Goal: Information Seeking & Learning: Learn about a topic

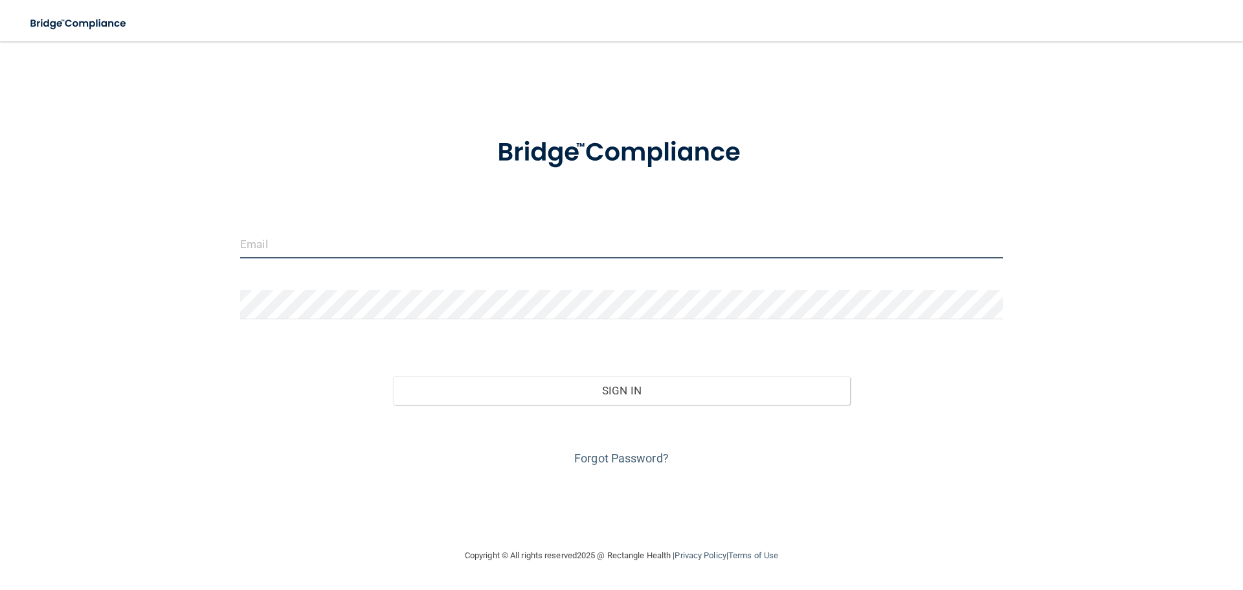
type input "[EMAIL_ADDRESS][DOMAIN_NAME]"
drag, startPoint x: 468, startPoint y: 254, endPoint x: 0, endPoint y: 100, distance: 492.6
click at [0, 100] on main "[EMAIL_ADDRESS][DOMAIN_NAME] Invalid email/password. You don't have permission …" at bounding box center [621, 315] width 1243 height 548
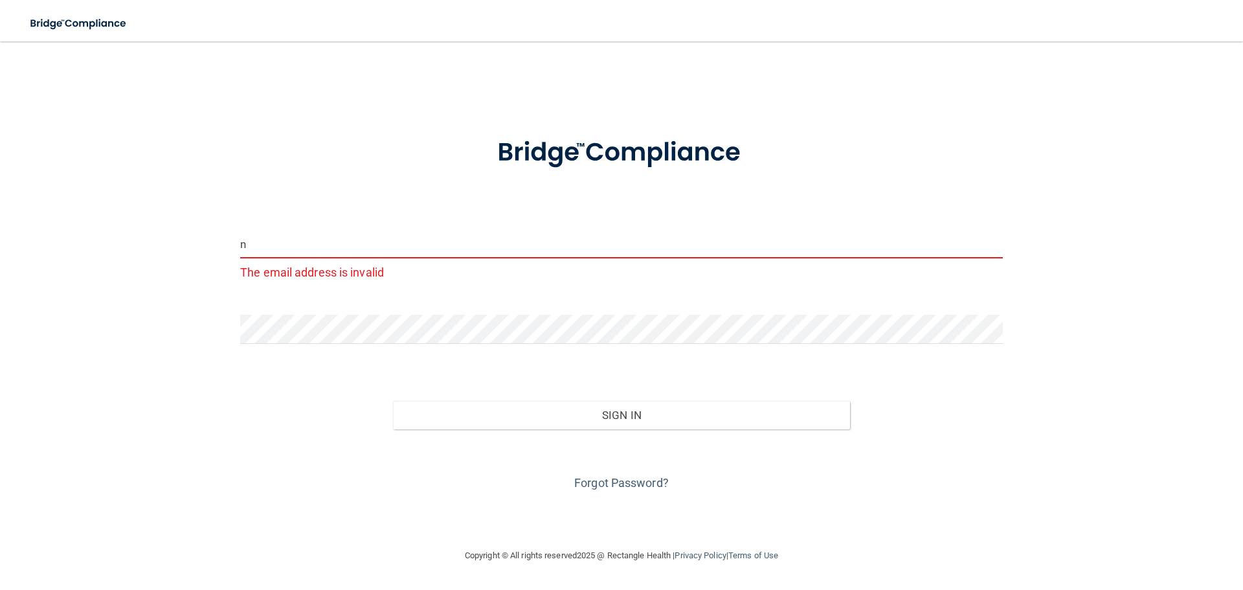
type input "[EMAIL_ADDRESS][DOMAIN_NAME]"
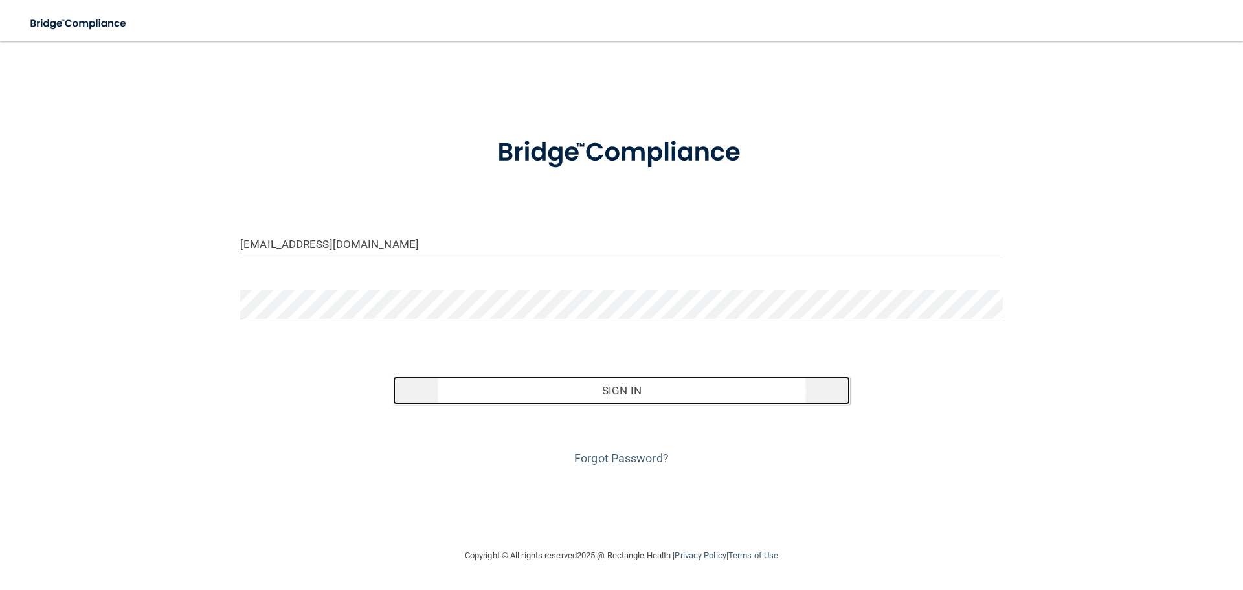
click at [584, 390] on button "Sign In" at bounding box center [622, 390] width 458 height 28
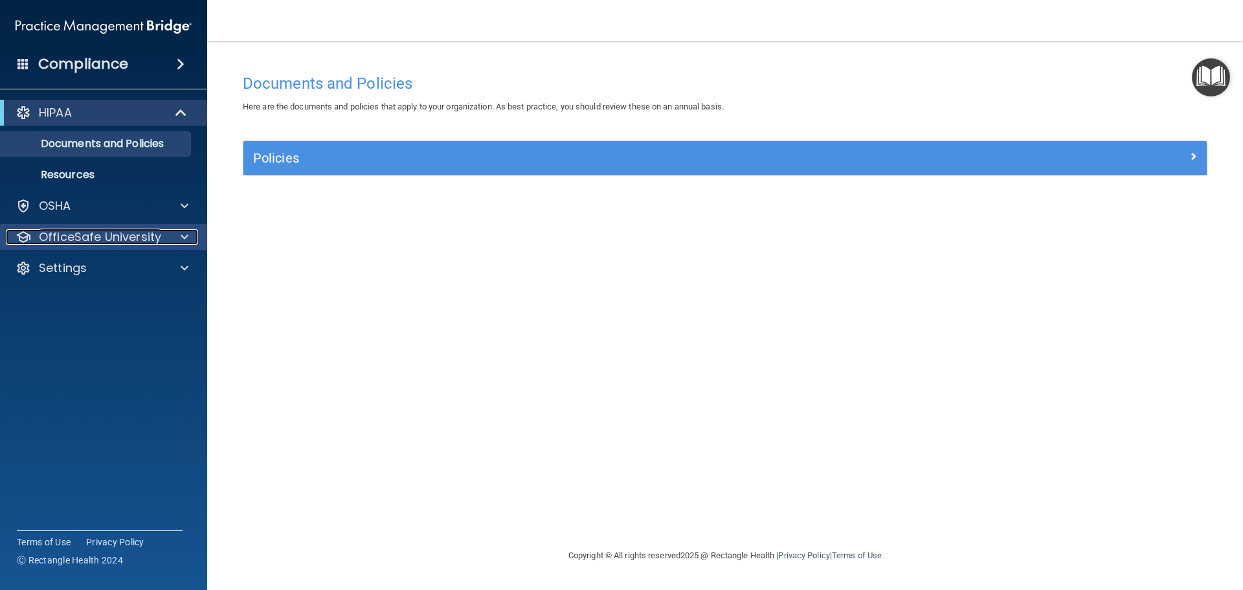
click at [117, 240] on p "OfficeSafe University" at bounding box center [100, 237] width 122 height 16
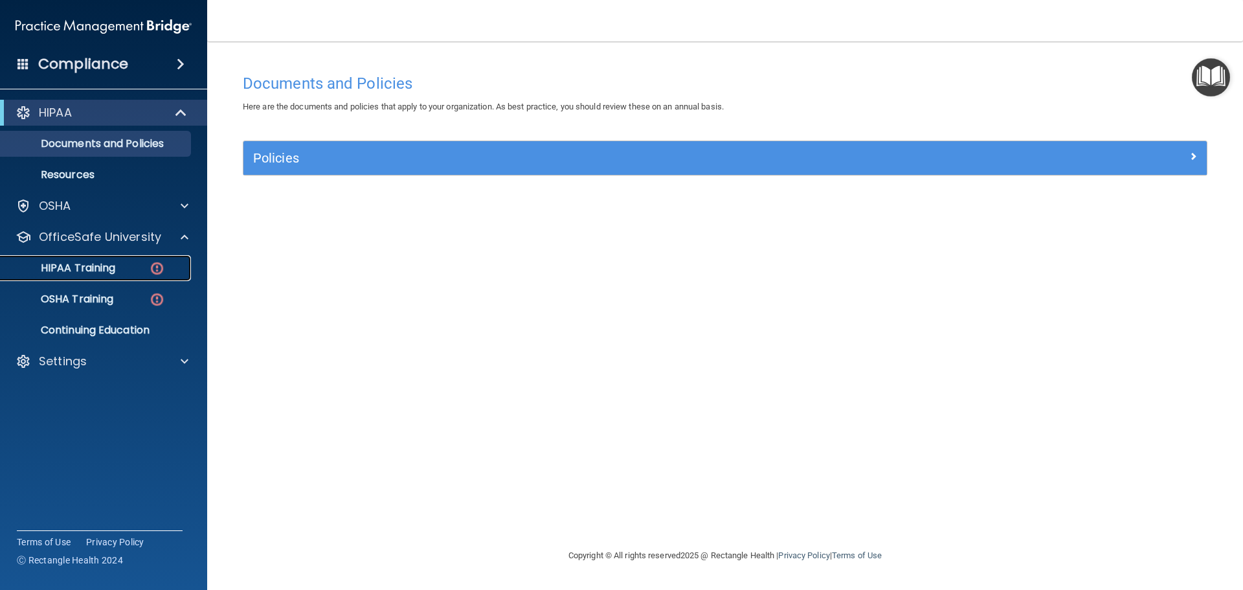
click at [121, 266] on div "HIPAA Training" at bounding box center [96, 268] width 177 height 13
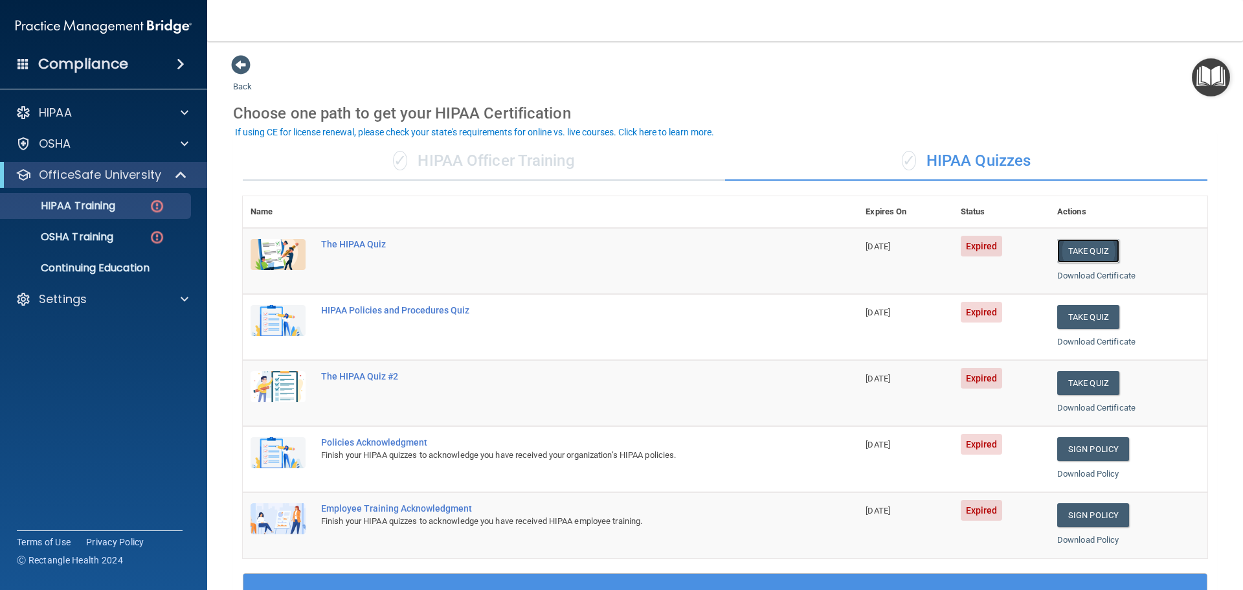
click at [1072, 239] on button "Take Quiz" at bounding box center [1088, 251] width 62 height 24
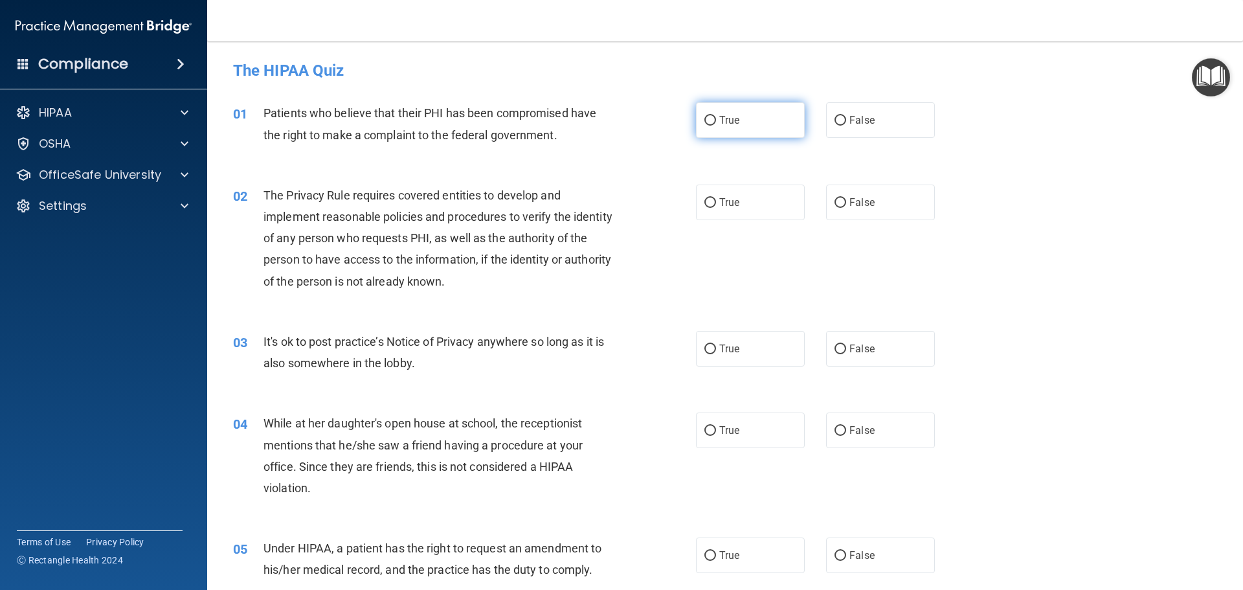
click at [713, 113] on label "True" at bounding box center [750, 120] width 109 height 36
click at [713, 116] on input "True" at bounding box center [710, 121] width 12 height 10
radio input "true"
click at [710, 195] on label "True" at bounding box center [750, 203] width 109 height 36
click at [710, 198] on input "True" at bounding box center [710, 203] width 12 height 10
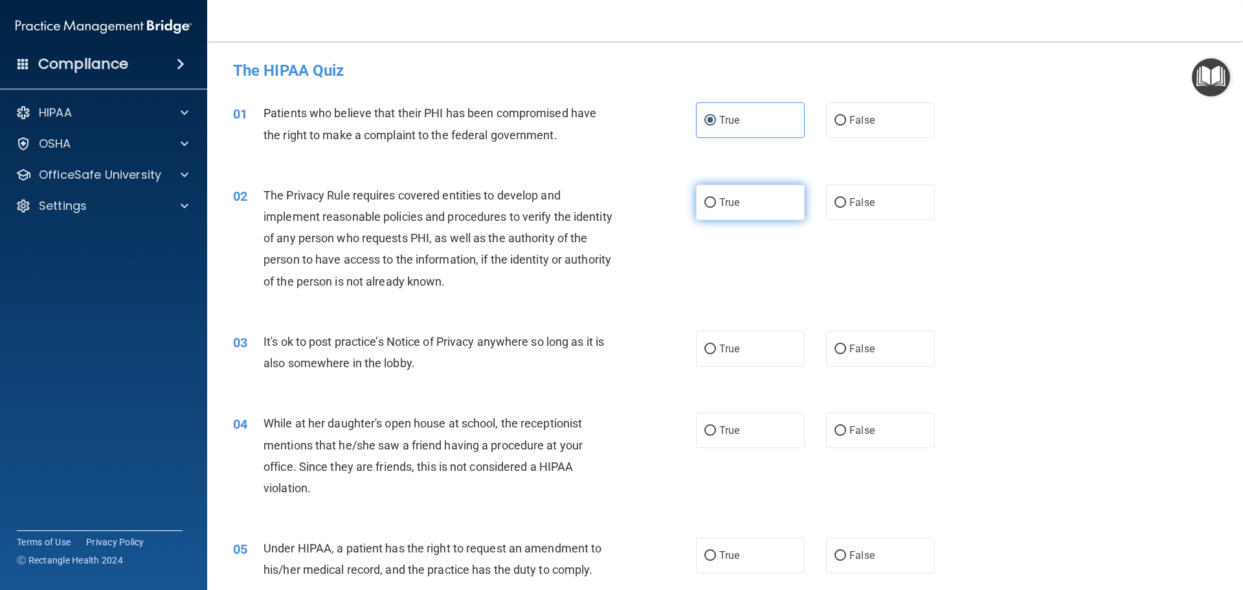
radio input "true"
click at [849, 344] on span "False" at bounding box center [861, 349] width 25 height 12
click at [846, 344] on input "False" at bounding box center [841, 349] width 12 height 10
radio input "true"
drag, startPoint x: 851, startPoint y: 433, endPoint x: 846, endPoint y: 445, distance: 13.6
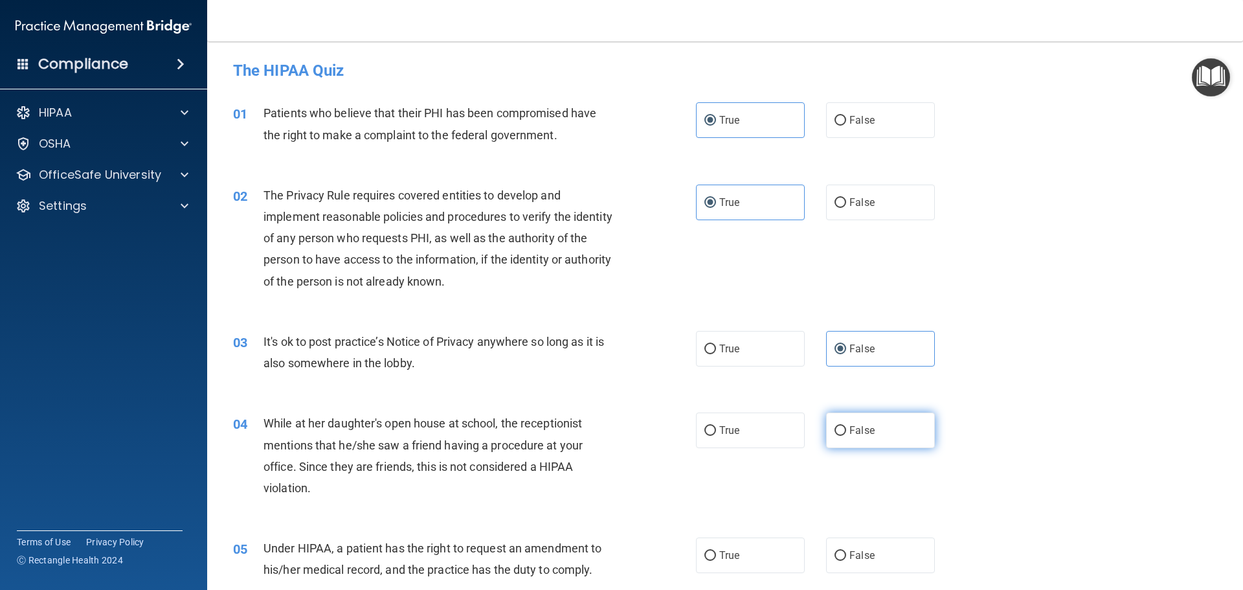
click at [850, 434] on span "False" at bounding box center [861, 430] width 25 height 12
click at [846, 434] on input "False" at bounding box center [841, 431] width 12 height 10
radio input "true"
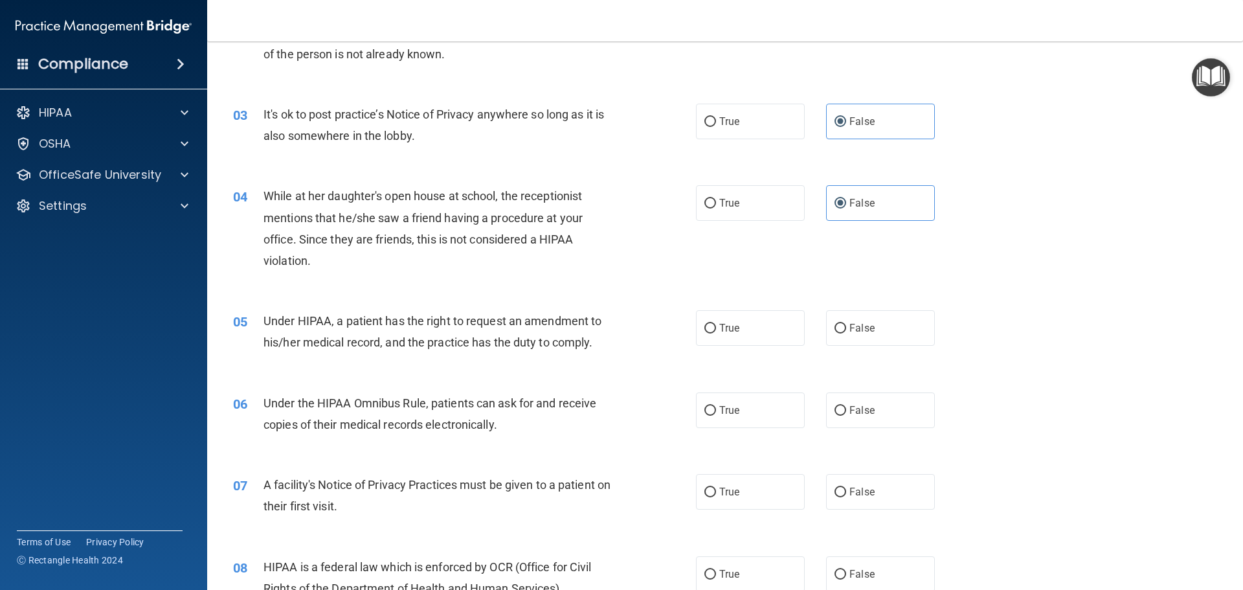
scroll to position [259, 0]
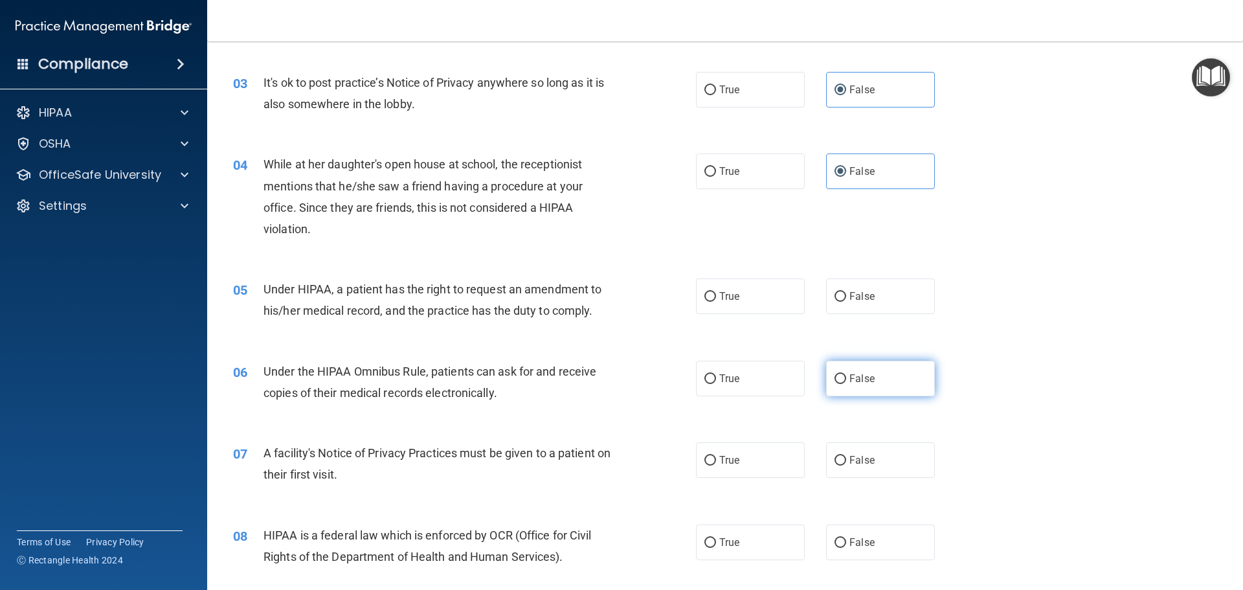
click at [860, 377] on span "False" at bounding box center [861, 378] width 25 height 12
click at [846, 377] on input "False" at bounding box center [841, 379] width 12 height 10
radio input "true"
click at [837, 305] on label "False" at bounding box center [880, 296] width 109 height 36
click at [837, 302] on input "False" at bounding box center [841, 297] width 12 height 10
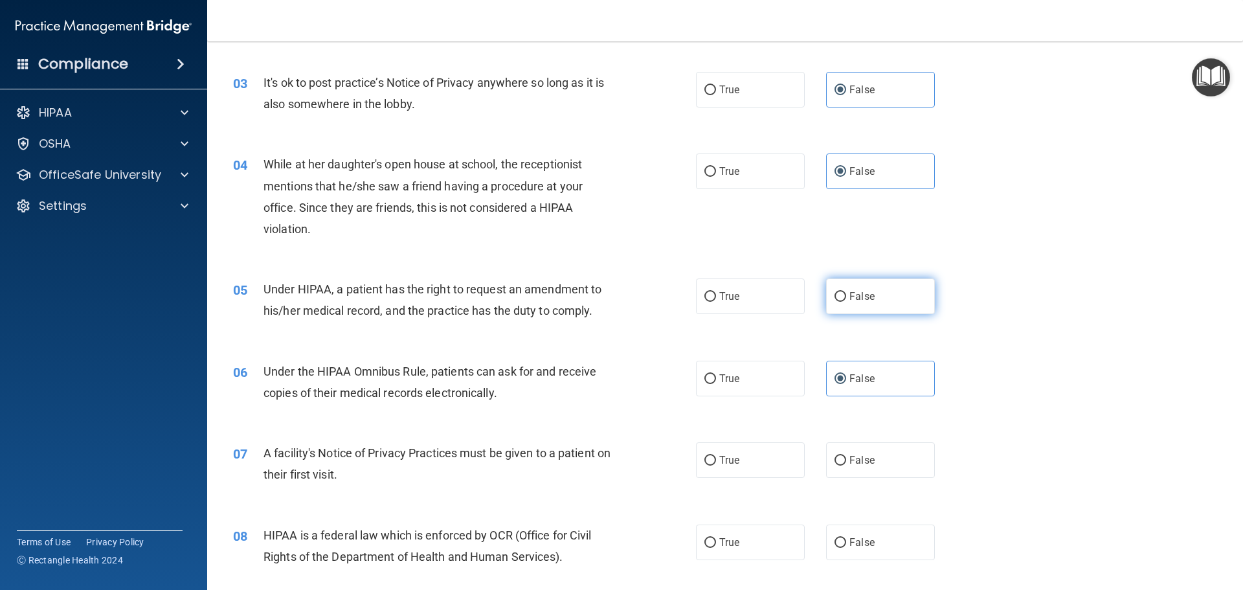
radio input "true"
click at [758, 379] on label "True" at bounding box center [750, 379] width 109 height 36
click at [716, 379] on input "True" at bounding box center [710, 379] width 12 height 10
radio input "true"
radio input "false"
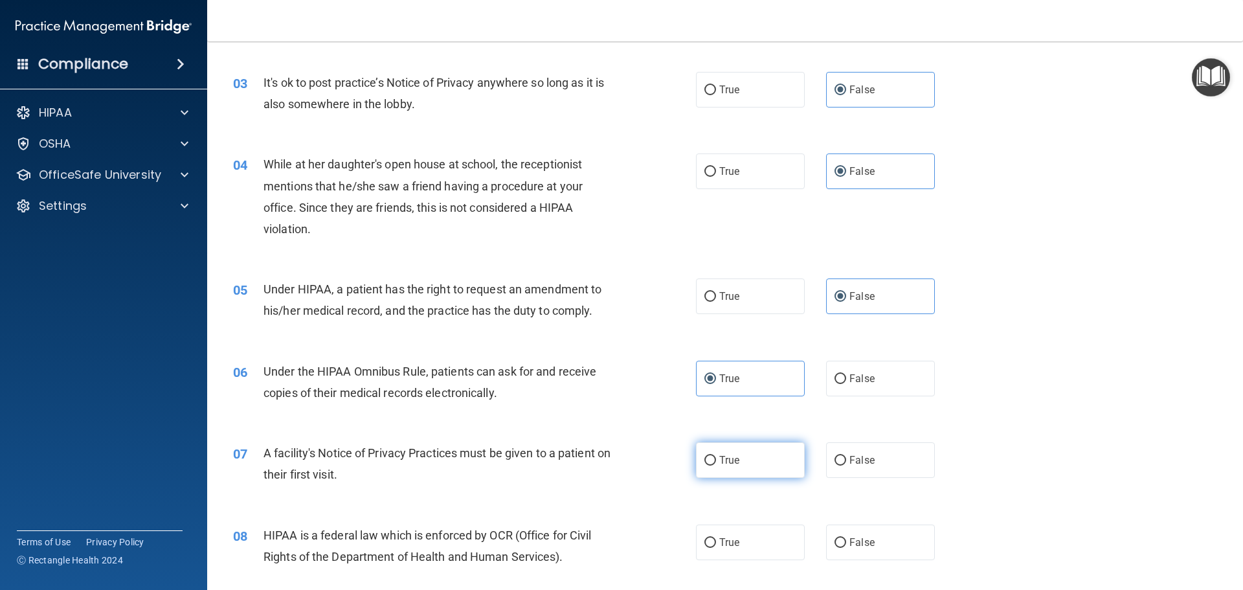
click at [731, 449] on label "True" at bounding box center [750, 460] width 109 height 36
click at [716, 456] on input "True" at bounding box center [710, 461] width 12 height 10
radio input "true"
click at [730, 535] on label "True" at bounding box center [750, 542] width 109 height 36
click at [716, 538] on input "True" at bounding box center [710, 543] width 12 height 10
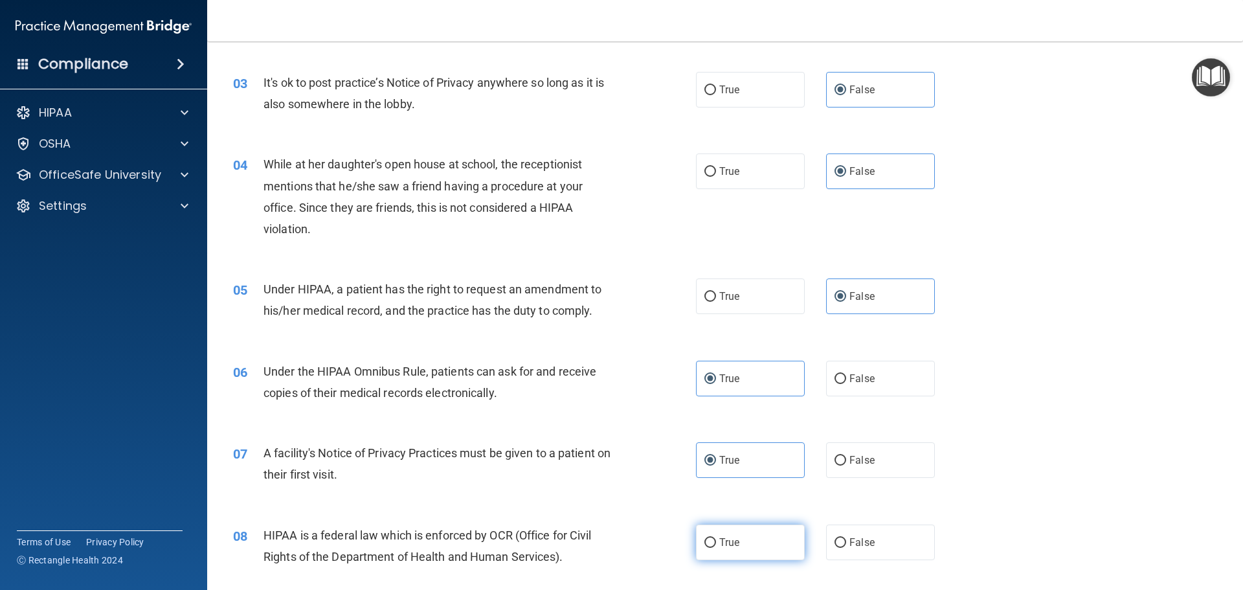
radio input "true"
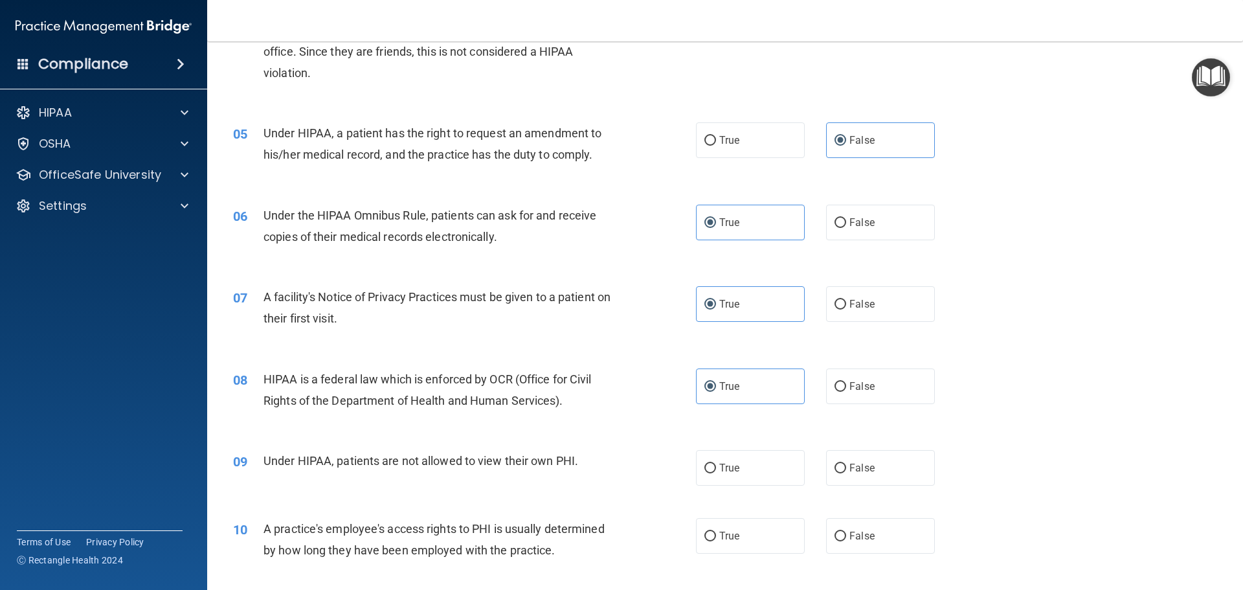
scroll to position [453, 0]
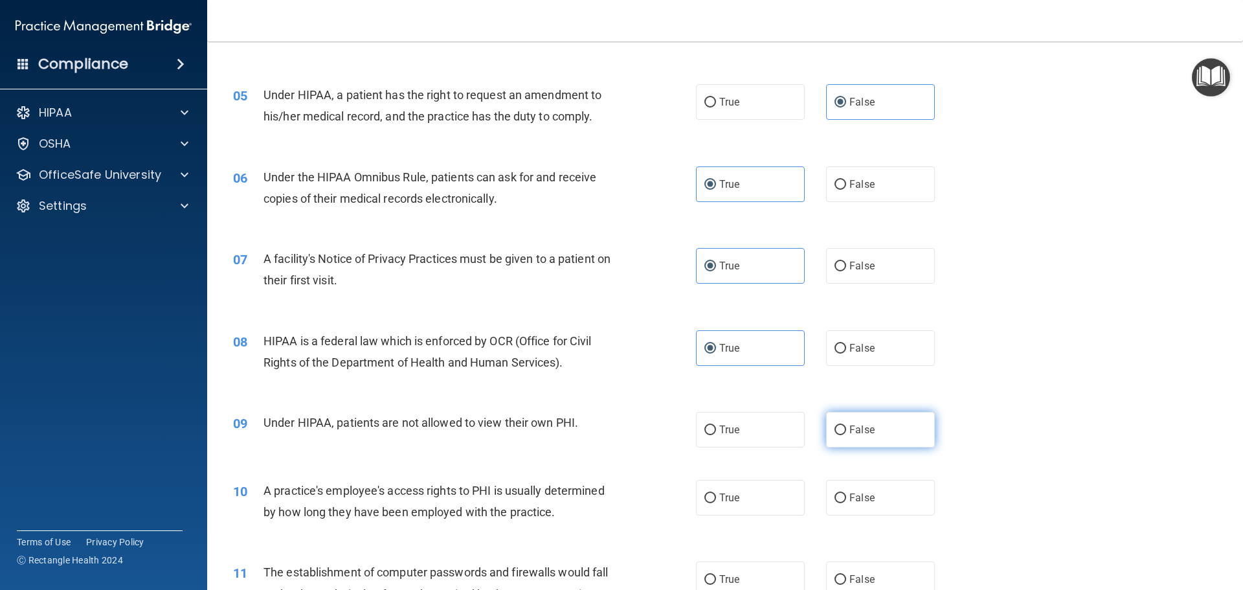
click at [851, 429] on span "False" at bounding box center [861, 429] width 25 height 12
click at [846, 429] on input "False" at bounding box center [841, 430] width 12 height 10
radio input "true"
click at [872, 504] on label "False" at bounding box center [880, 498] width 109 height 36
click at [846, 503] on input "False" at bounding box center [841, 498] width 12 height 10
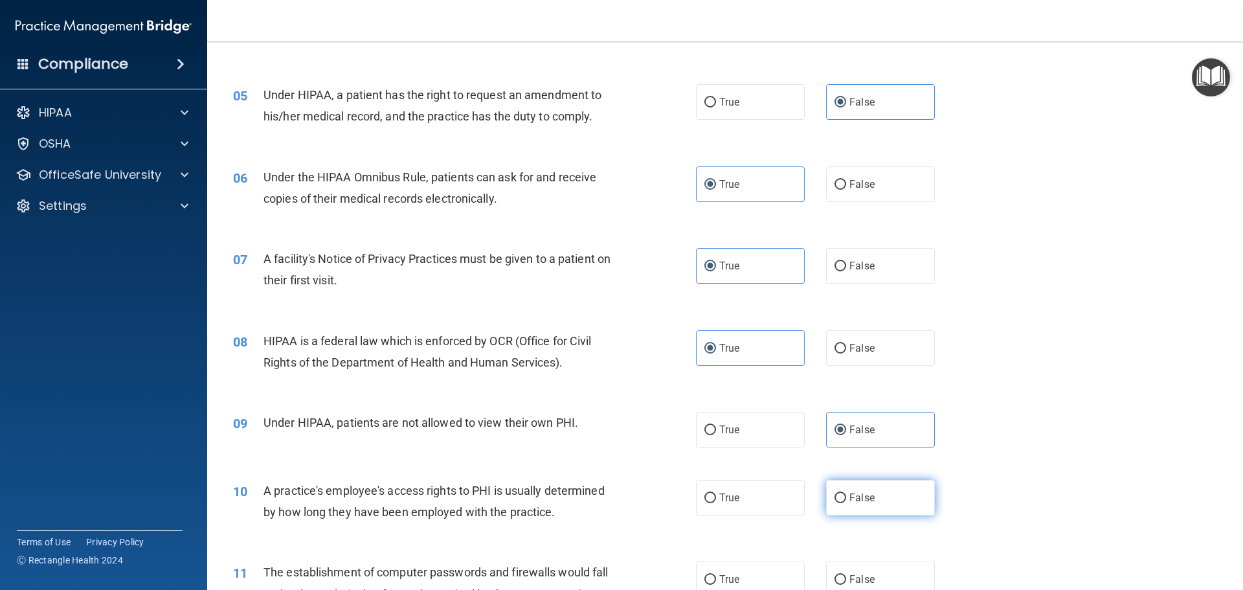
radio input "true"
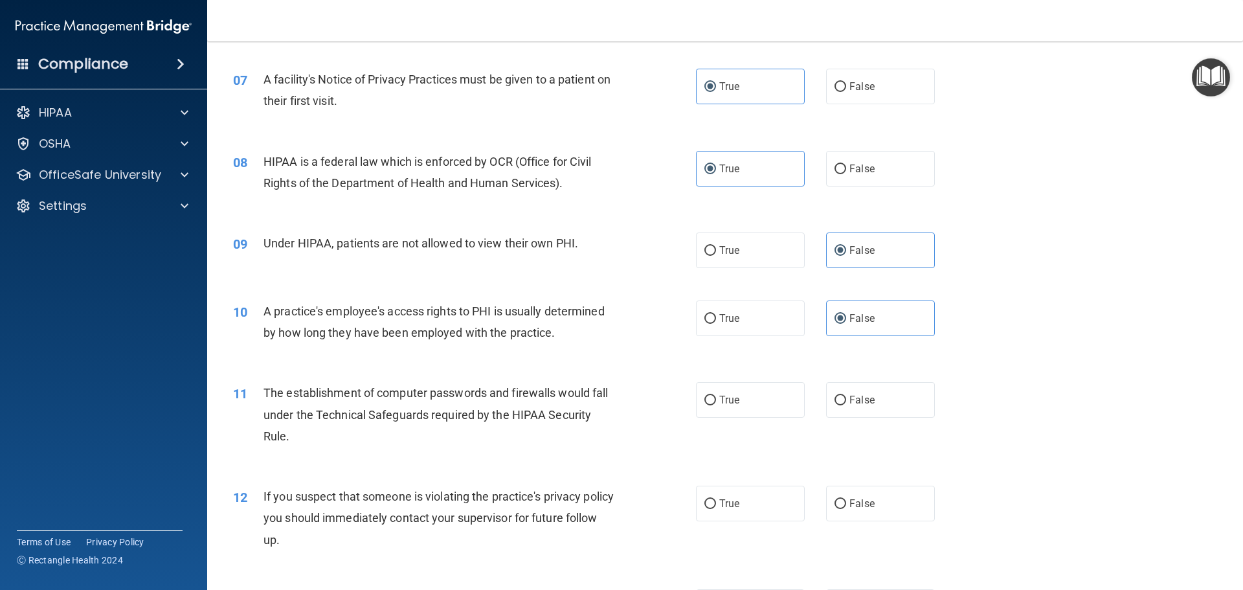
scroll to position [647, 0]
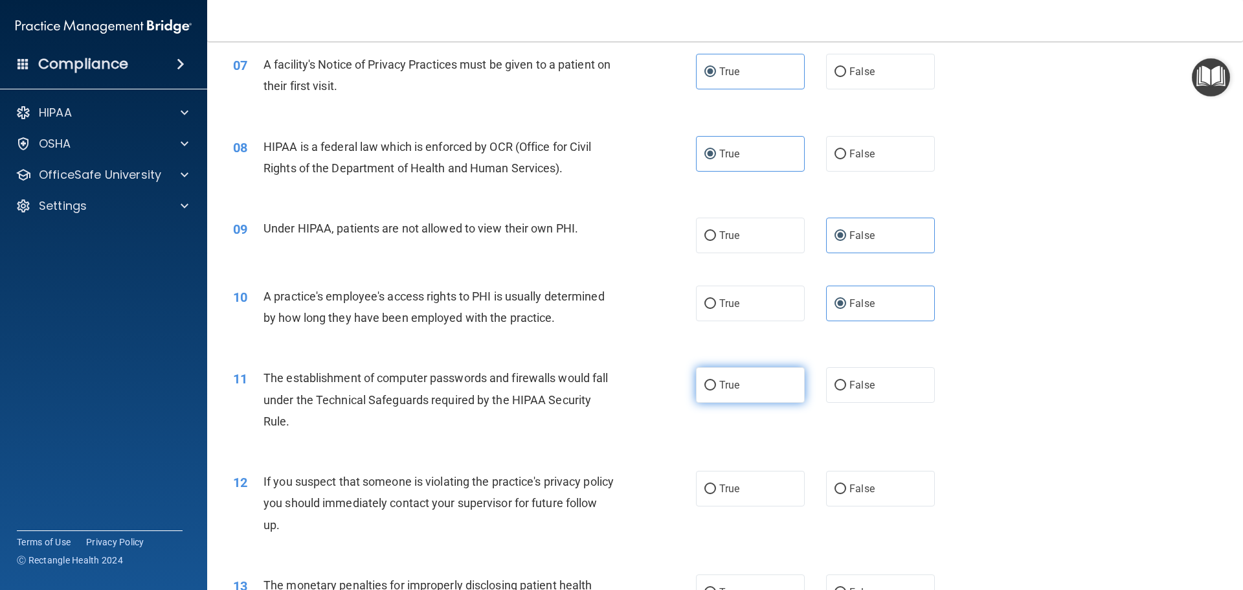
click at [732, 387] on span "True" at bounding box center [729, 385] width 20 height 12
click at [716, 387] on input "True" at bounding box center [710, 386] width 12 height 10
radio input "true"
click at [747, 502] on label "True" at bounding box center [750, 489] width 109 height 36
click at [716, 494] on input "True" at bounding box center [710, 489] width 12 height 10
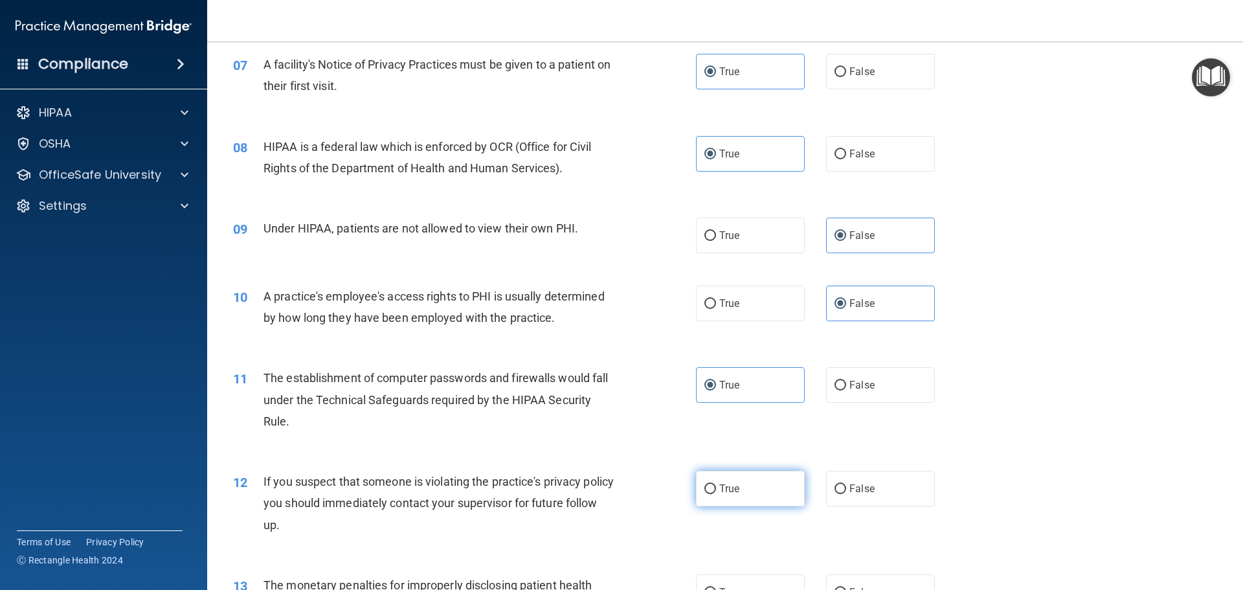
radio input "true"
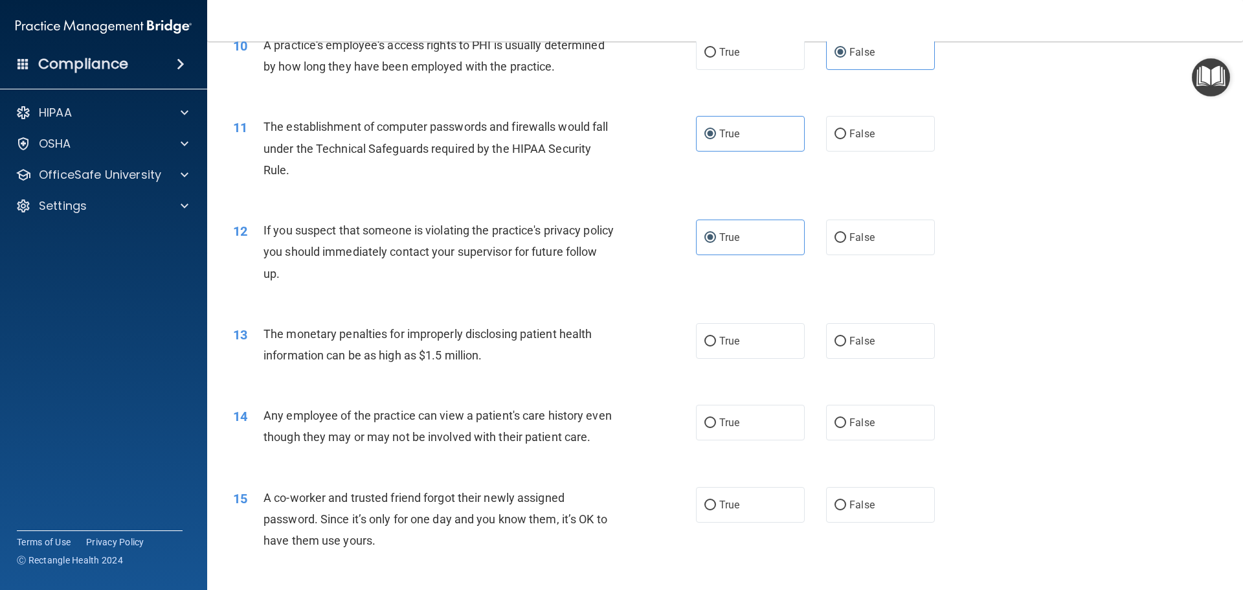
scroll to position [906, 0]
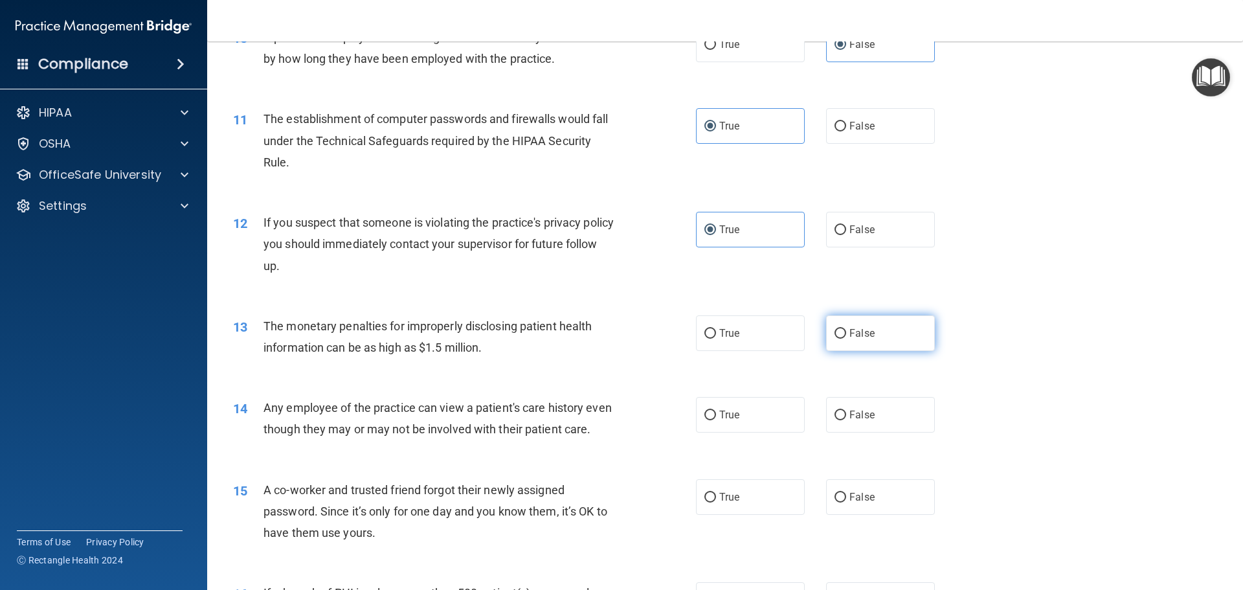
click at [840, 341] on label "False" at bounding box center [880, 333] width 109 height 36
click at [840, 339] on input "False" at bounding box center [841, 334] width 12 height 10
radio input "true"
click at [856, 405] on label "False" at bounding box center [880, 415] width 109 height 36
click at [846, 410] on input "False" at bounding box center [841, 415] width 12 height 10
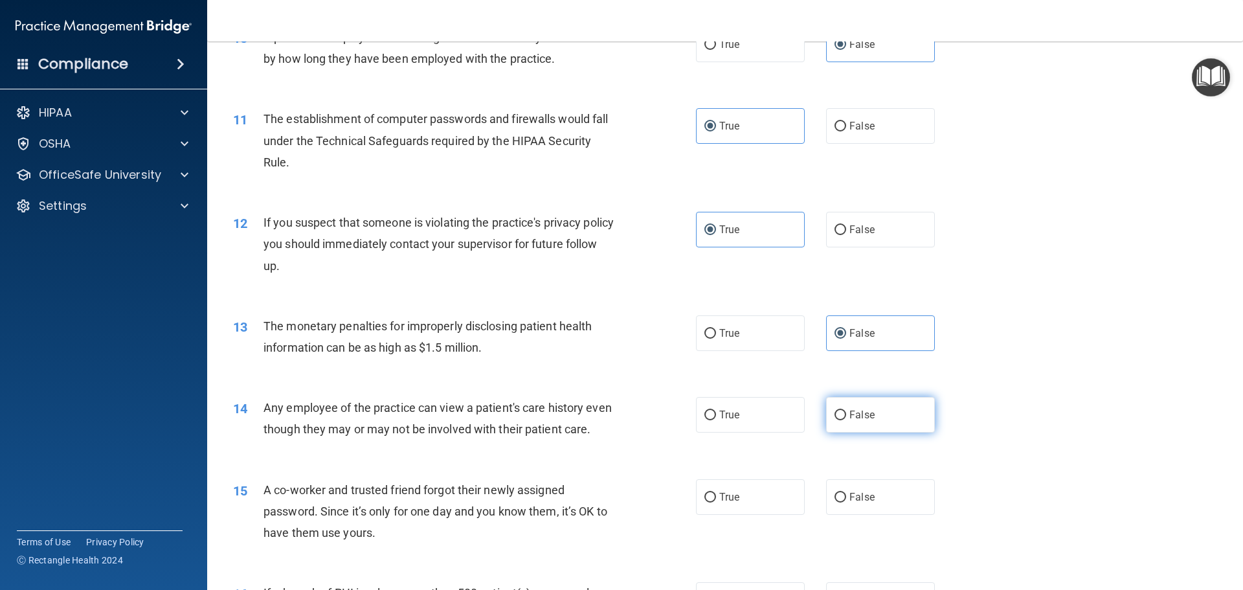
radio input "true"
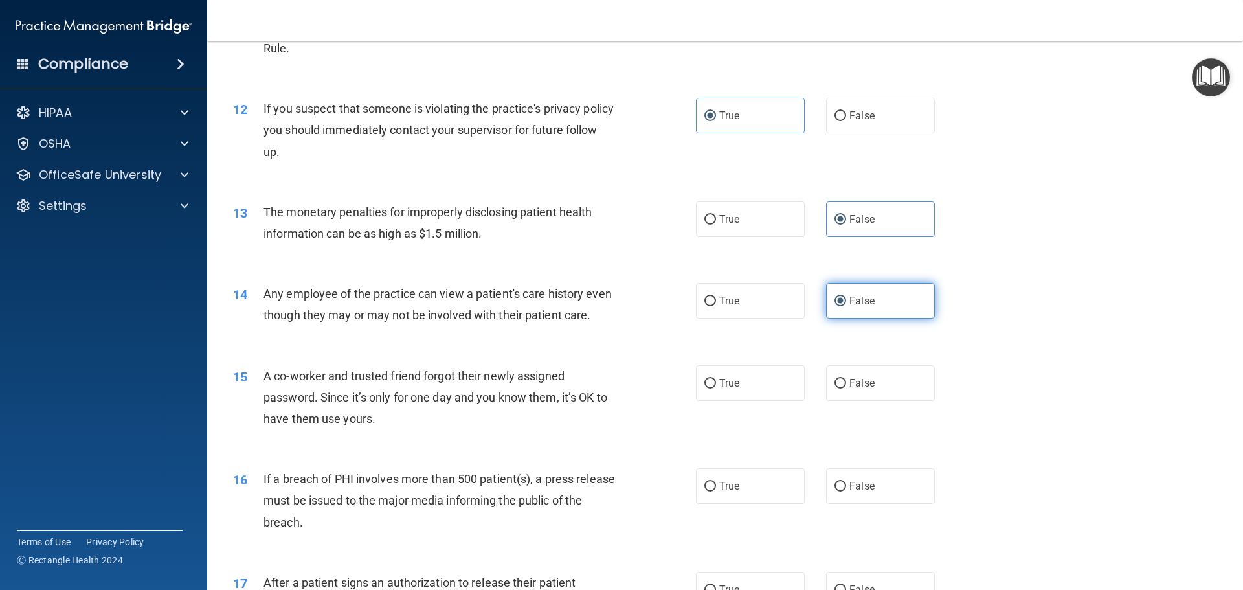
scroll to position [1036, 0]
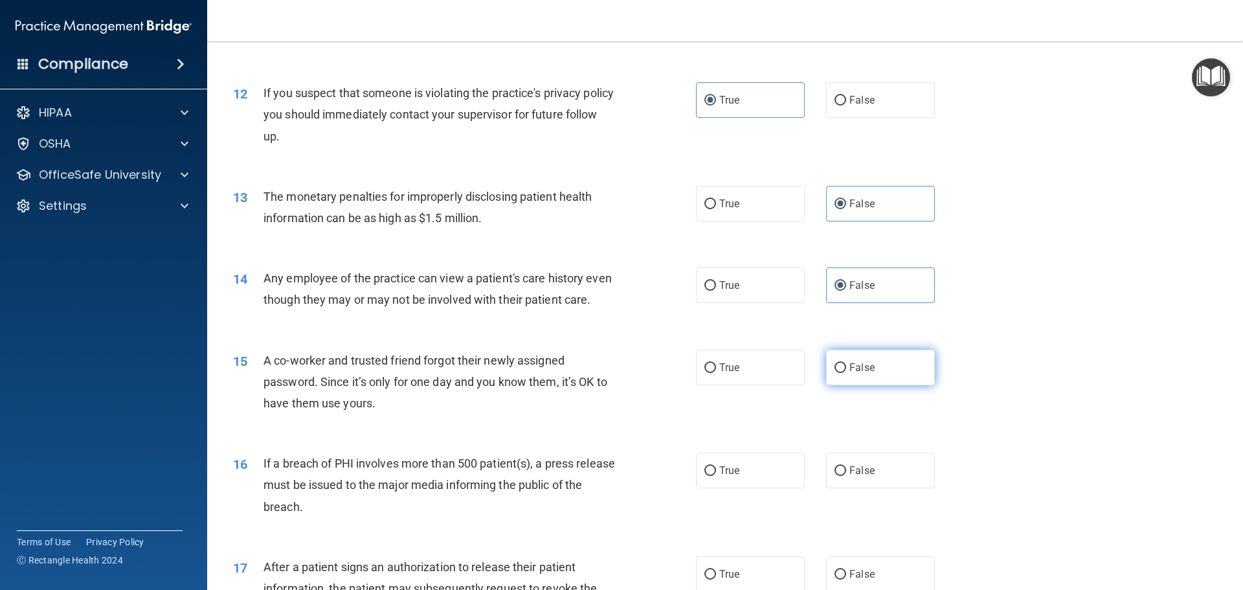
click at [849, 374] on span "False" at bounding box center [861, 367] width 25 height 12
click at [846, 373] on input "False" at bounding box center [841, 368] width 12 height 10
radio input "true"
click at [737, 488] on label "True" at bounding box center [750, 471] width 109 height 36
click at [716, 476] on input "True" at bounding box center [710, 471] width 12 height 10
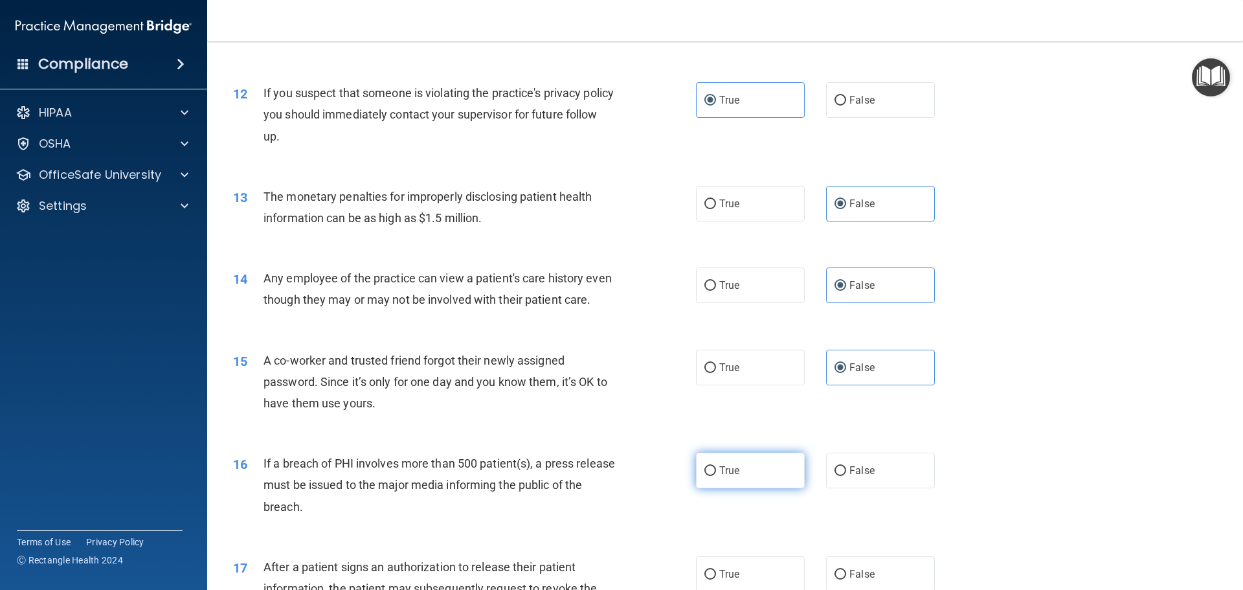
radio input "true"
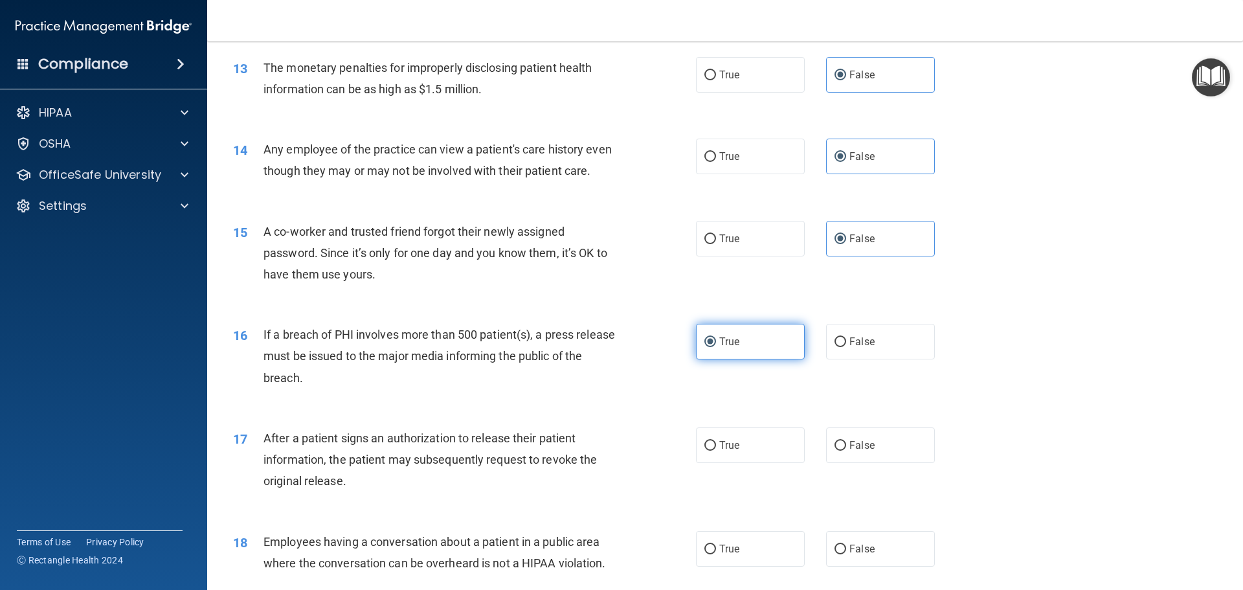
scroll to position [1165, 0]
click at [745, 462] on label "True" at bounding box center [750, 445] width 109 height 36
click at [716, 450] on input "True" at bounding box center [710, 445] width 12 height 10
radio input "true"
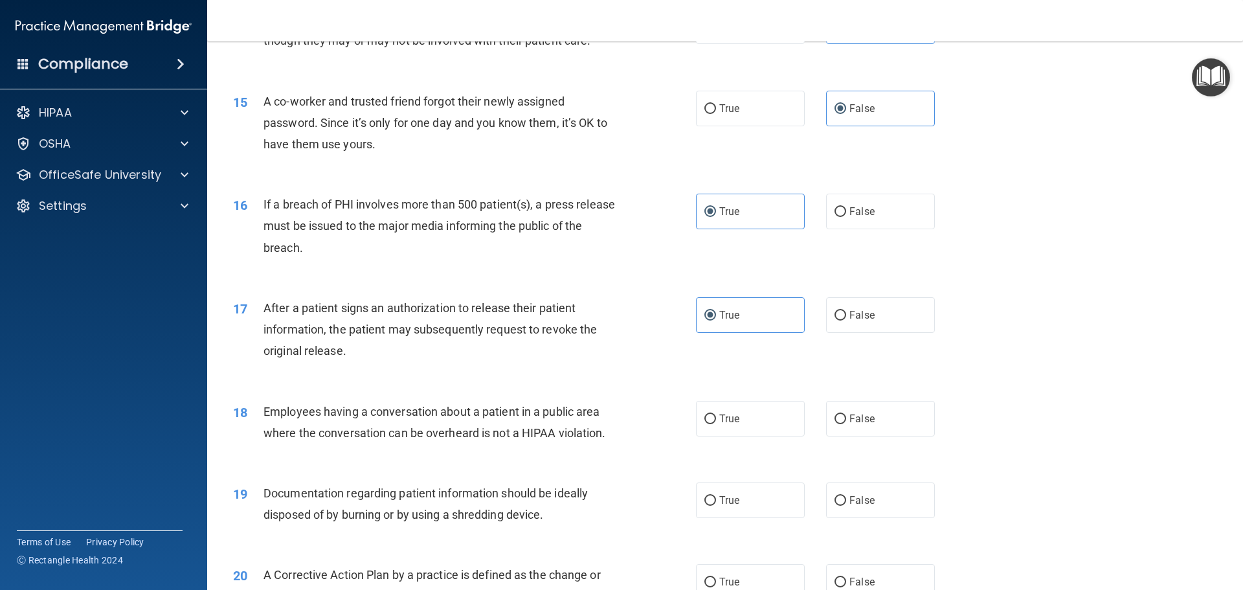
scroll to position [1360, 0]
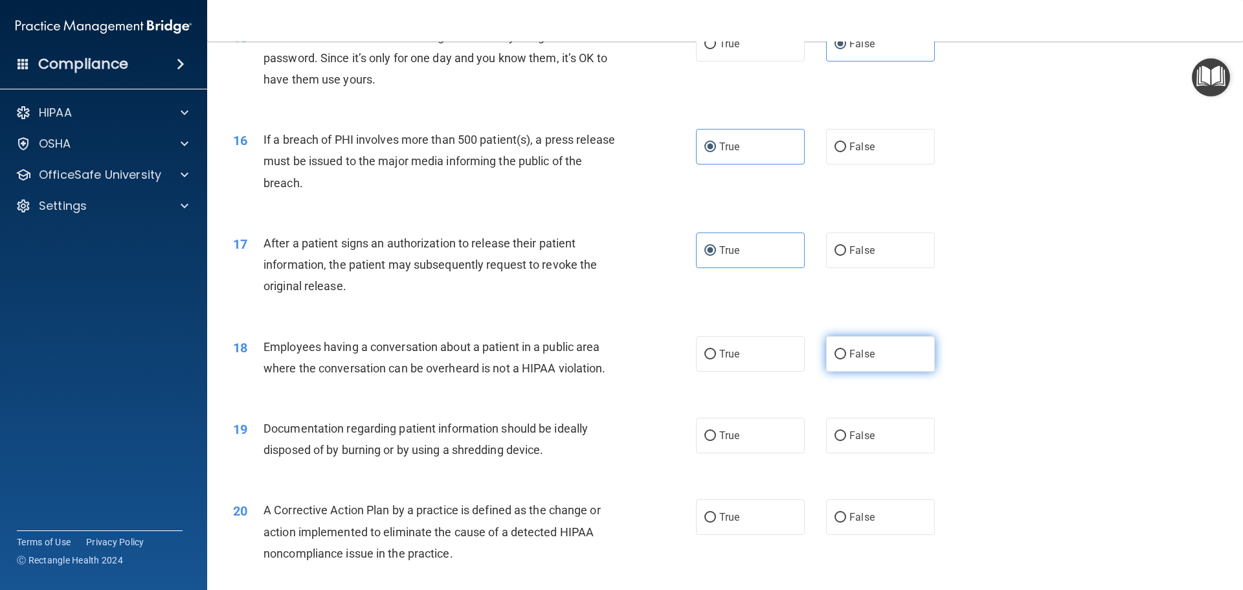
click at [838, 359] on input "False" at bounding box center [841, 355] width 12 height 10
radio input "true"
click at [739, 453] on label "True" at bounding box center [750, 436] width 109 height 36
click at [716, 441] on input "True" at bounding box center [710, 436] width 12 height 10
radio input "true"
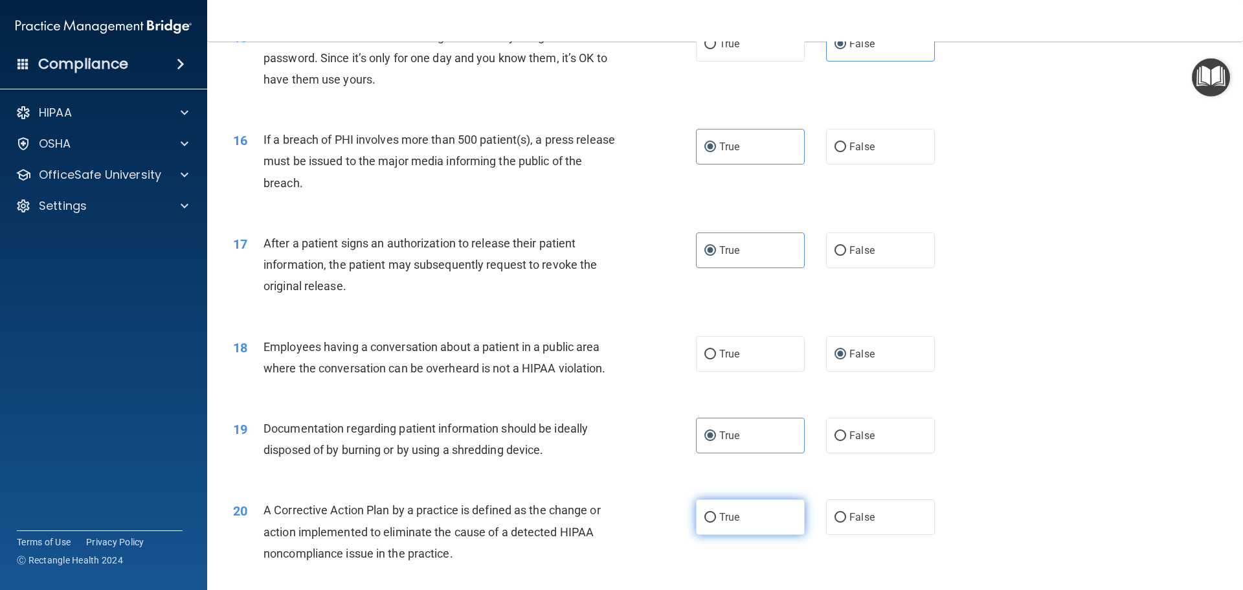
click at [736, 532] on label "True" at bounding box center [750, 517] width 109 height 36
click at [716, 523] on input "True" at bounding box center [710, 518] width 12 height 10
radio input "true"
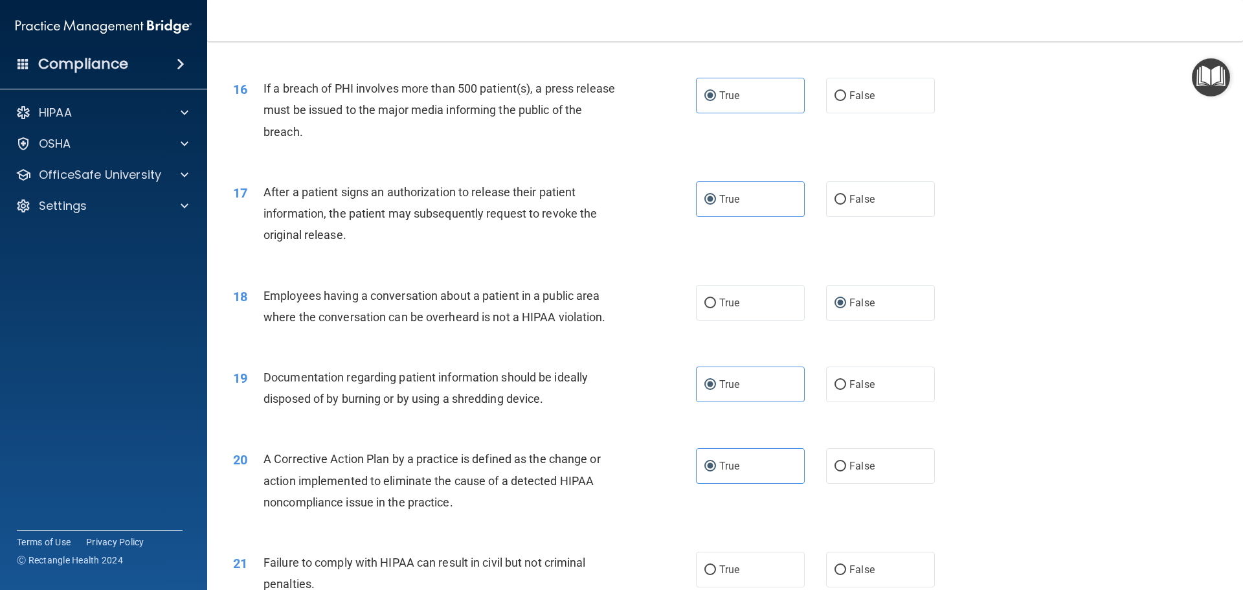
scroll to position [1489, 0]
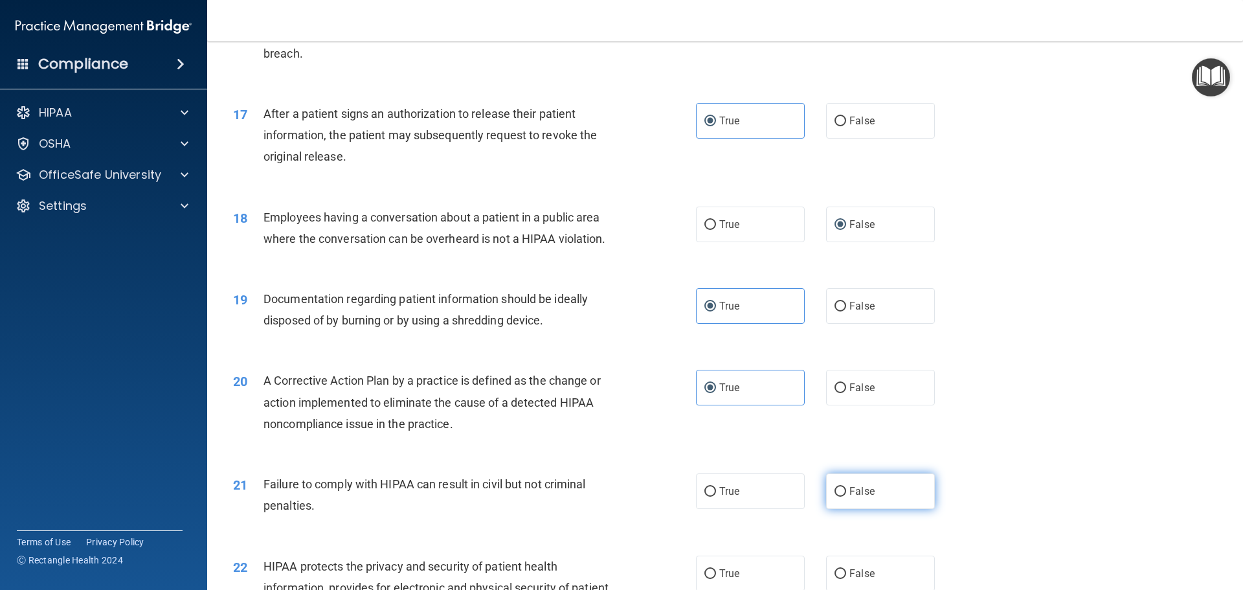
click at [832, 509] on label "False" at bounding box center [880, 491] width 109 height 36
click at [835, 497] on input "False" at bounding box center [841, 492] width 12 height 10
radio input "true"
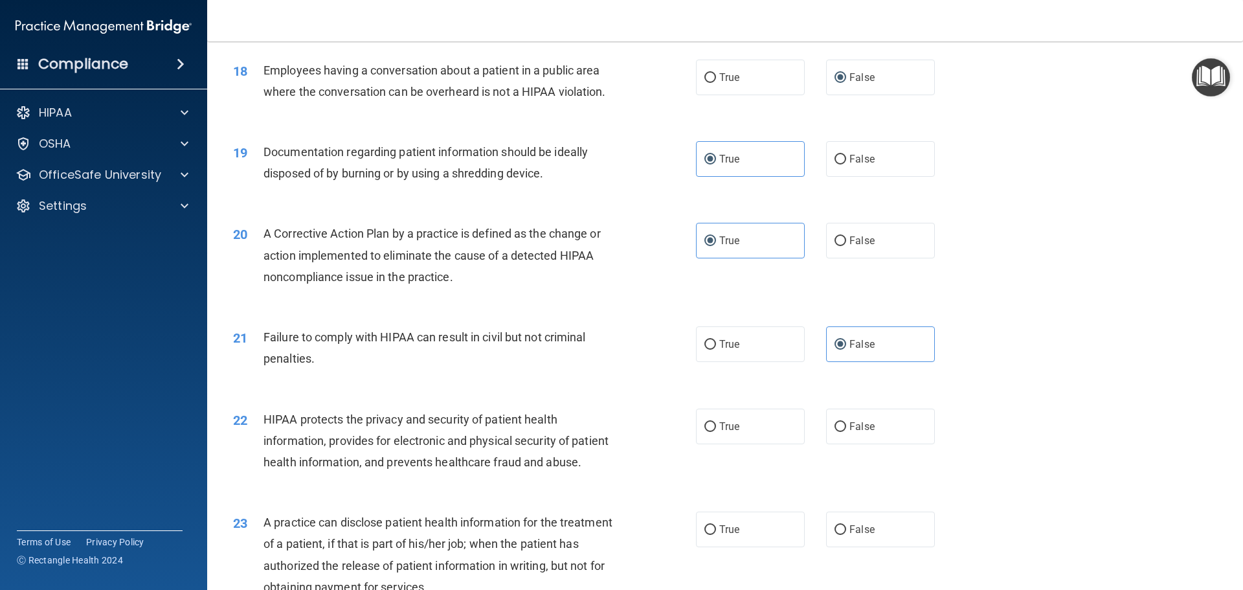
scroll to position [1683, 0]
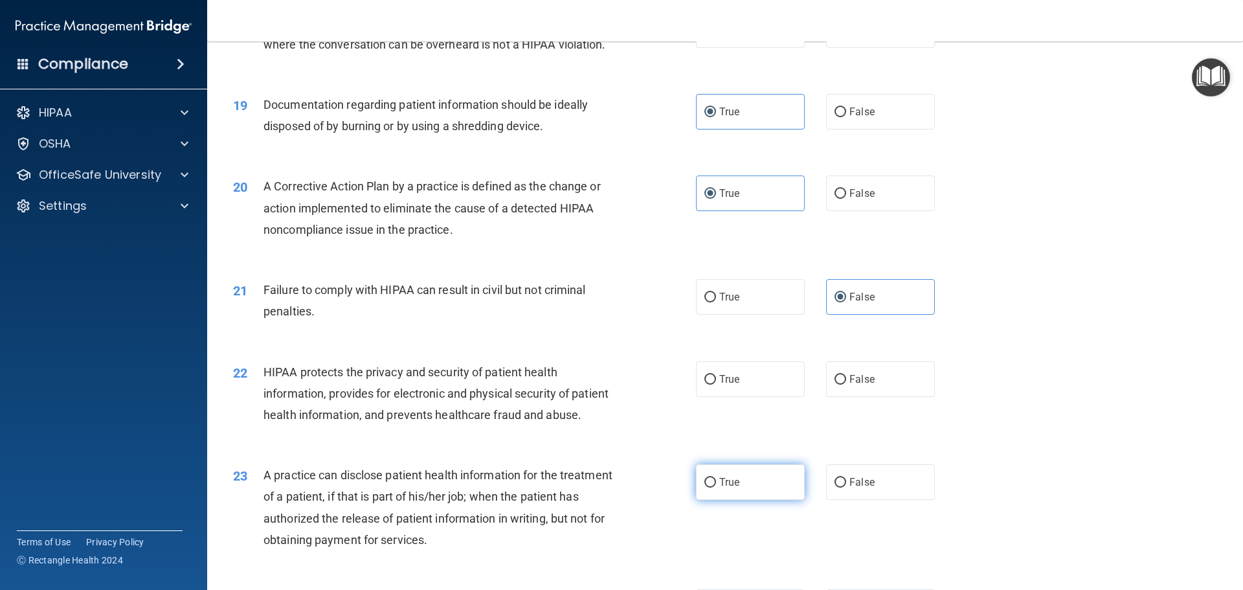
click at [750, 500] on label "True" at bounding box center [750, 482] width 109 height 36
click at [716, 488] on input "True" at bounding box center [710, 483] width 12 height 10
radio input "true"
click at [761, 390] on label "True" at bounding box center [750, 379] width 109 height 36
click at [716, 385] on input "True" at bounding box center [710, 380] width 12 height 10
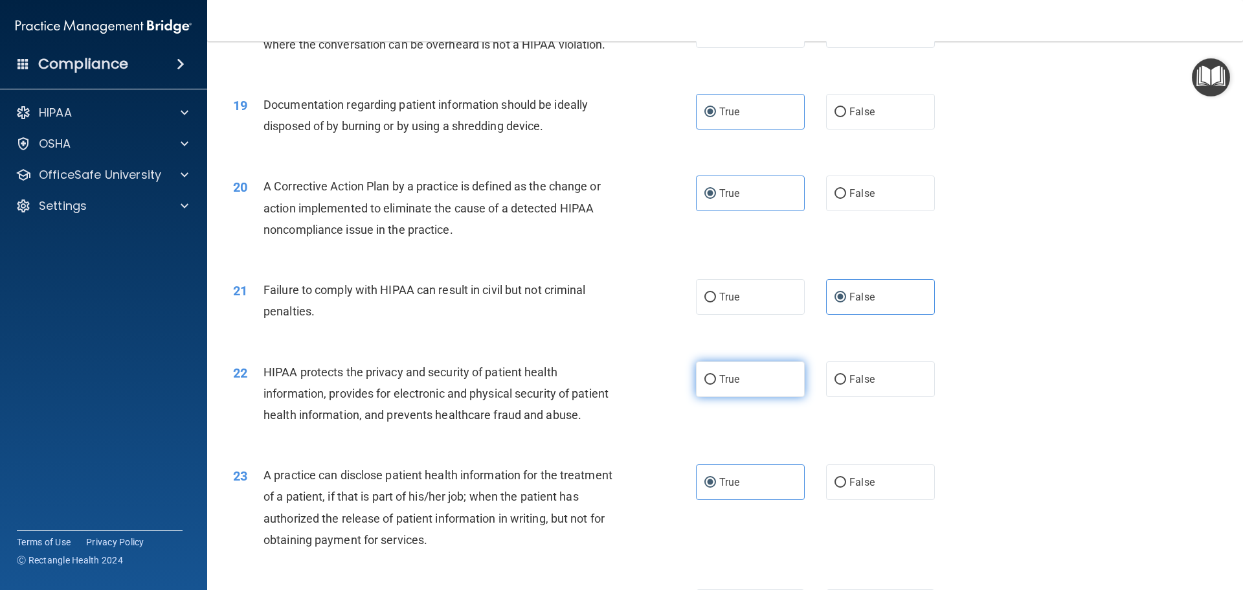
radio input "true"
click at [846, 500] on label "False" at bounding box center [880, 482] width 109 height 36
click at [846, 488] on input "False" at bounding box center [841, 483] width 12 height 10
radio input "true"
radio input "false"
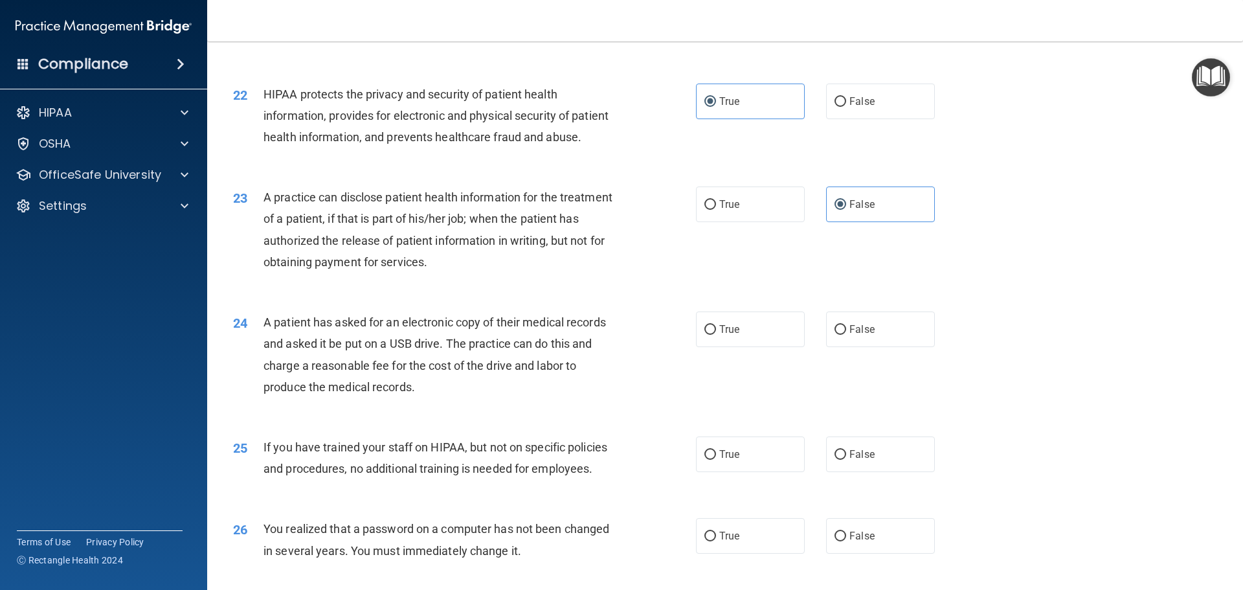
scroll to position [2072, 0]
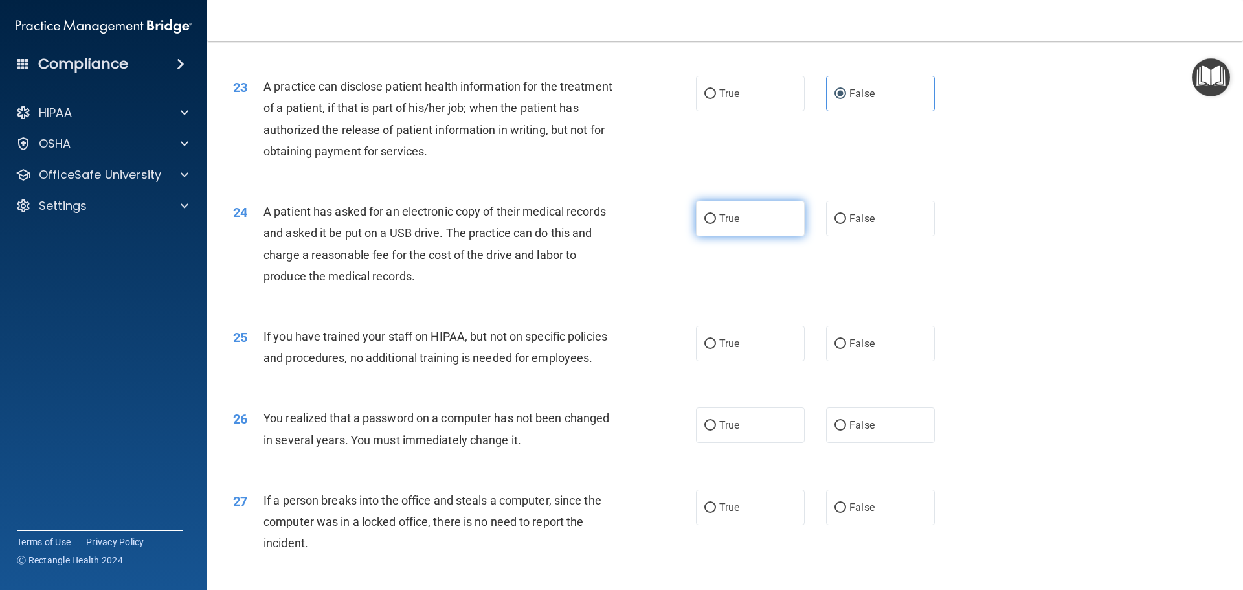
click at [736, 236] on label "True" at bounding box center [750, 219] width 109 height 36
click at [716, 224] on input "True" at bounding box center [710, 219] width 12 height 10
radio input "true"
click at [859, 350] on span "False" at bounding box center [861, 343] width 25 height 12
click at [846, 349] on input "False" at bounding box center [841, 344] width 12 height 10
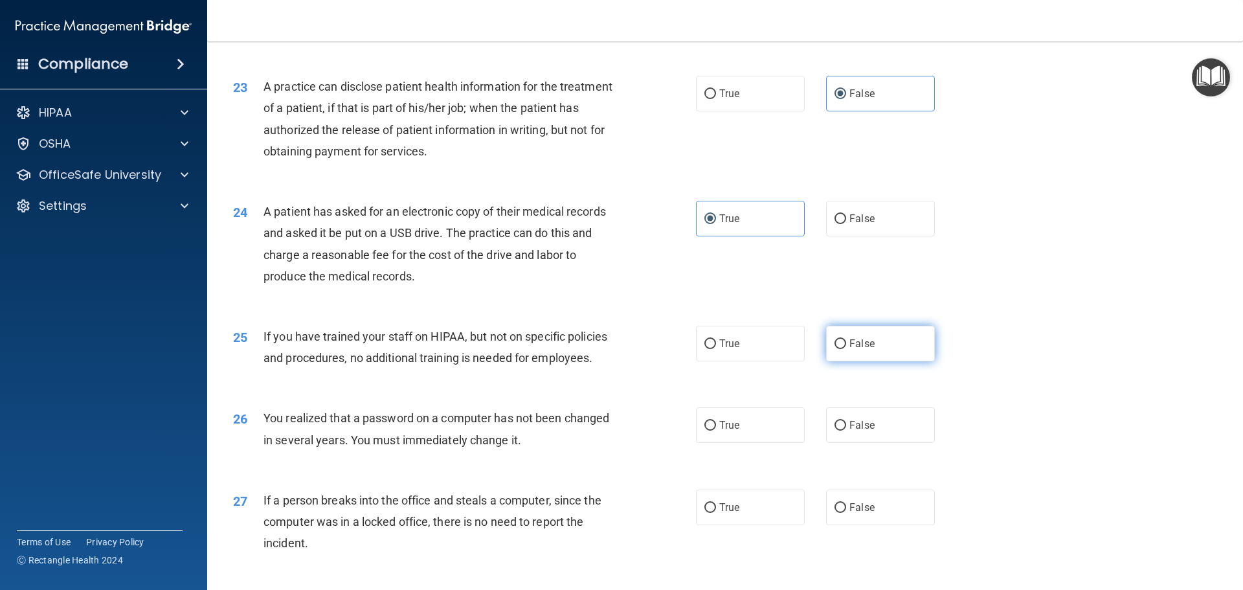
radio input "true"
click at [741, 443] on label "True" at bounding box center [750, 425] width 109 height 36
click at [716, 431] on input "True" at bounding box center [710, 426] width 12 height 10
radio input "true"
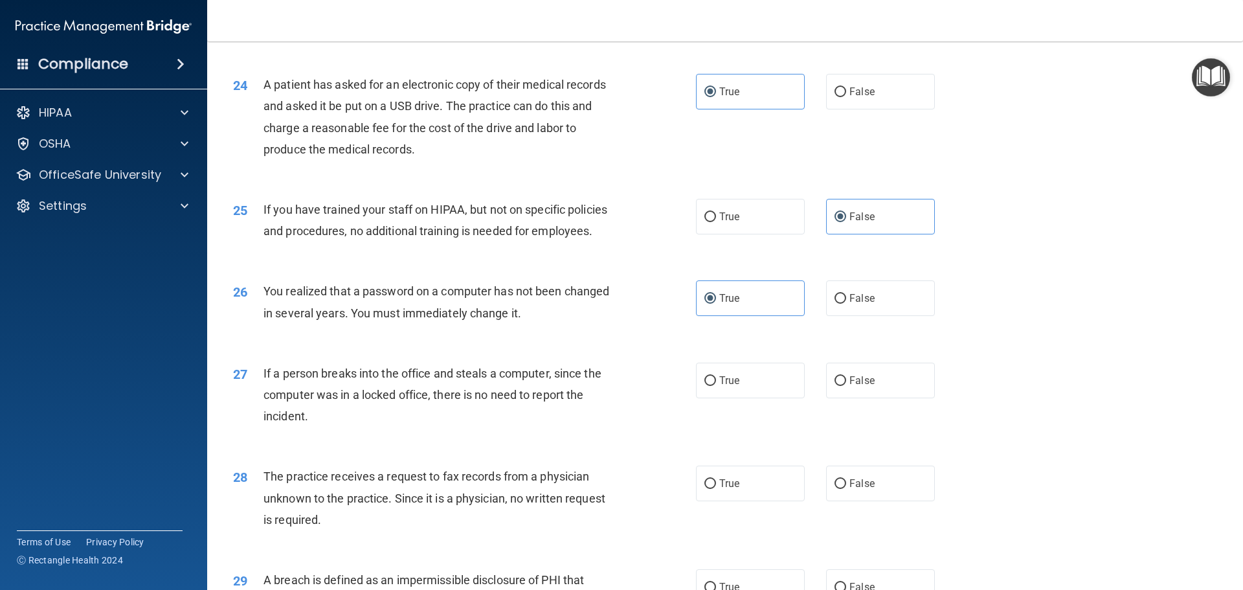
scroll to position [2201, 0]
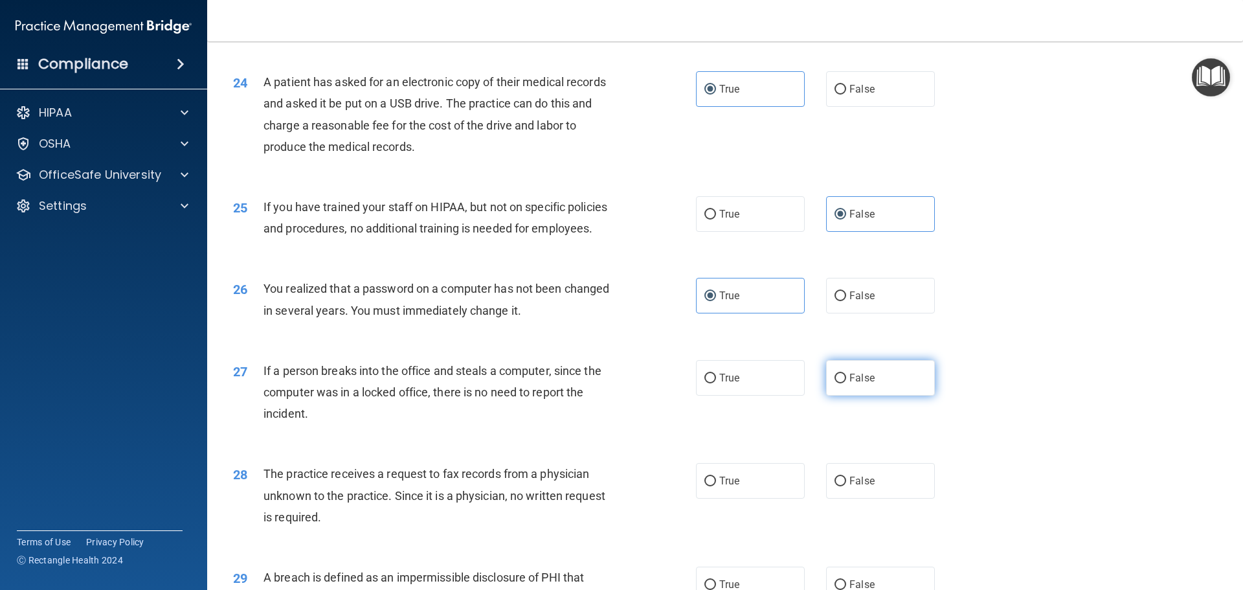
click at [859, 384] on span "False" at bounding box center [861, 378] width 25 height 12
click at [846, 383] on input "False" at bounding box center [841, 379] width 12 height 10
radio input "true"
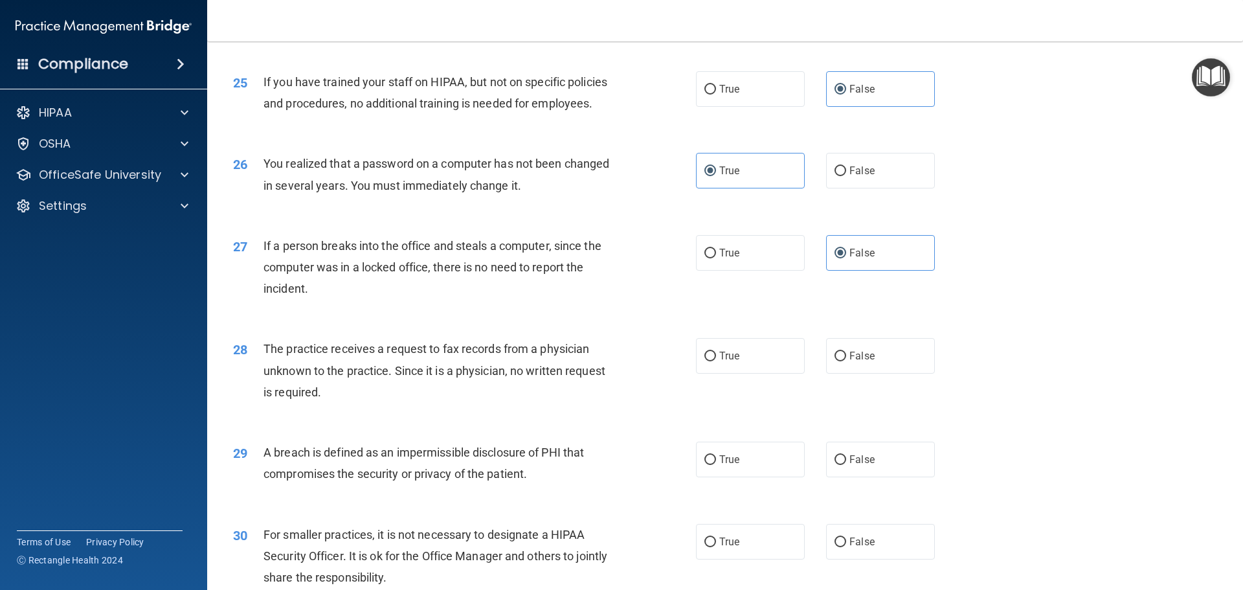
scroll to position [2331, 0]
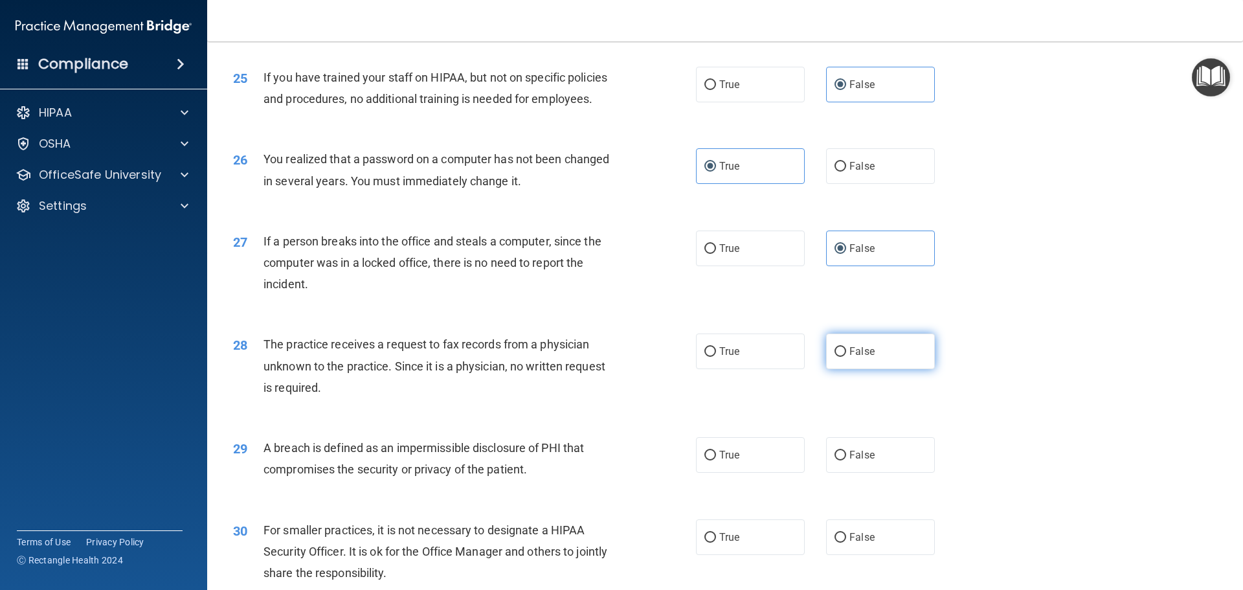
click at [852, 357] on span "False" at bounding box center [861, 351] width 25 height 12
click at [846, 357] on input "False" at bounding box center [841, 352] width 12 height 10
radio input "true"
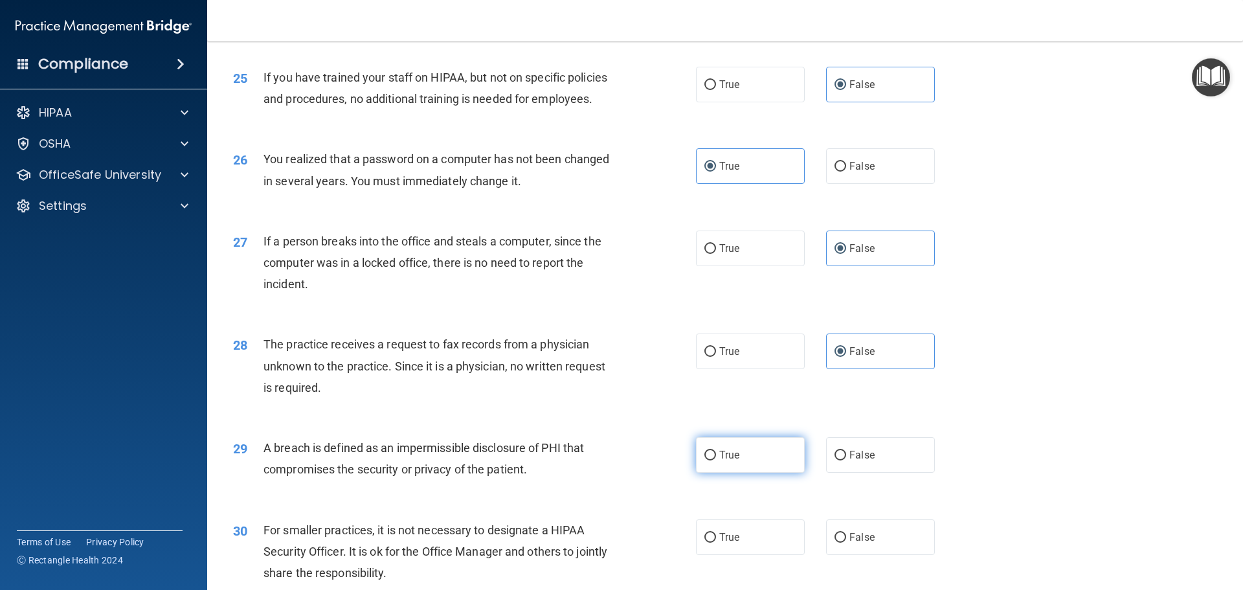
click at [741, 473] on label "True" at bounding box center [750, 455] width 109 height 36
click at [716, 460] on input "True" at bounding box center [710, 456] width 12 height 10
radio input "true"
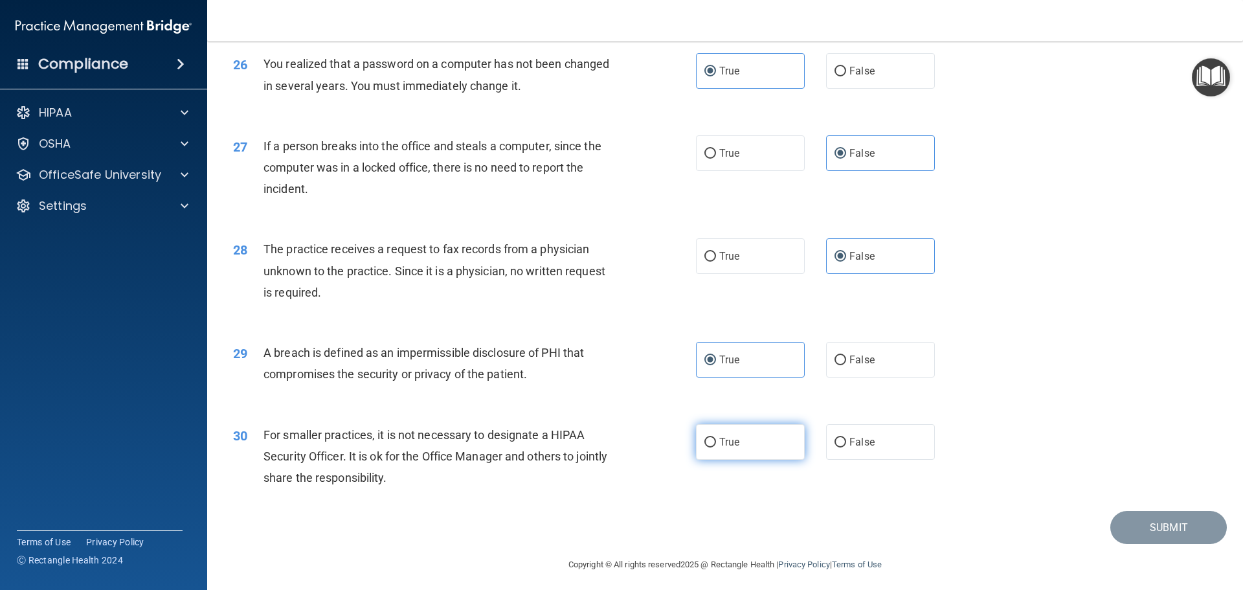
scroll to position [2460, 0]
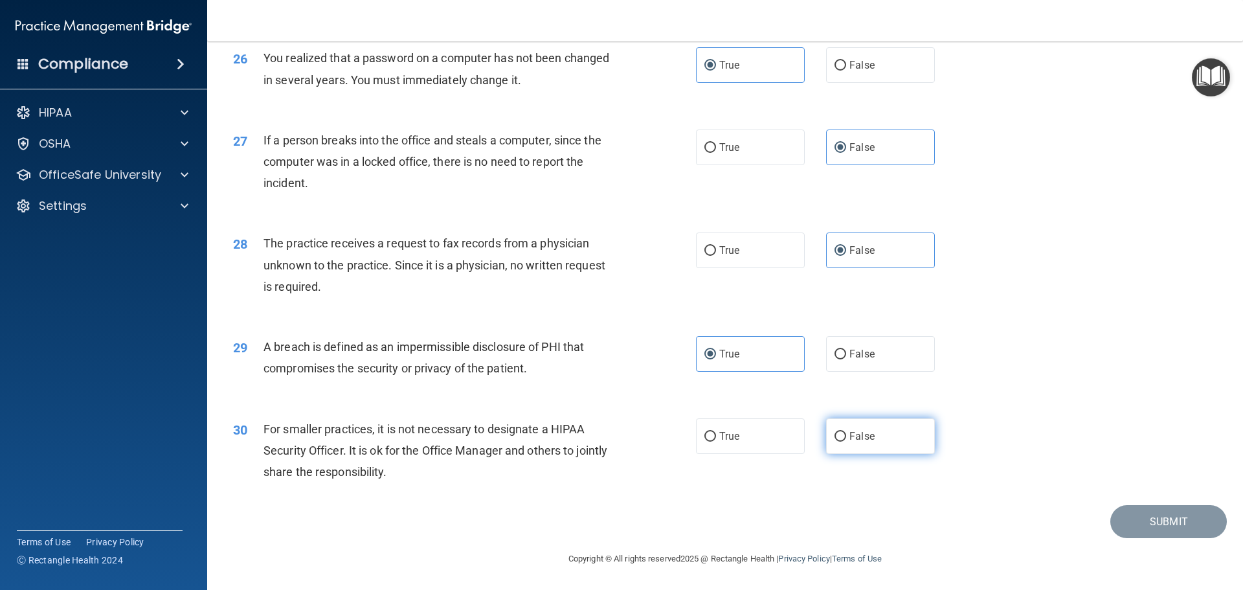
click at [875, 454] on label "False" at bounding box center [880, 436] width 109 height 36
click at [846, 442] on input "False" at bounding box center [841, 437] width 12 height 10
radio input "true"
click at [1140, 524] on button "Submit" at bounding box center [1168, 521] width 117 height 33
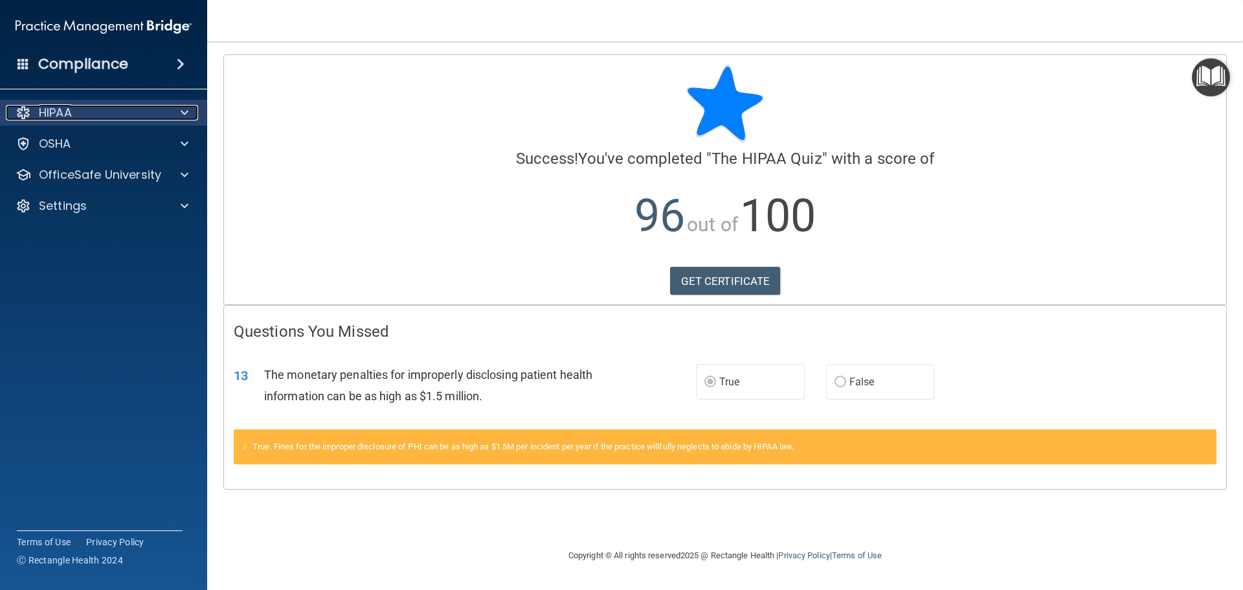
click at [122, 113] on div "HIPAA" at bounding box center [86, 113] width 161 height 16
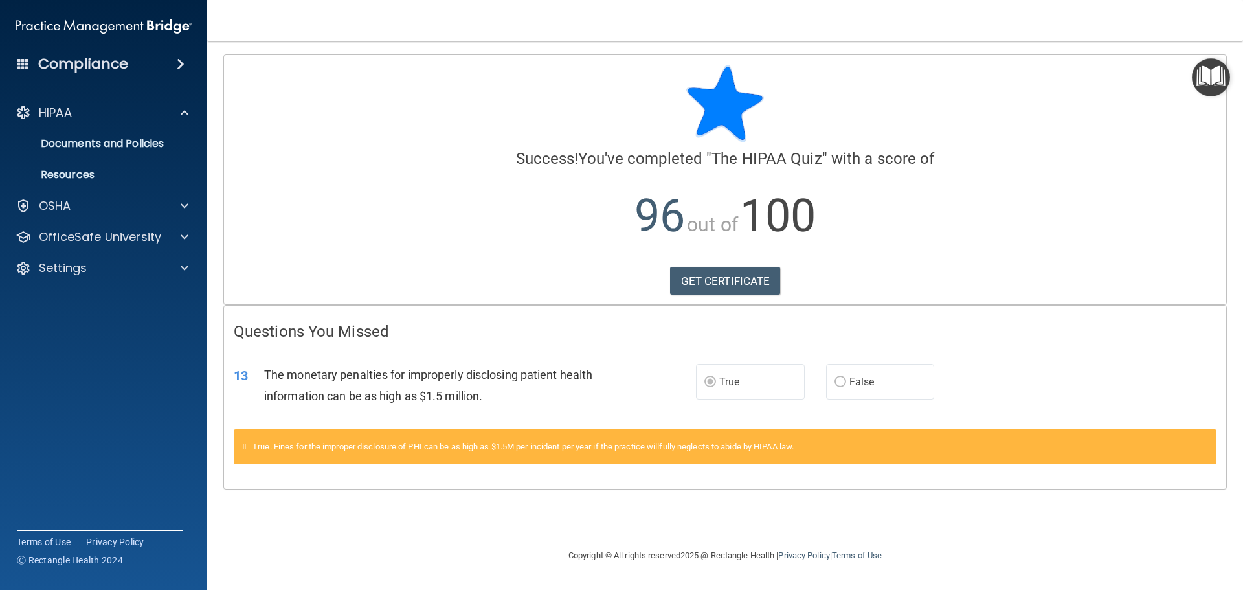
click at [148, 74] on div "Compliance" at bounding box center [103, 64] width 207 height 28
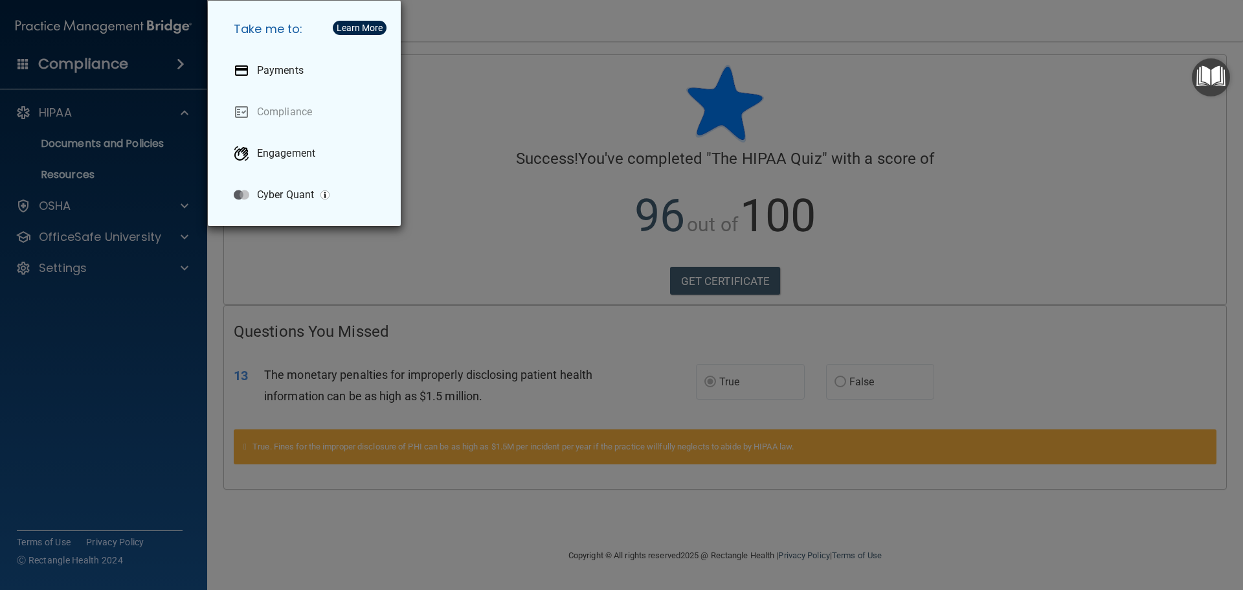
click at [205, 82] on div "Take me to: Payments Compliance Engagement Cyber Quant" at bounding box center [621, 295] width 1243 height 590
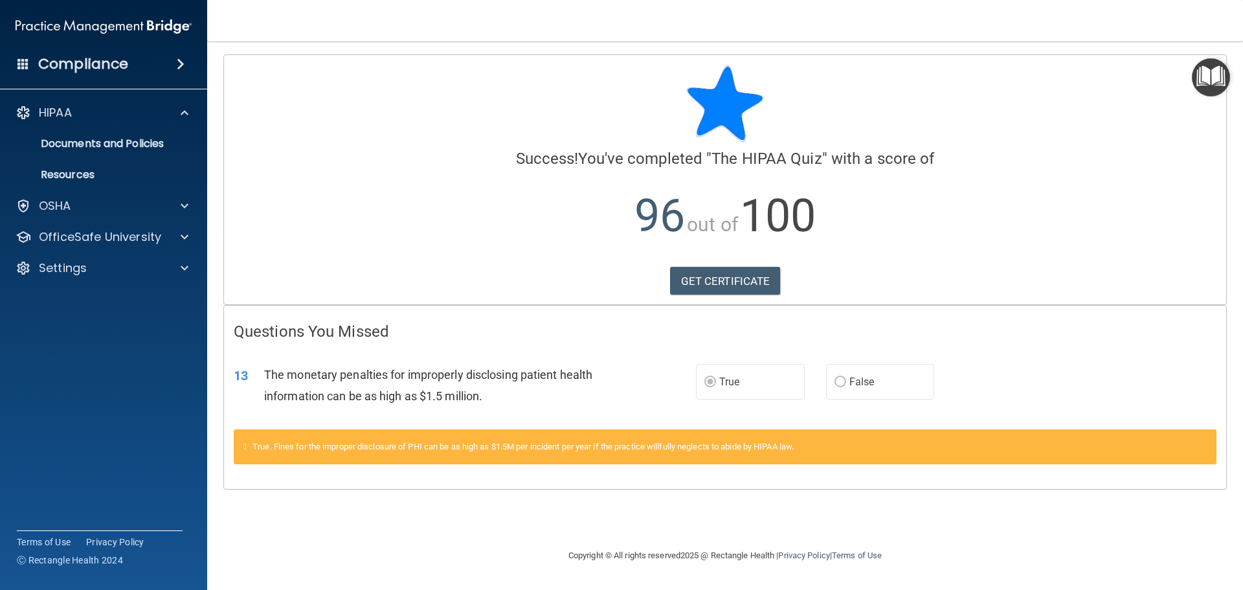
click at [144, 58] on div "Compliance" at bounding box center [103, 64] width 207 height 28
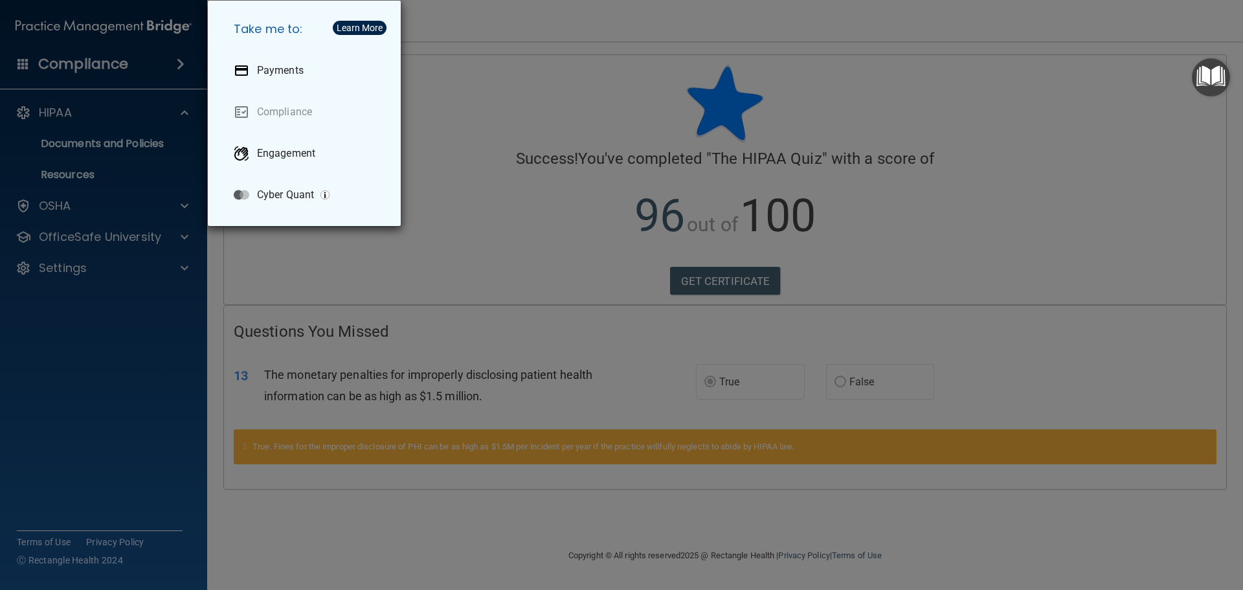
click at [144, 58] on div "Take me to: Payments Compliance Engagement Cyber Quant" at bounding box center [621, 295] width 1243 height 590
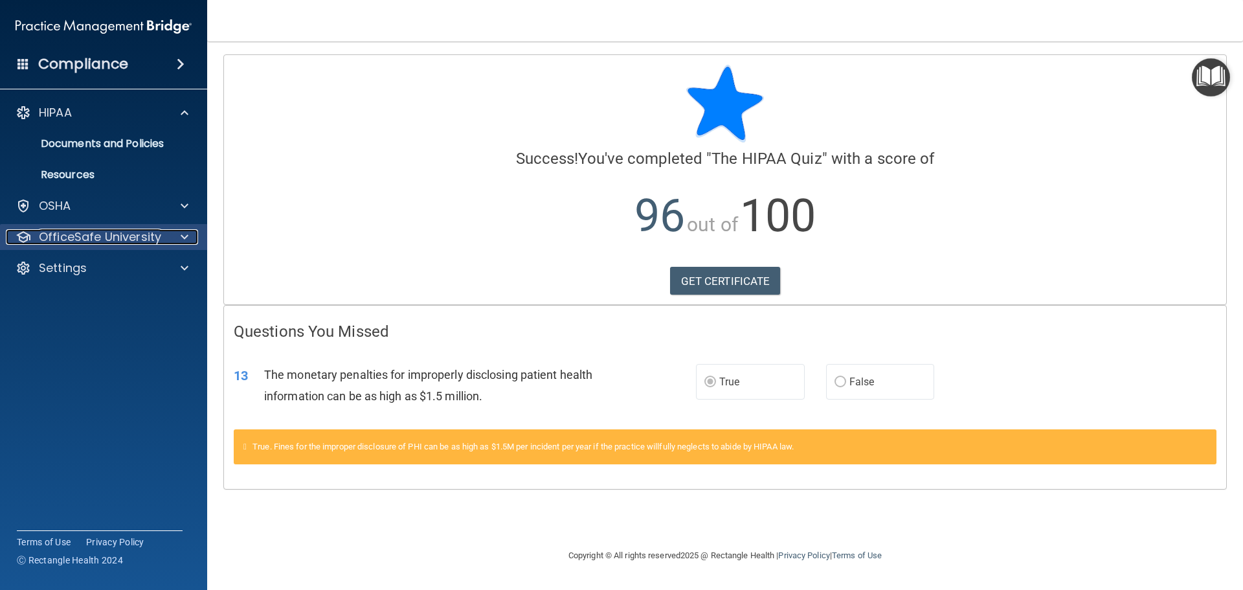
click at [74, 231] on p "OfficeSafe University" at bounding box center [100, 237] width 122 height 16
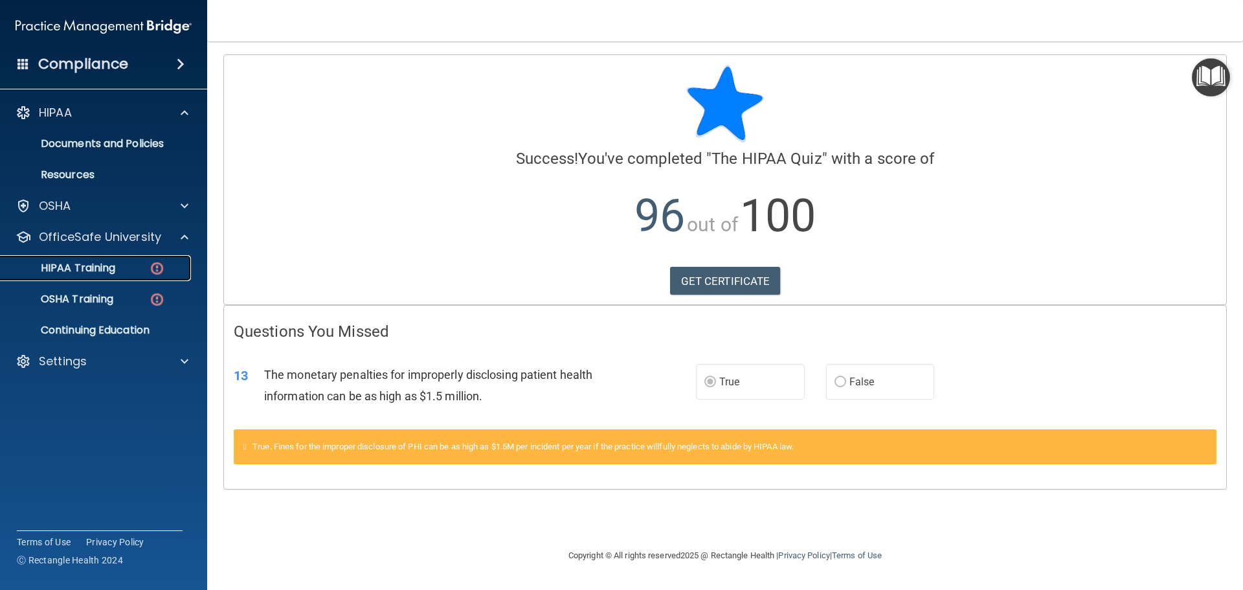
click at [91, 264] on p "HIPAA Training" at bounding box center [61, 268] width 107 height 13
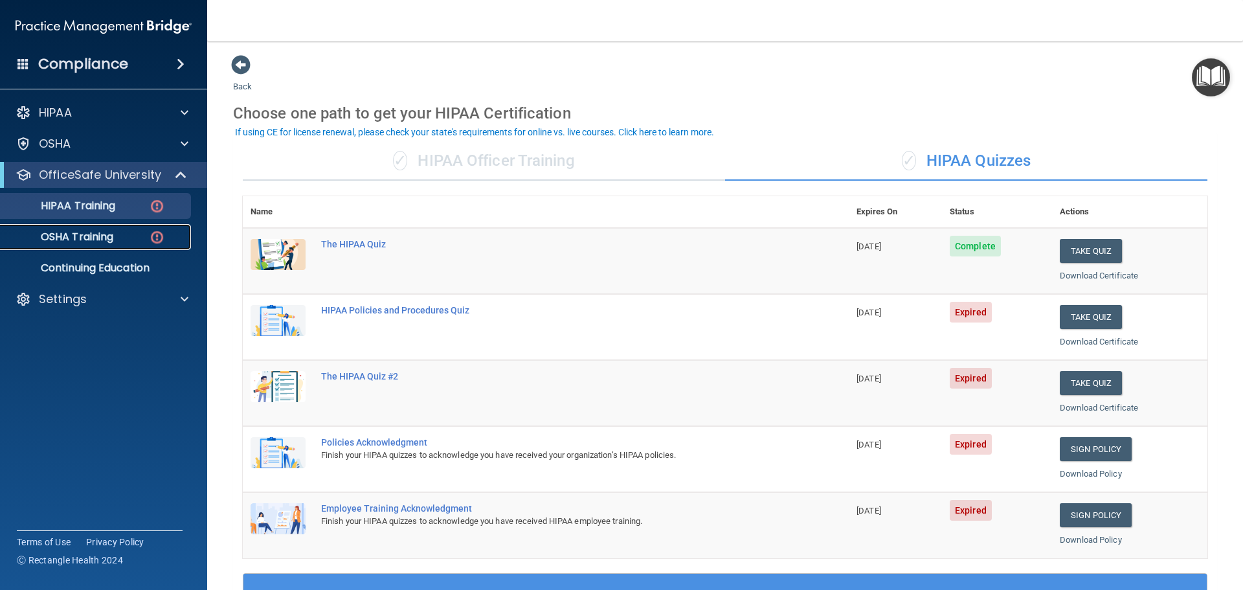
click at [146, 240] on div "OSHA Training" at bounding box center [96, 237] width 177 height 13
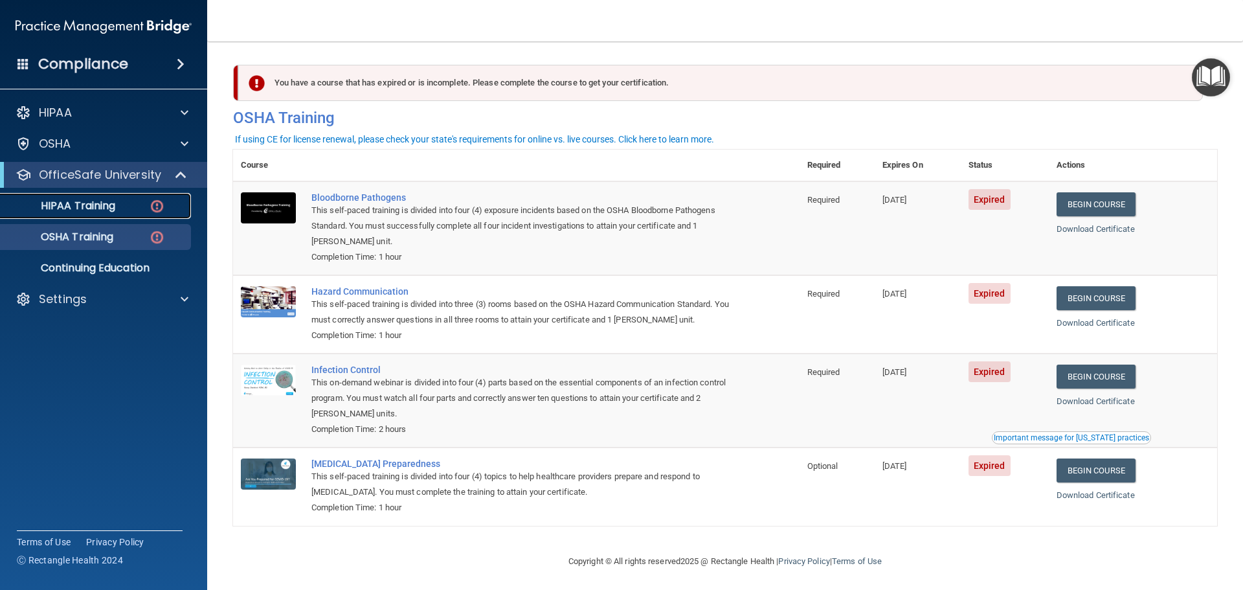
click at [145, 198] on link "HIPAA Training" at bounding box center [89, 206] width 204 height 26
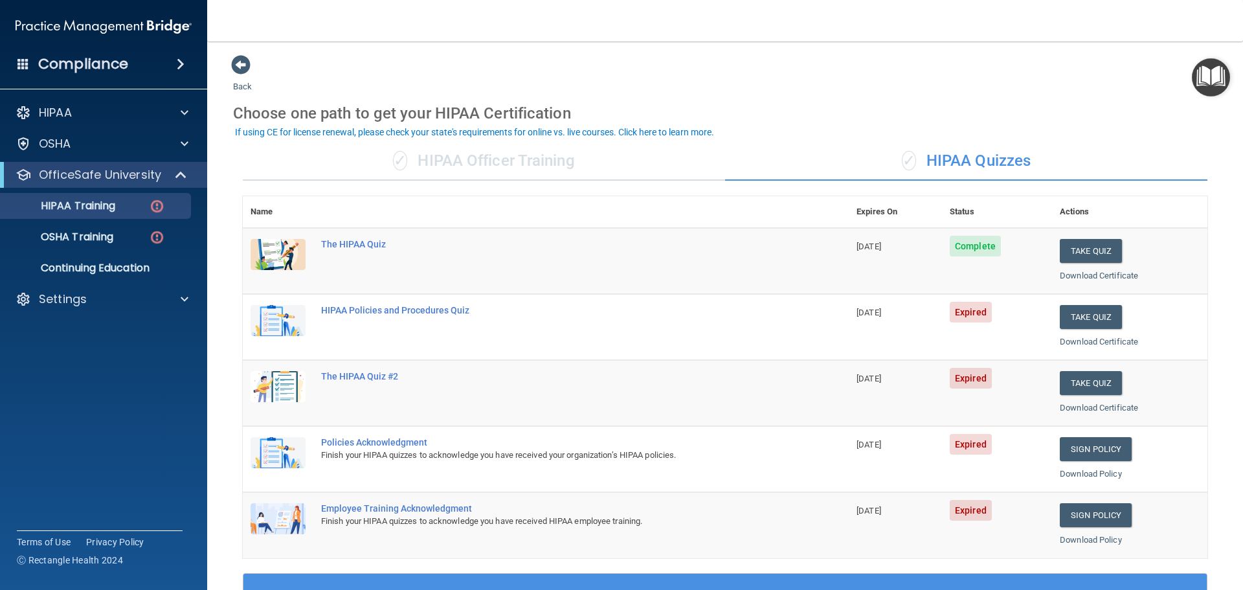
click at [1088, 330] on td "Take Quiz Download Certificate" at bounding box center [1129, 327] width 155 height 66
click at [1091, 322] on button "Take Quiz" at bounding box center [1091, 317] width 62 height 24
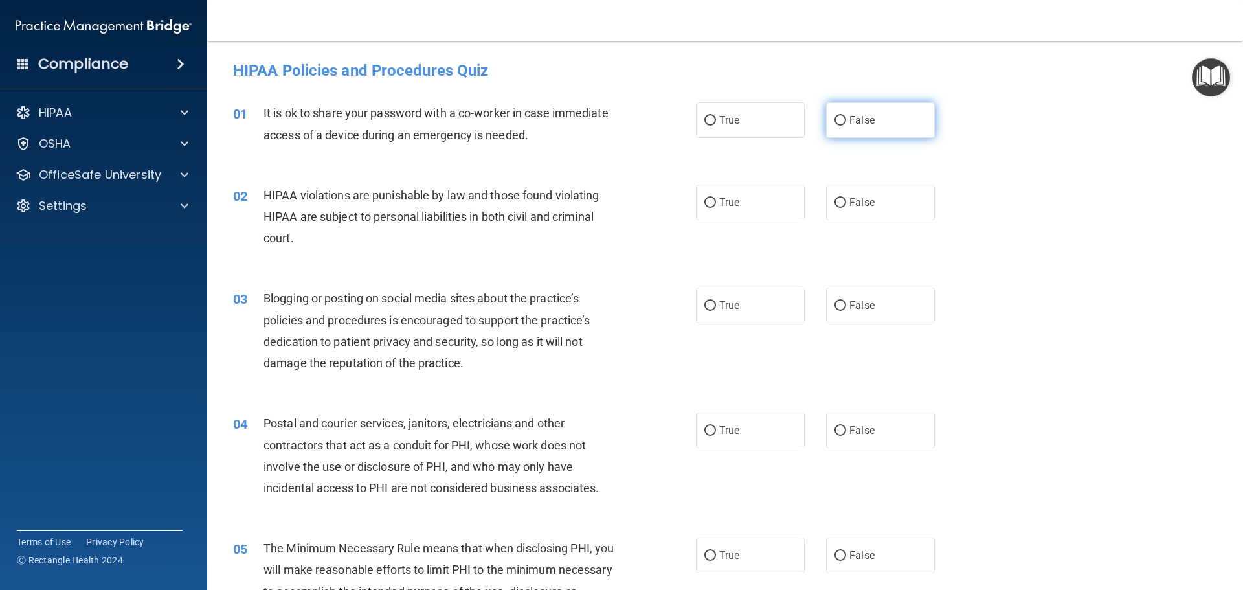
click at [842, 126] on label "False" at bounding box center [880, 120] width 109 height 36
click at [842, 126] on input "False" at bounding box center [841, 121] width 12 height 10
radio input "true"
click at [723, 195] on label "True" at bounding box center [750, 203] width 109 height 36
click at [716, 198] on input "True" at bounding box center [710, 203] width 12 height 10
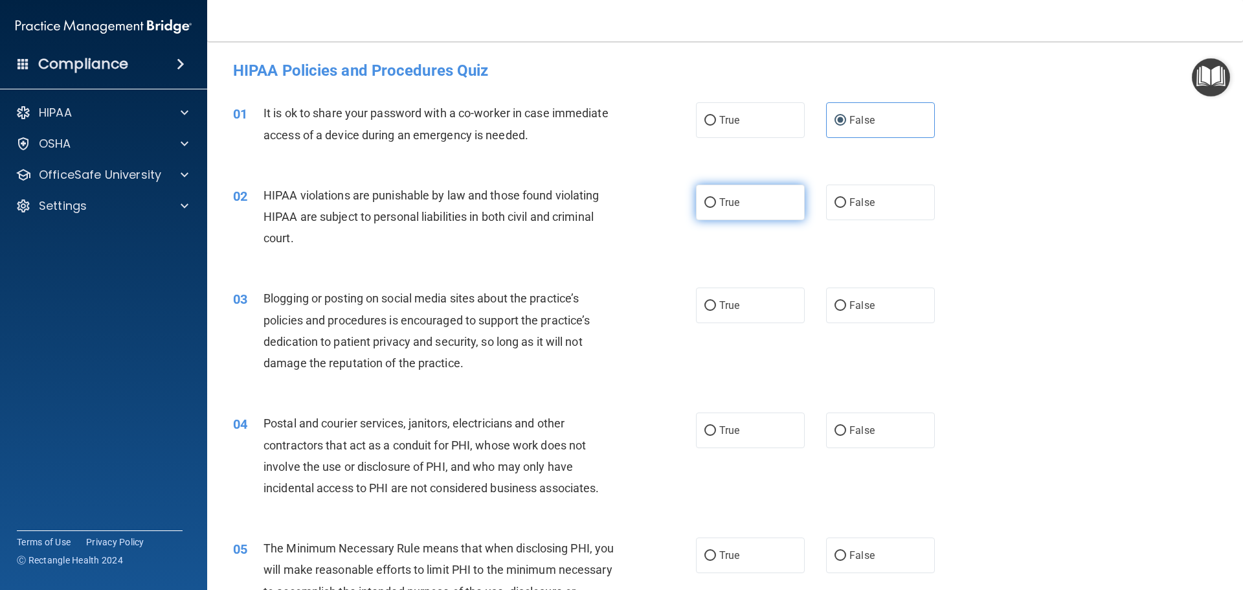
radio input "true"
click at [855, 304] on span "False" at bounding box center [861, 305] width 25 height 12
click at [846, 304] on input "False" at bounding box center [841, 306] width 12 height 10
radio input "true"
click at [743, 426] on label "True" at bounding box center [750, 430] width 109 height 36
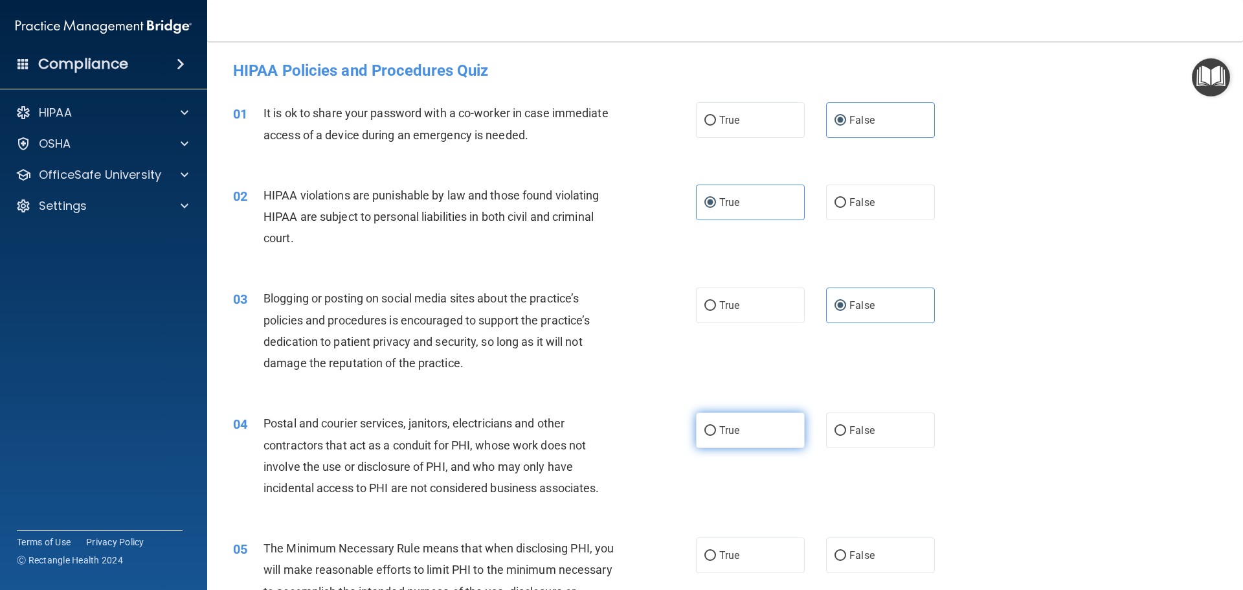
click at [716, 426] on input "True" at bounding box center [710, 431] width 12 height 10
radio input "true"
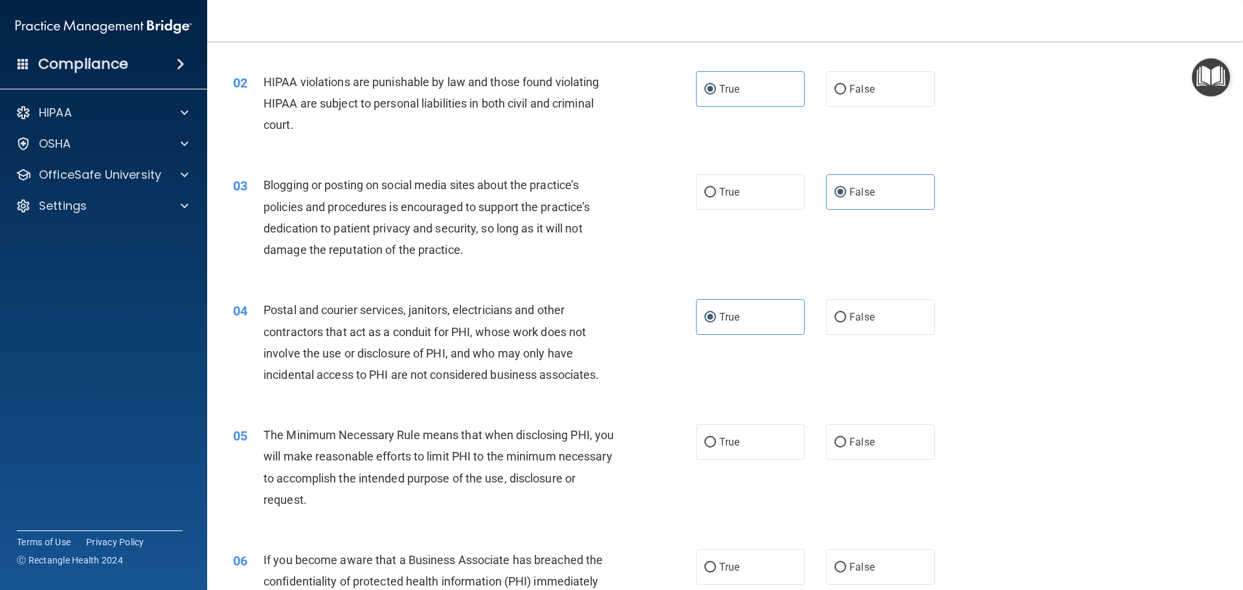
scroll to position [129, 0]
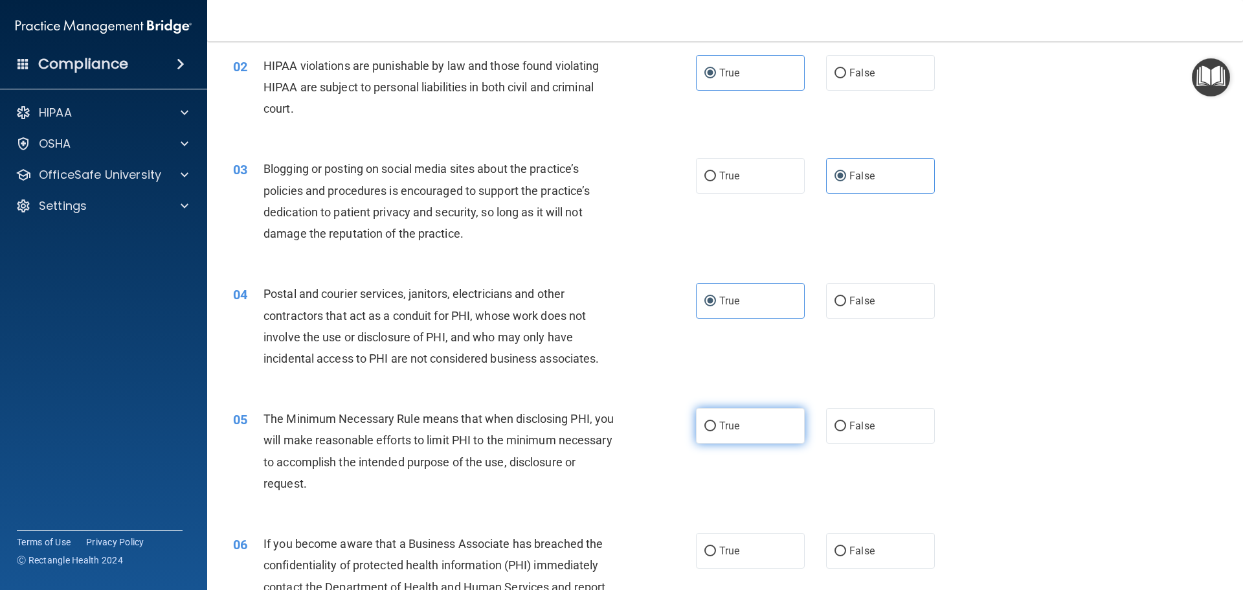
click at [746, 420] on label "True" at bounding box center [750, 426] width 109 height 36
click at [716, 422] on input "True" at bounding box center [710, 427] width 12 height 10
radio input "true"
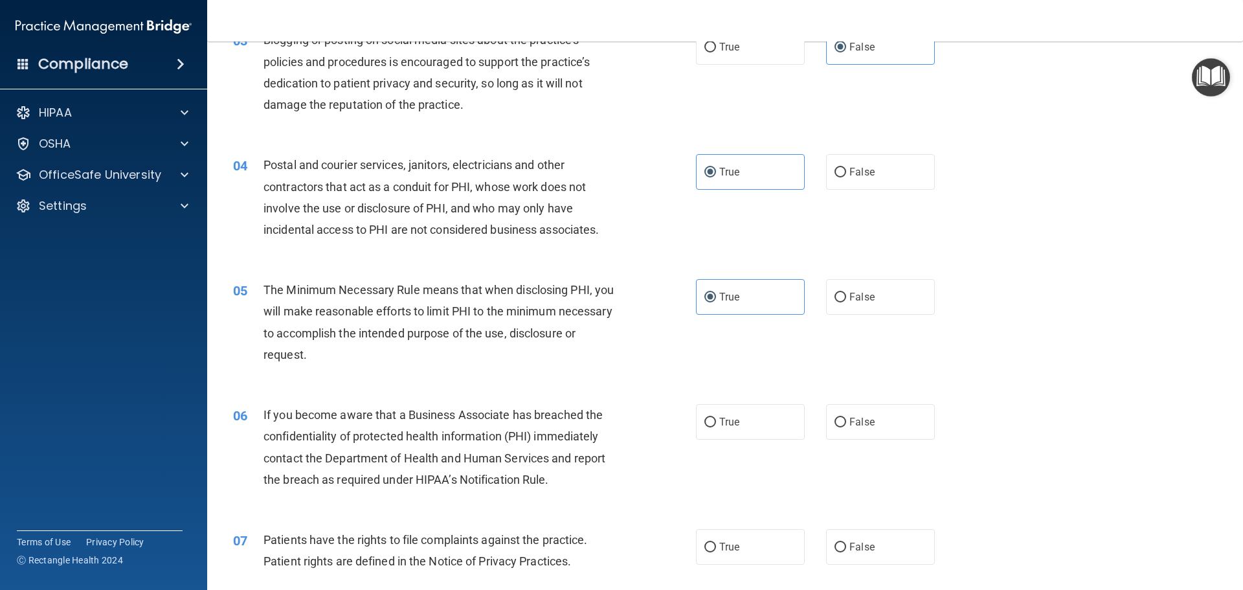
scroll to position [259, 0]
click at [840, 423] on label "False" at bounding box center [880, 421] width 109 height 36
click at [840, 423] on input "False" at bounding box center [841, 422] width 12 height 10
radio input "true"
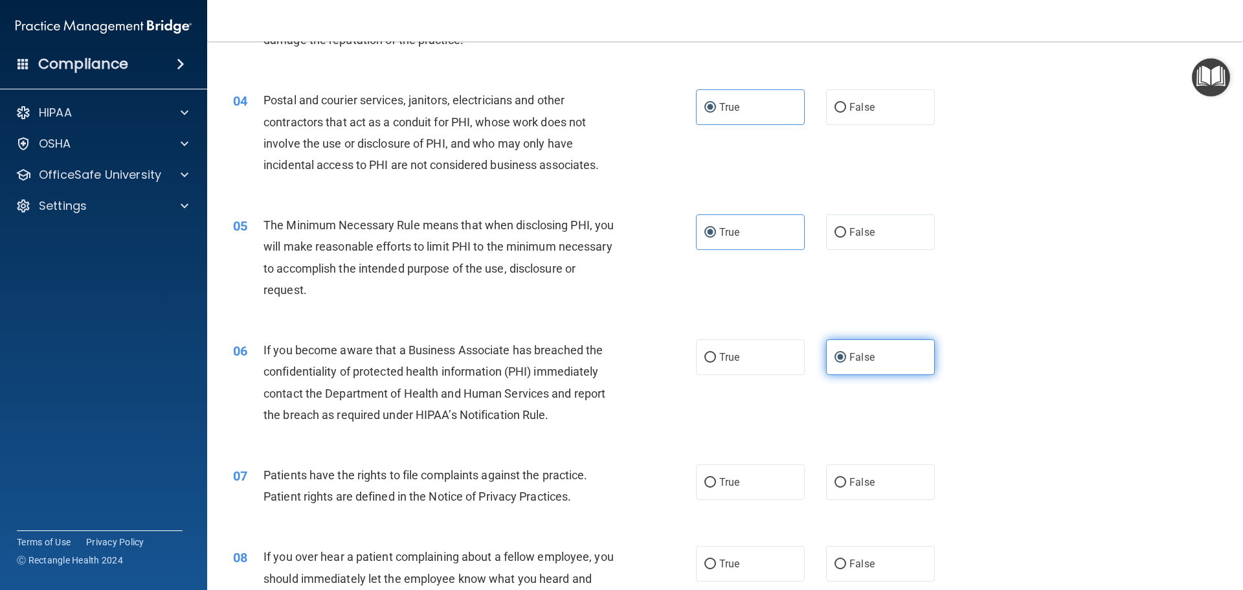
scroll to position [388, 0]
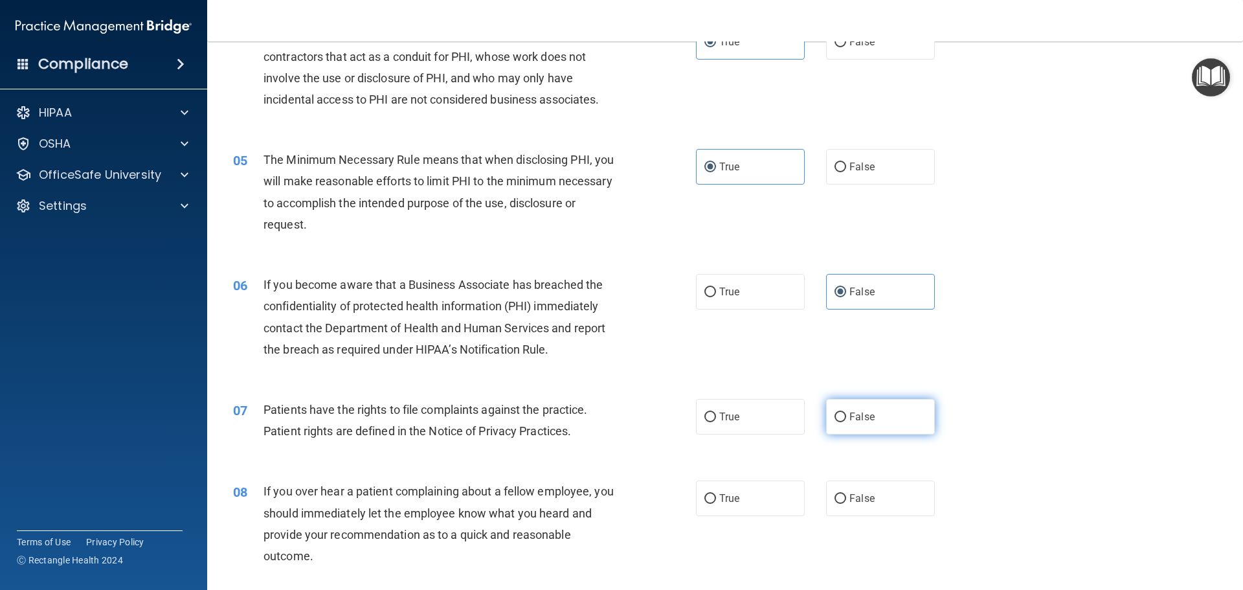
click at [838, 414] on input "False" at bounding box center [841, 417] width 12 height 10
radio input "true"
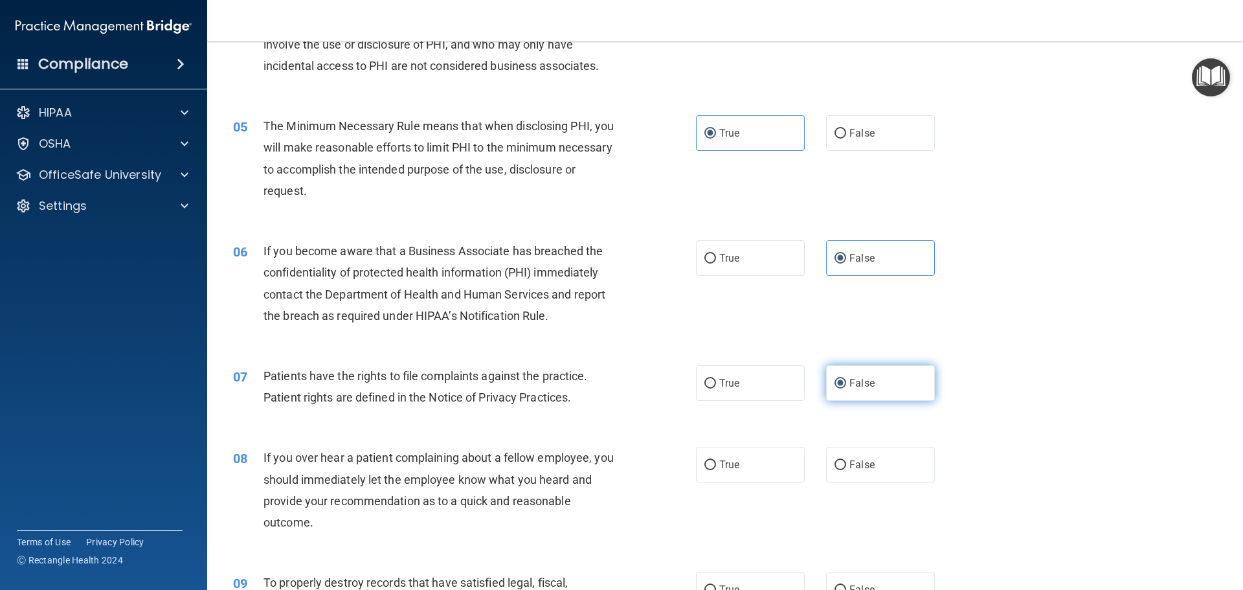
scroll to position [453, 0]
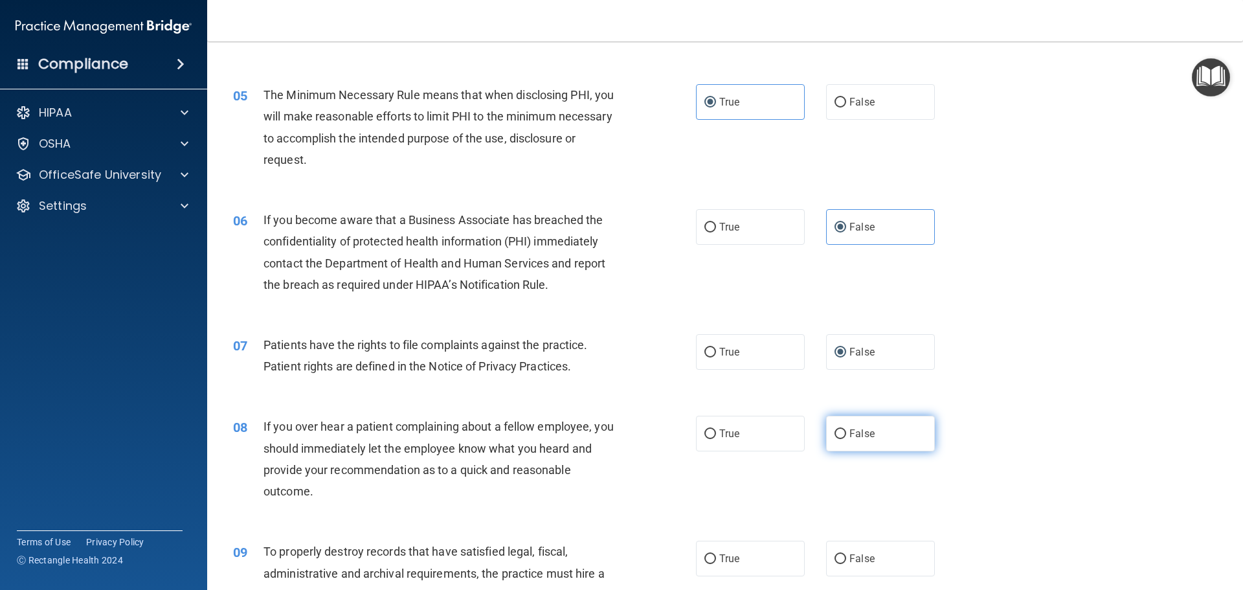
click at [862, 436] on span "False" at bounding box center [861, 433] width 25 height 12
click at [846, 436] on input "False" at bounding box center [841, 434] width 12 height 10
radio input "true"
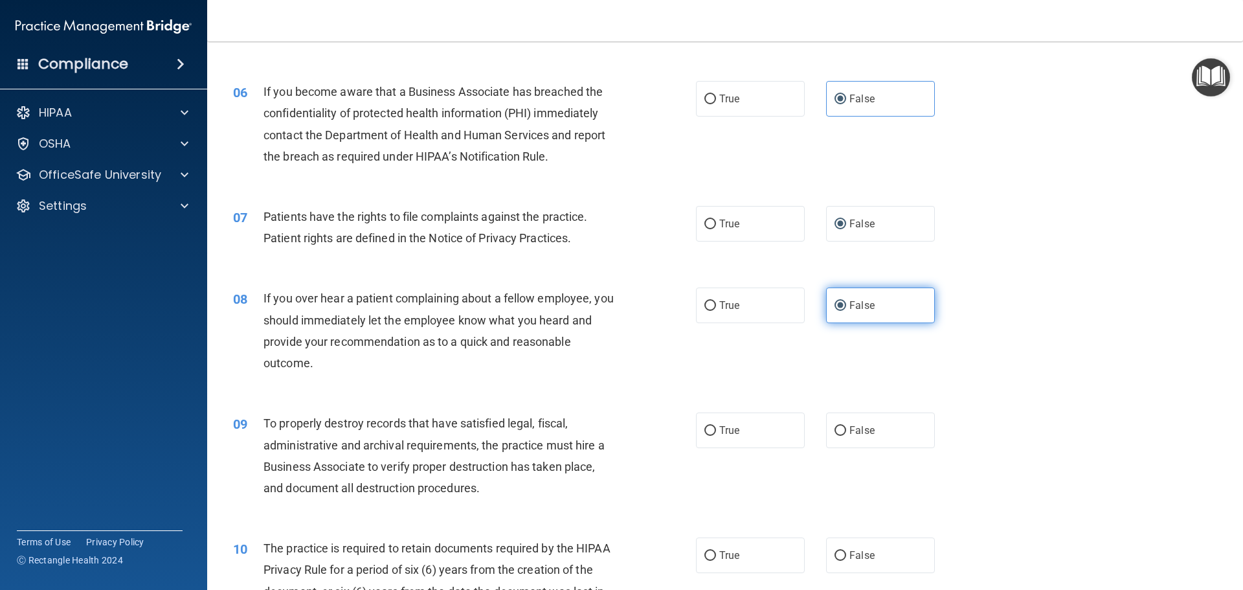
scroll to position [583, 0]
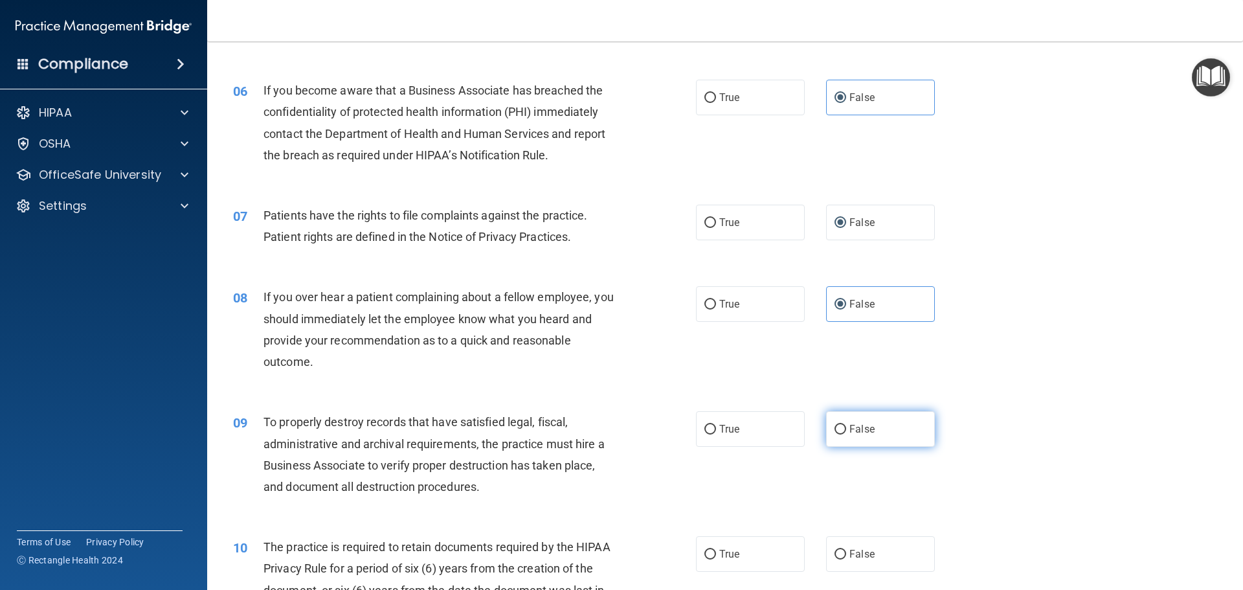
click at [861, 436] on label "False" at bounding box center [880, 429] width 109 height 36
click at [846, 434] on input "False" at bounding box center [841, 430] width 12 height 10
radio input "true"
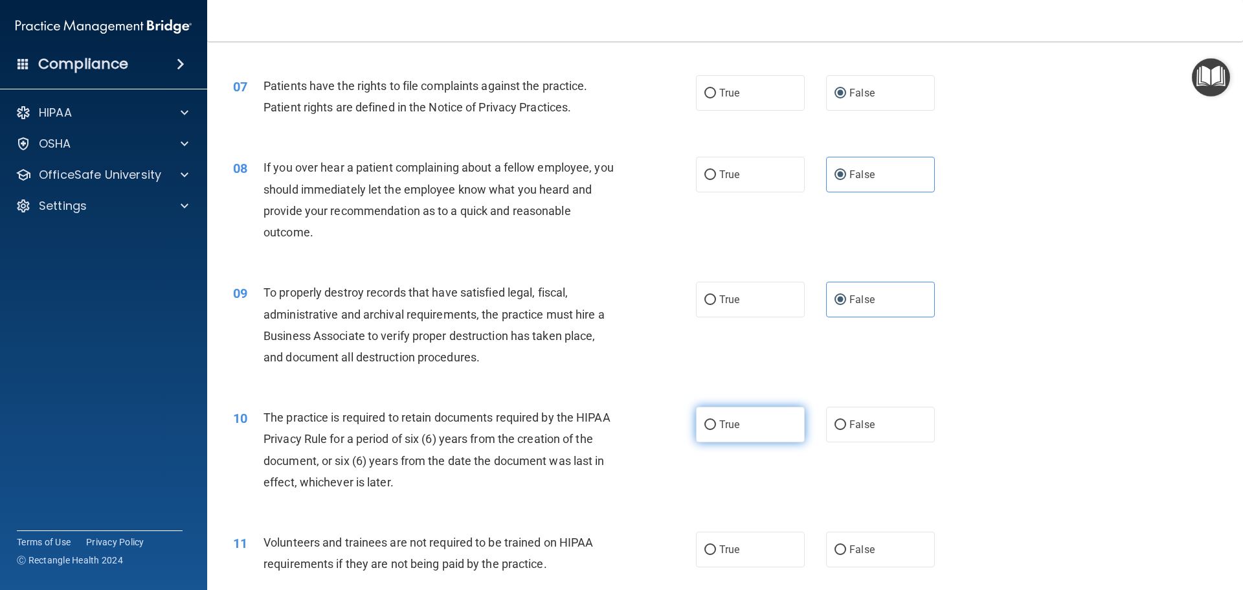
click at [733, 426] on span "True" at bounding box center [729, 424] width 20 height 12
click at [716, 426] on input "True" at bounding box center [710, 425] width 12 height 10
radio input "true"
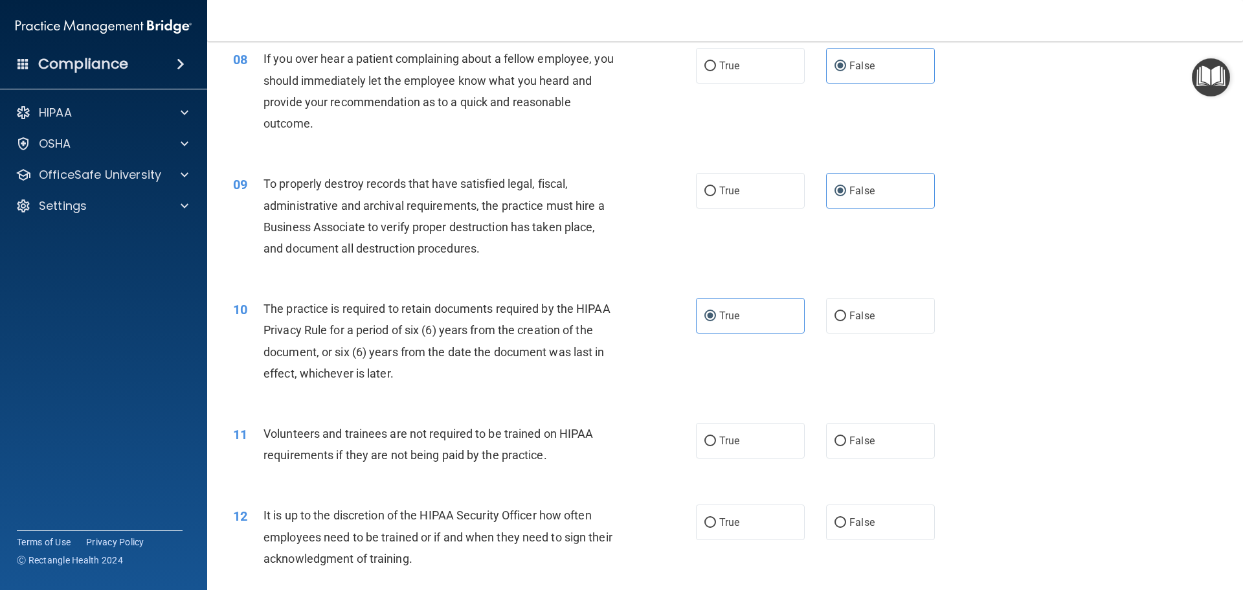
scroll to position [842, 0]
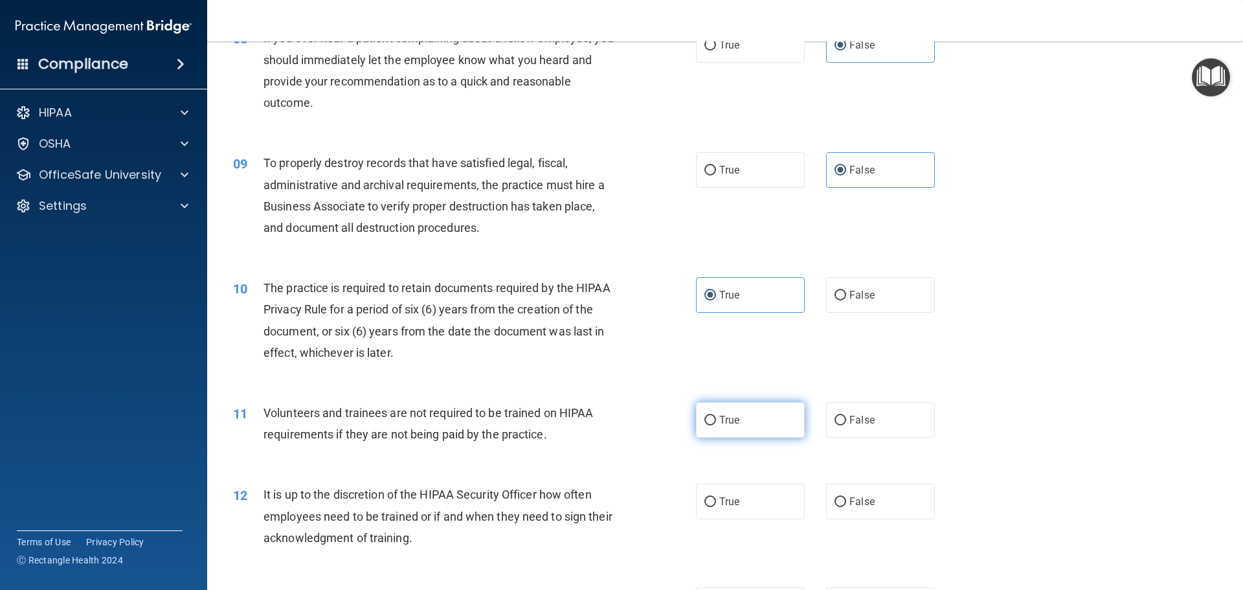
click at [701, 412] on label "True" at bounding box center [750, 420] width 109 height 36
click at [704, 416] on input "True" at bounding box center [710, 421] width 12 height 10
radio input "true"
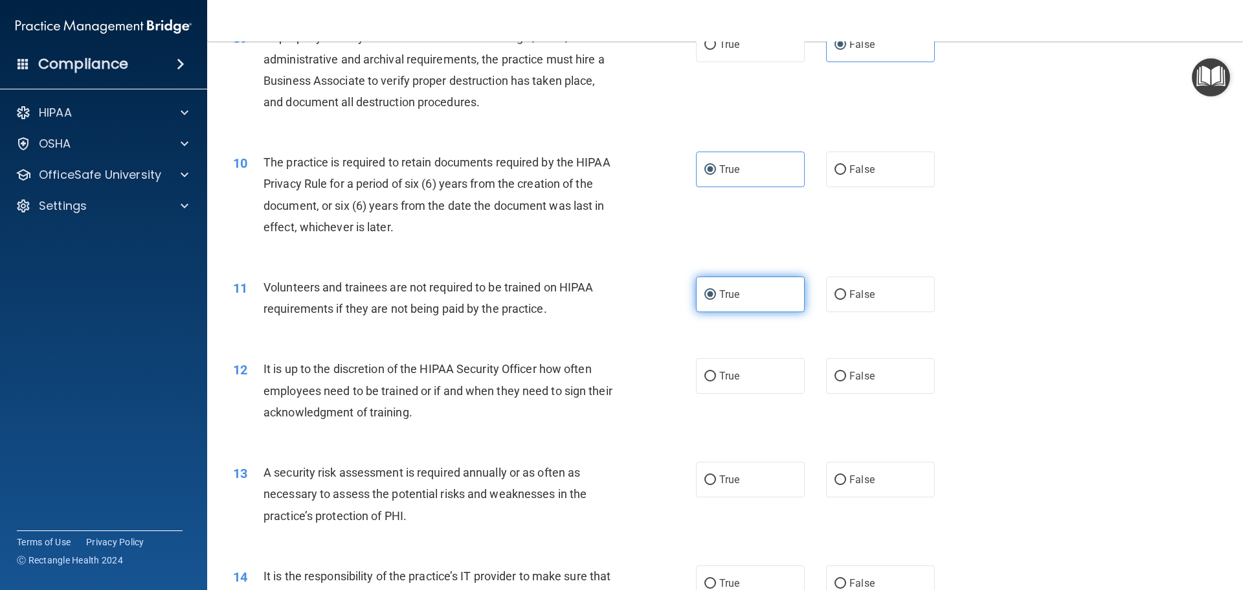
scroll to position [971, 0]
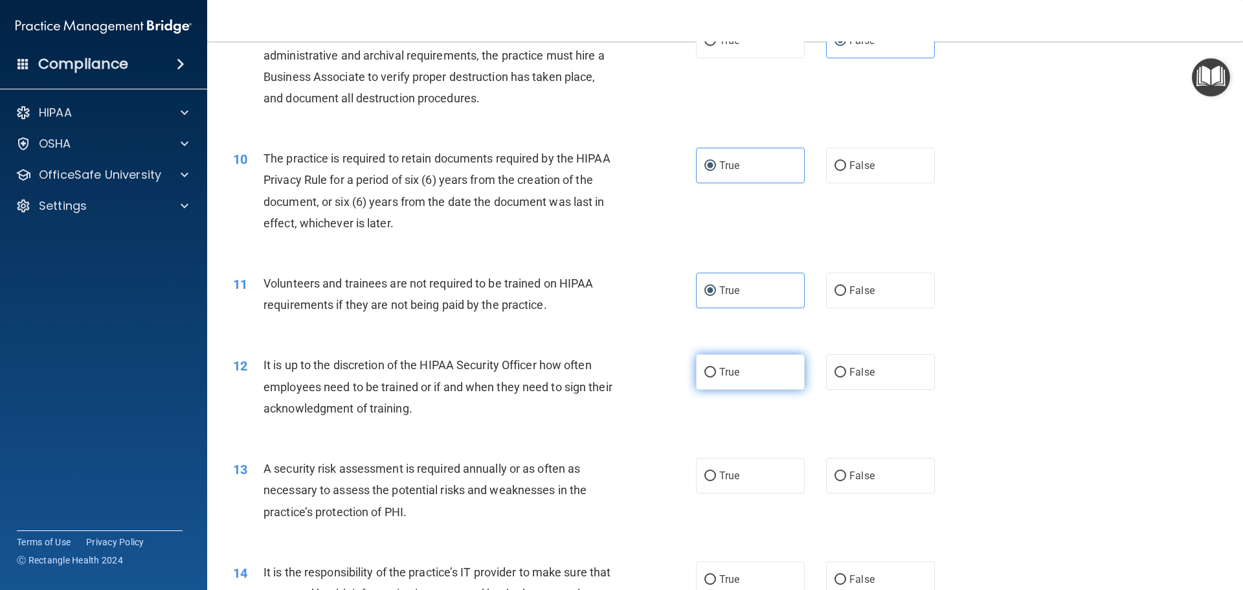
click at [742, 378] on label "True" at bounding box center [750, 372] width 109 height 36
click at [716, 377] on input "True" at bounding box center [710, 373] width 12 height 10
radio input "true"
click at [835, 477] on input "False" at bounding box center [841, 476] width 12 height 10
radio input "true"
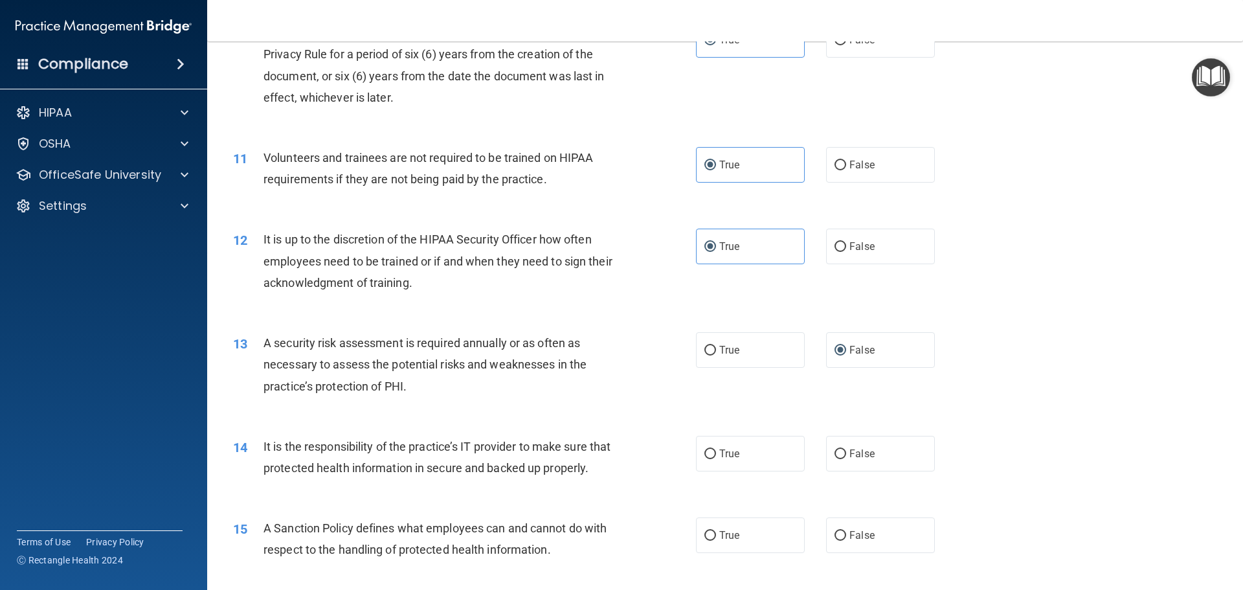
scroll to position [1101, 0]
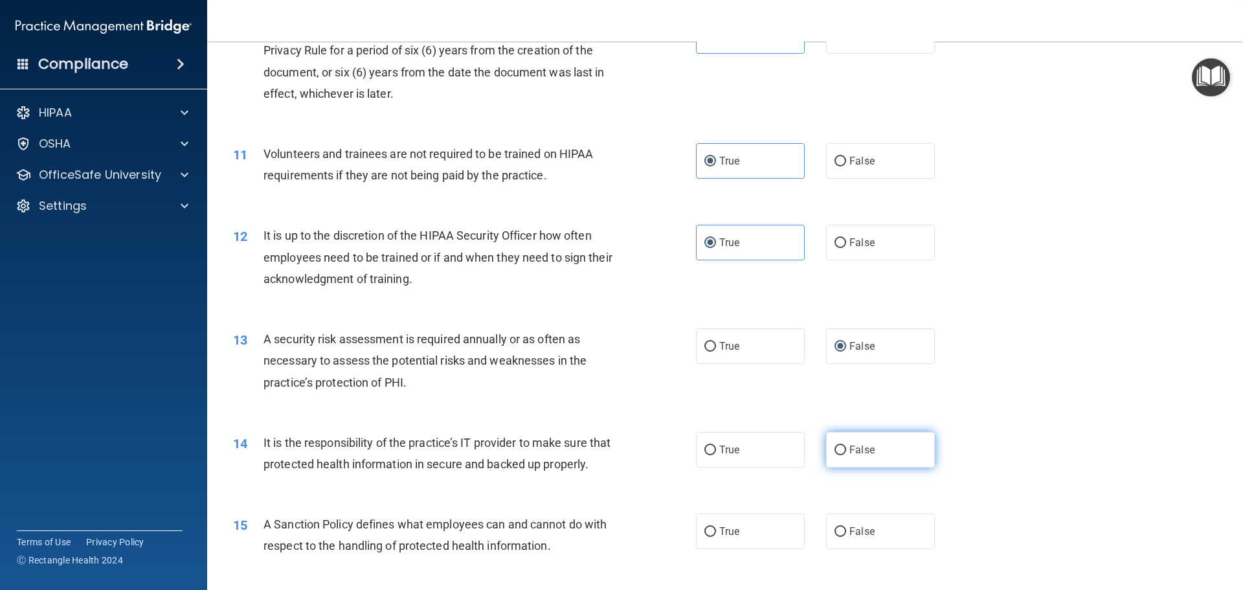
click at [862, 458] on label "False" at bounding box center [880, 450] width 109 height 36
click at [846, 455] on input "False" at bounding box center [841, 450] width 12 height 10
radio input "true"
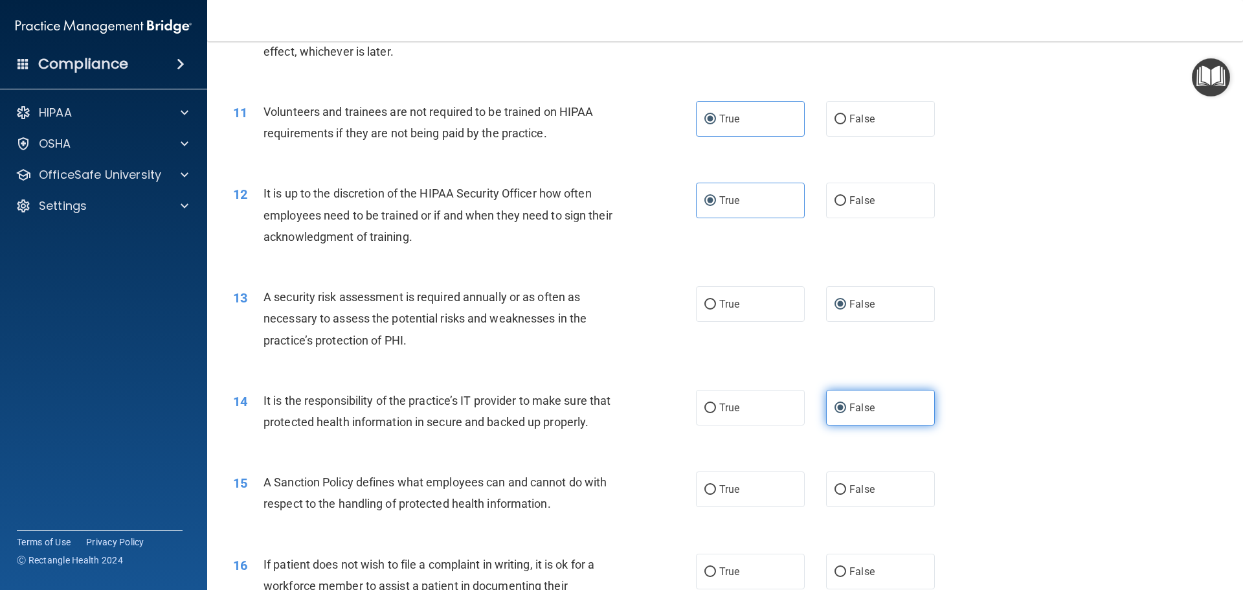
scroll to position [1165, 0]
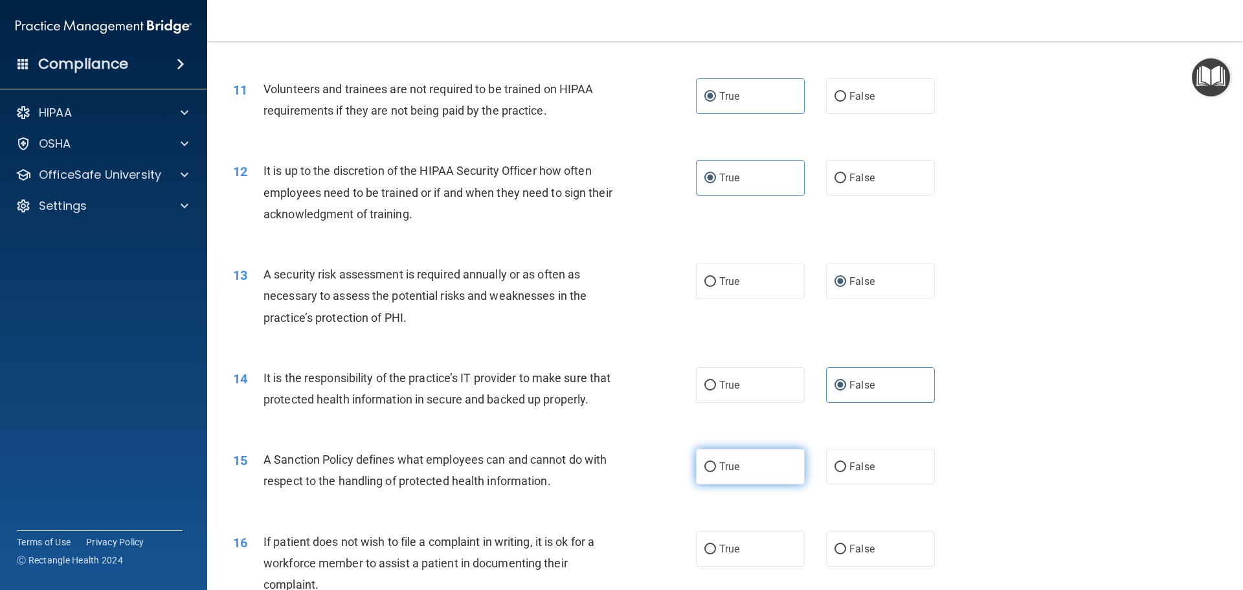
click at [750, 482] on label "True" at bounding box center [750, 467] width 109 height 36
click at [716, 472] on input "True" at bounding box center [710, 467] width 12 height 10
radio input "true"
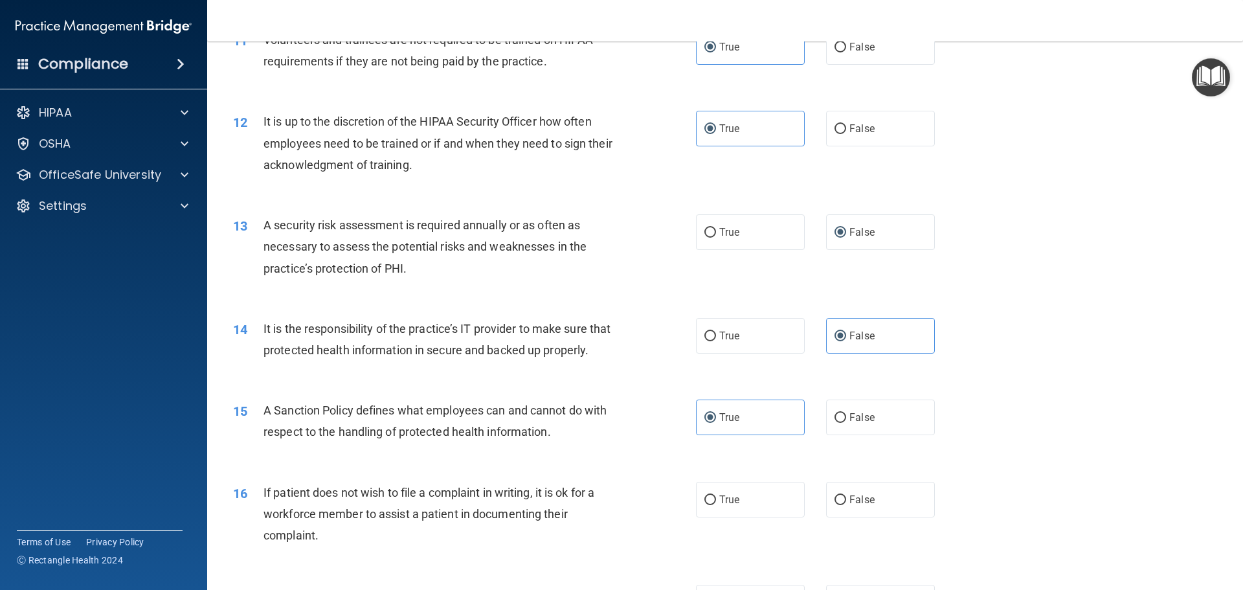
scroll to position [1295, 0]
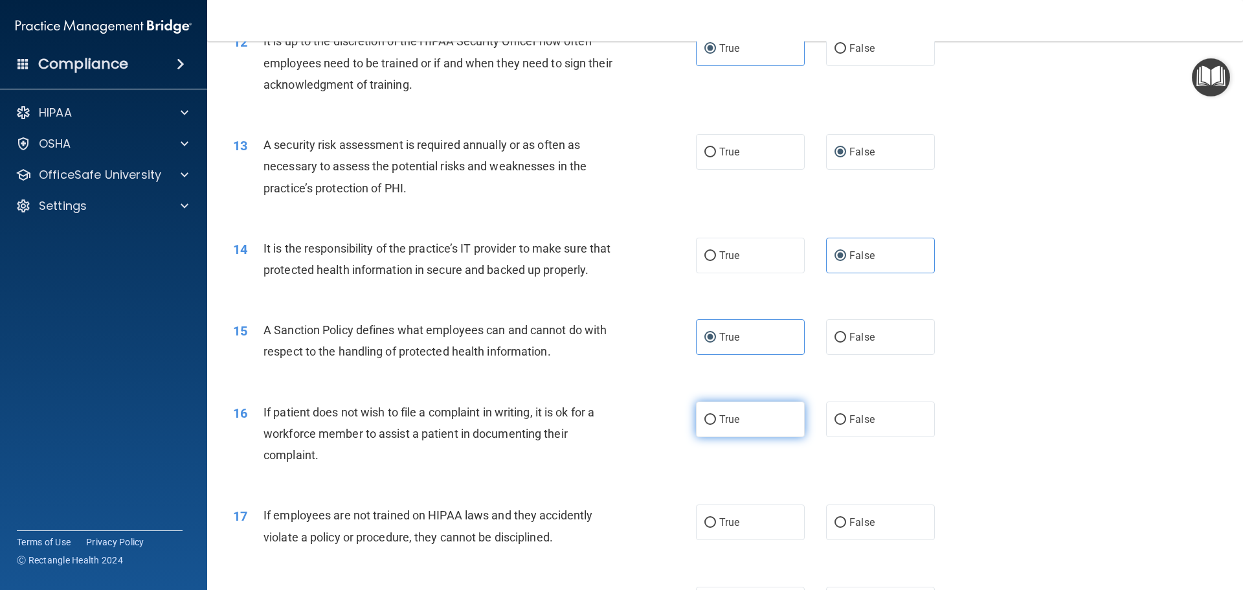
click at [719, 437] on label "True" at bounding box center [750, 419] width 109 height 36
click at [716, 425] on input "True" at bounding box center [710, 420] width 12 height 10
radio input "true"
click at [740, 540] on label "True" at bounding box center [750, 522] width 109 height 36
click at [716, 528] on input "True" at bounding box center [710, 523] width 12 height 10
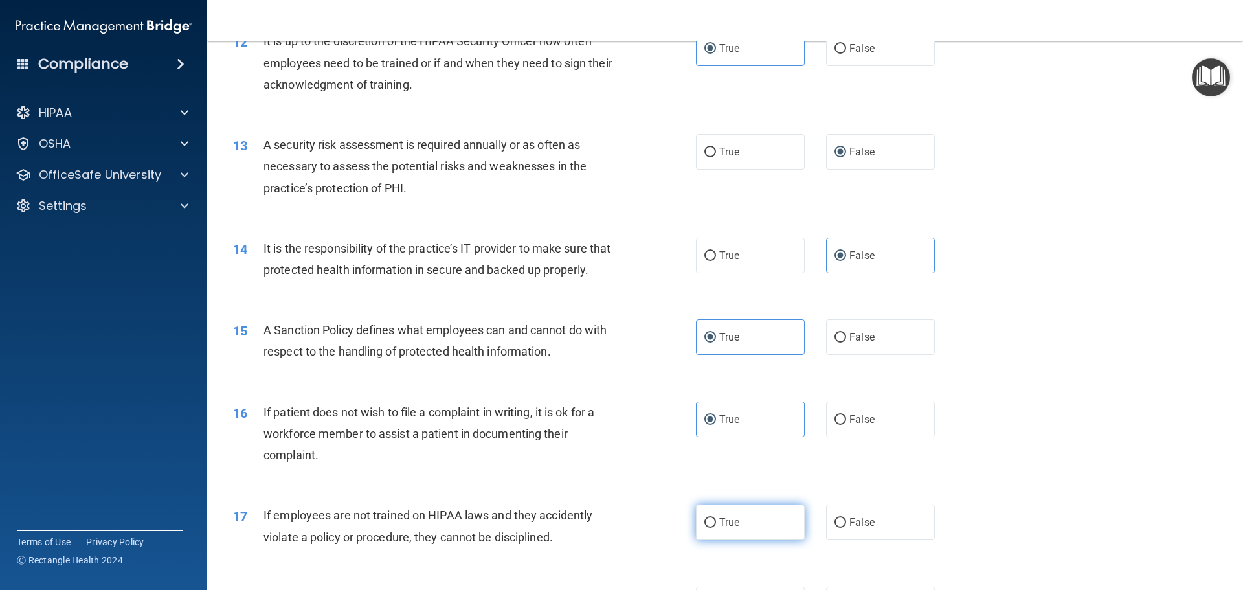
radio input "true"
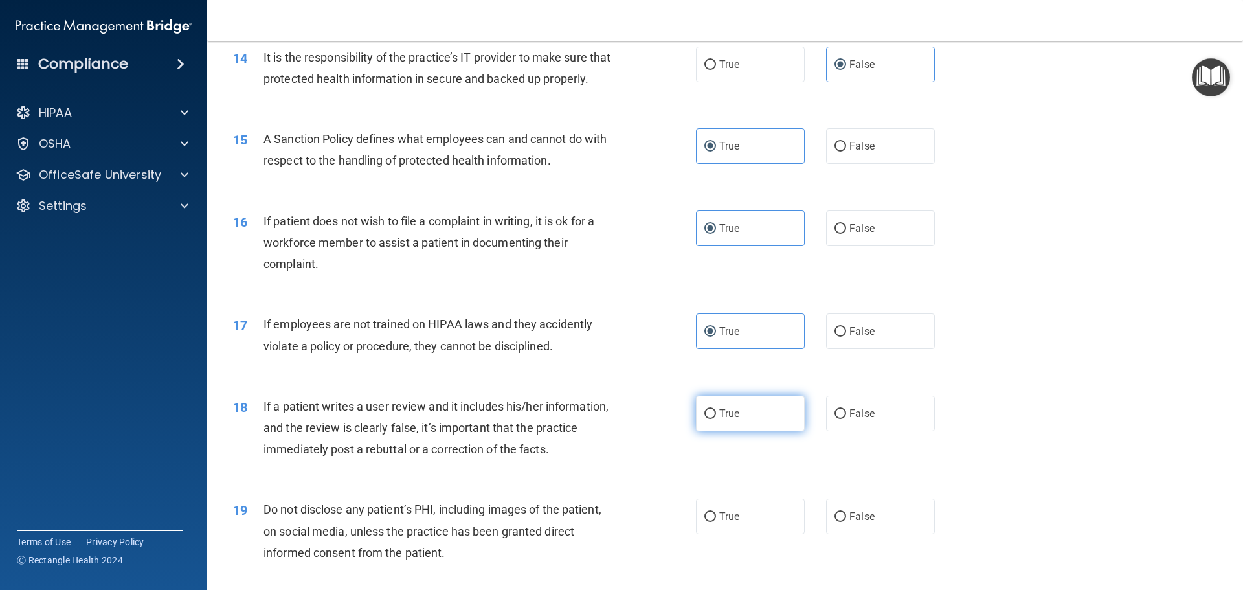
scroll to position [1489, 0]
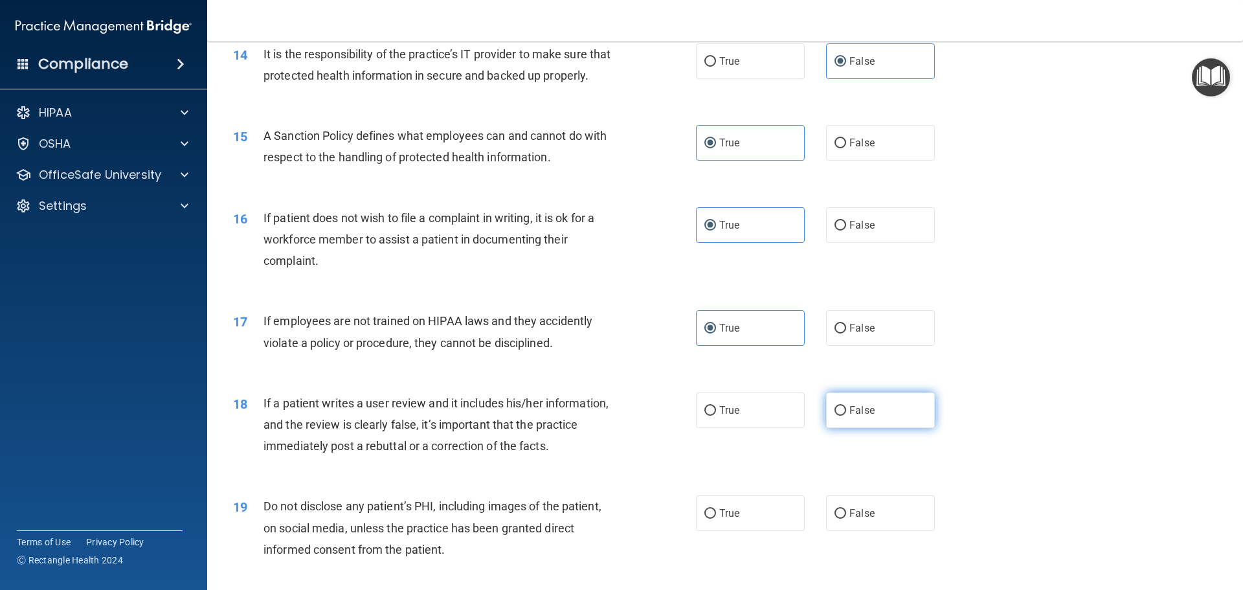
click at [840, 428] on label "False" at bounding box center [880, 410] width 109 height 36
click at [840, 416] on input "False" at bounding box center [841, 411] width 12 height 10
radio input "true"
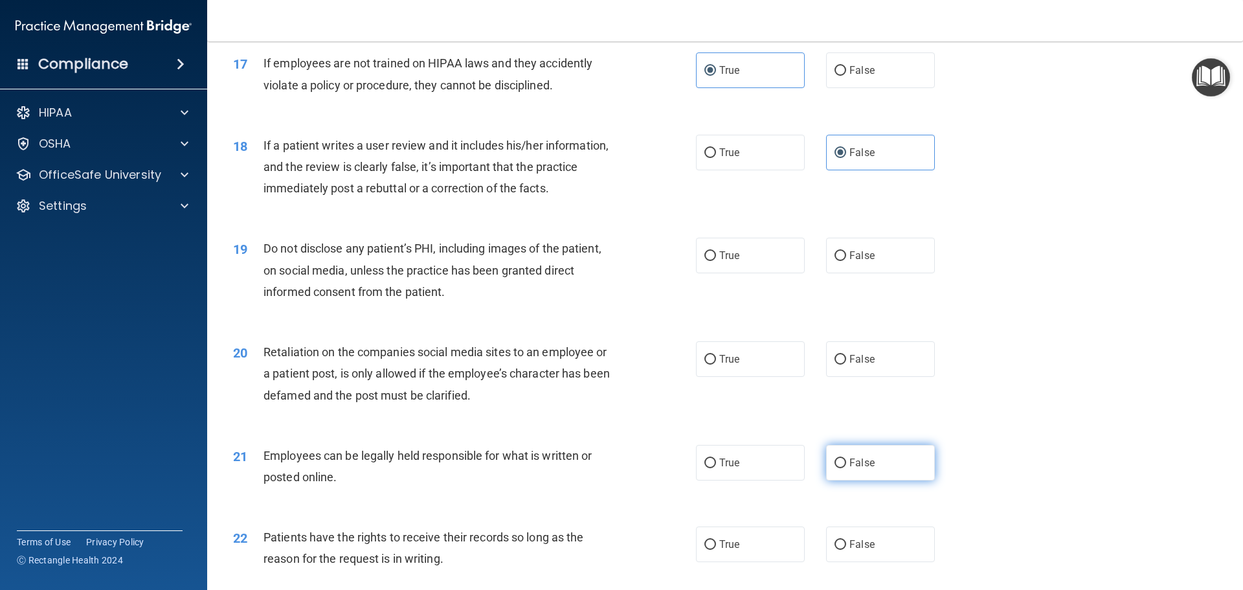
scroll to position [1748, 0]
click at [834, 272] on label "False" at bounding box center [880, 254] width 109 height 36
click at [835, 260] on input "False" at bounding box center [841, 255] width 12 height 10
radio input "true"
click at [860, 364] on span "False" at bounding box center [861, 358] width 25 height 12
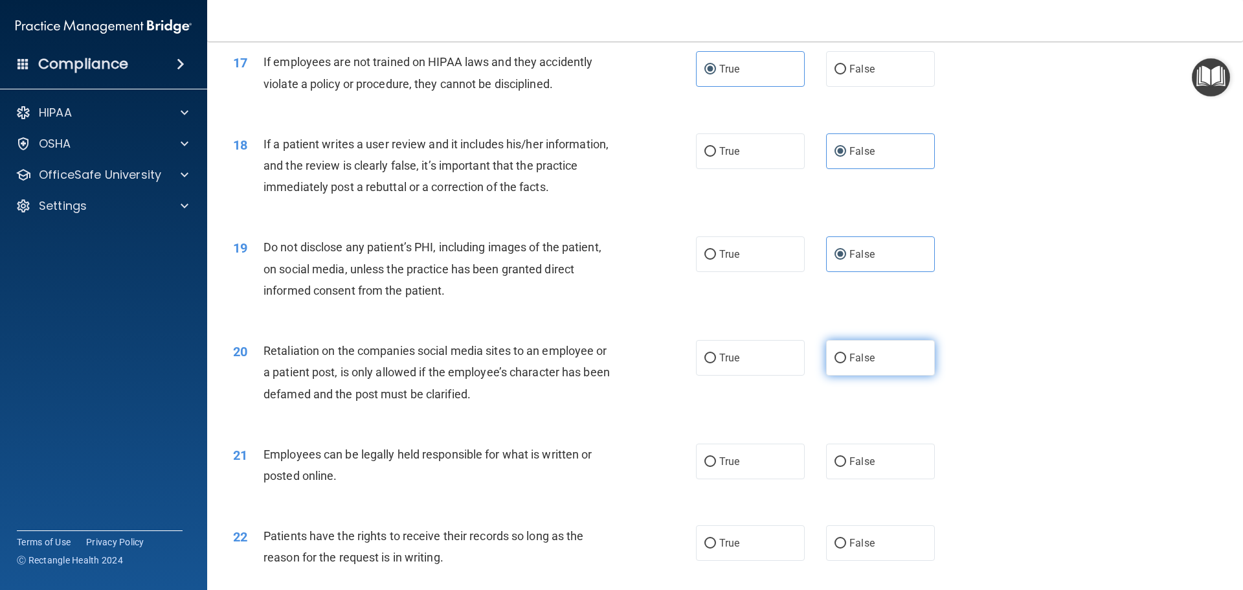
click at [846, 363] on input "False" at bounding box center [841, 359] width 12 height 10
radio input "true"
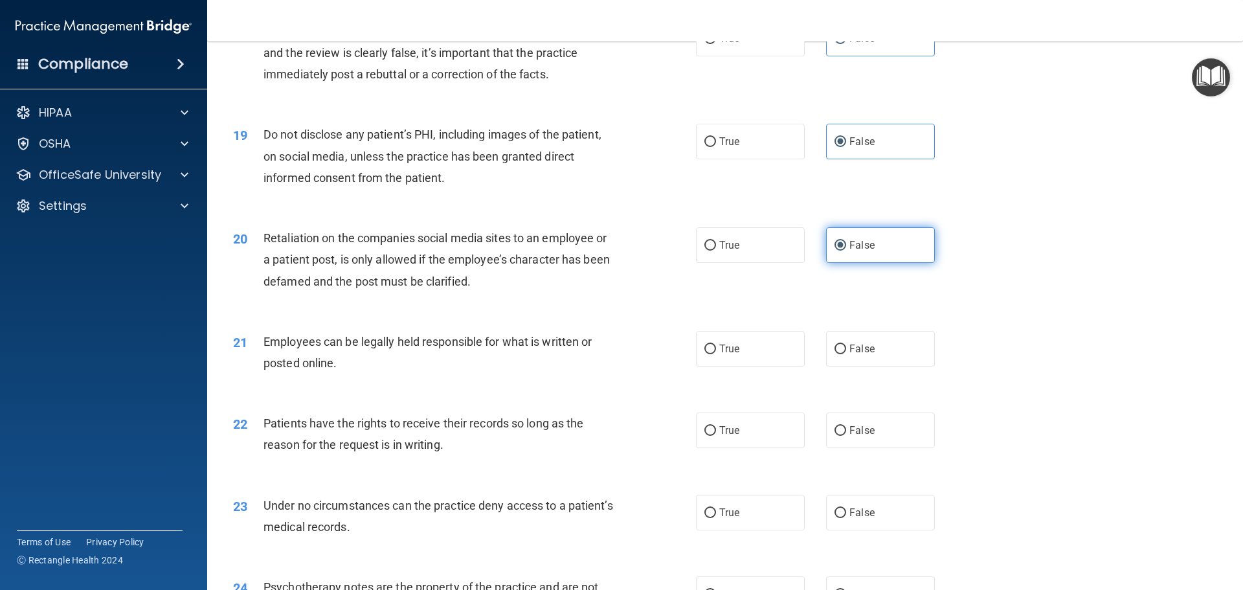
scroll to position [1878, 0]
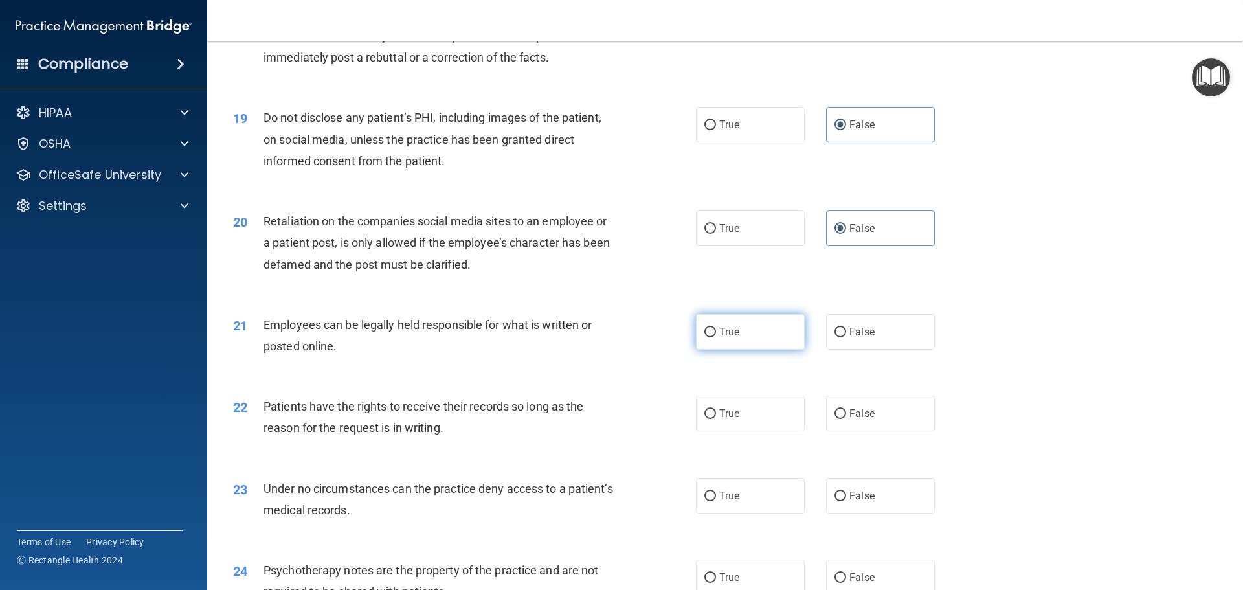
click at [773, 350] on label "True" at bounding box center [750, 332] width 109 height 36
click at [716, 337] on input "True" at bounding box center [710, 333] width 12 height 10
radio input "true"
click at [761, 423] on label "True" at bounding box center [750, 414] width 109 height 36
click at [716, 419] on input "True" at bounding box center [710, 414] width 12 height 10
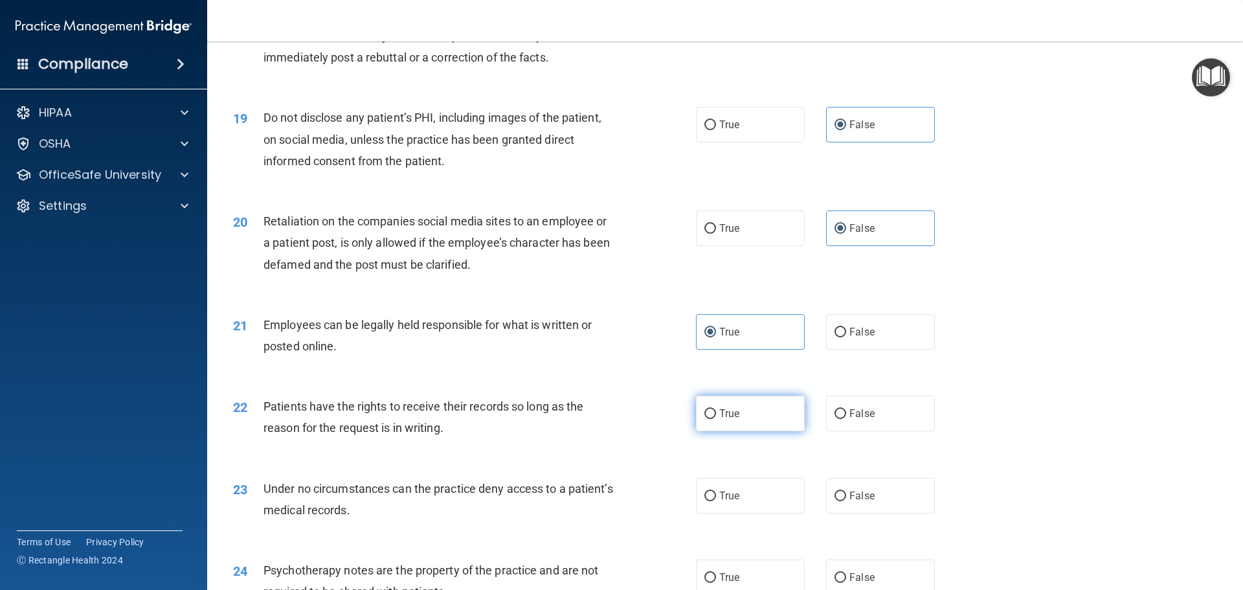
radio input "true"
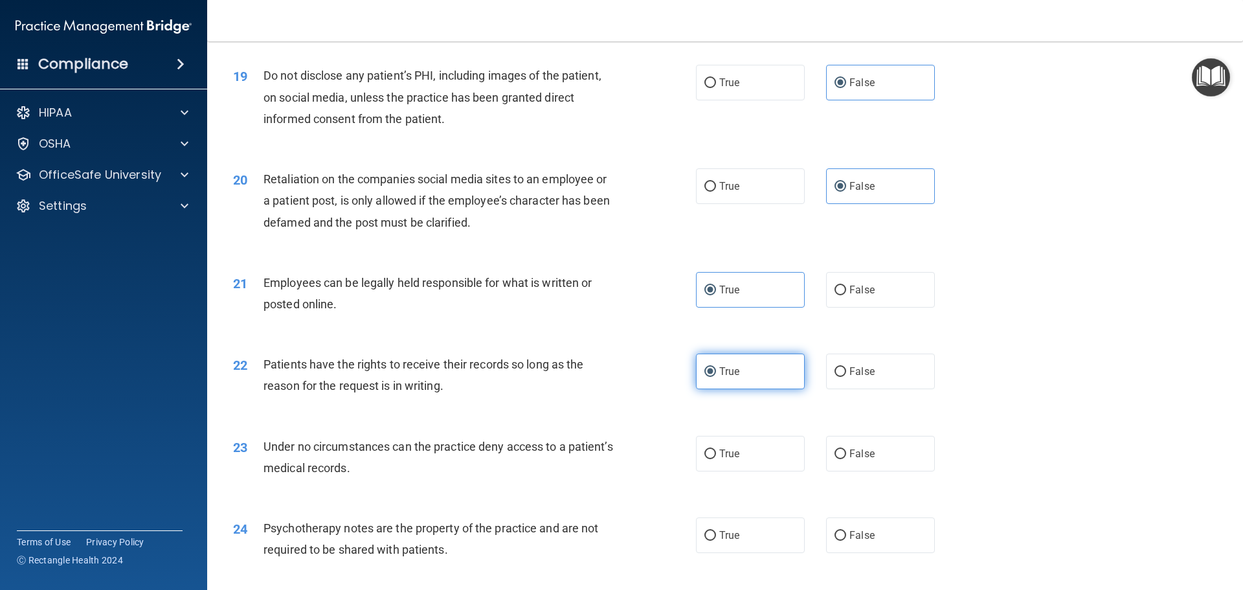
scroll to position [2007, 0]
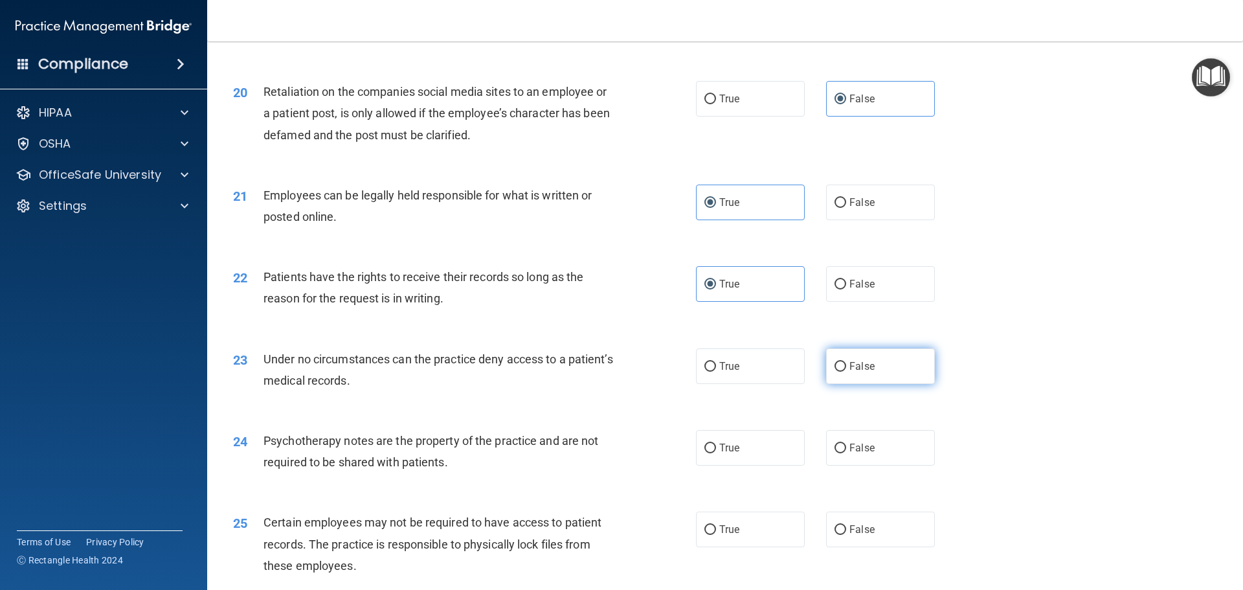
click at [856, 372] on span "False" at bounding box center [861, 366] width 25 height 12
click at [846, 372] on input "False" at bounding box center [841, 367] width 12 height 10
radio input "true"
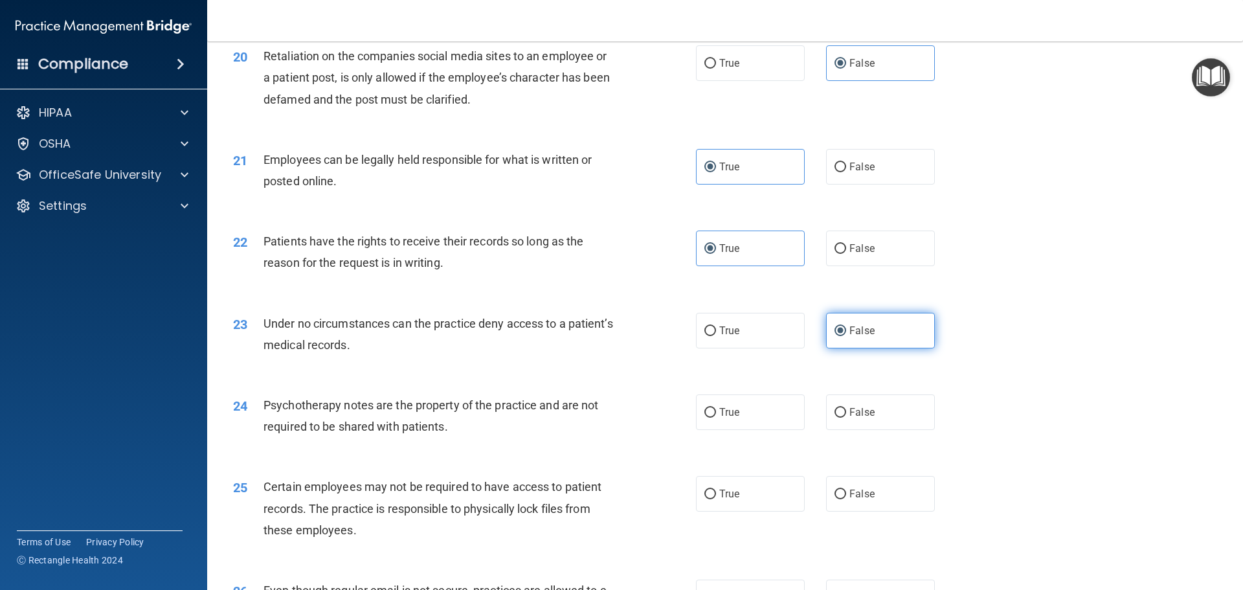
scroll to position [2072, 0]
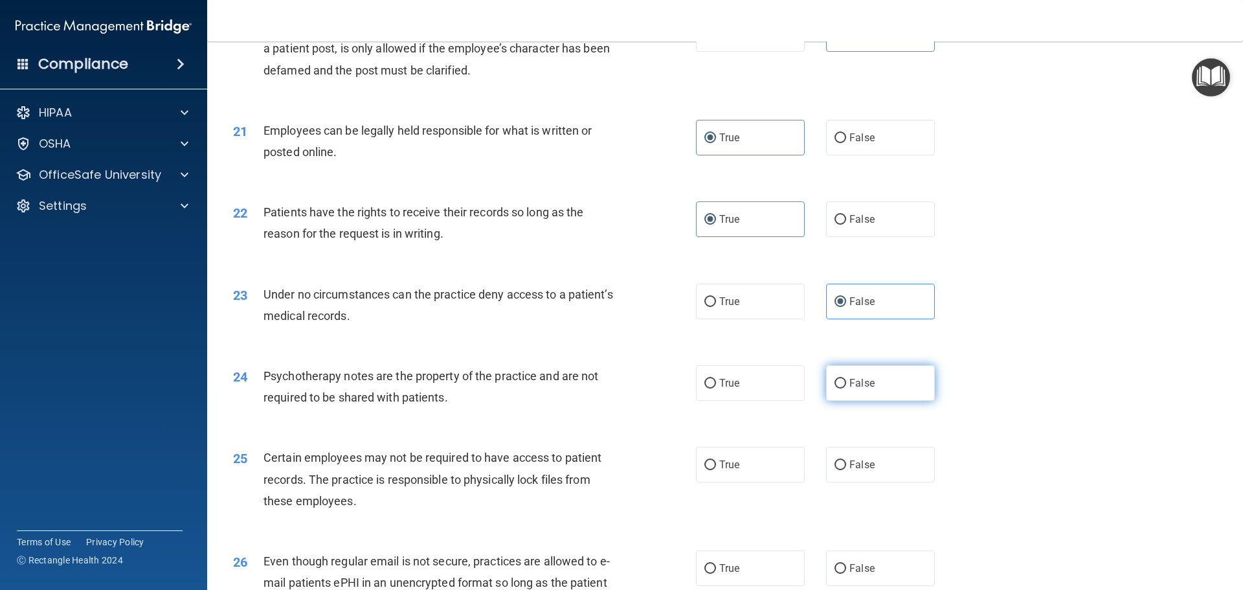
click at [856, 397] on label "False" at bounding box center [880, 383] width 109 height 36
click at [846, 388] on input "False" at bounding box center [841, 384] width 12 height 10
radio input "true"
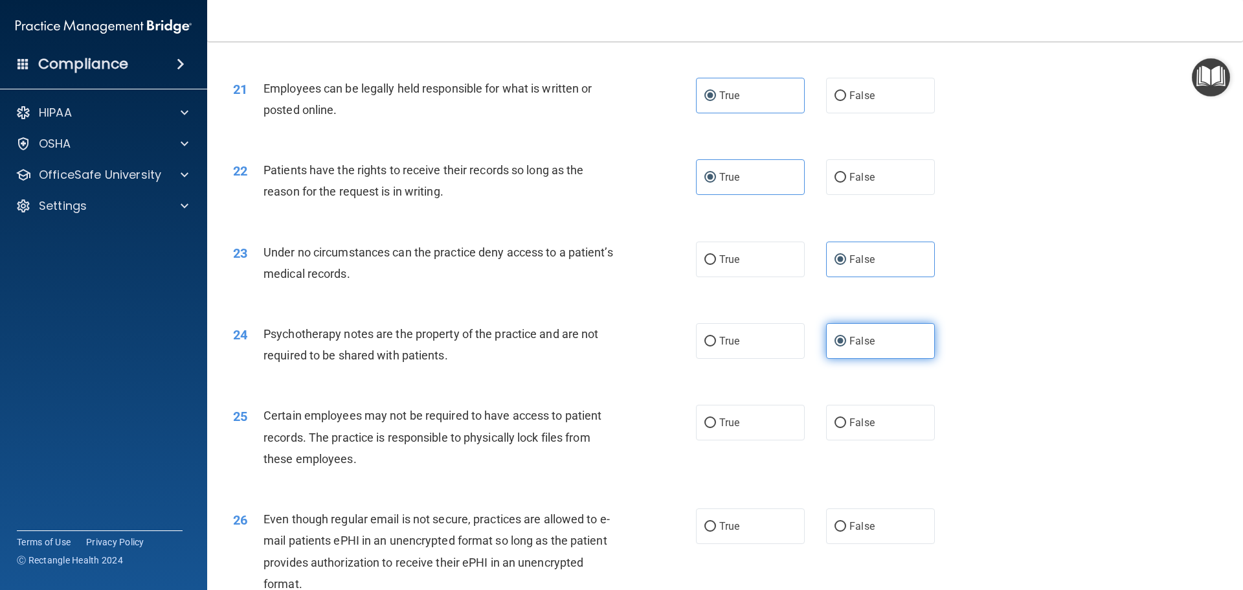
scroll to position [2137, 0]
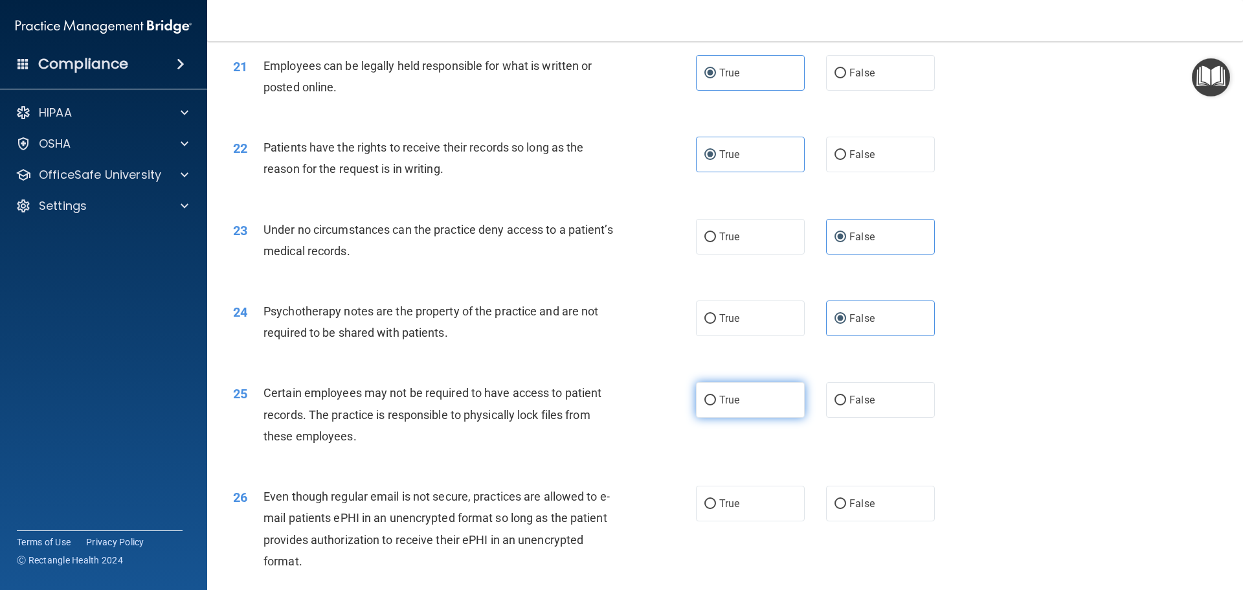
click at [725, 418] on label "True" at bounding box center [750, 400] width 109 height 36
click at [716, 405] on input "True" at bounding box center [710, 401] width 12 height 10
radio input "true"
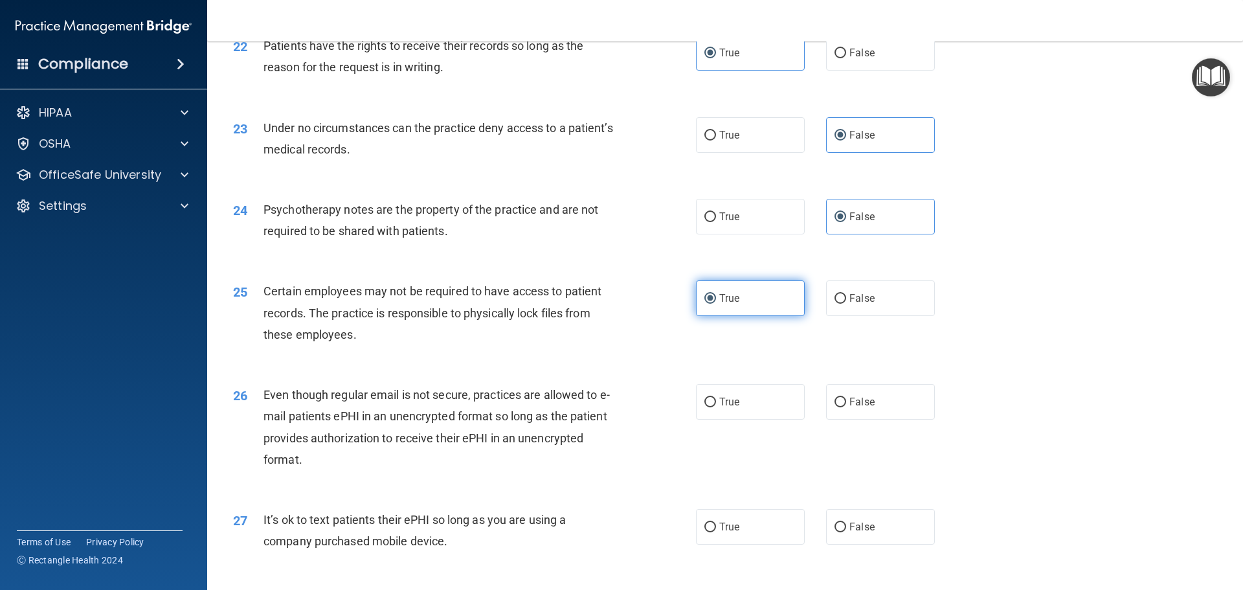
scroll to position [2266, 0]
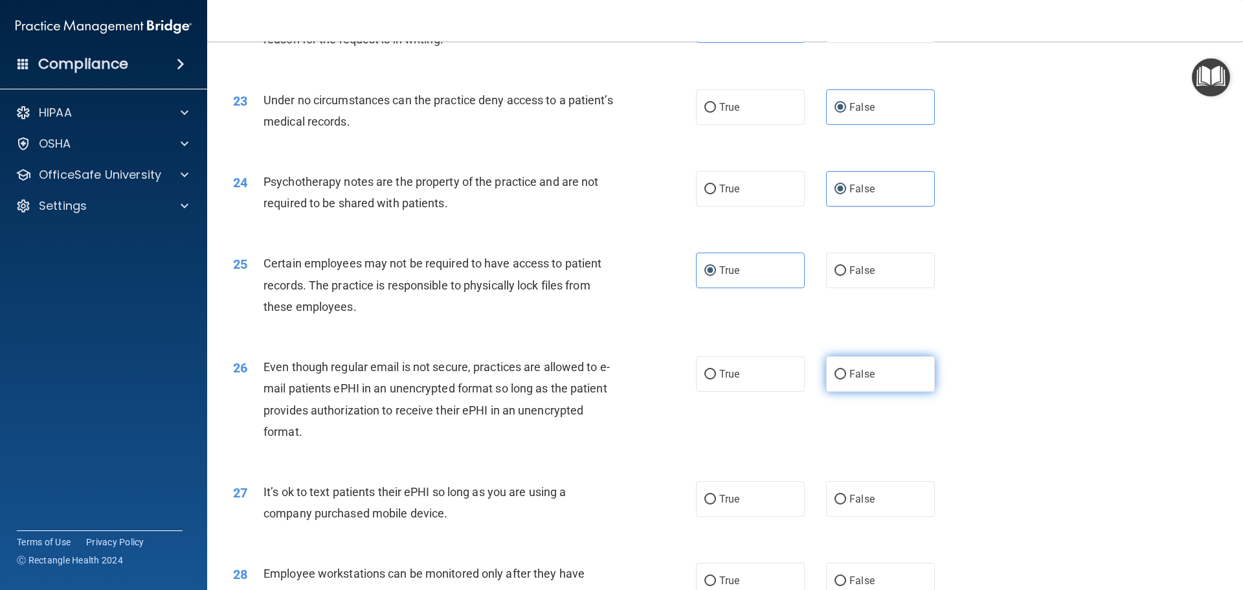
click at [843, 392] on label "False" at bounding box center [880, 374] width 109 height 36
click at [843, 379] on input "False" at bounding box center [841, 375] width 12 height 10
radio input "true"
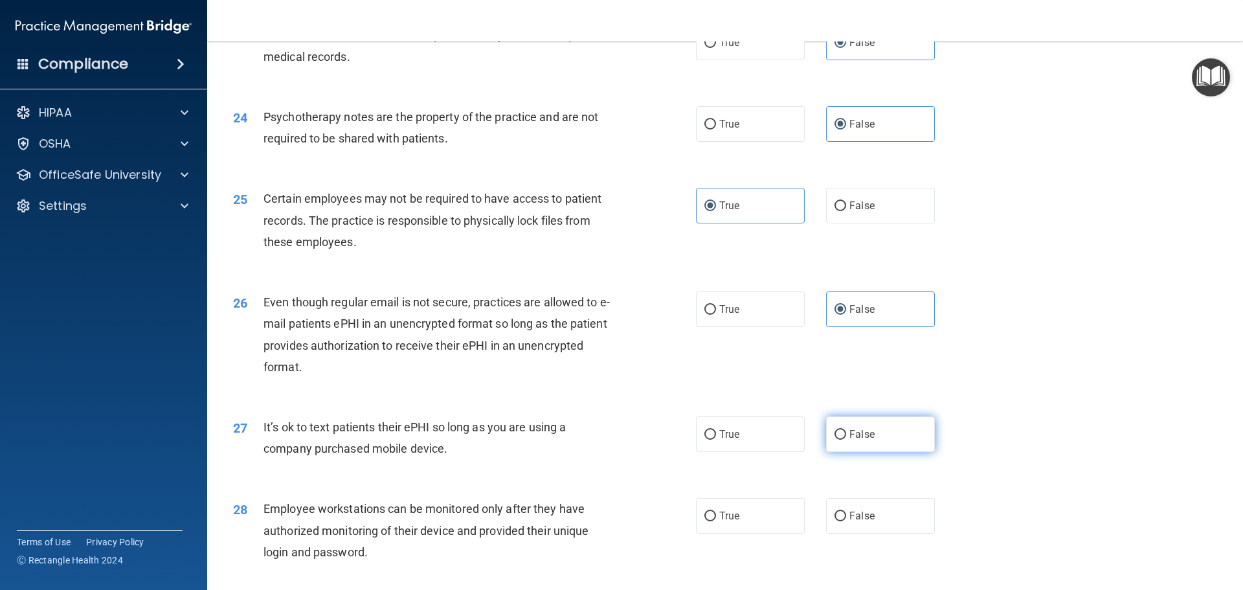
click at [849, 440] on span "False" at bounding box center [861, 434] width 25 height 12
click at [846, 440] on input "False" at bounding box center [841, 435] width 12 height 10
radio input "true"
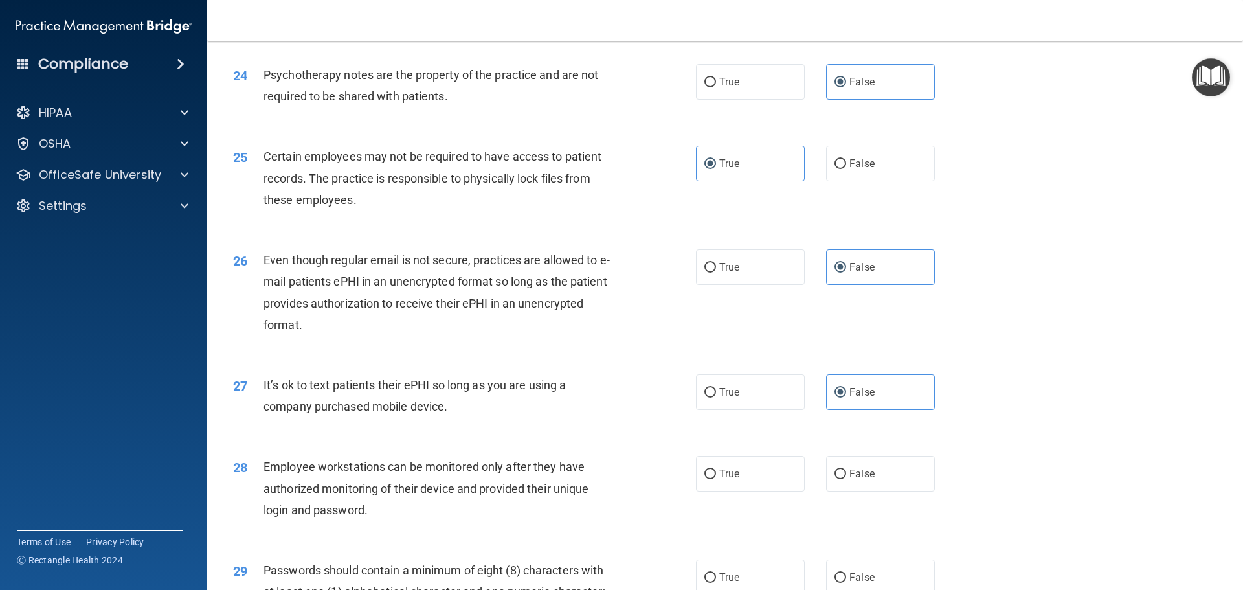
scroll to position [2396, 0]
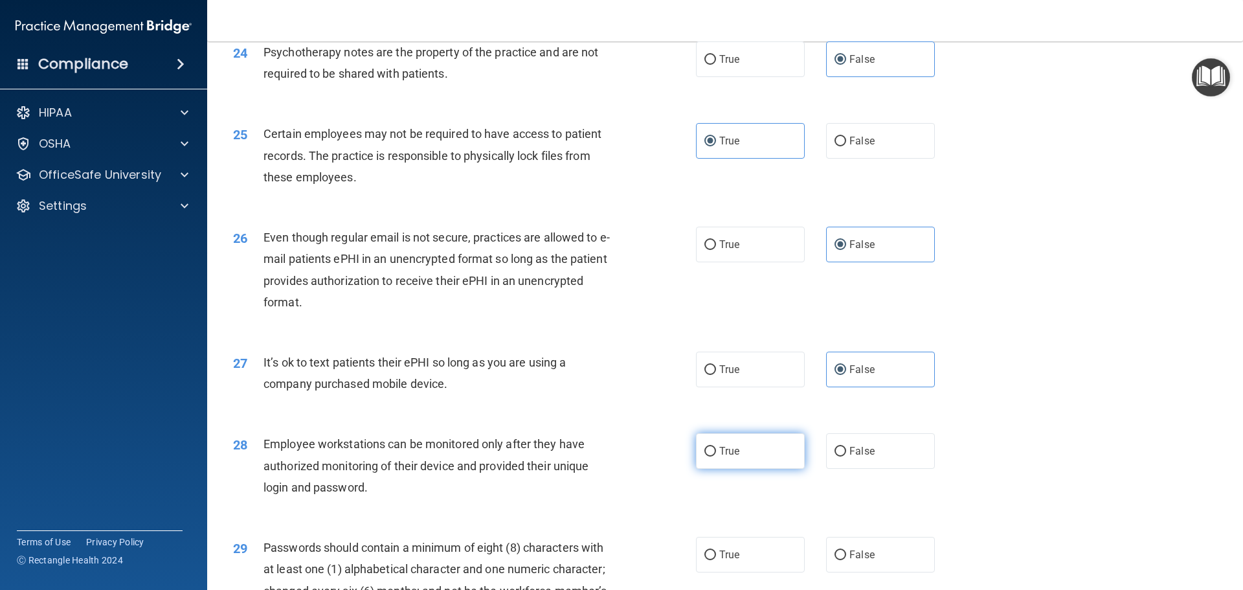
click at [756, 469] on label "True" at bounding box center [750, 451] width 109 height 36
click at [716, 456] on input "True" at bounding box center [710, 452] width 12 height 10
radio input "true"
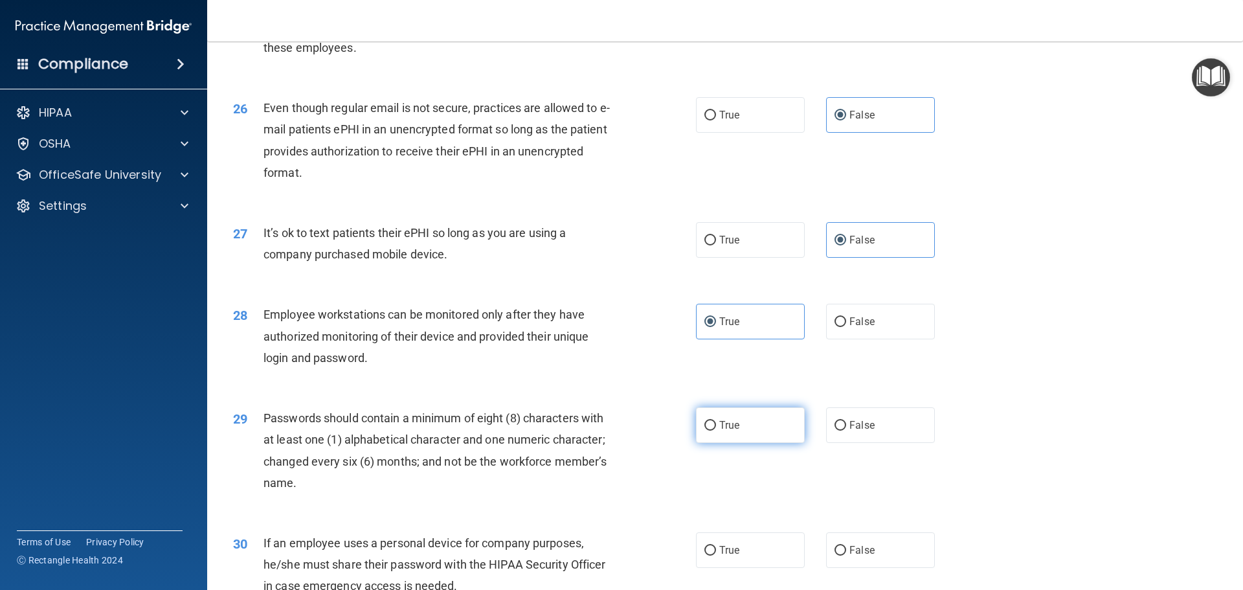
click at [748, 443] on label "True" at bounding box center [750, 425] width 109 height 36
click at [716, 431] on input "True" at bounding box center [710, 426] width 12 height 10
radio input "true"
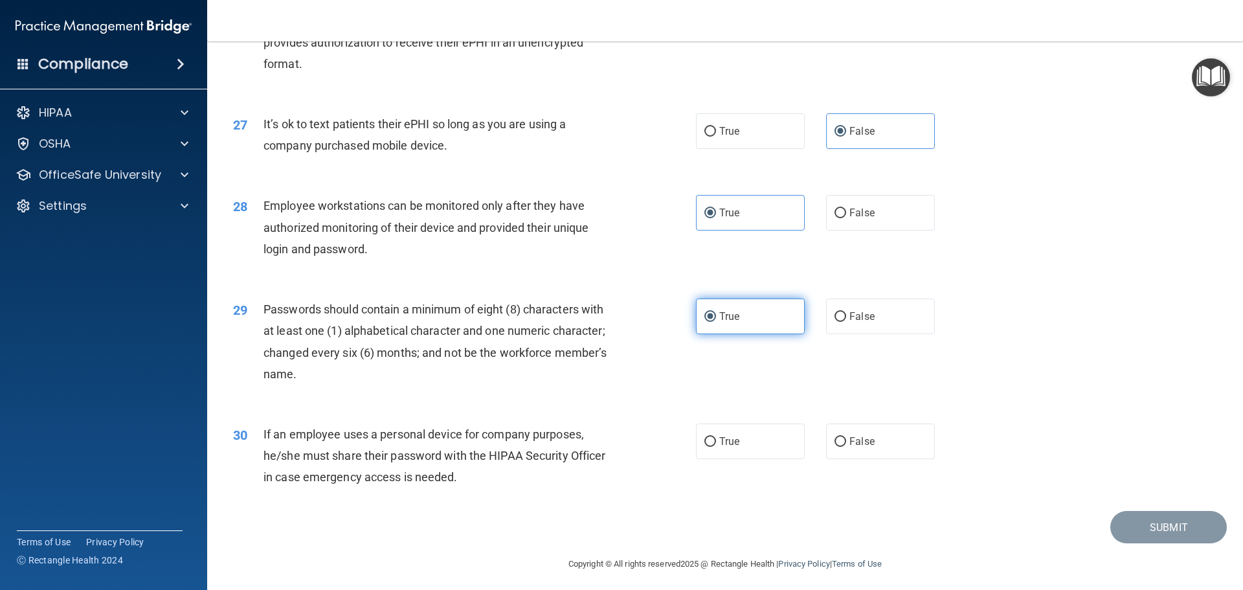
scroll to position [2655, 0]
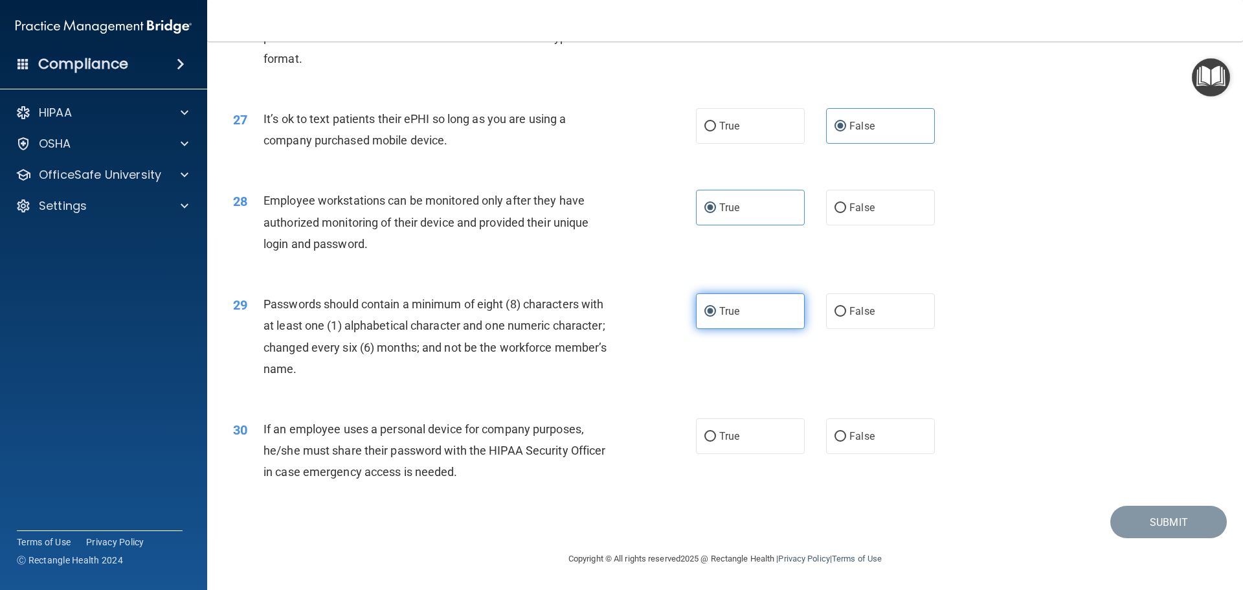
click at [748, 447] on label "True" at bounding box center [750, 436] width 109 height 36
click at [716, 442] on input "True" at bounding box center [710, 437] width 12 height 10
radio input "true"
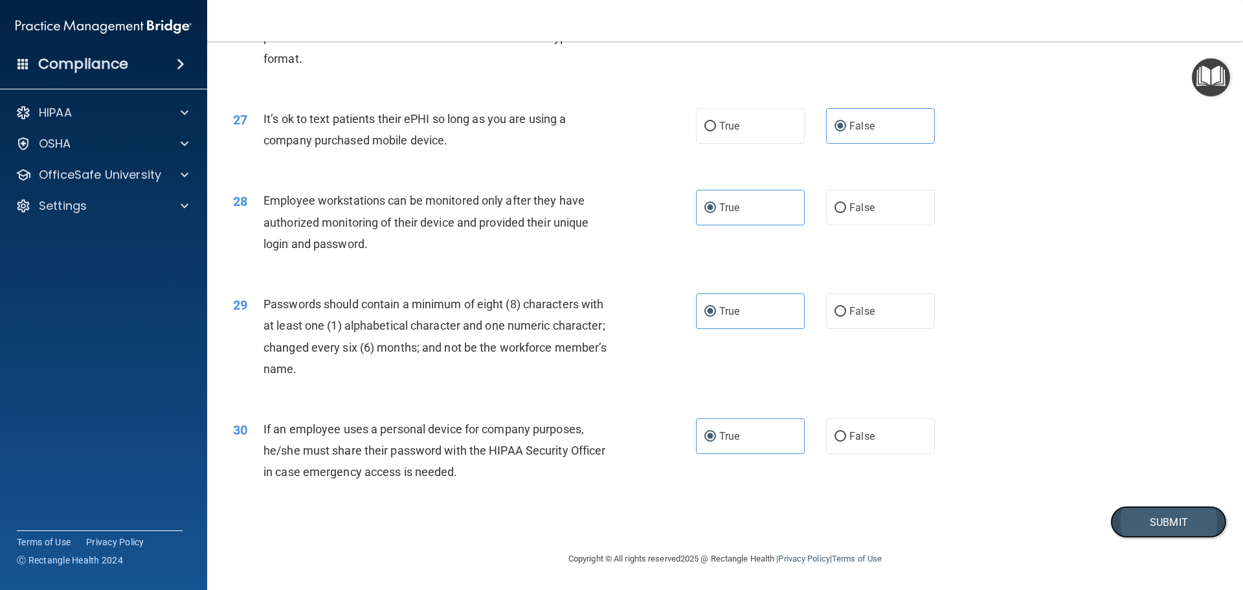
click at [1154, 537] on button "Submit" at bounding box center [1168, 522] width 117 height 33
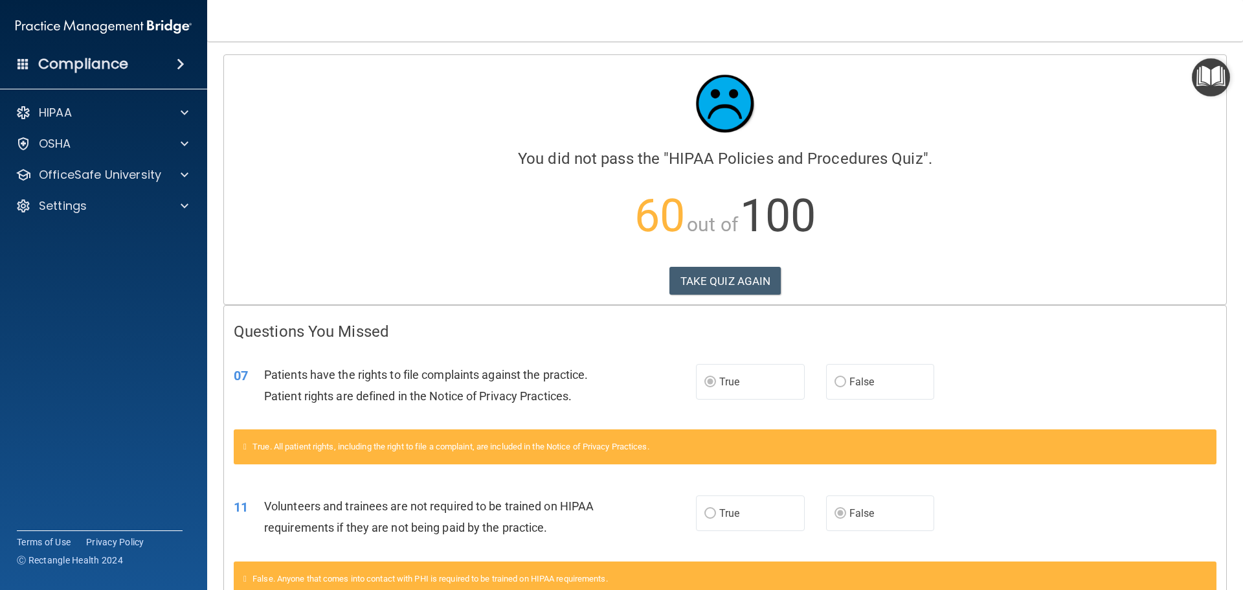
click at [849, 378] on span "False" at bounding box center [861, 382] width 25 height 12
click at [842, 379] on label "False" at bounding box center [880, 382] width 109 height 36
drag, startPoint x: 745, startPoint y: 281, endPoint x: 774, endPoint y: 278, distance: 29.3
click at [745, 280] on button "TAKE QUIZ AGAIN" at bounding box center [725, 281] width 112 height 28
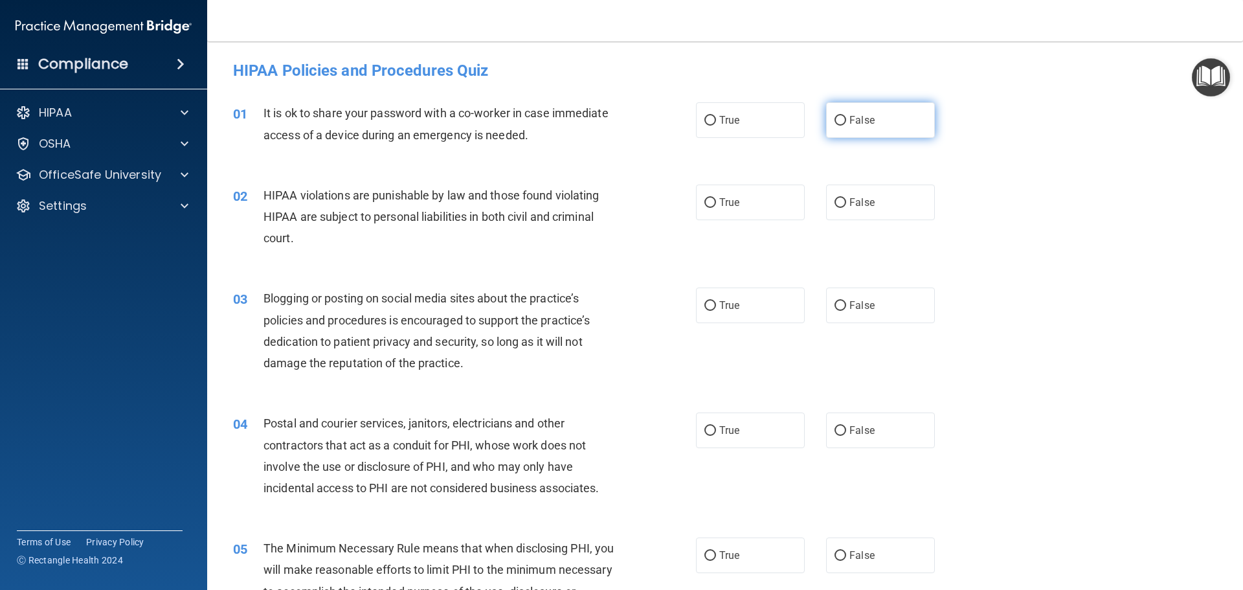
click at [843, 109] on label "False" at bounding box center [880, 120] width 109 height 36
click at [843, 116] on input "False" at bounding box center [841, 121] width 12 height 10
radio input "true"
click at [748, 186] on label "True" at bounding box center [750, 203] width 109 height 36
click at [716, 198] on input "True" at bounding box center [710, 203] width 12 height 10
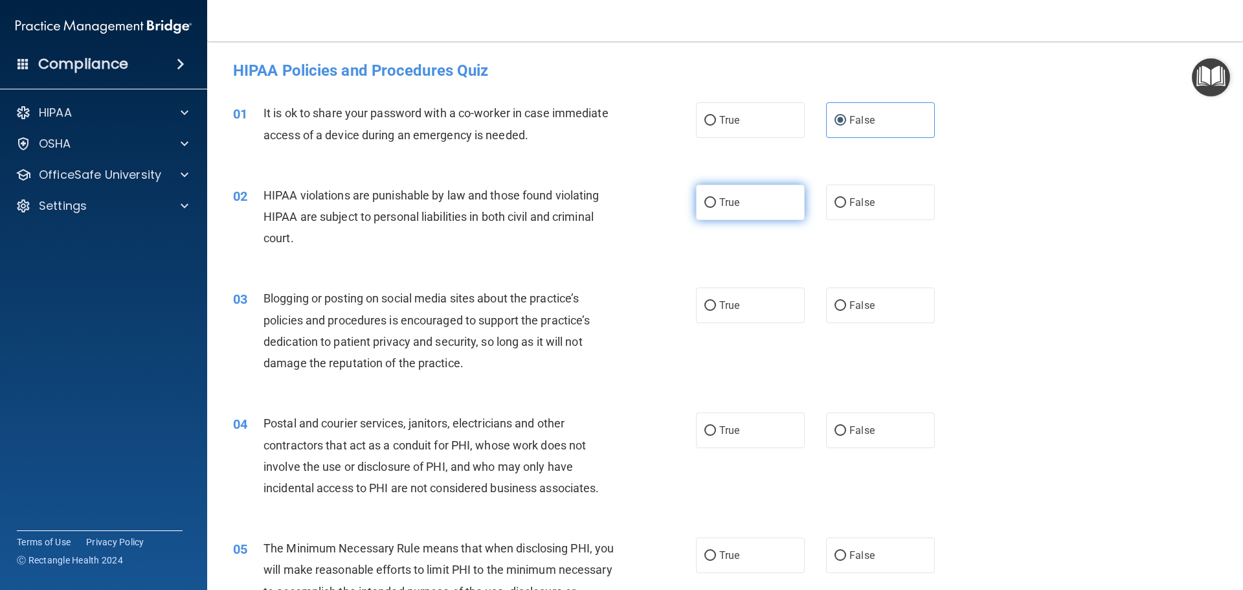
radio input "true"
click at [857, 299] on span "False" at bounding box center [861, 305] width 25 height 12
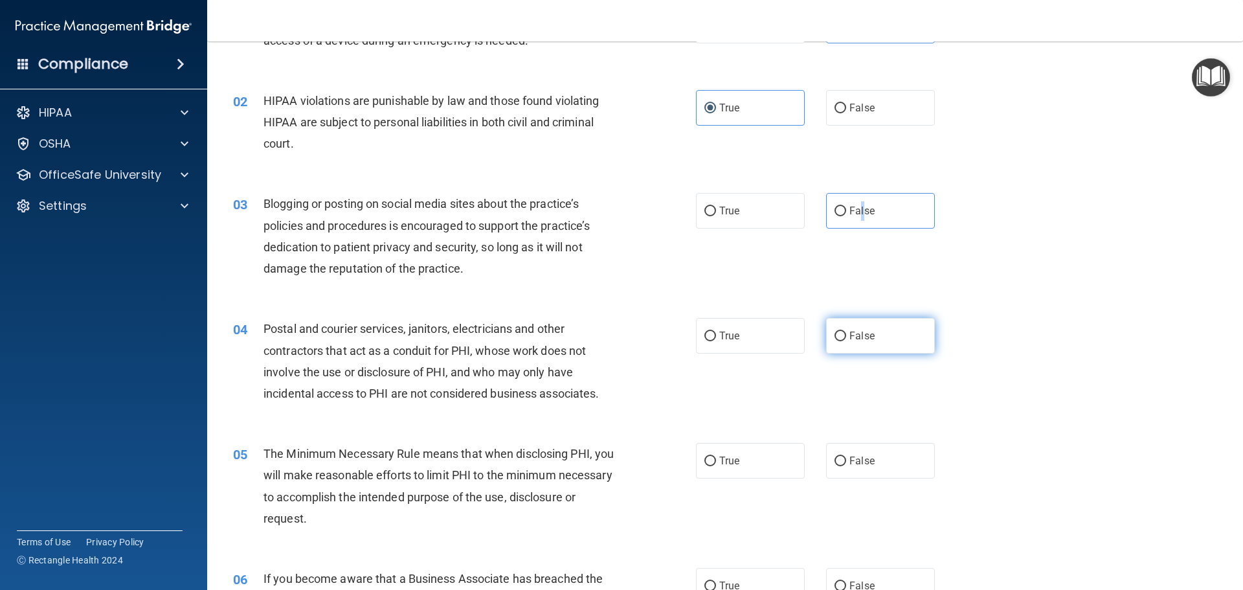
scroll to position [129, 0]
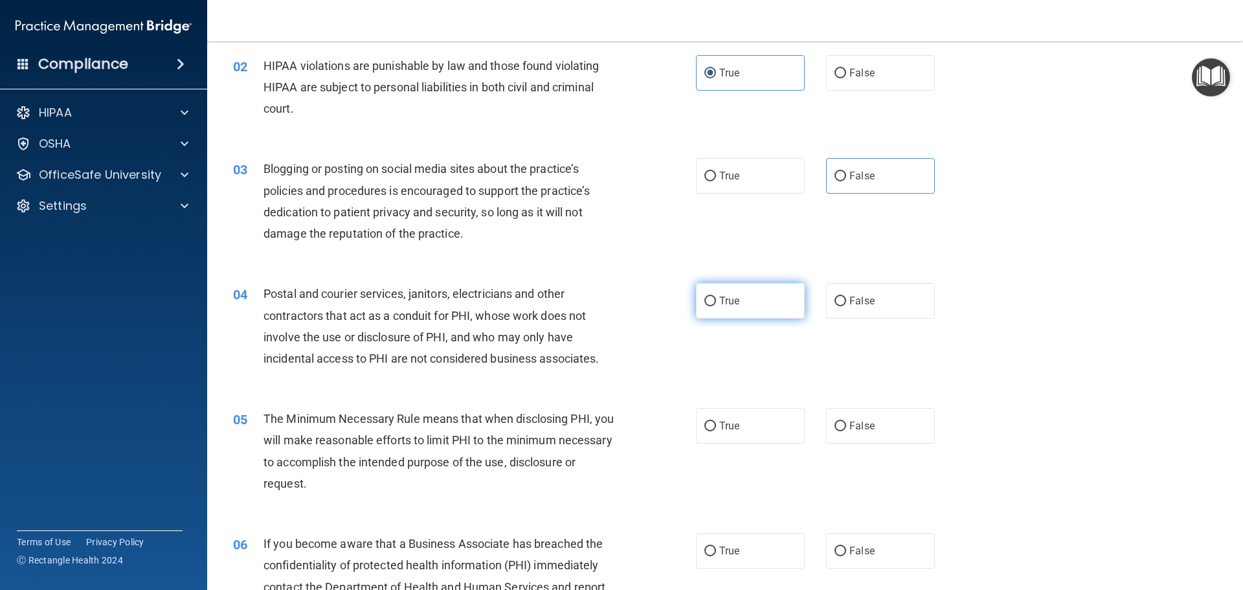
click at [748, 298] on label "True" at bounding box center [750, 301] width 109 height 36
click at [716, 298] on input "True" at bounding box center [710, 302] width 12 height 10
radio input "true"
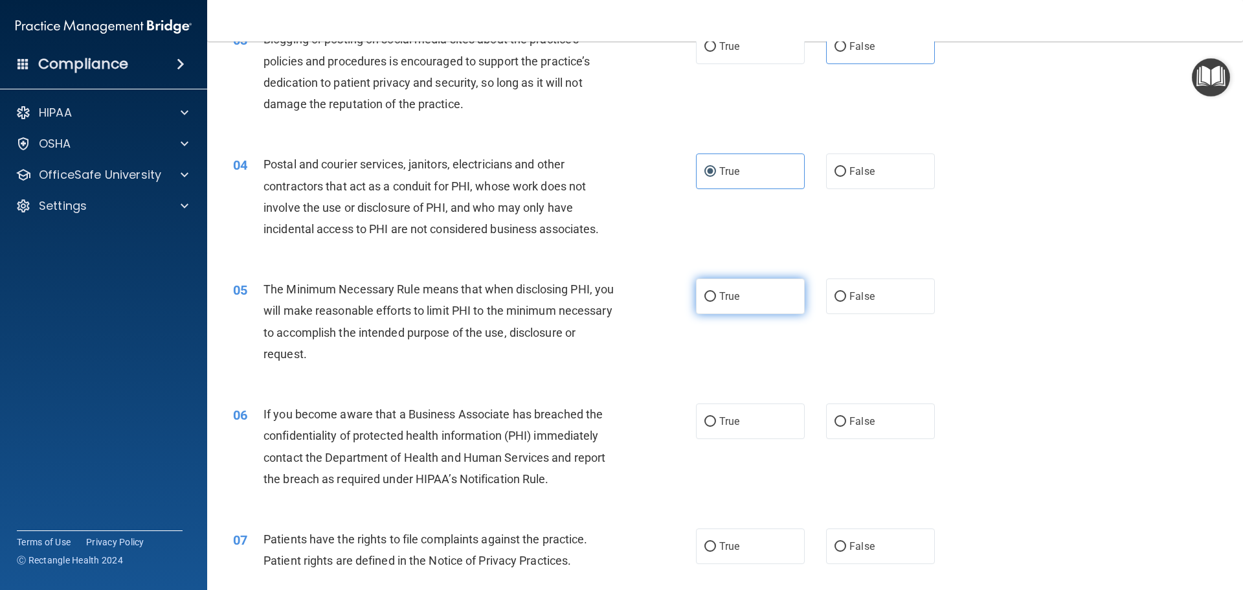
click at [750, 289] on label "True" at bounding box center [750, 296] width 109 height 36
click at [716, 292] on input "True" at bounding box center [710, 297] width 12 height 10
radio input "true"
click at [840, 403] on label "False" at bounding box center [880, 421] width 109 height 36
click at [840, 417] on input "False" at bounding box center [841, 422] width 12 height 10
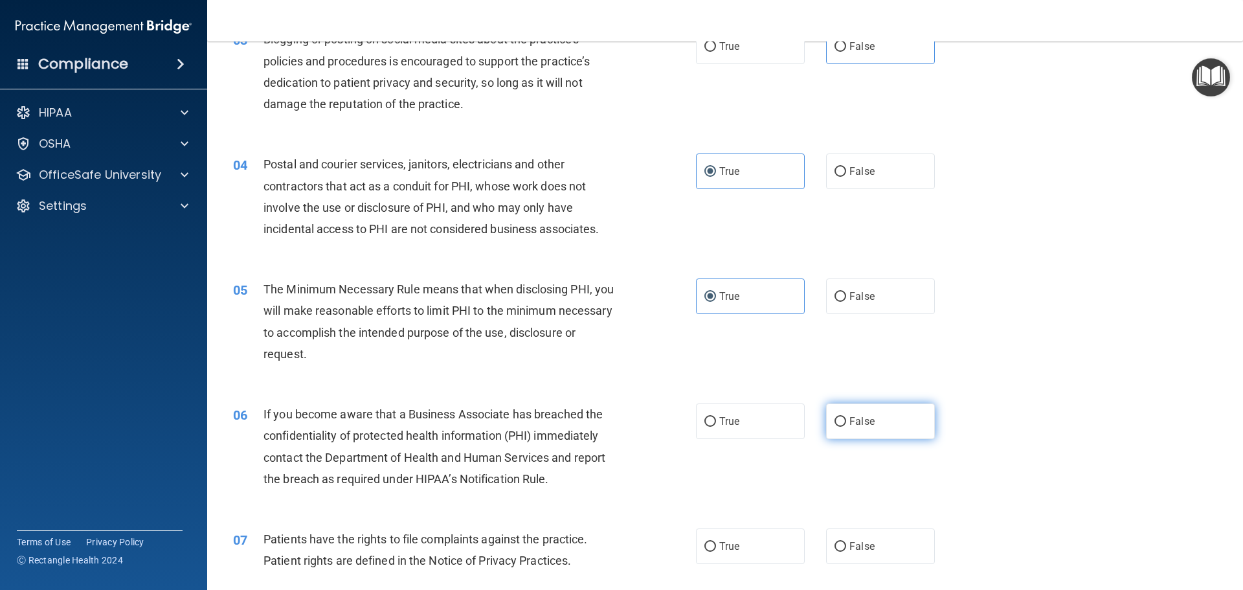
radio input "true"
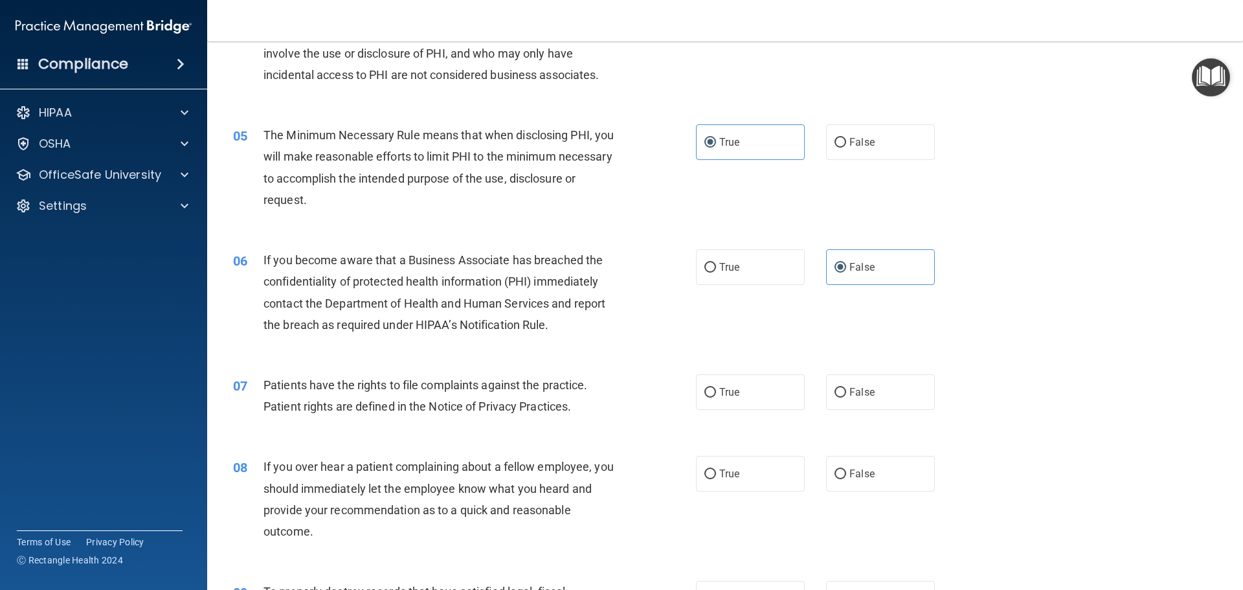
scroll to position [453, 0]
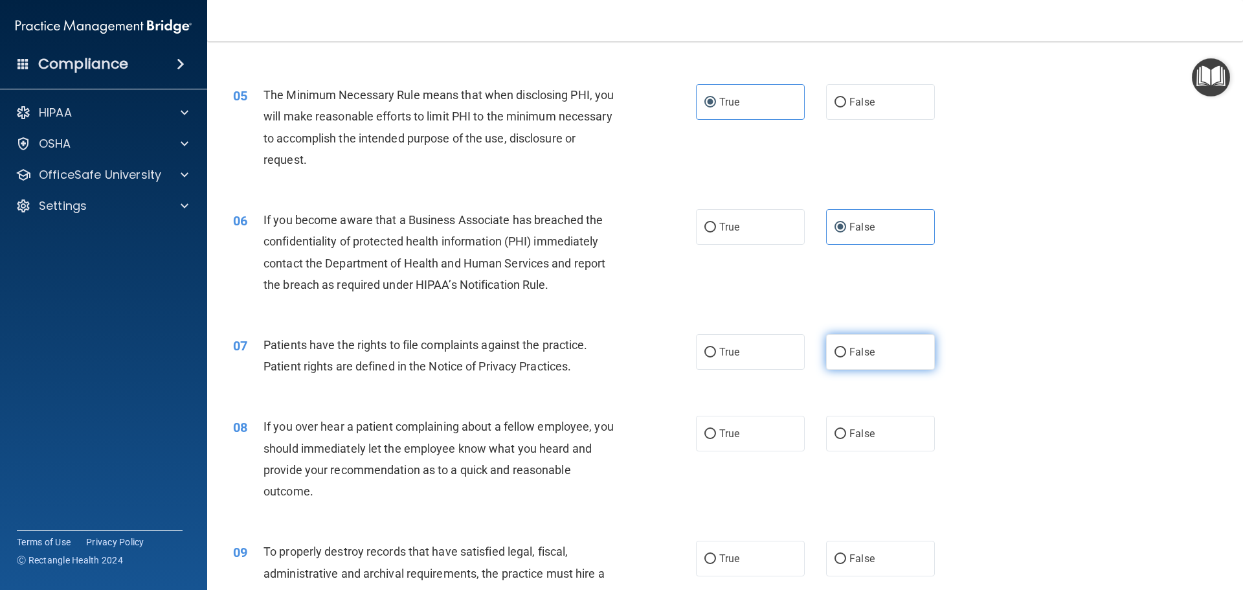
click at [849, 353] on span "False" at bounding box center [861, 352] width 25 height 12
click at [844, 353] on input "False" at bounding box center [841, 353] width 12 height 10
radio input "true"
click at [862, 423] on label "False" at bounding box center [880, 434] width 109 height 36
click at [846, 429] on input "False" at bounding box center [841, 434] width 12 height 10
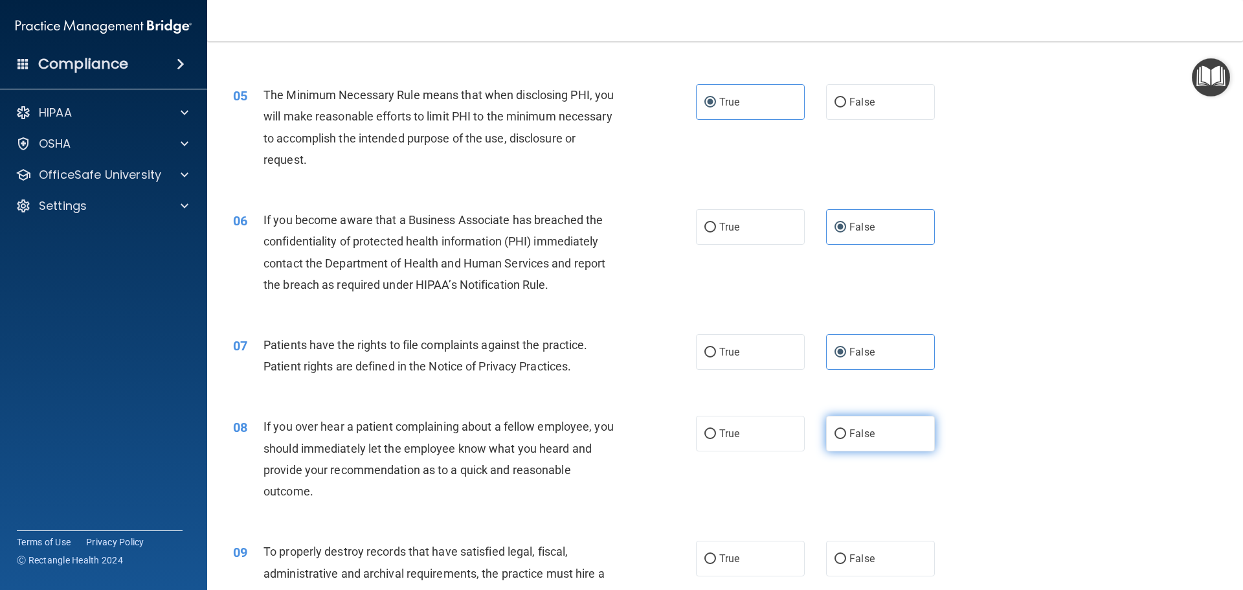
radio input "true"
click at [855, 546] on label "False" at bounding box center [880, 559] width 109 height 36
click at [846, 554] on input "False" at bounding box center [841, 559] width 12 height 10
radio input "true"
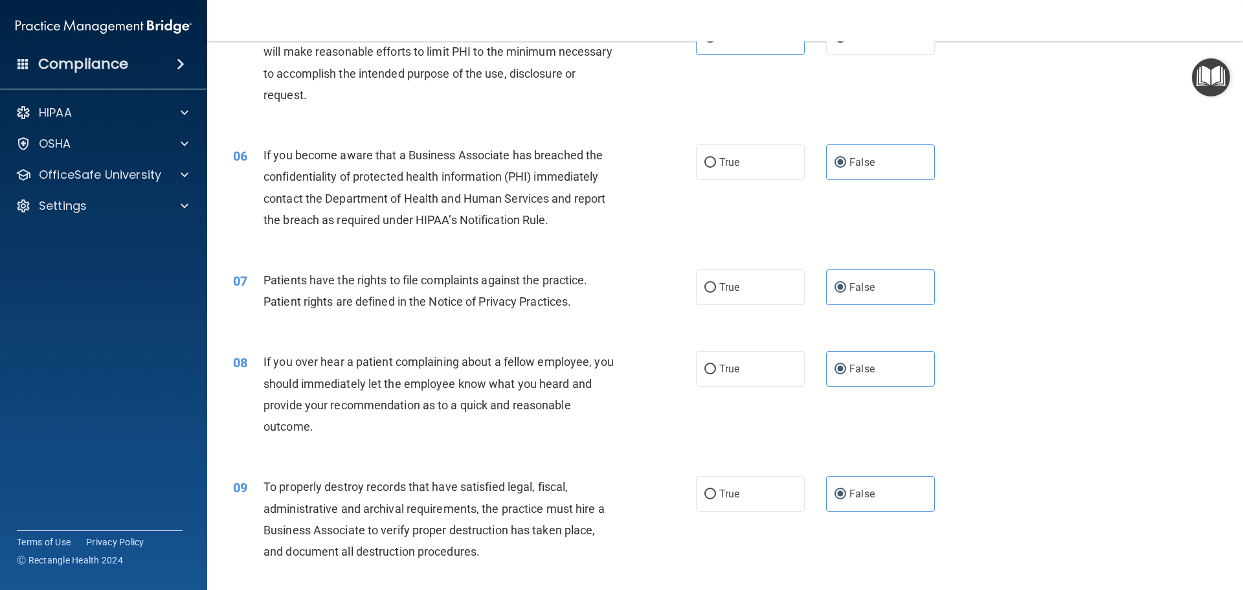
scroll to position [583, 0]
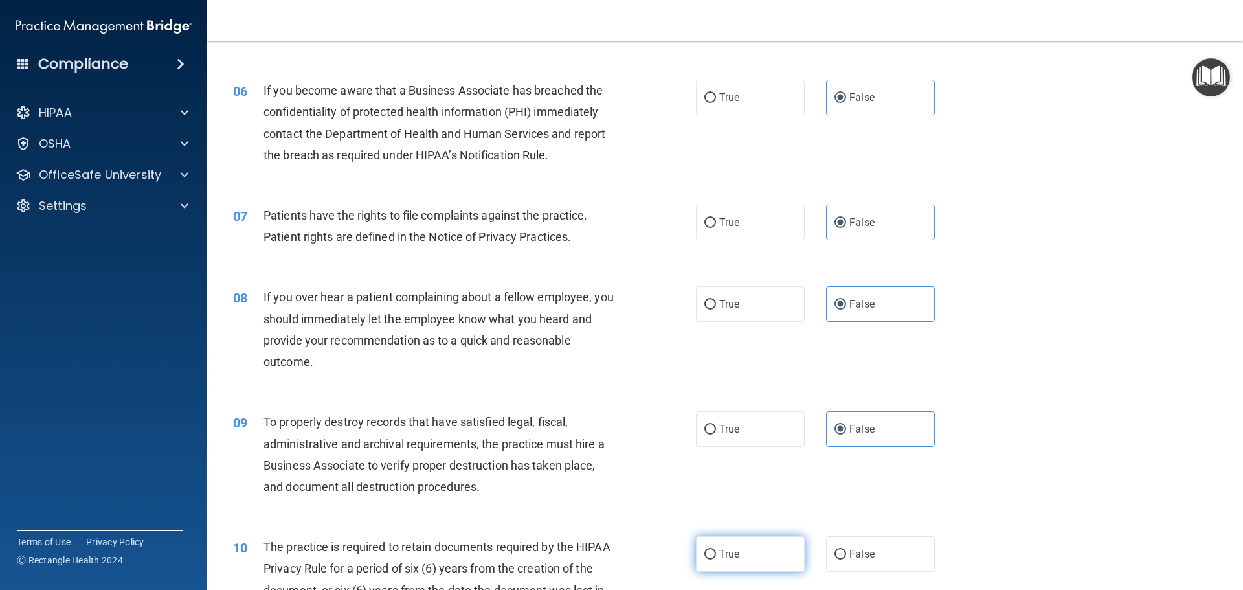
click at [747, 550] on label "True" at bounding box center [750, 554] width 109 height 36
click at [716, 550] on input "True" at bounding box center [710, 555] width 12 height 10
radio input "true"
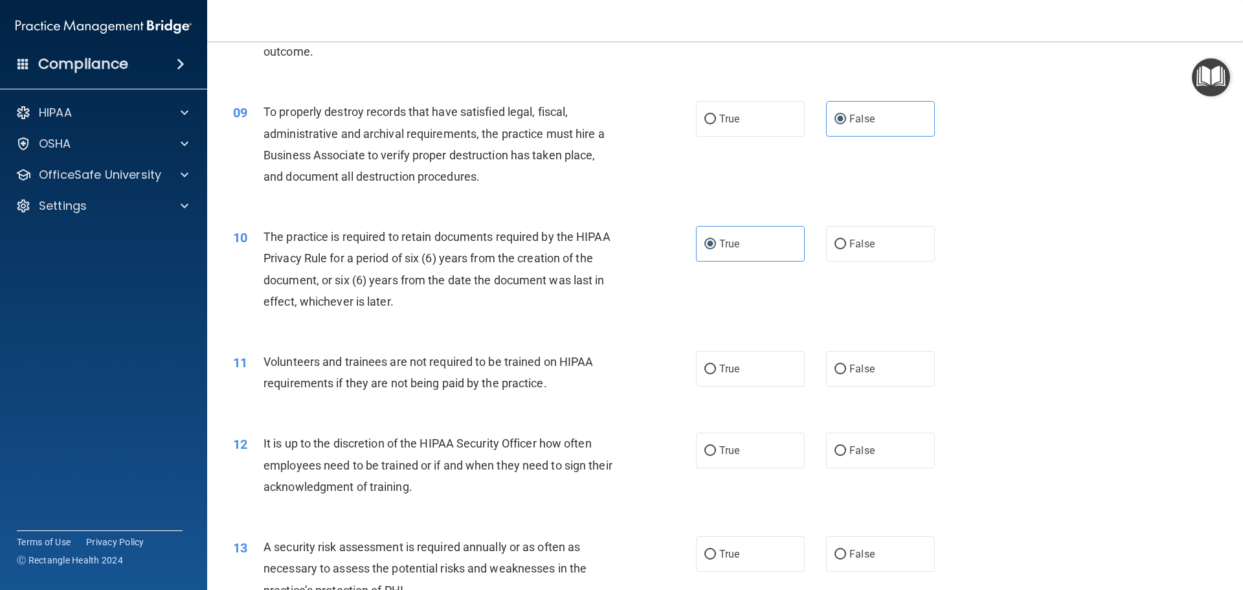
scroll to position [906, 0]
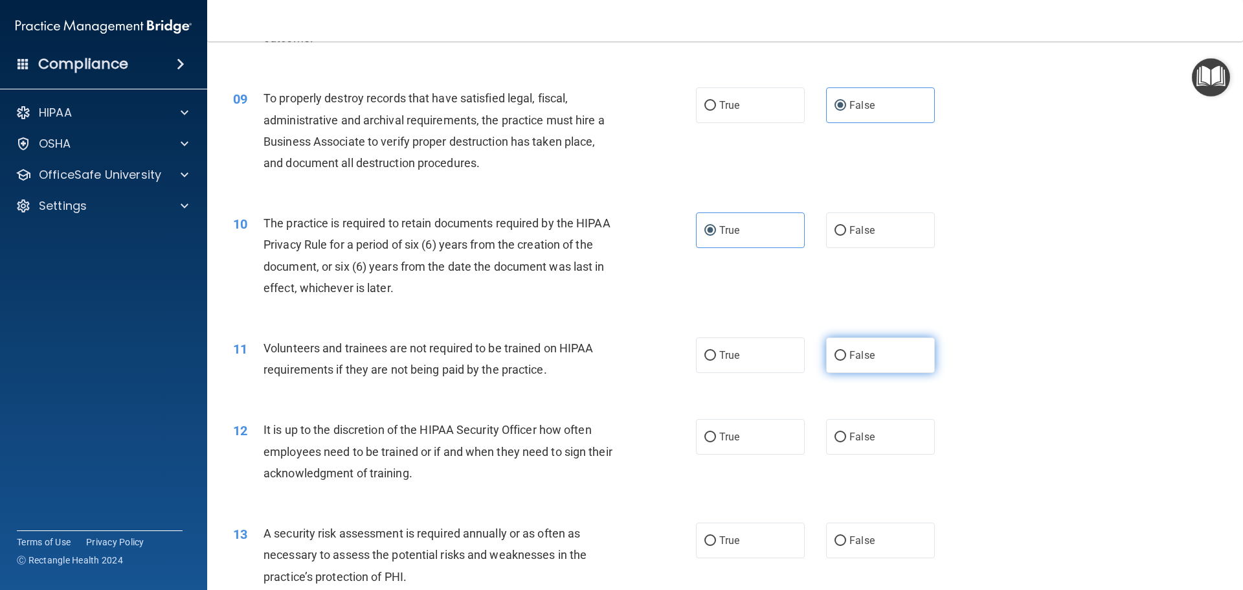
click at [848, 364] on label "False" at bounding box center [880, 355] width 109 height 36
click at [846, 361] on input "False" at bounding box center [841, 356] width 12 height 10
radio input "true"
click at [762, 449] on label "True" at bounding box center [750, 437] width 109 height 36
click at [716, 442] on input "True" at bounding box center [710, 438] width 12 height 10
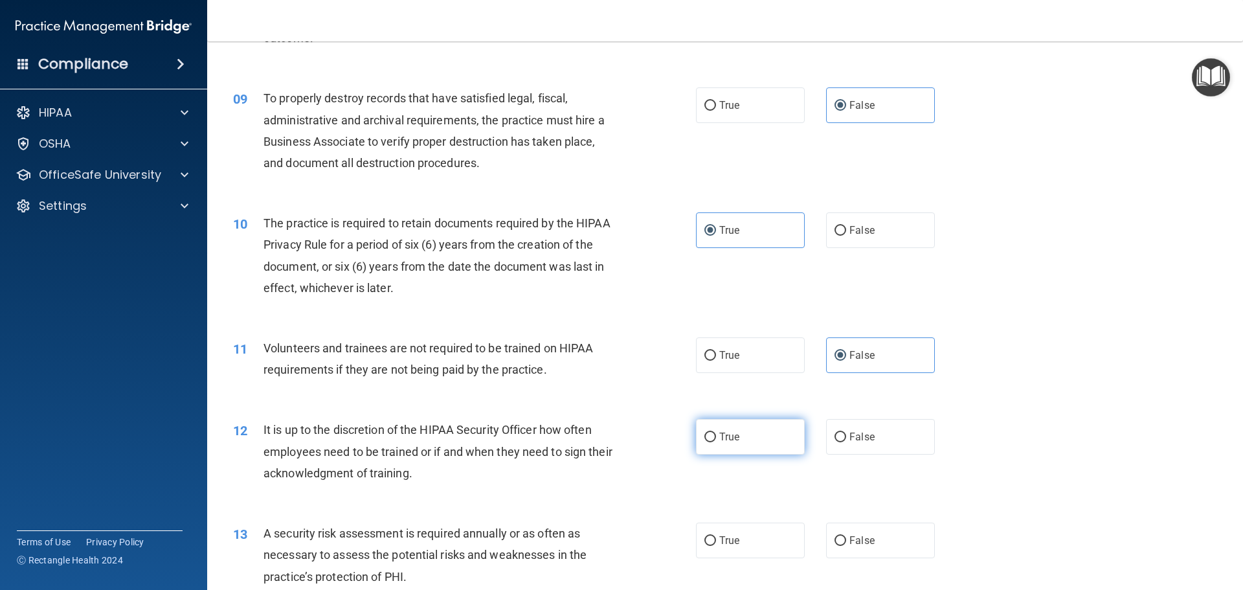
radio input "true"
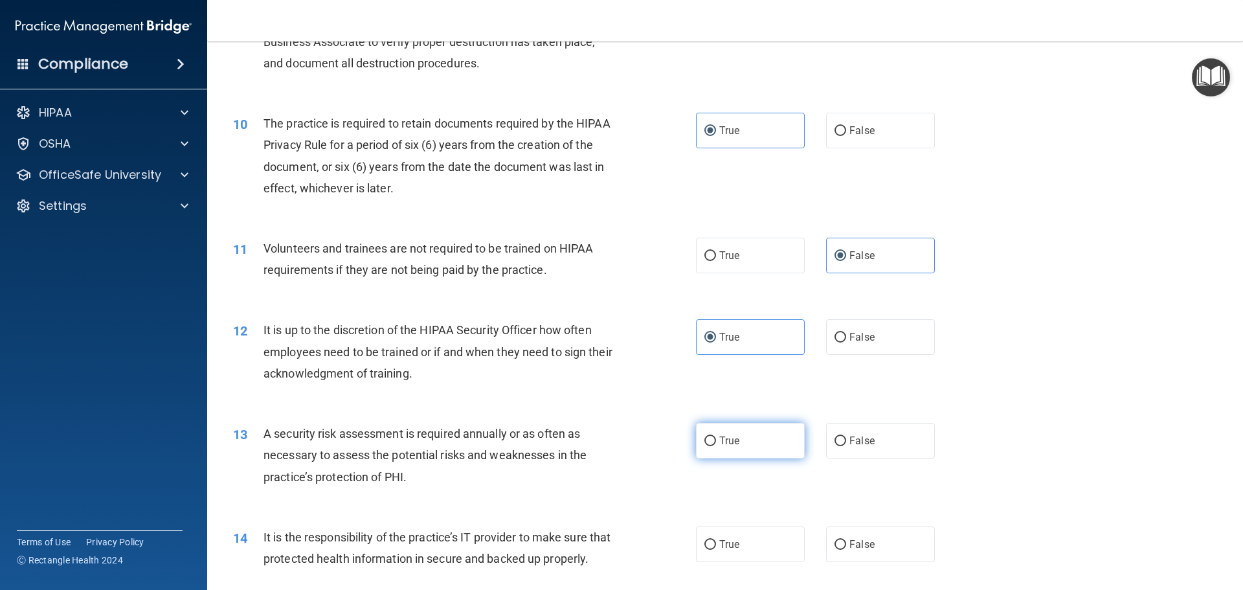
scroll to position [1036, 0]
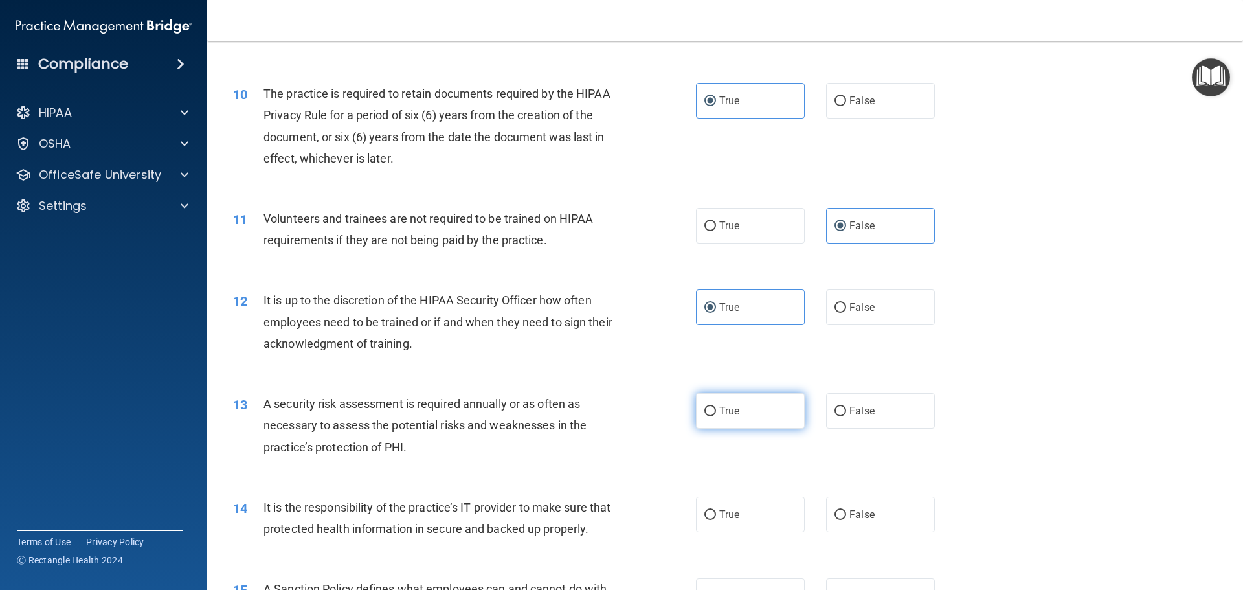
click at [762, 401] on label "True" at bounding box center [750, 411] width 109 height 36
click at [716, 407] on input "True" at bounding box center [710, 412] width 12 height 10
radio input "true"
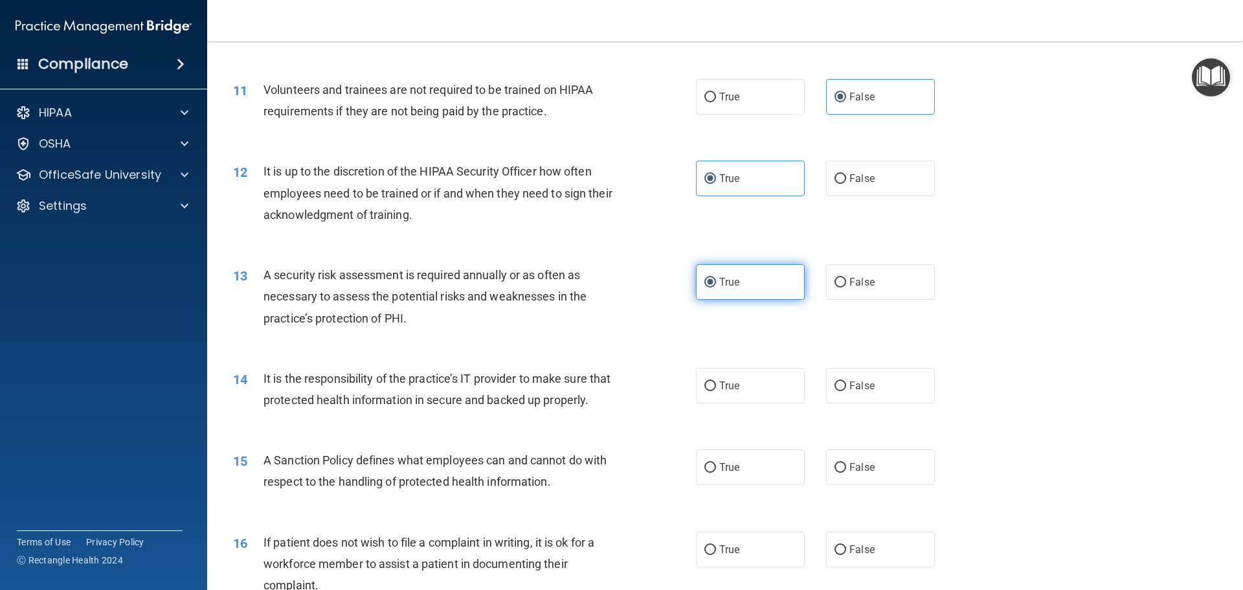
scroll to position [1165, 0]
click at [826, 385] on label "False" at bounding box center [880, 385] width 109 height 36
click at [835, 385] on input "False" at bounding box center [841, 386] width 12 height 10
radio input "true"
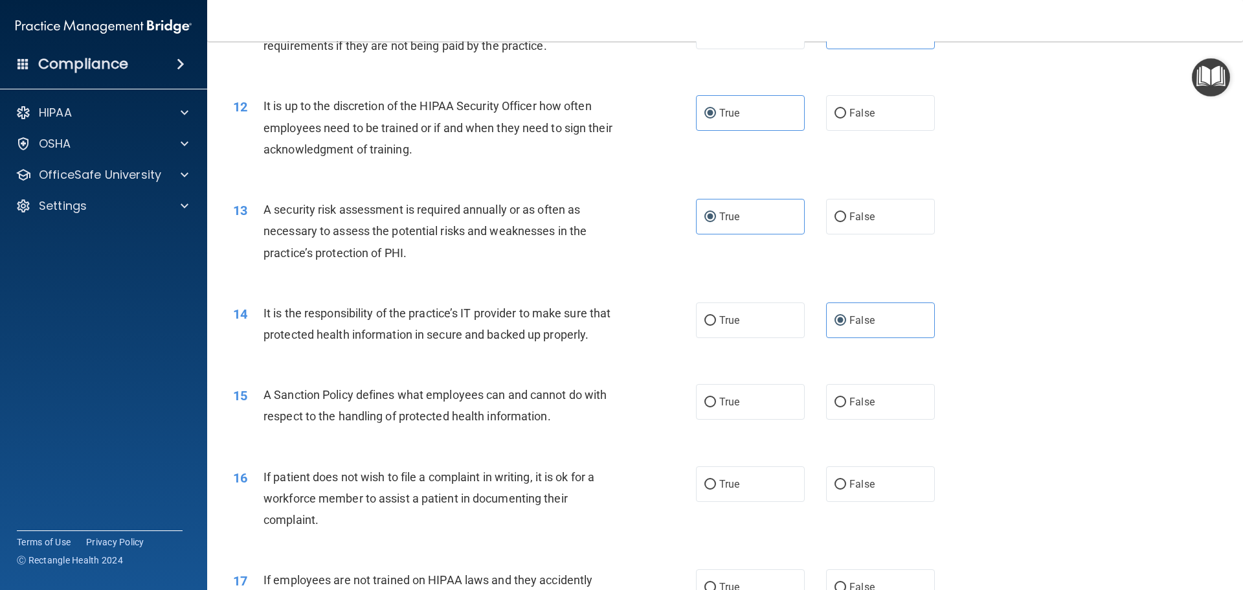
scroll to position [1295, 0]
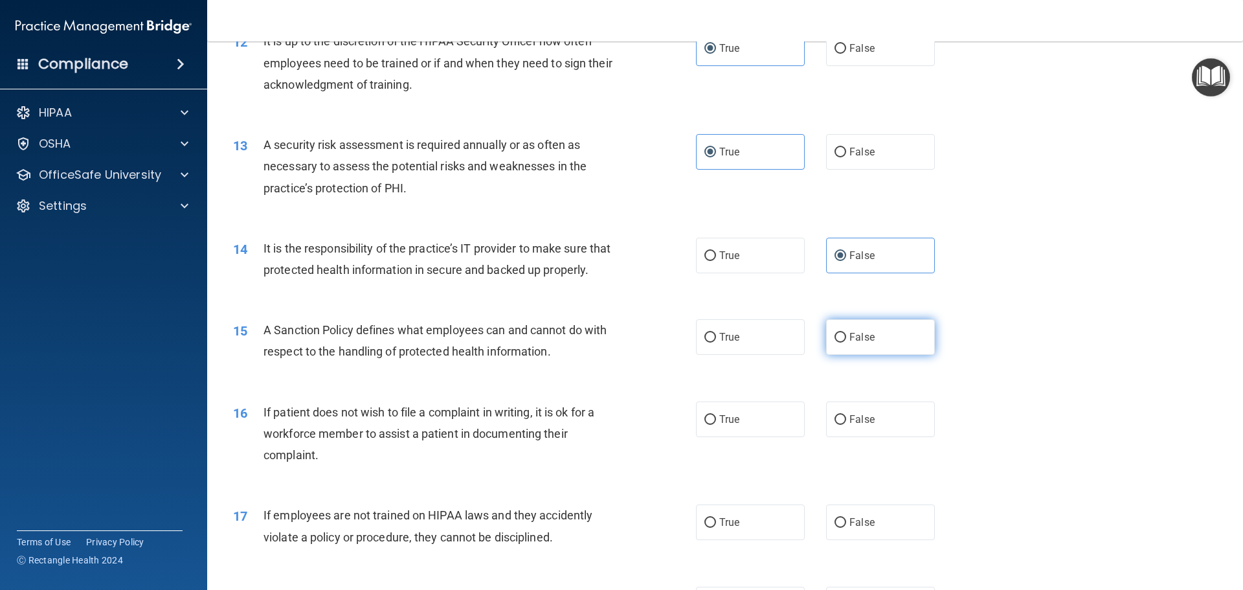
click at [858, 355] on label "False" at bounding box center [880, 337] width 109 height 36
click at [846, 343] on input "False" at bounding box center [841, 338] width 12 height 10
radio input "true"
click at [752, 437] on label "True" at bounding box center [750, 419] width 109 height 36
click at [716, 425] on input "True" at bounding box center [710, 420] width 12 height 10
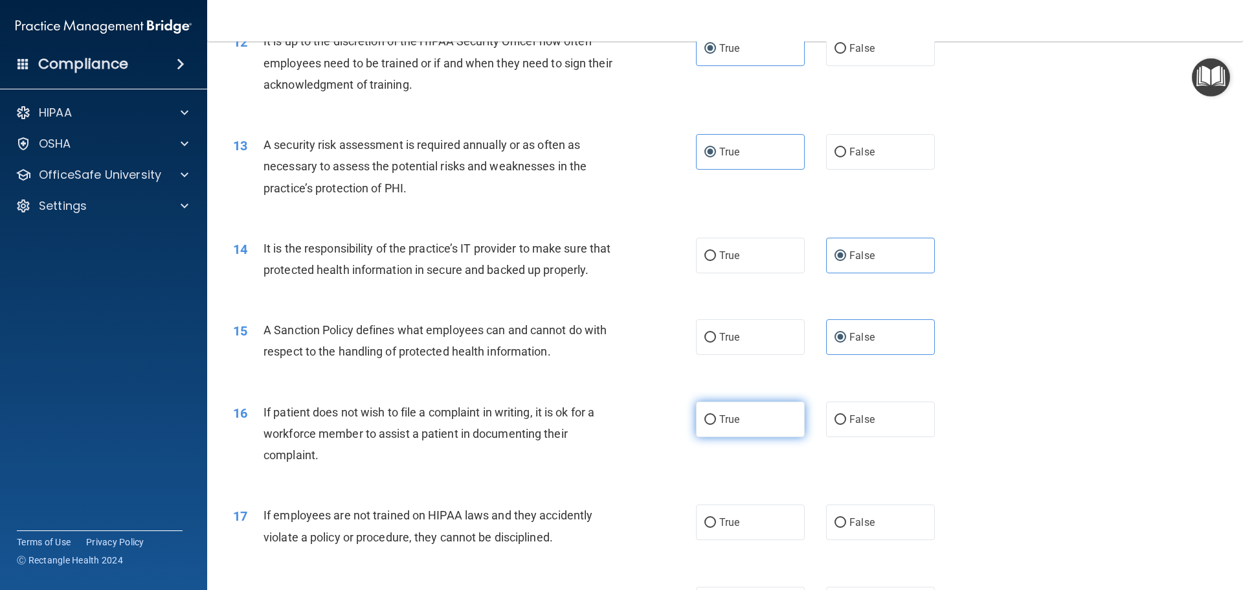
radio input "true"
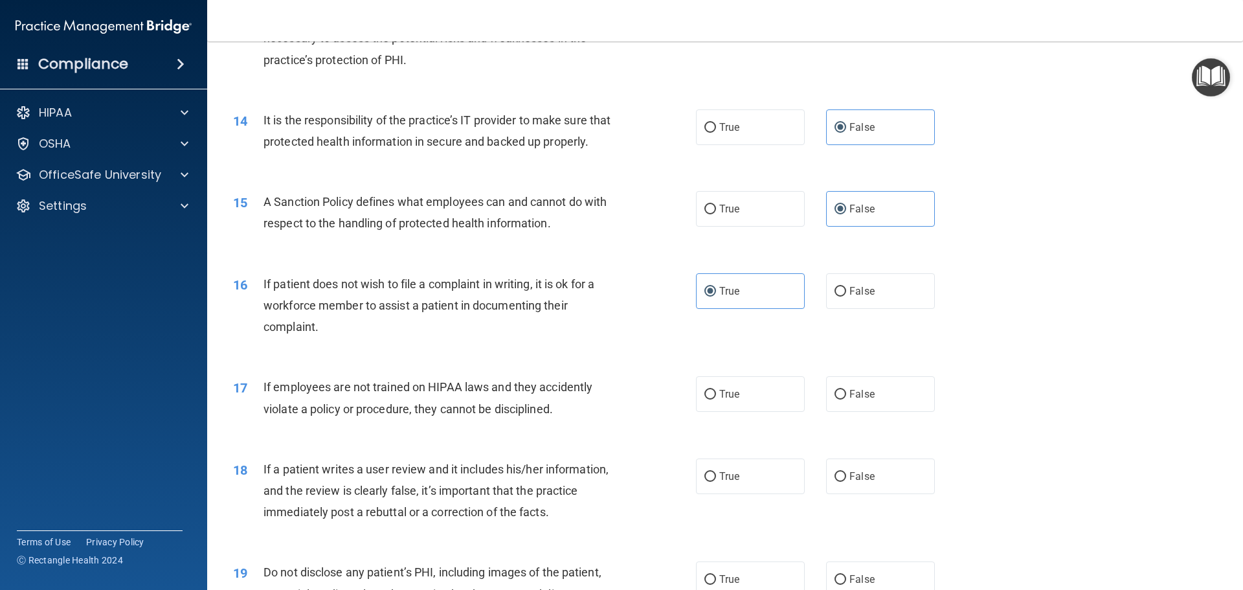
scroll to position [1424, 0]
click at [733, 410] on label "True" at bounding box center [750, 393] width 109 height 36
click at [716, 398] on input "True" at bounding box center [710, 393] width 12 height 10
radio input "true"
click at [858, 481] on span "False" at bounding box center [861, 475] width 25 height 12
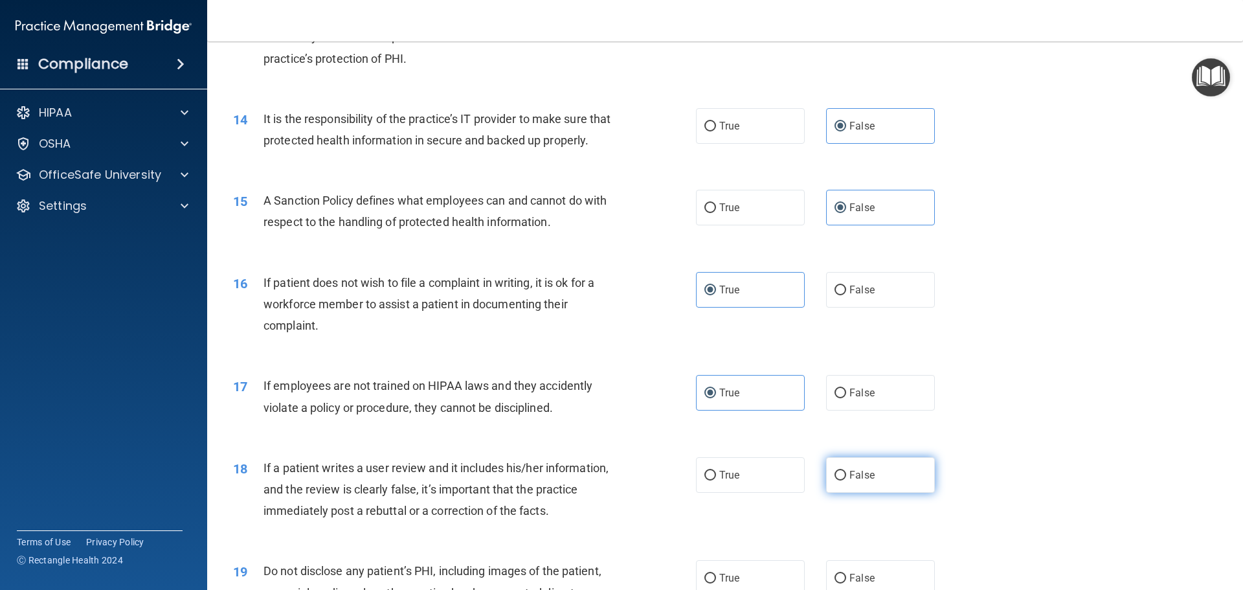
click at [846, 480] on input "False" at bounding box center [841, 476] width 12 height 10
radio input "true"
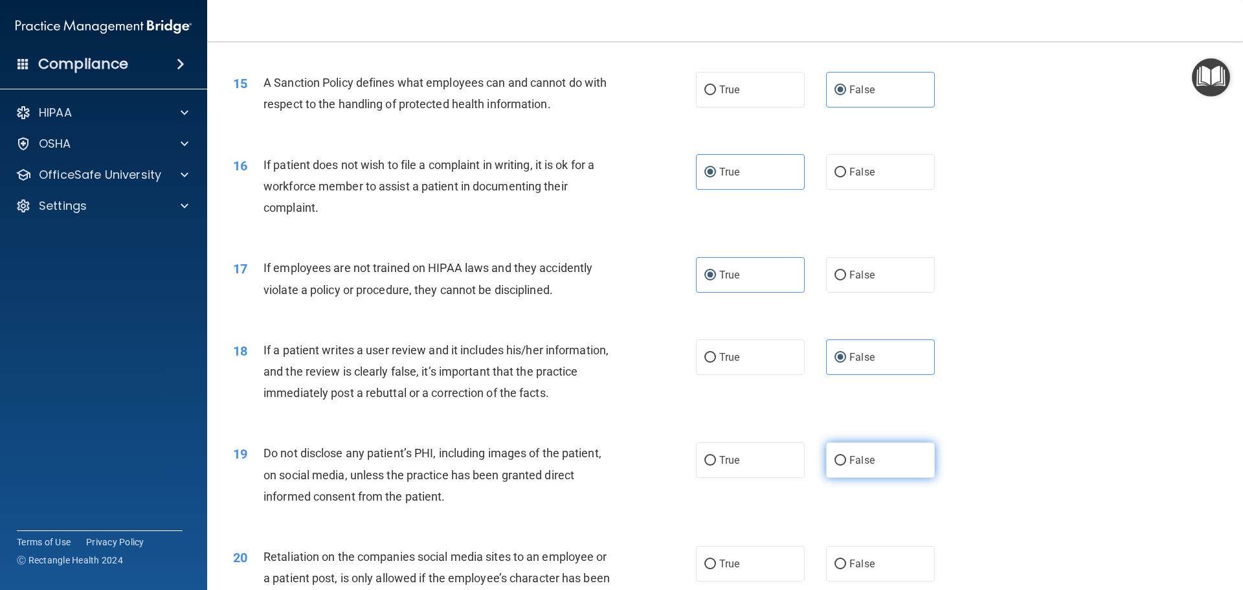
scroll to position [1619, 0]
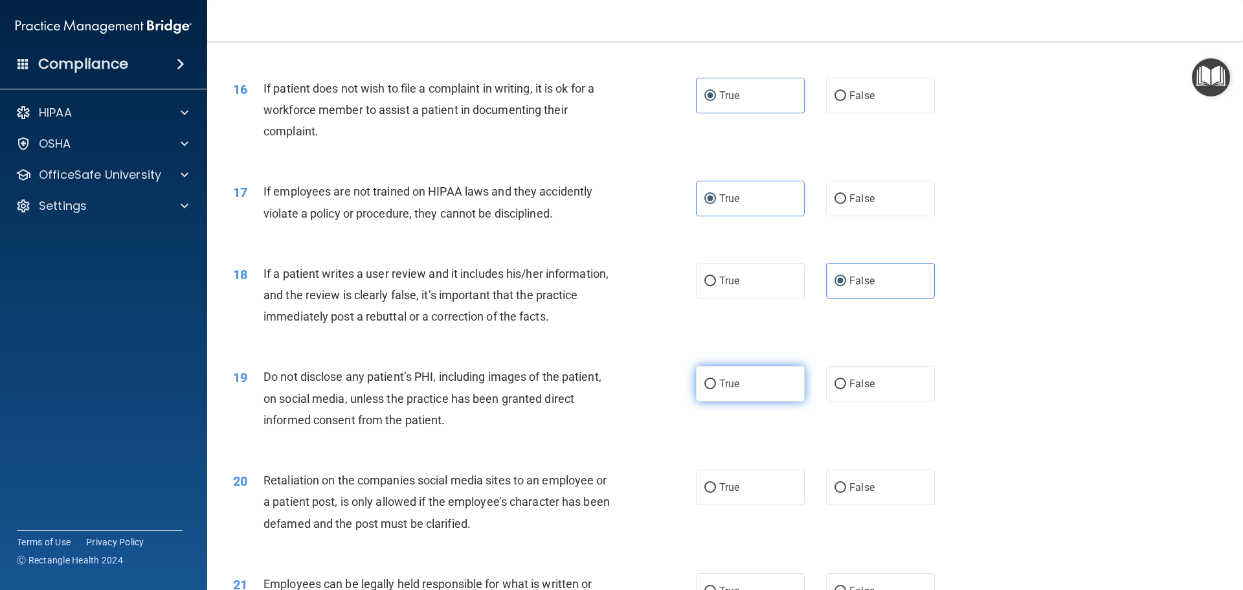
click at [728, 401] on label "True" at bounding box center [750, 384] width 109 height 36
click at [716, 389] on input "True" at bounding box center [710, 384] width 12 height 10
radio input "true"
click at [846, 500] on label "False" at bounding box center [880, 487] width 109 height 36
click at [846, 493] on input "False" at bounding box center [841, 488] width 12 height 10
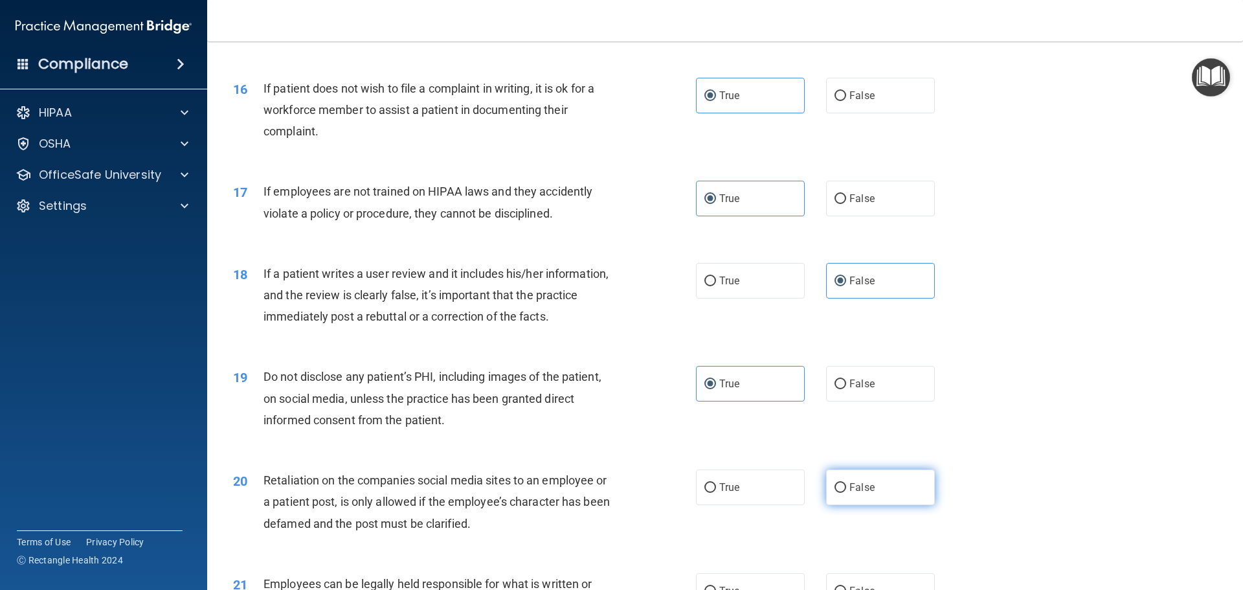
radio input "true"
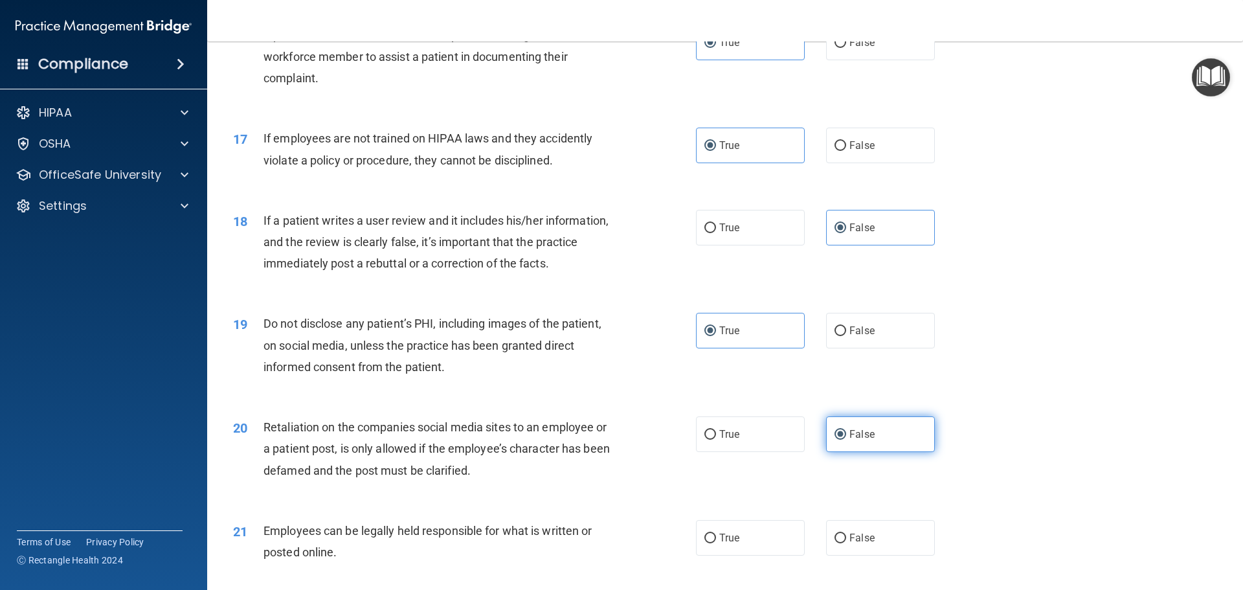
scroll to position [1748, 0]
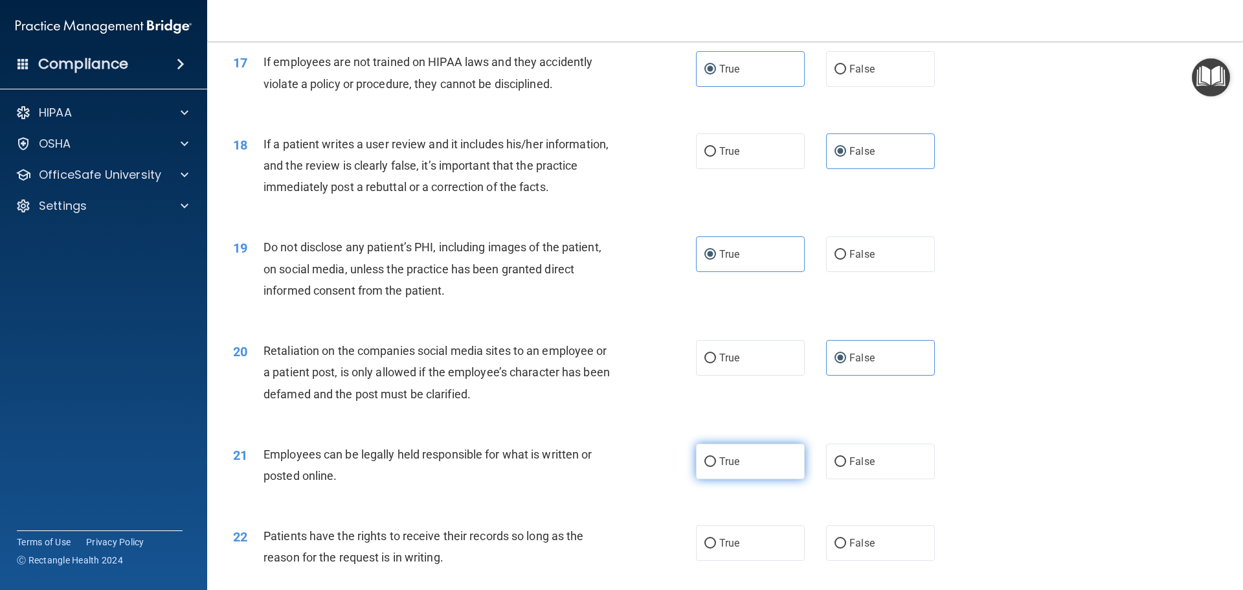
click at [737, 479] on label "True" at bounding box center [750, 462] width 109 height 36
click at [716, 467] on input "True" at bounding box center [710, 462] width 12 height 10
radio input "true"
click at [723, 553] on label "True" at bounding box center [750, 543] width 109 height 36
click at [716, 548] on input "True" at bounding box center [710, 544] width 12 height 10
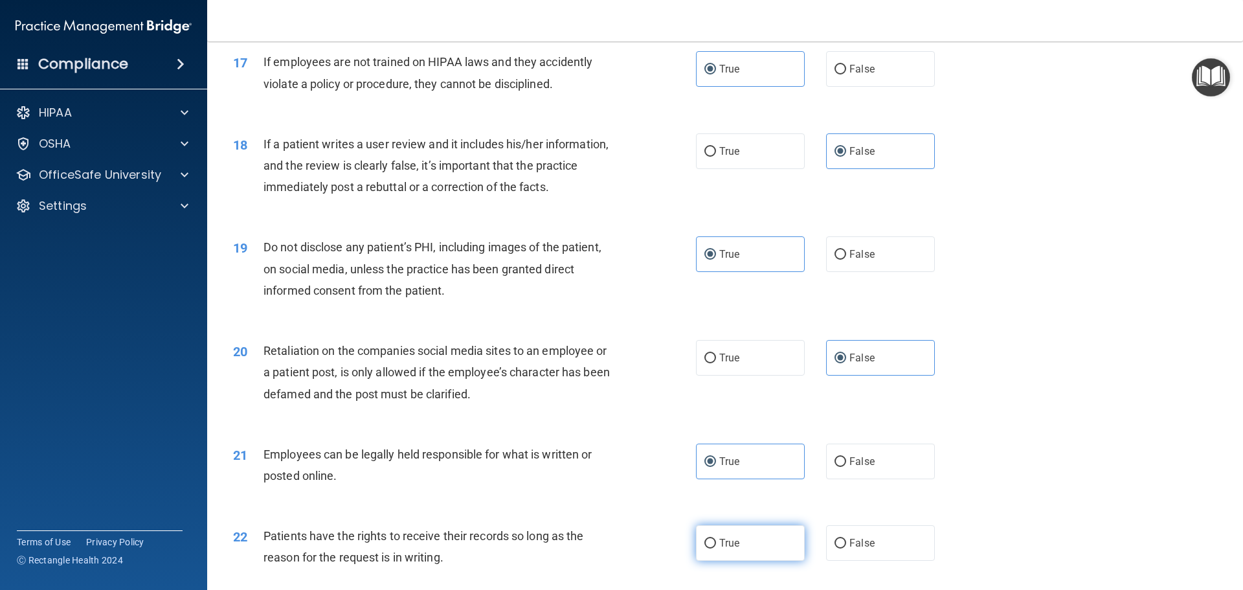
radio input "true"
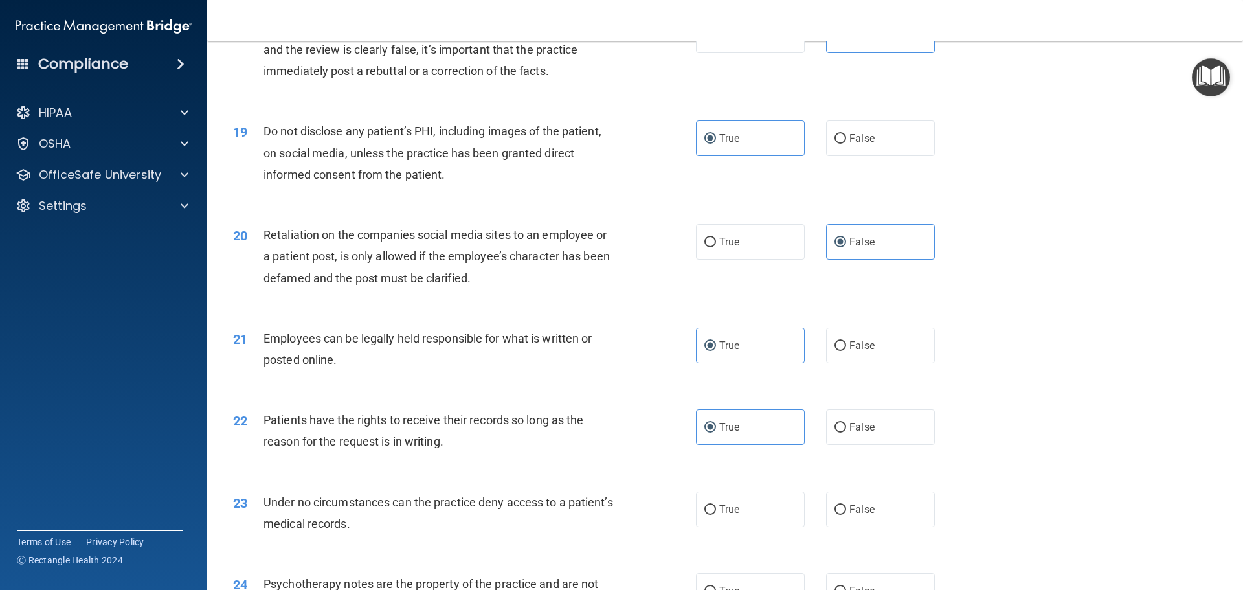
scroll to position [1878, 0]
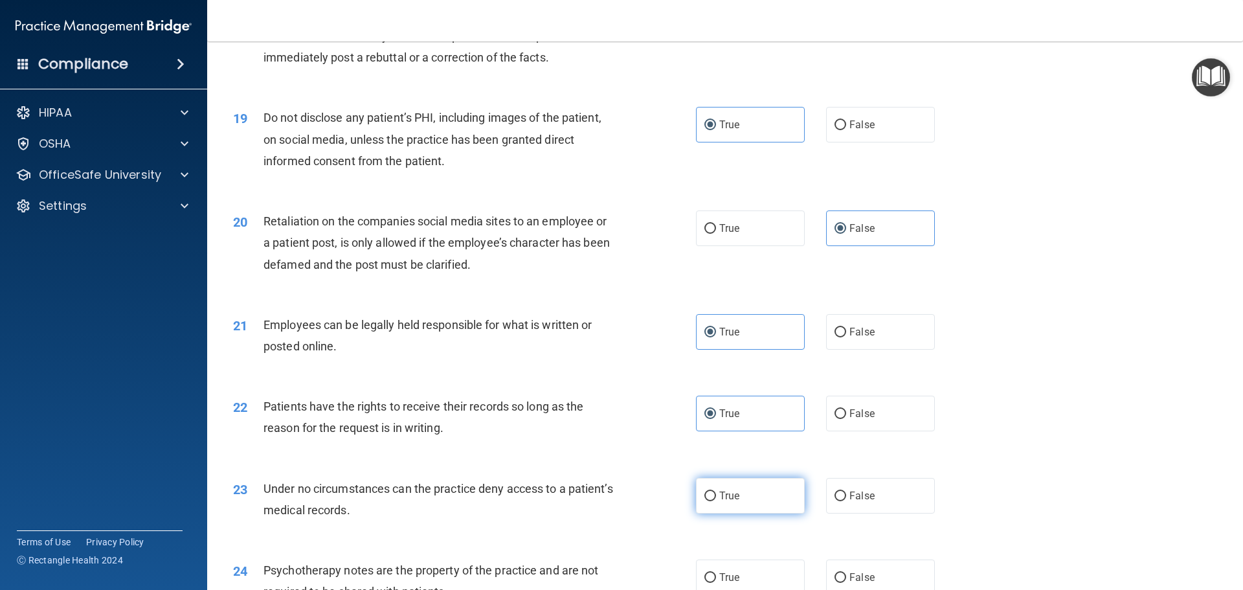
click at [750, 513] on label "True" at bounding box center [750, 496] width 109 height 36
click at [716, 501] on input "True" at bounding box center [710, 496] width 12 height 10
radio input "true"
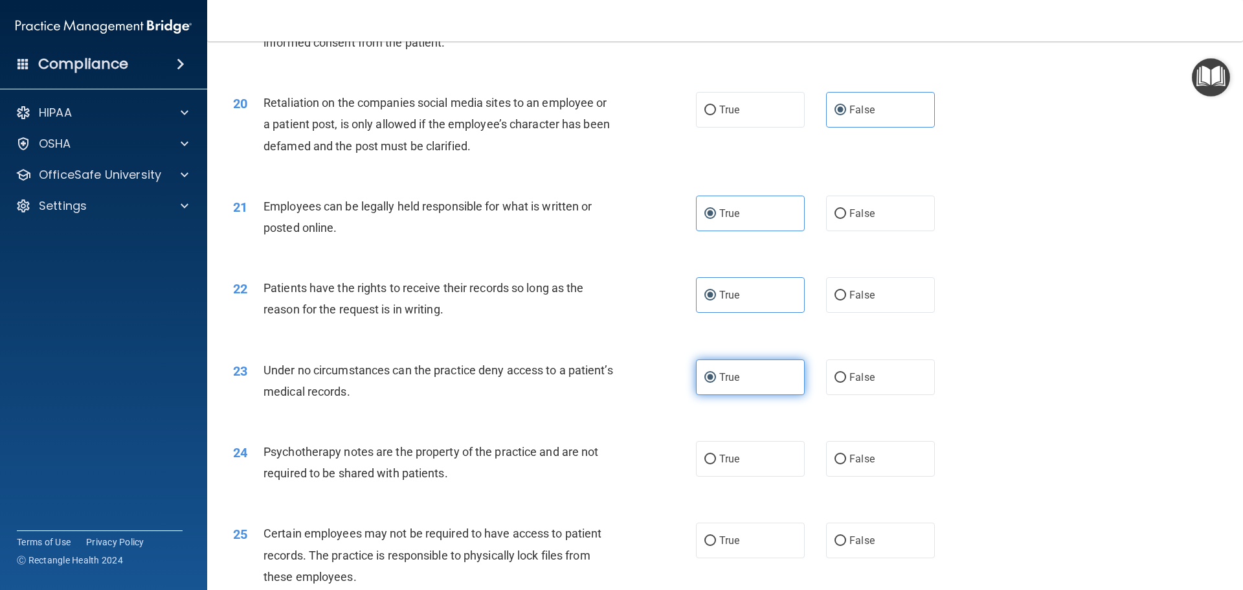
scroll to position [2007, 0]
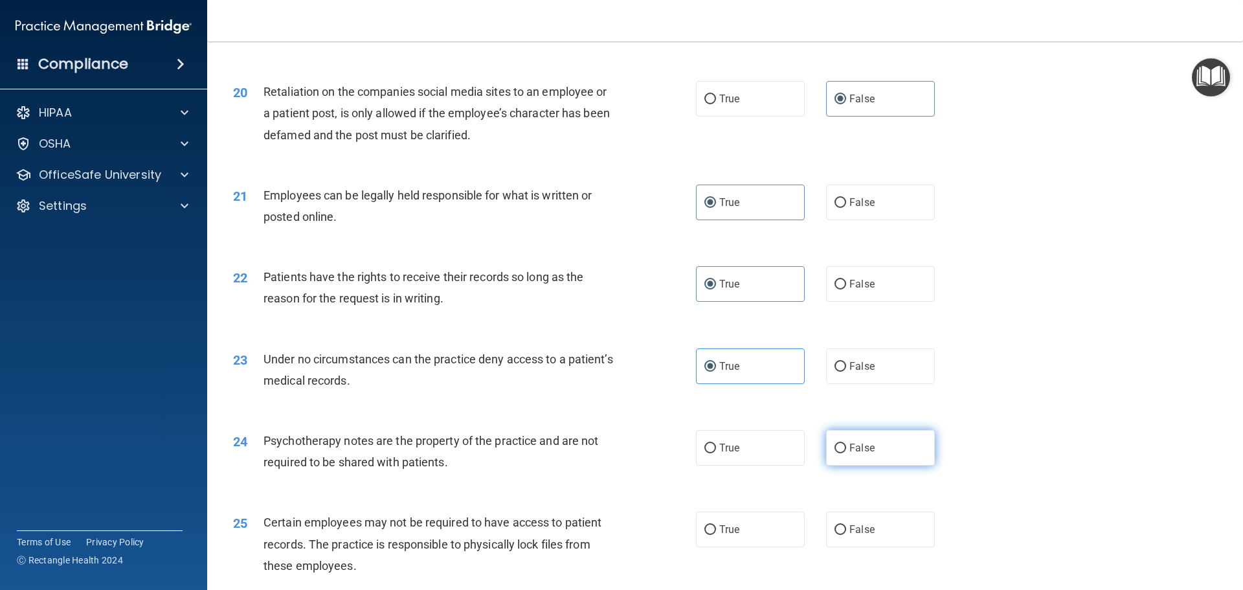
click at [849, 466] on label "False" at bounding box center [880, 448] width 109 height 36
click at [846, 453] on input "False" at bounding box center [841, 449] width 12 height 10
radio input "true"
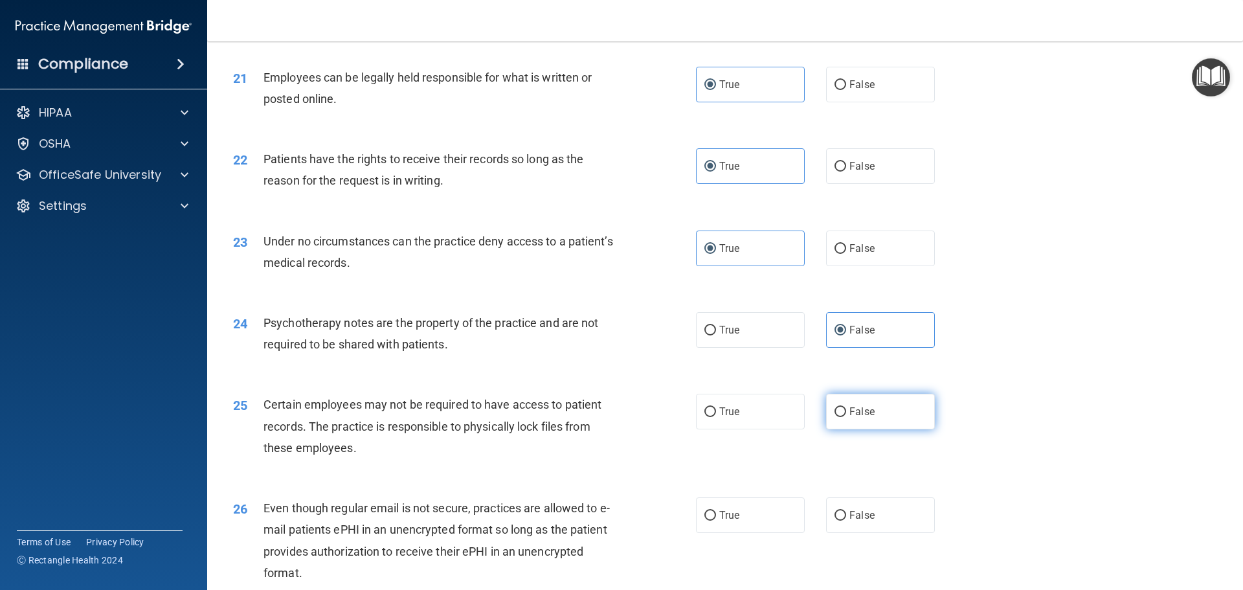
scroll to position [2137, 0]
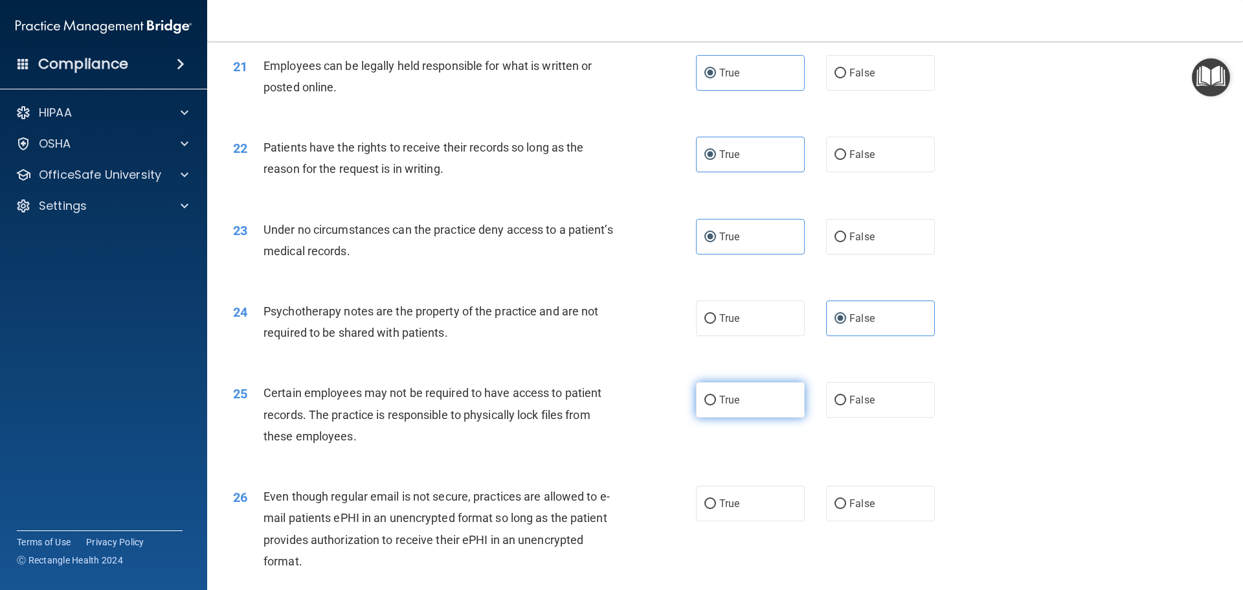
click at [734, 406] on span "True" at bounding box center [729, 400] width 20 height 12
click at [716, 405] on input "True" at bounding box center [710, 401] width 12 height 10
radio input "true"
click at [849, 510] on span "False" at bounding box center [861, 503] width 25 height 12
click at [846, 509] on input "False" at bounding box center [841, 504] width 12 height 10
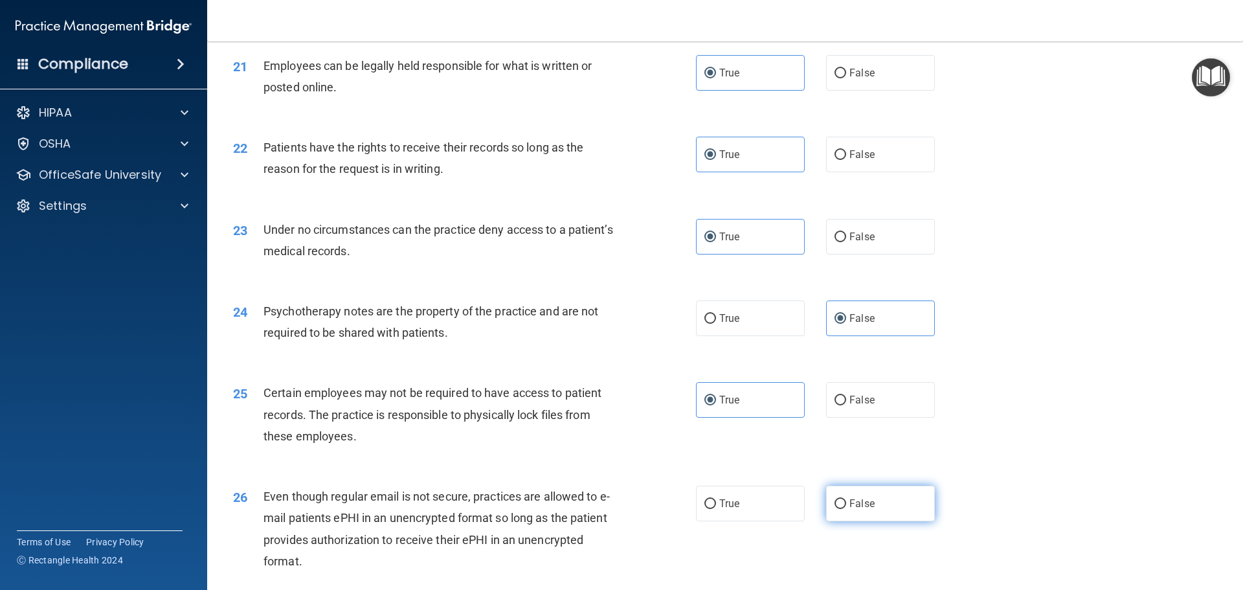
radio input "true"
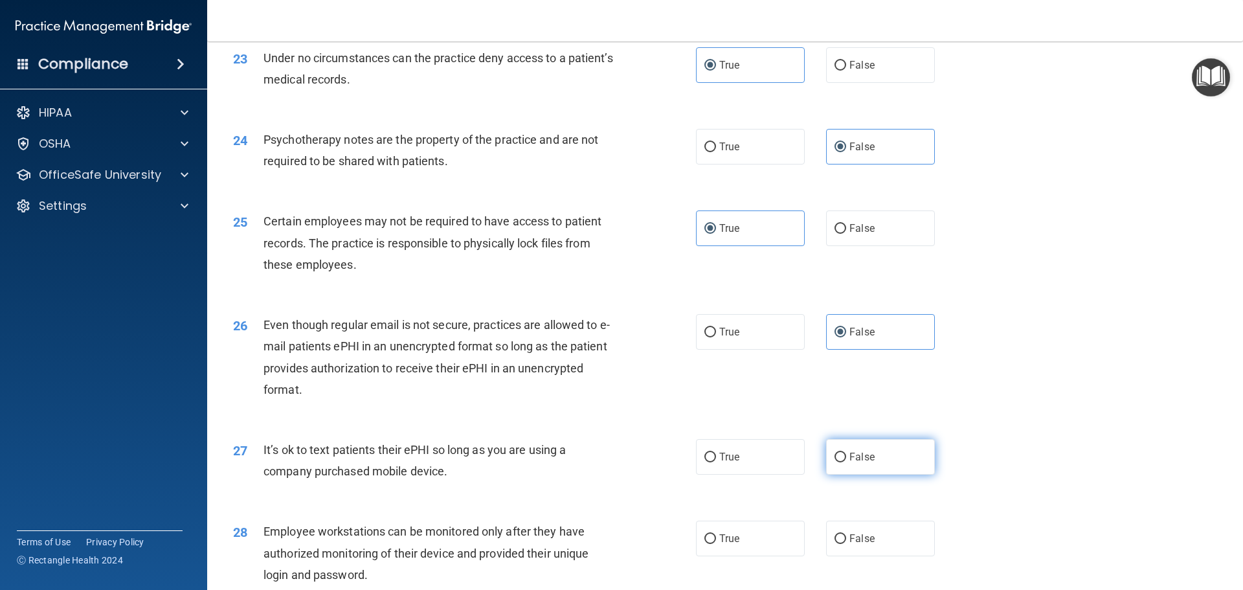
scroll to position [2331, 0]
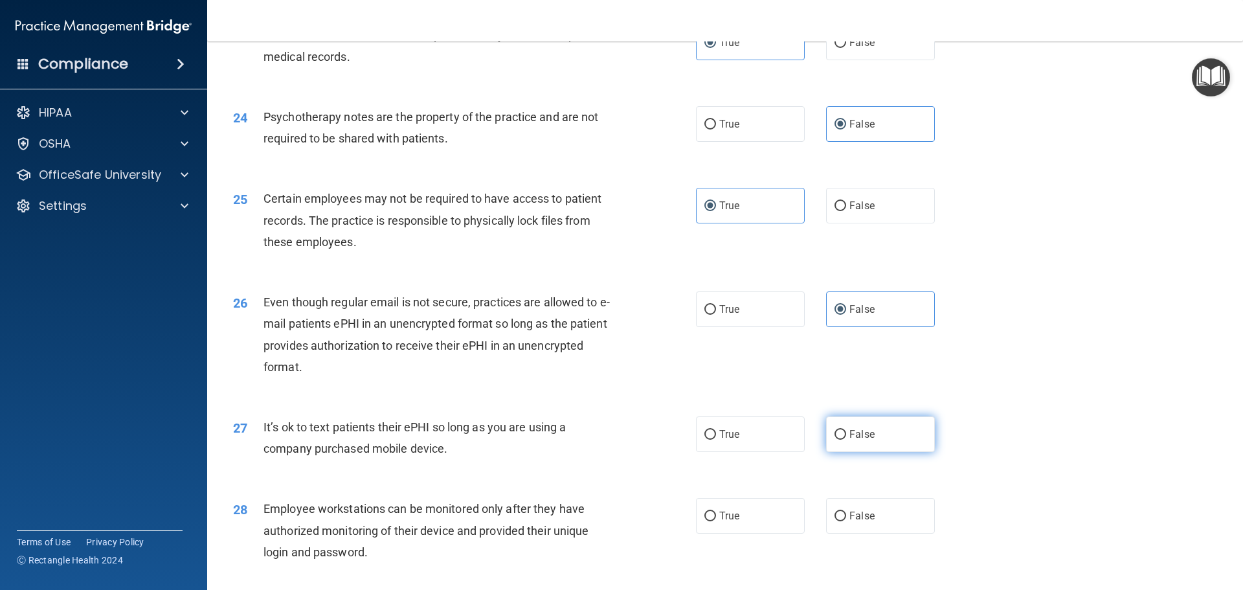
click at [872, 450] on label "False" at bounding box center [880, 434] width 109 height 36
click at [846, 440] on input "False" at bounding box center [841, 435] width 12 height 10
radio input "true"
click at [880, 529] on label "False" at bounding box center [880, 516] width 109 height 36
click at [846, 521] on input "False" at bounding box center [841, 517] width 12 height 10
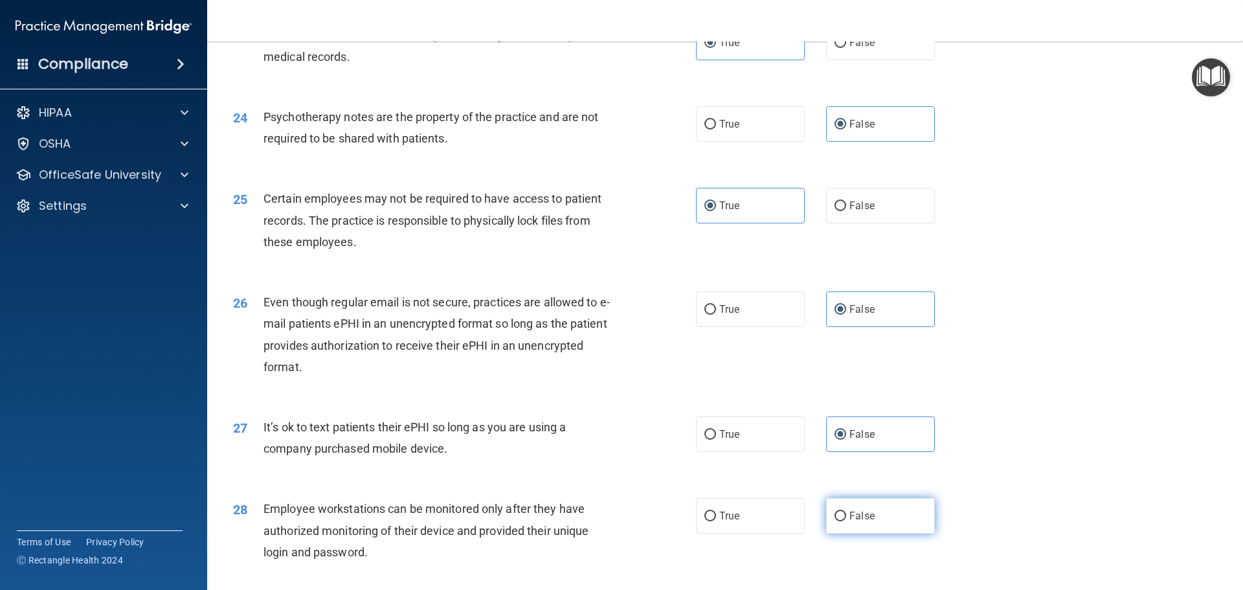
radio input "true"
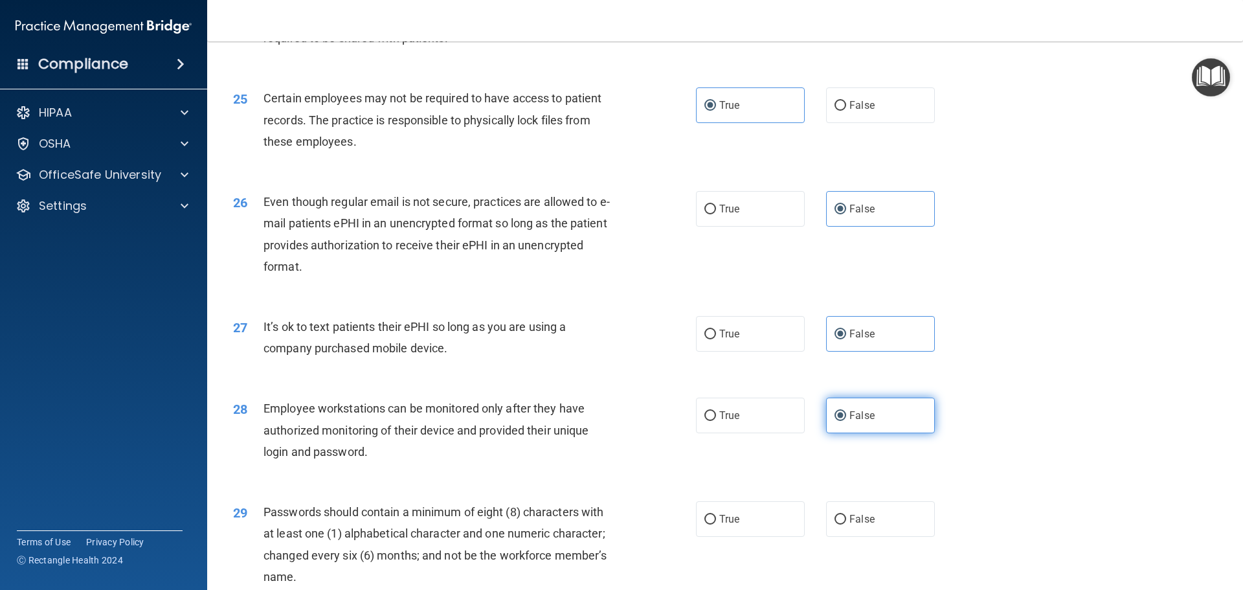
scroll to position [2460, 0]
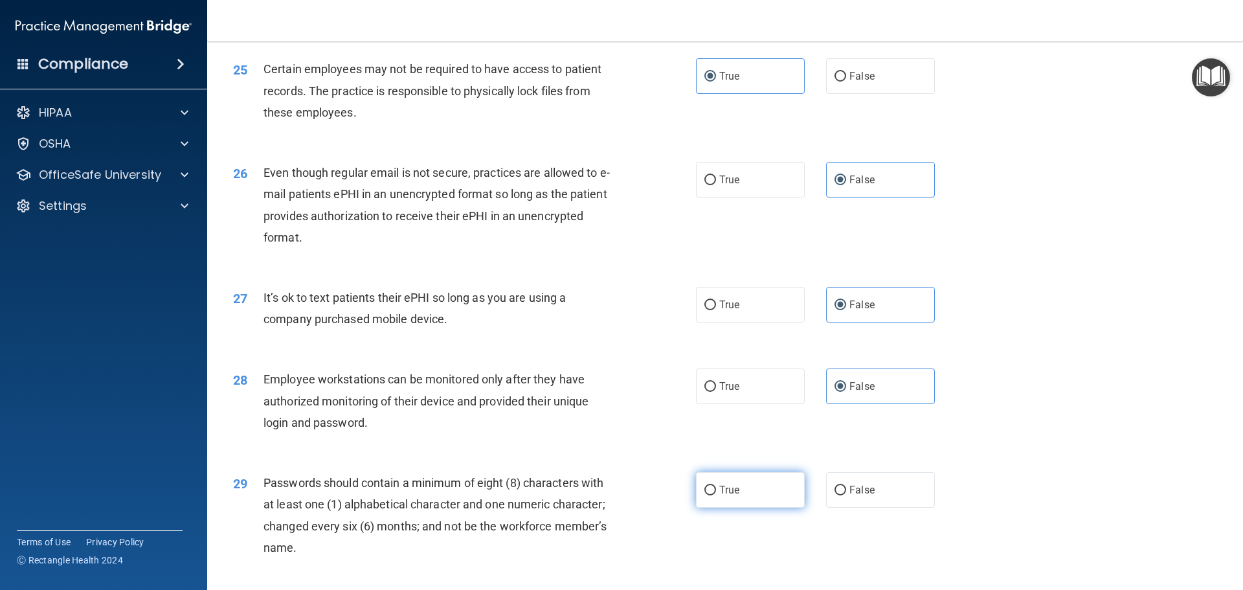
click at [764, 508] on label "True" at bounding box center [750, 490] width 109 height 36
click at [716, 495] on input "True" at bounding box center [710, 491] width 12 height 10
radio input "true"
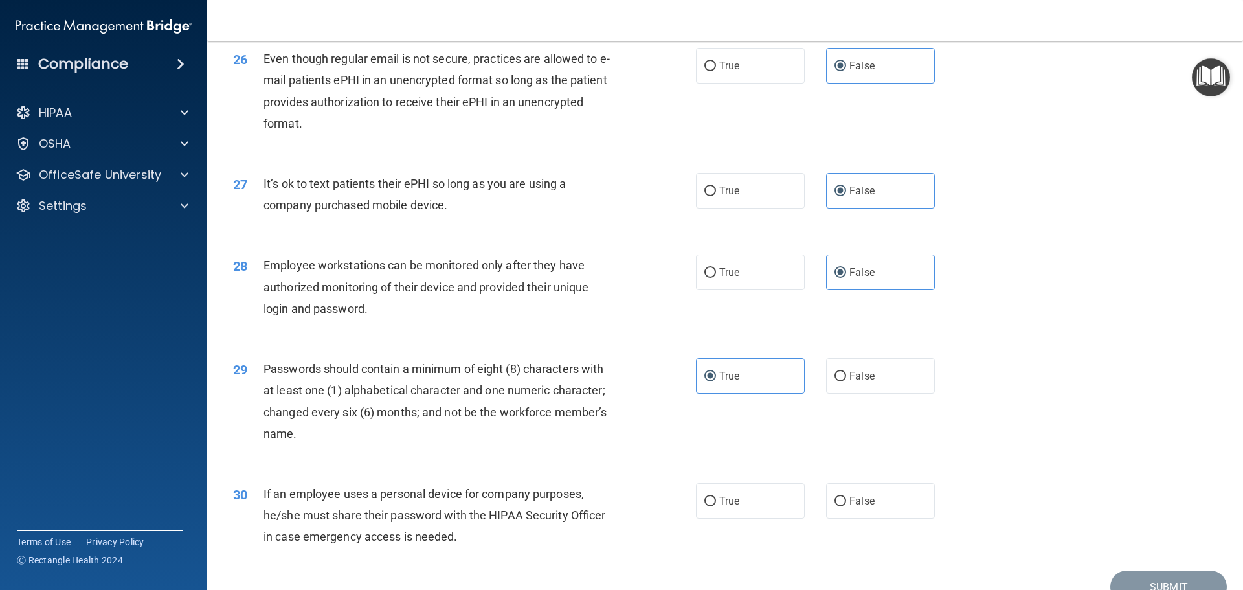
scroll to position [2590, 0]
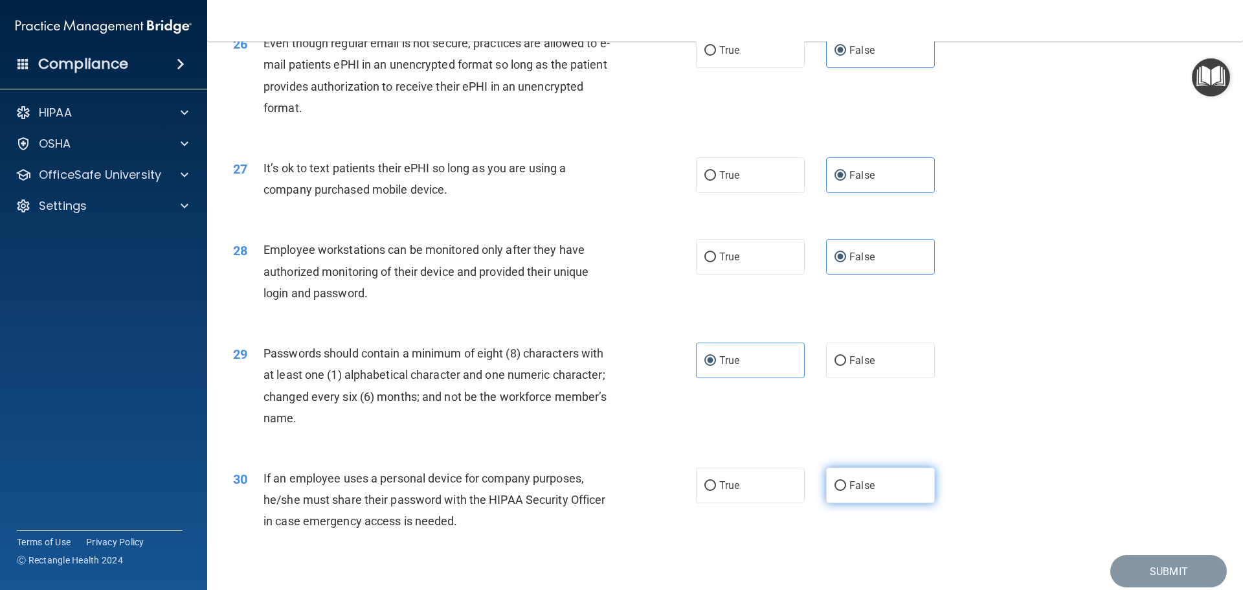
click at [879, 503] on label "False" at bounding box center [880, 485] width 109 height 36
click at [846, 491] on input "False" at bounding box center [841, 486] width 12 height 10
radio input "true"
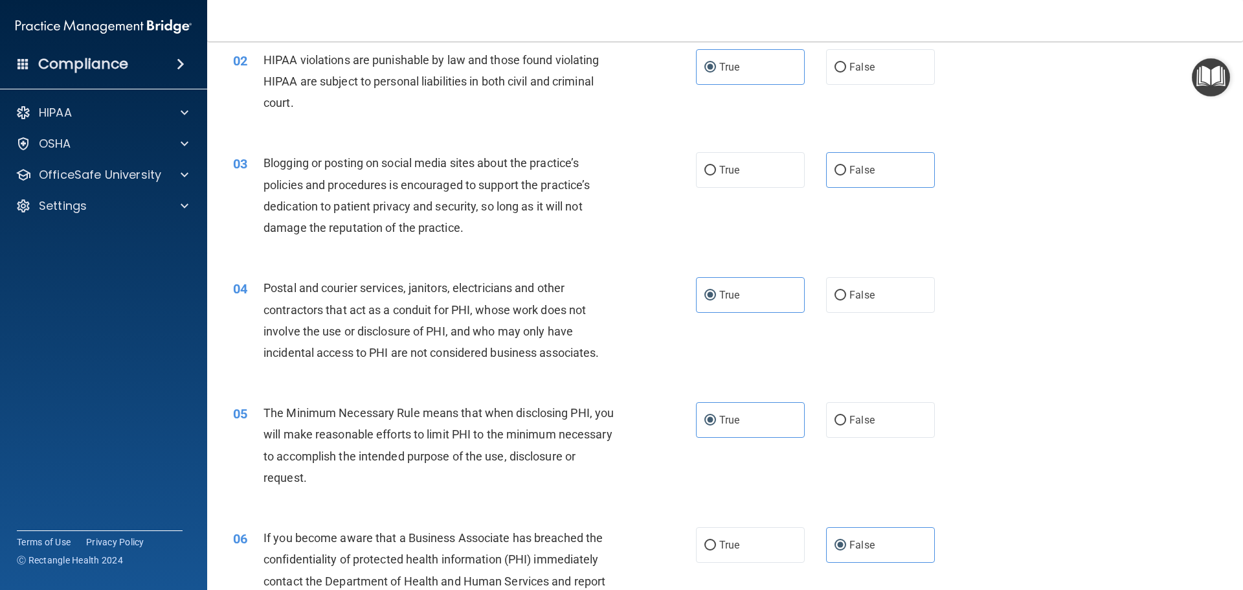
scroll to position [0, 0]
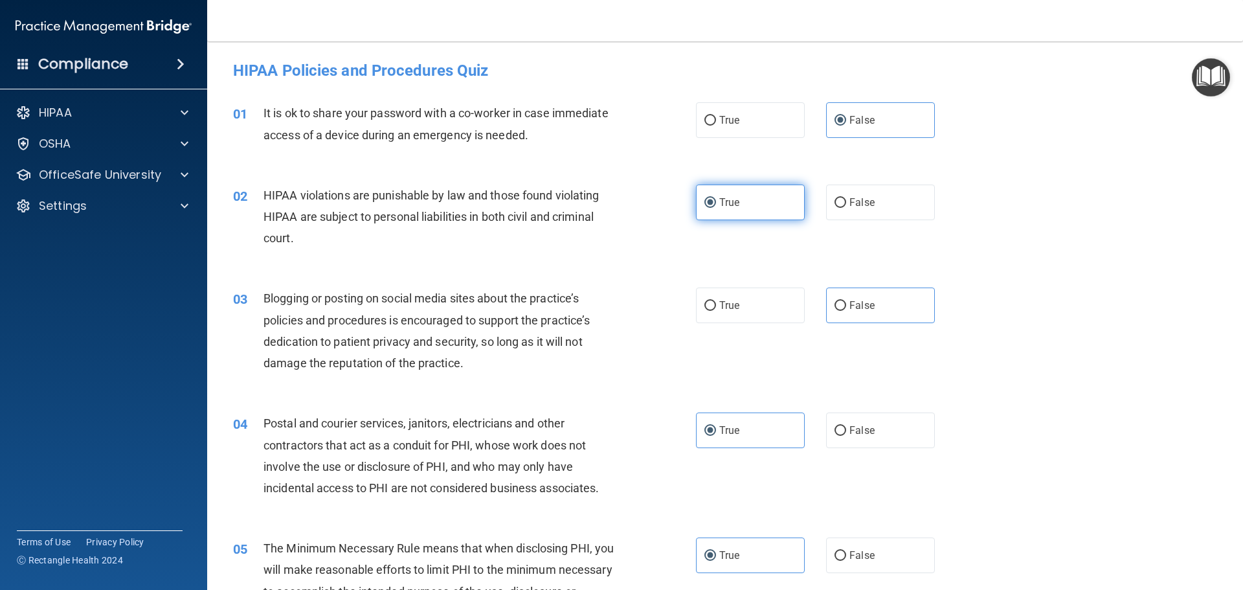
click at [752, 215] on label "True" at bounding box center [750, 203] width 109 height 36
click at [716, 208] on input "True" at bounding box center [710, 203] width 12 height 10
click at [756, 129] on label "True" at bounding box center [750, 120] width 109 height 36
click at [716, 126] on input "True" at bounding box center [710, 121] width 12 height 10
radio input "true"
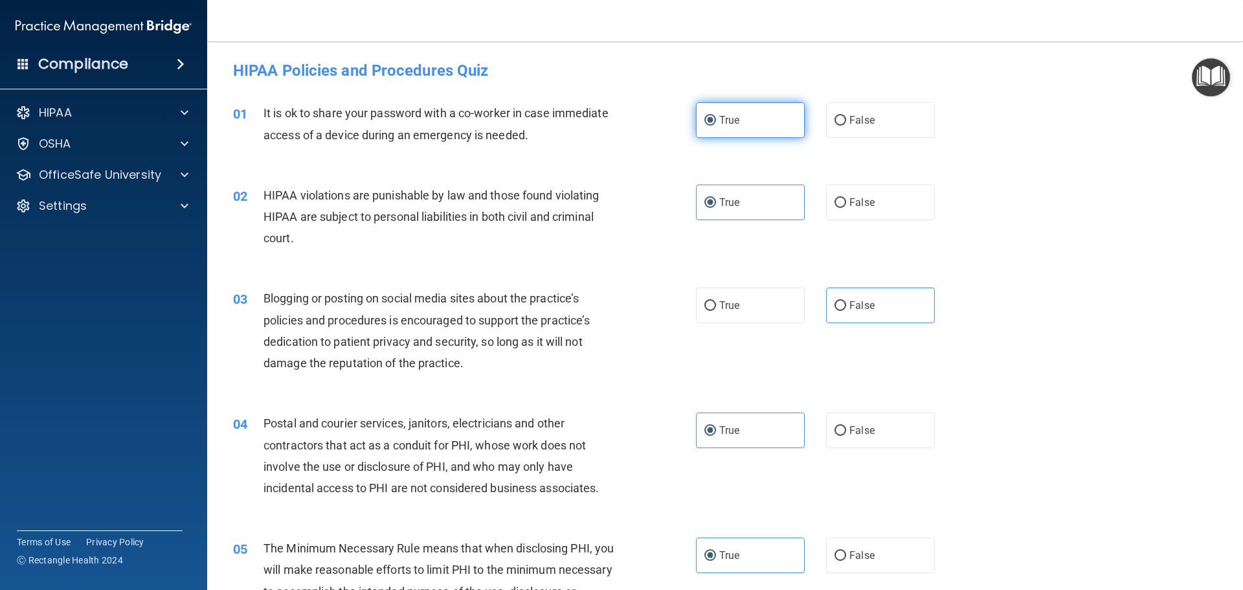
click at [756, 129] on label "True" at bounding box center [750, 120] width 109 height 36
click at [716, 126] on input "True" at bounding box center [710, 121] width 12 height 10
click at [871, 122] on label "False" at bounding box center [880, 120] width 109 height 36
click at [846, 122] on input "False" at bounding box center [841, 121] width 12 height 10
radio input "true"
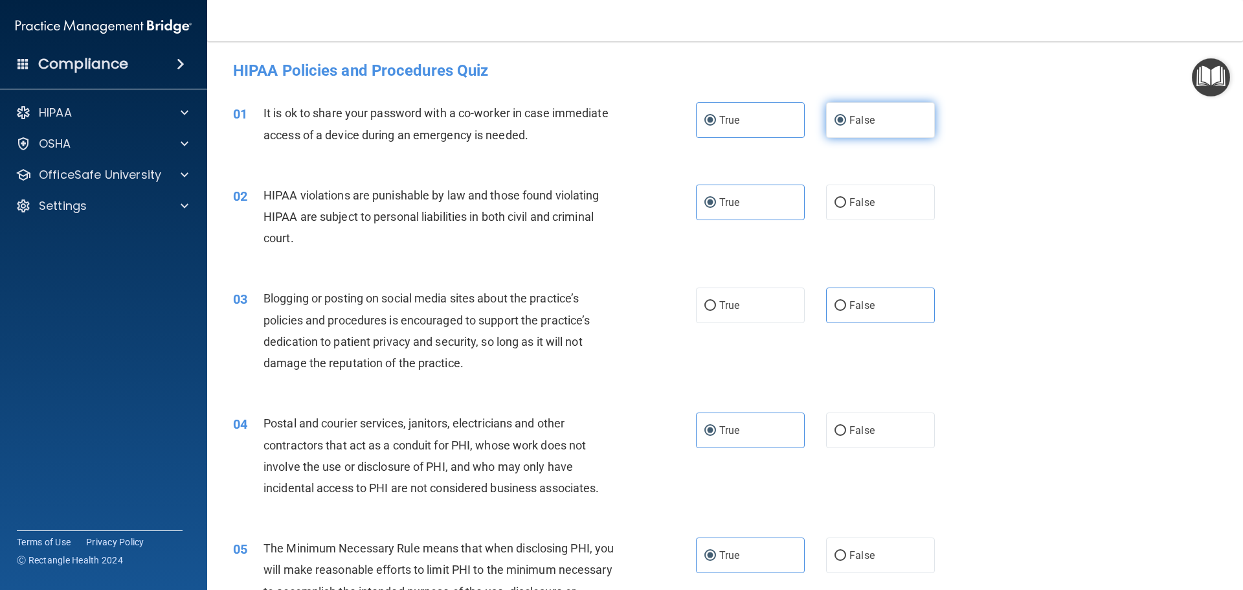
radio input "false"
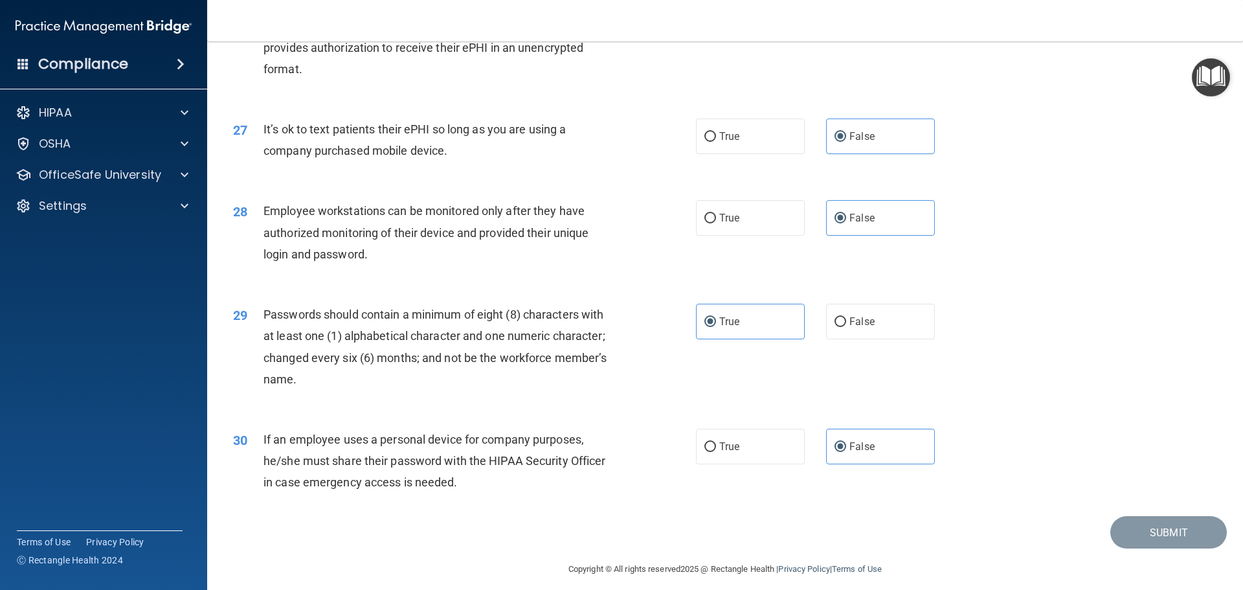
scroll to position [2660, 0]
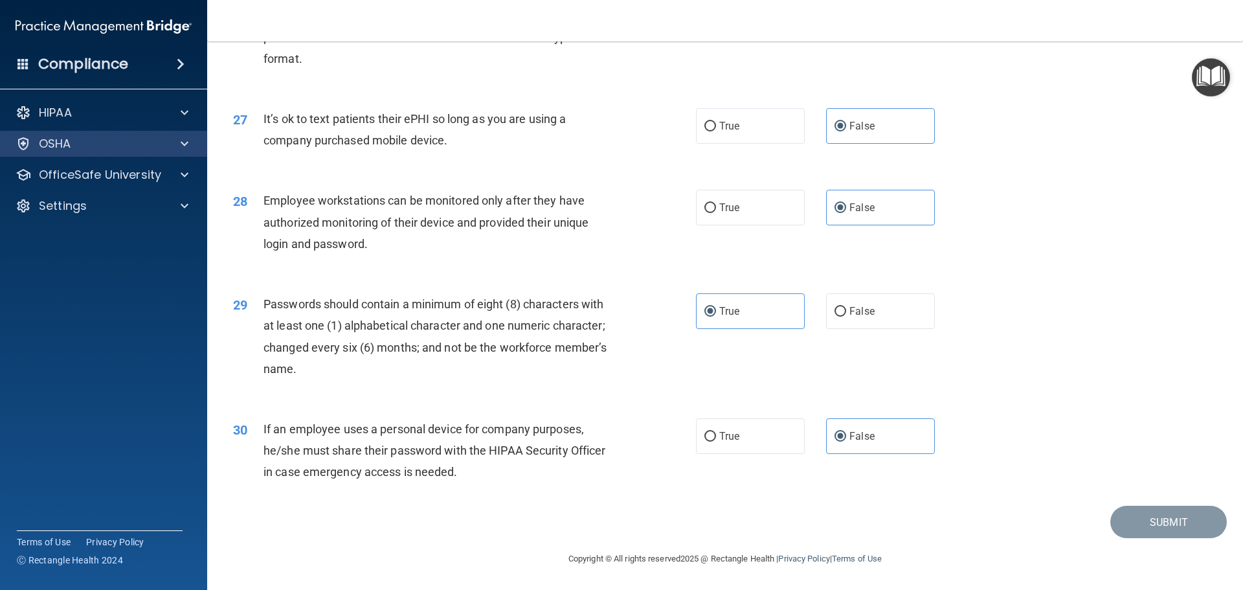
click at [163, 152] on div "OSHA" at bounding box center [104, 144] width 208 height 26
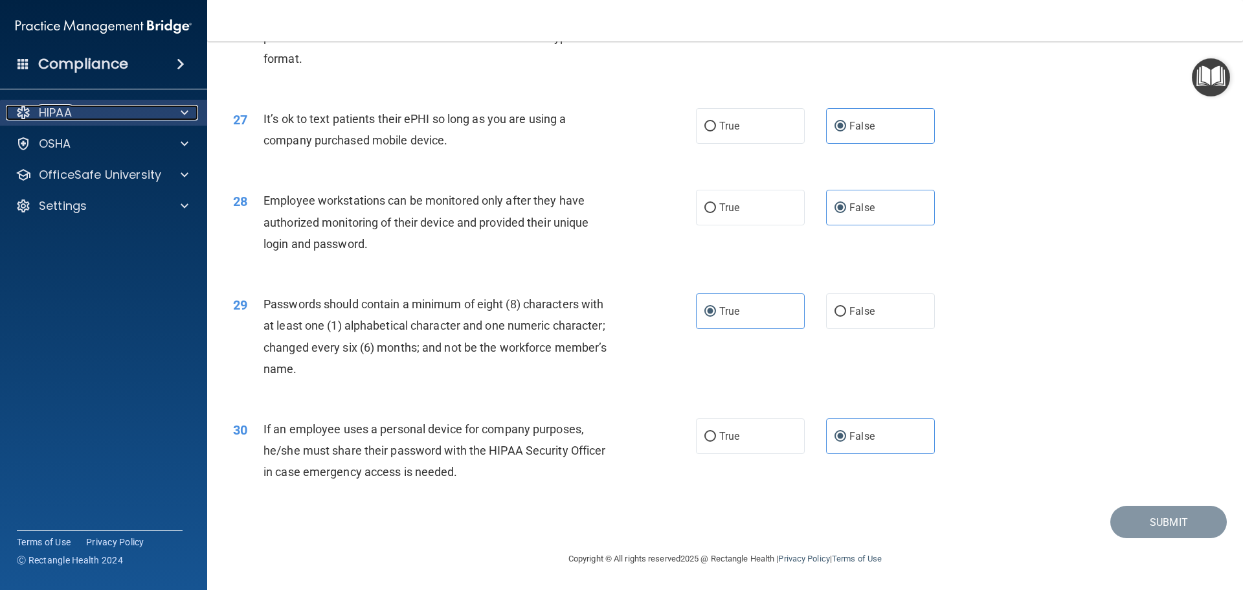
click at [157, 113] on div "HIPAA" at bounding box center [86, 113] width 161 height 16
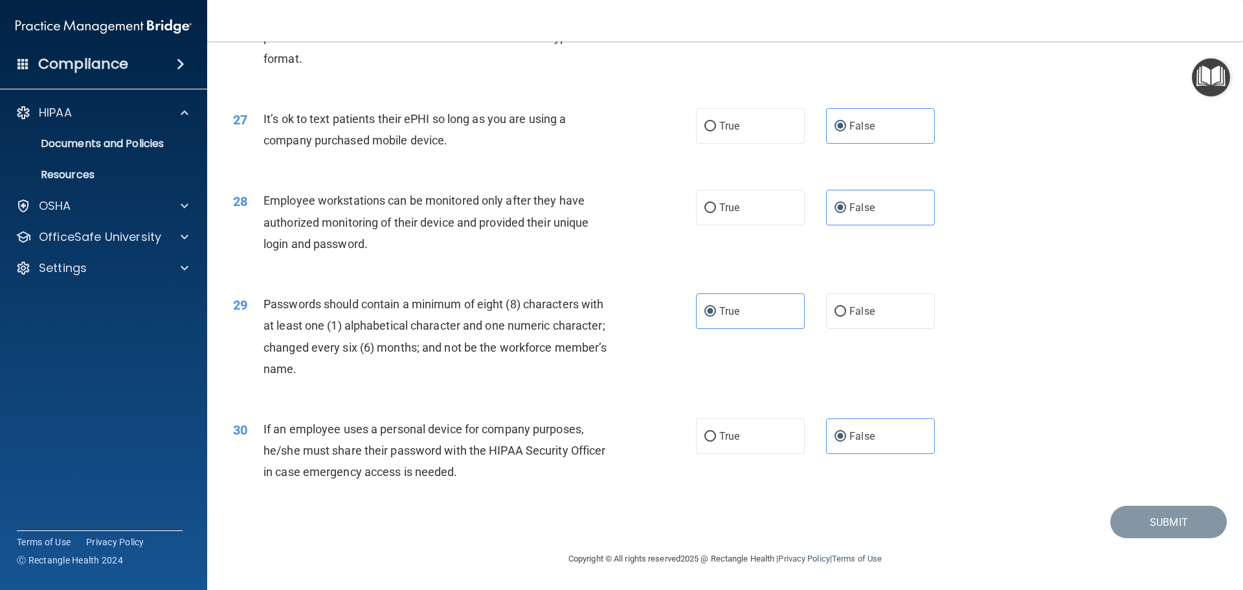
click at [139, 250] on div "HIPAA Documents and Policies Report an Incident Business Associates Emergency P…" at bounding box center [104, 193] width 208 height 197
click at [139, 241] on p "OfficeSafe University" at bounding box center [100, 237] width 122 height 16
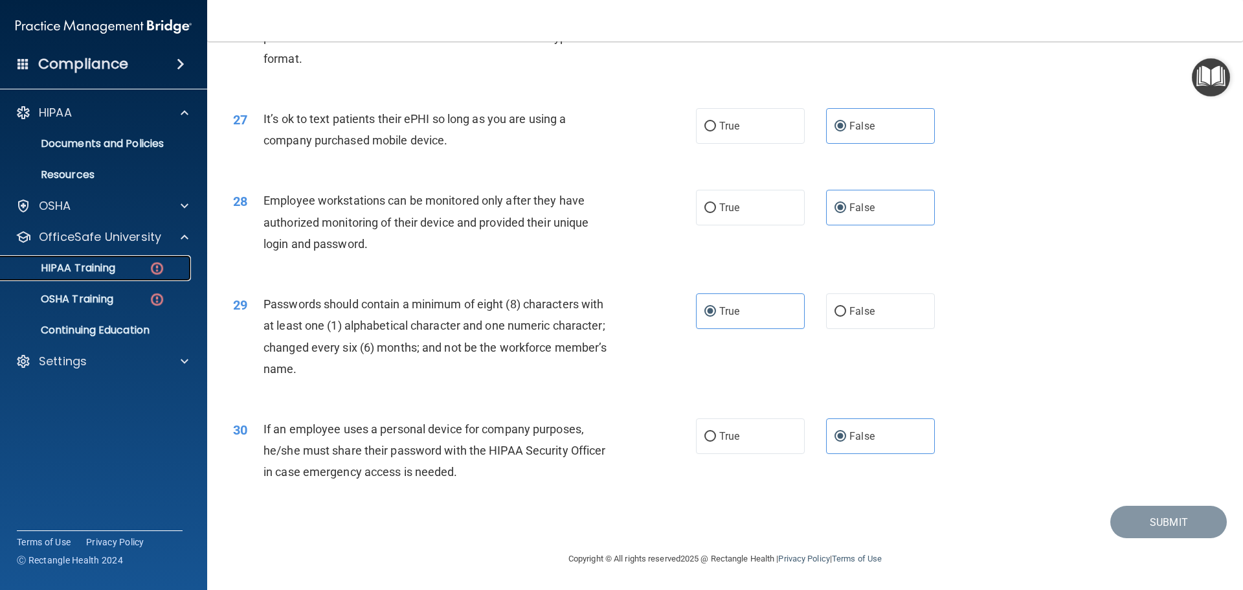
click at [144, 261] on link "HIPAA Training" at bounding box center [89, 268] width 204 height 26
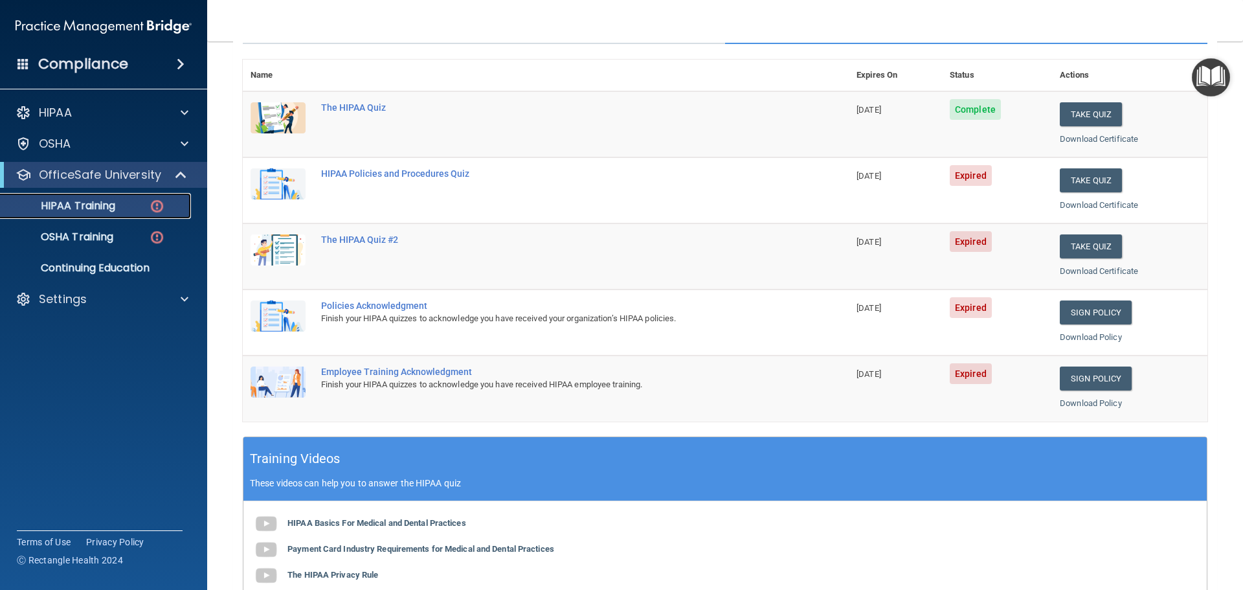
scroll to position [129, 0]
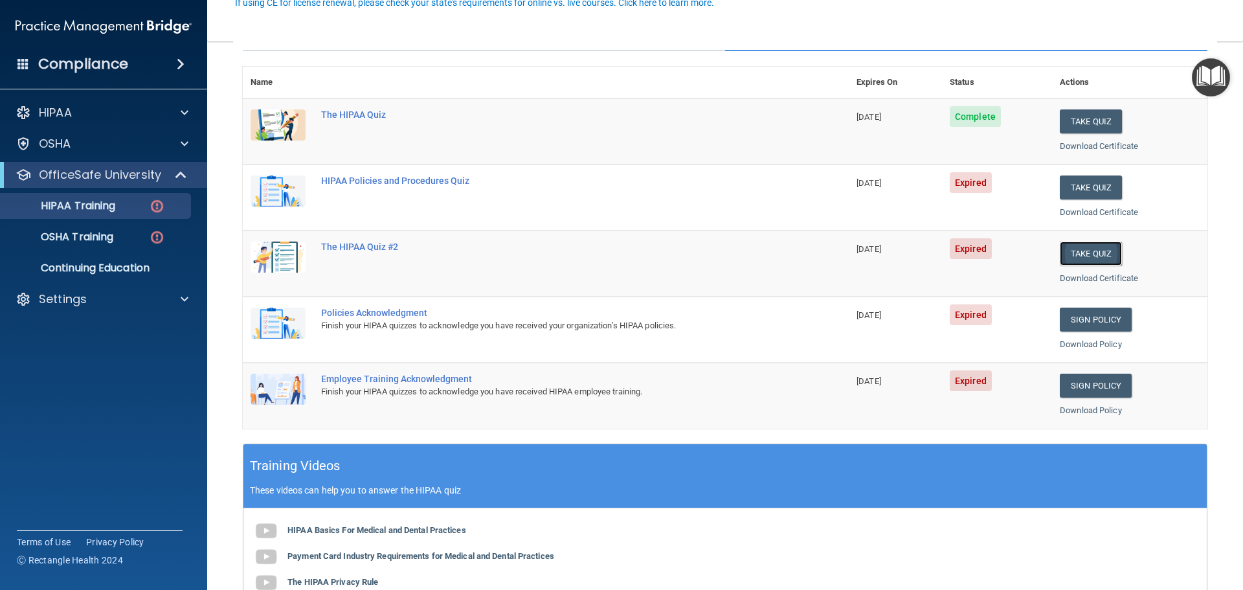
click at [1090, 262] on button "Take Quiz" at bounding box center [1091, 254] width 62 height 24
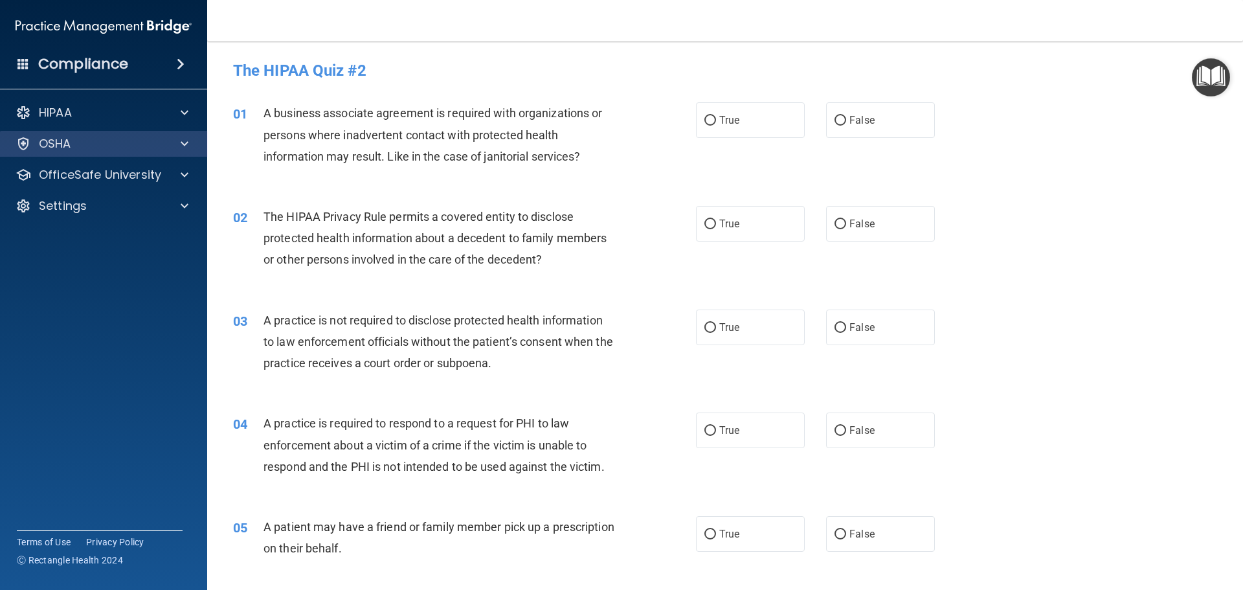
click at [89, 153] on div "OSHA" at bounding box center [104, 144] width 208 height 26
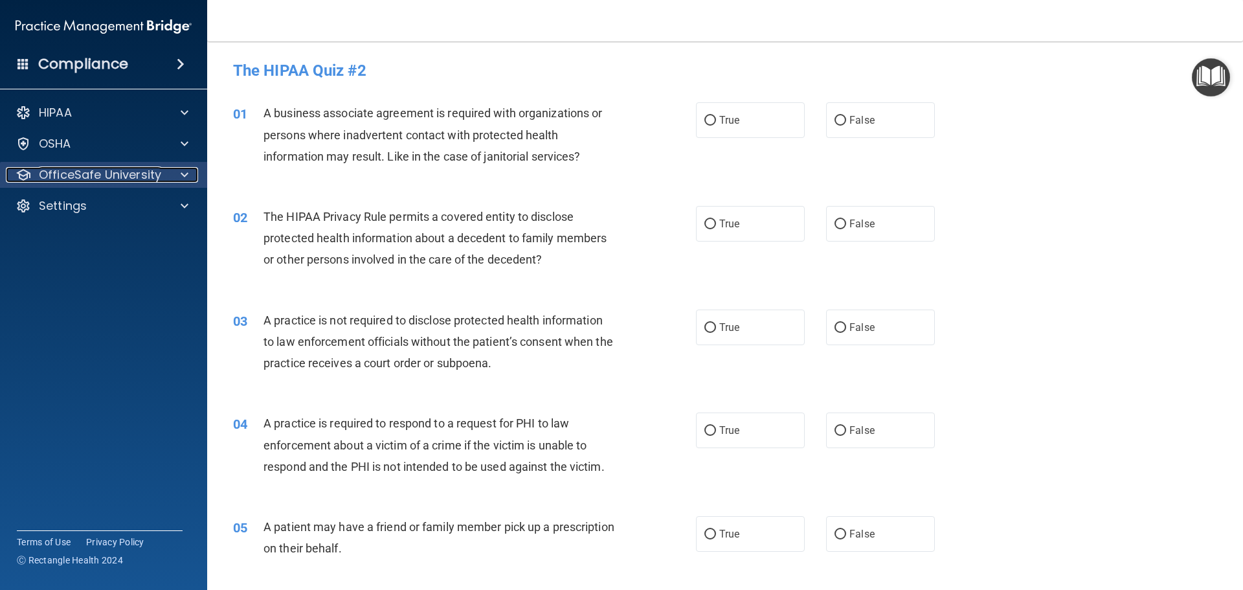
click at [93, 168] on p "OfficeSafe University" at bounding box center [100, 175] width 122 height 16
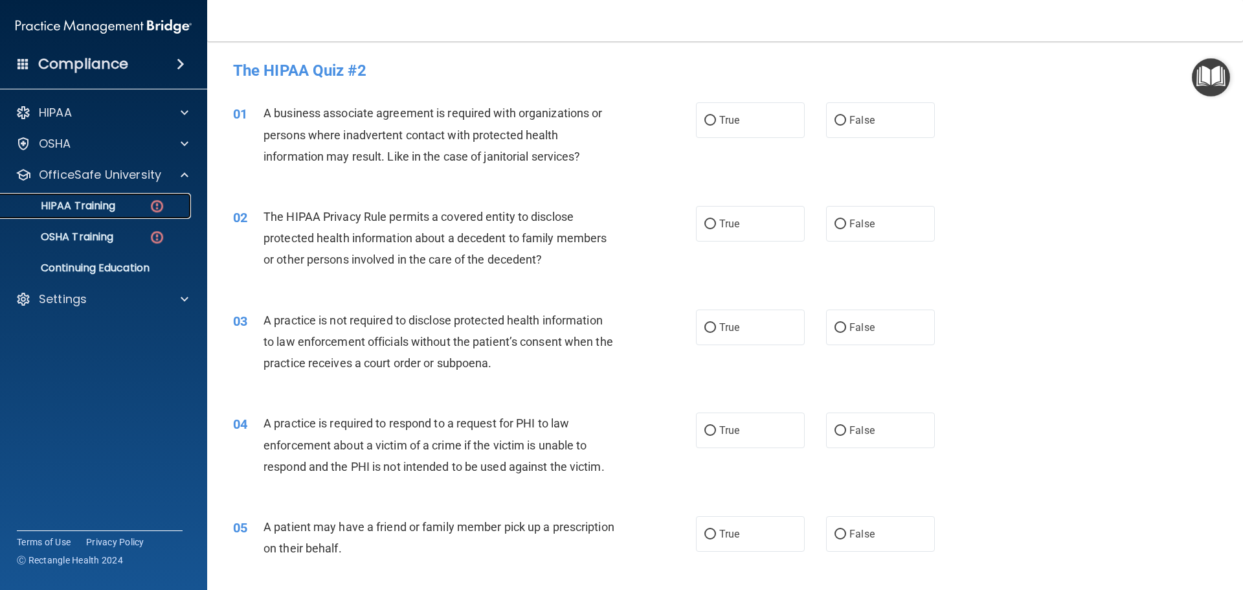
click at [118, 197] on link "HIPAA Training" at bounding box center [89, 206] width 204 height 26
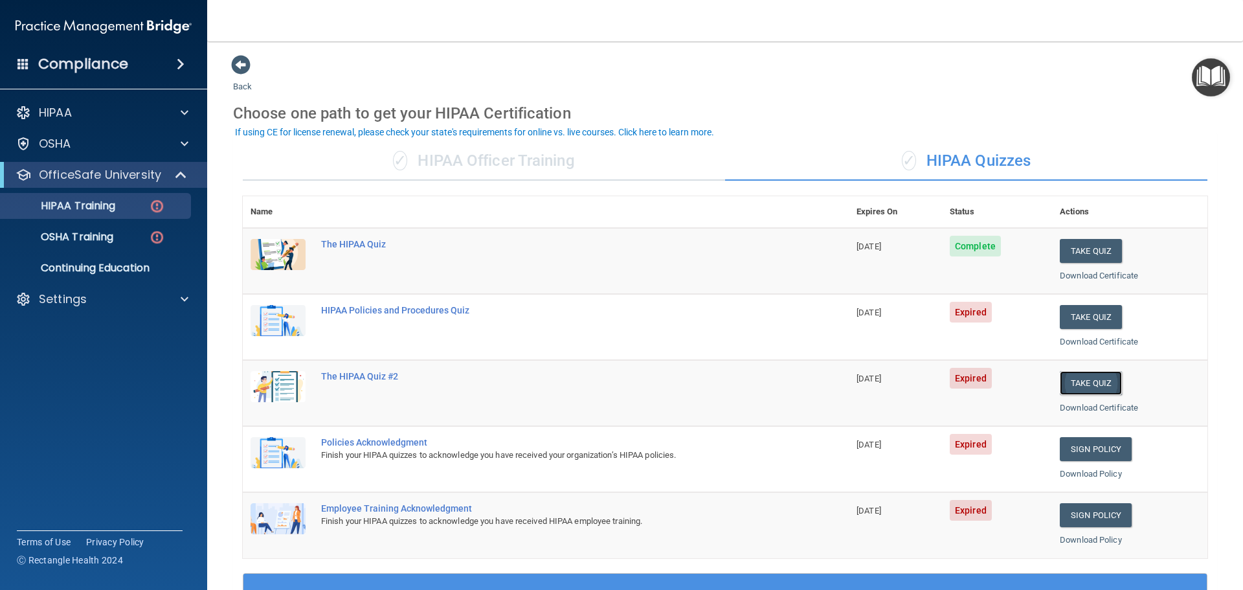
click at [1097, 388] on button "Take Quiz" at bounding box center [1091, 383] width 62 height 24
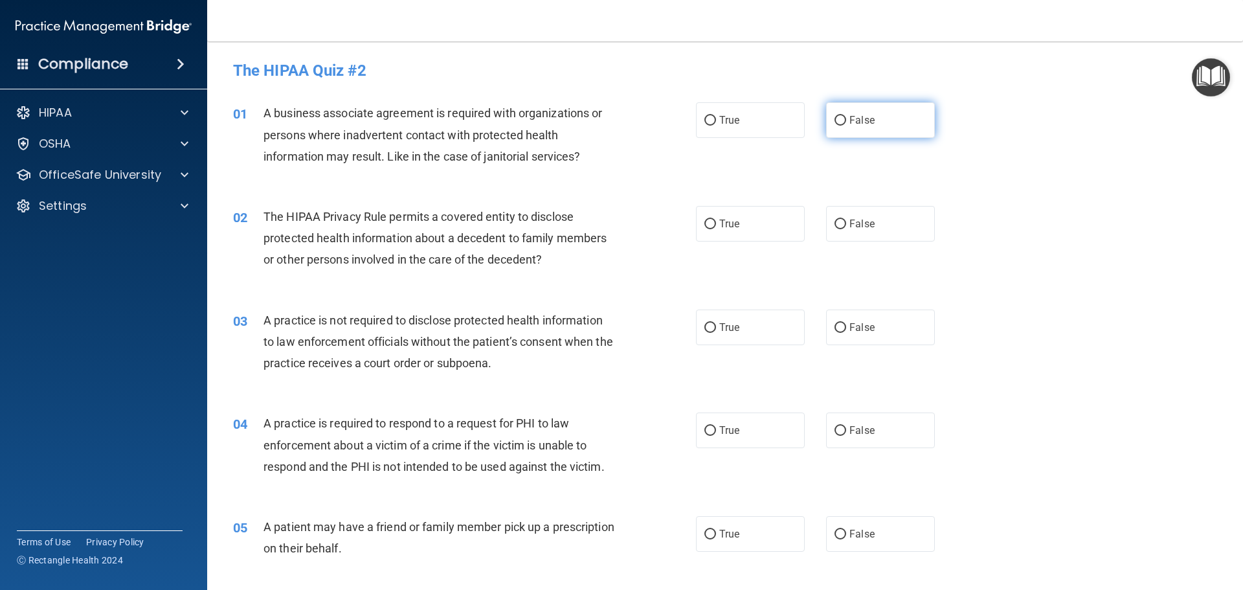
click at [875, 120] on label "False" at bounding box center [880, 120] width 109 height 36
click at [846, 120] on input "False" at bounding box center [841, 121] width 12 height 10
radio input "true"
click at [739, 219] on label "True" at bounding box center [750, 224] width 109 height 36
click at [716, 219] on input "True" at bounding box center [710, 224] width 12 height 10
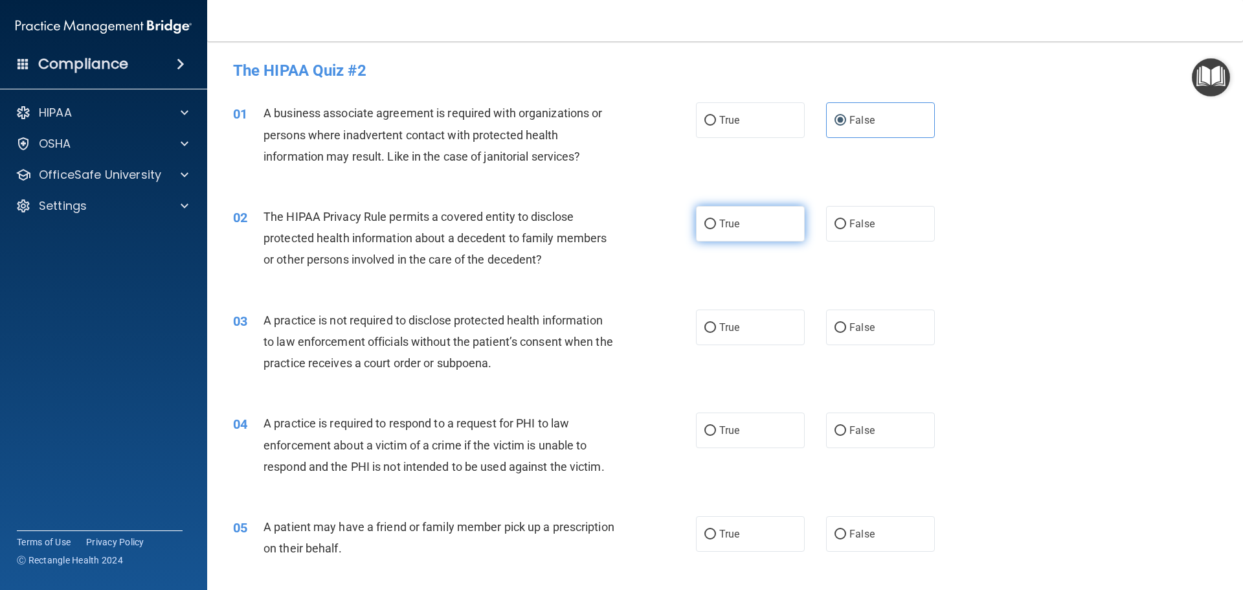
radio input "true"
click at [736, 324] on label "True" at bounding box center [750, 327] width 109 height 36
click at [716, 324] on input "True" at bounding box center [710, 328] width 12 height 10
radio input "true"
click at [723, 433] on span "True" at bounding box center [729, 430] width 20 height 12
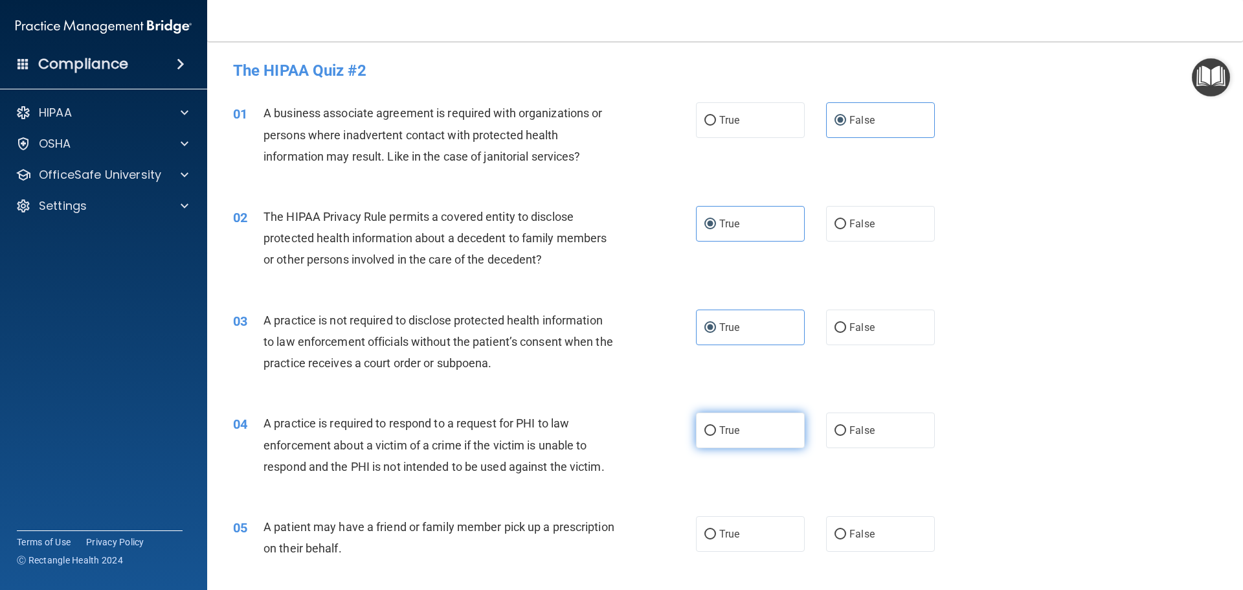
click at [716, 433] on input "True" at bounding box center [710, 431] width 12 height 10
radio input "true"
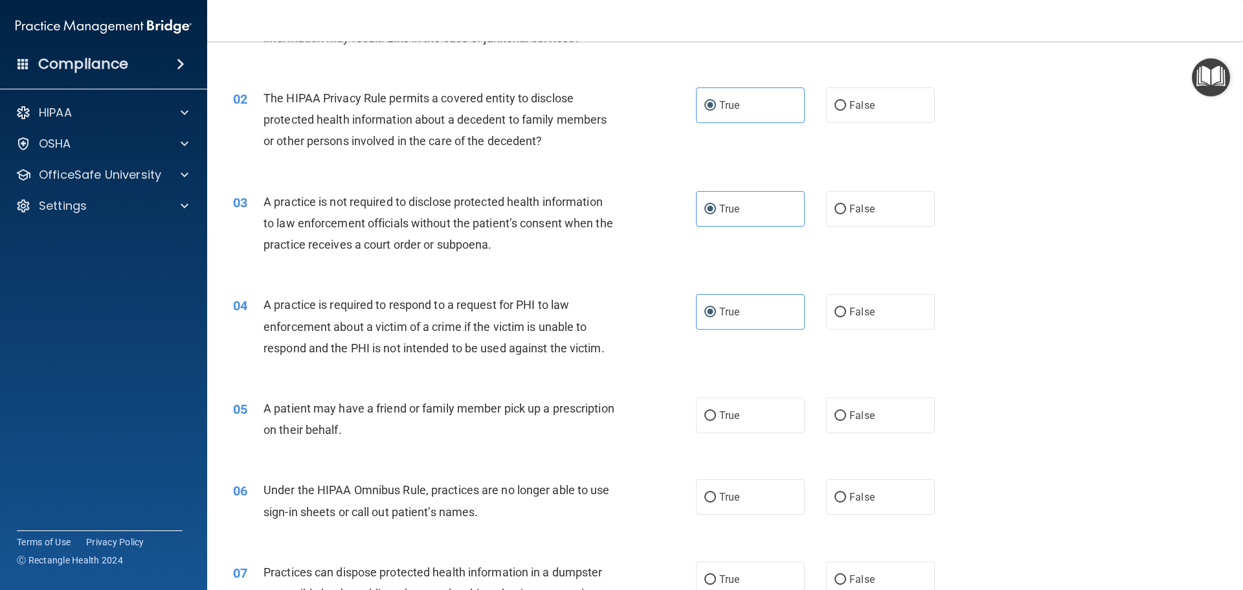
scroll to position [129, 0]
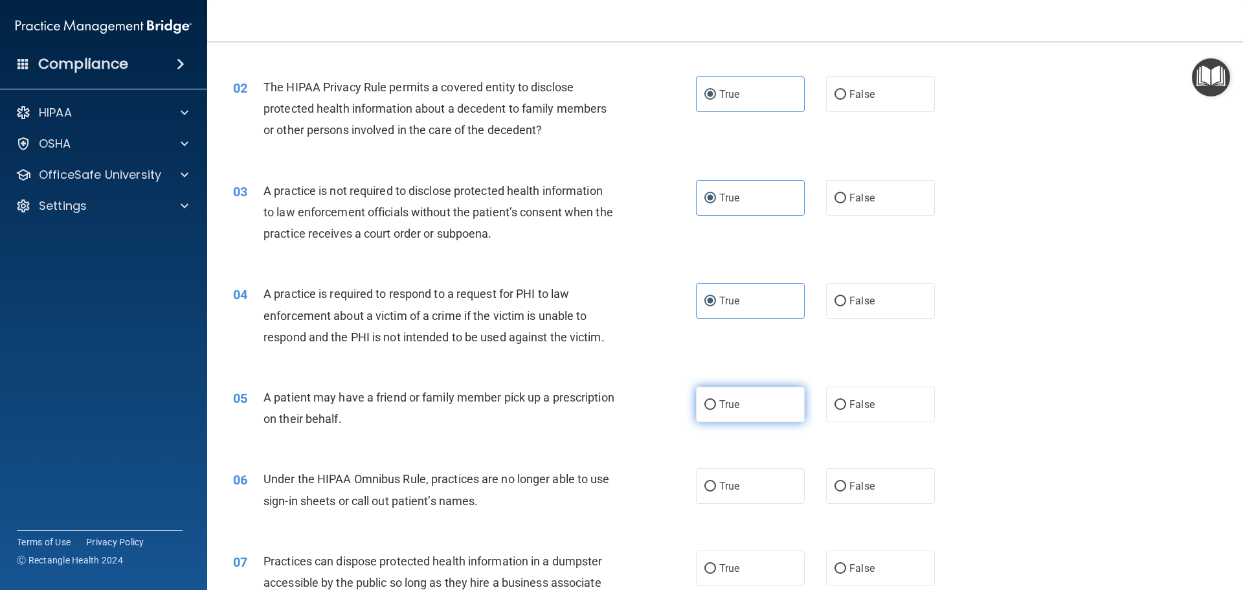
click at [743, 417] on label "True" at bounding box center [750, 405] width 109 height 36
click at [716, 410] on input "True" at bounding box center [710, 405] width 12 height 10
radio input "true"
click at [858, 494] on label "False" at bounding box center [880, 486] width 109 height 36
click at [846, 491] on input "False" at bounding box center [841, 487] width 12 height 10
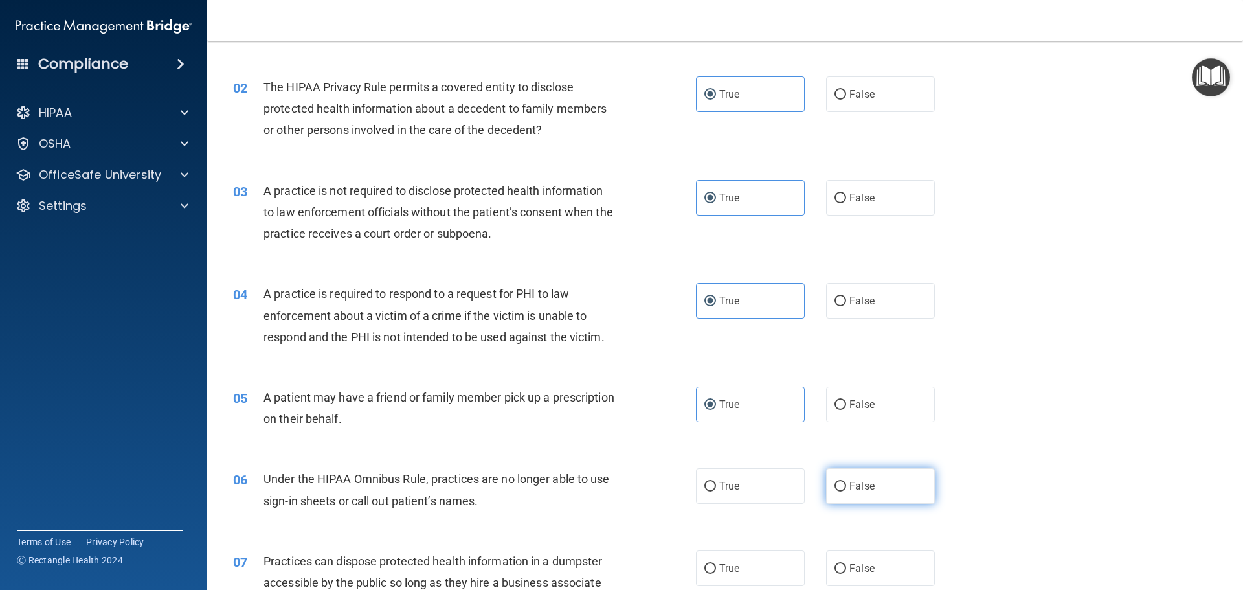
radio input "true"
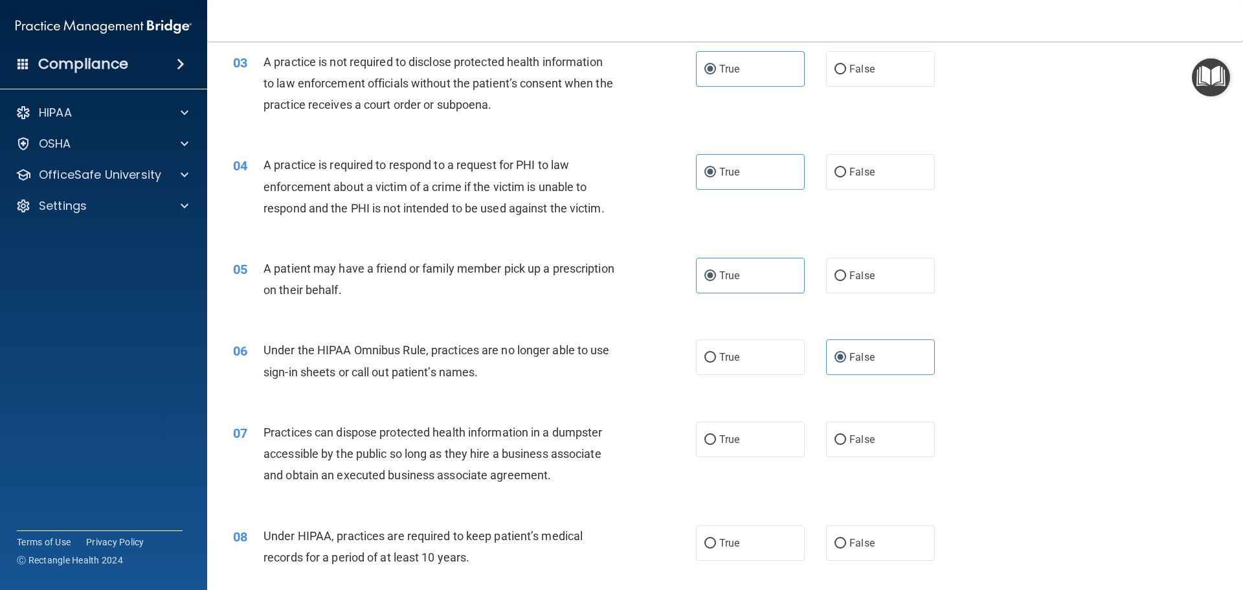
scroll to position [259, 0]
click at [753, 447] on label "True" at bounding box center [750, 439] width 109 height 36
click at [716, 444] on input "True" at bounding box center [710, 439] width 12 height 10
radio input "true"
click at [851, 532] on label "False" at bounding box center [880, 542] width 109 height 36
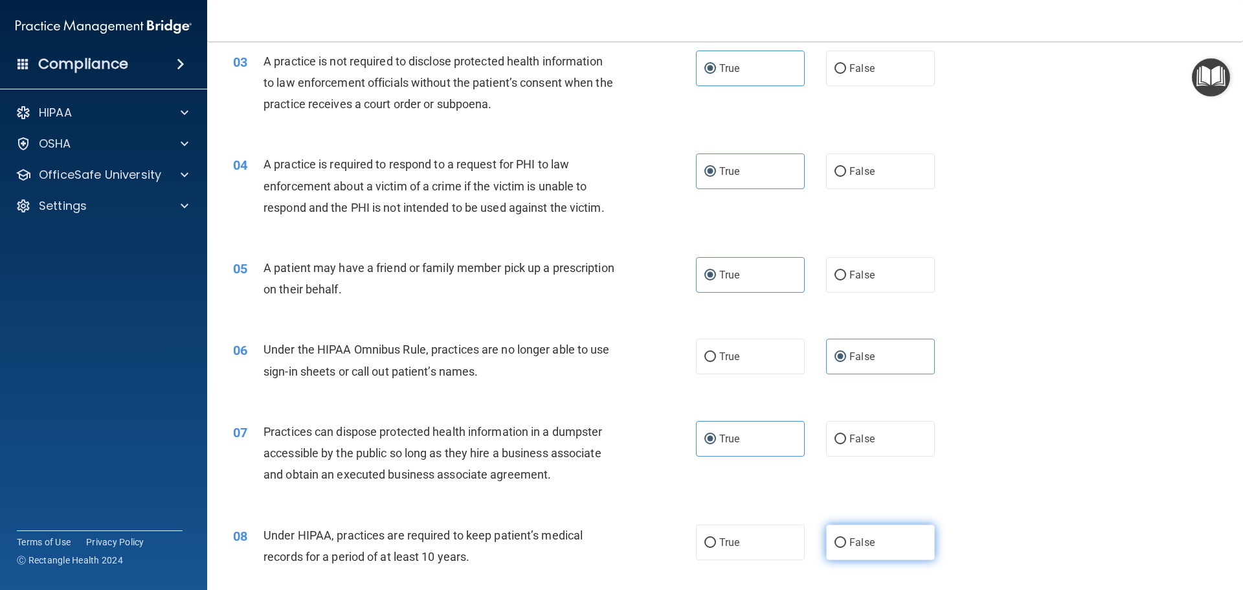
click at [846, 538] on input "False" at bounding box center [841, 543] width 12 height 10
radio input "true"
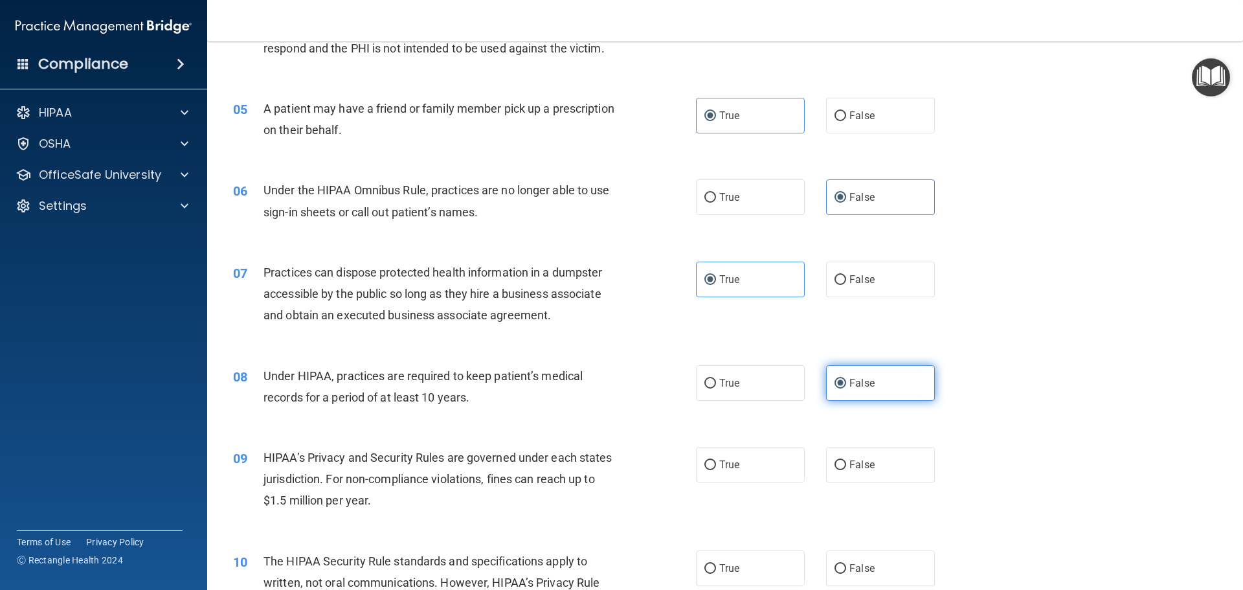
scroll to position [453, 0]
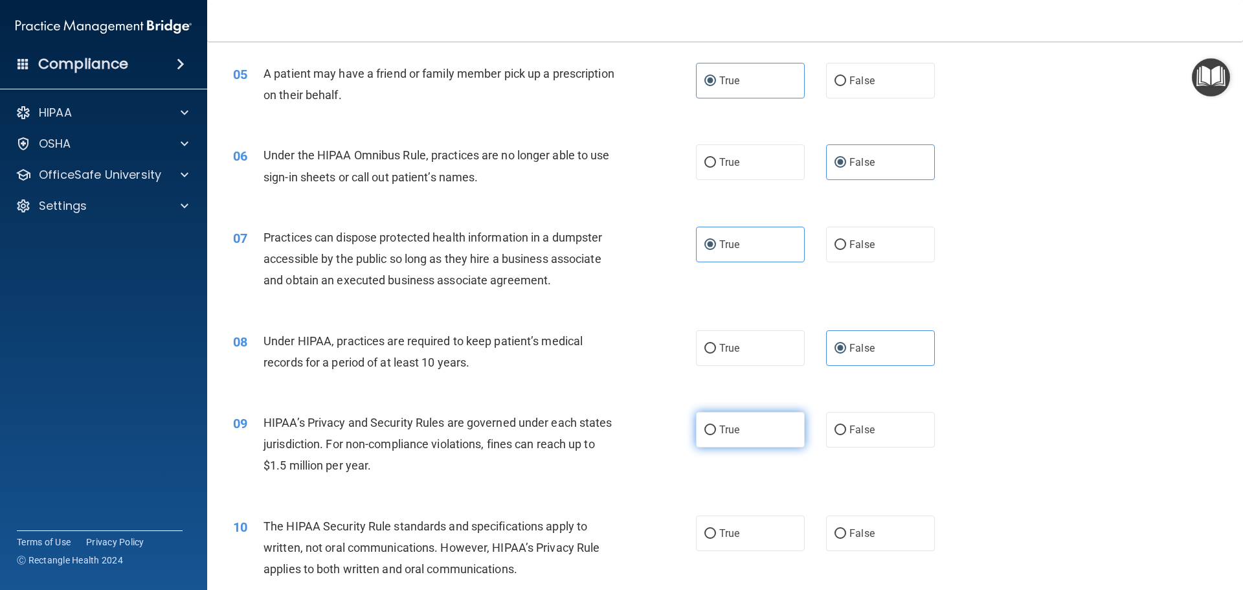
click at [719, 422] on label "True" at bounding box center [750, 430] width 109 height 36
click at [716, 425] on input "True" at bounding box center [710, 430] width 12 height 10
radio input "true"
click at [725, 537] on span "True" at bounding box center [729, 533] width 20 height 12
click at [716, 537] on input "True" at bounding box center [710, 534] width 12 height 10
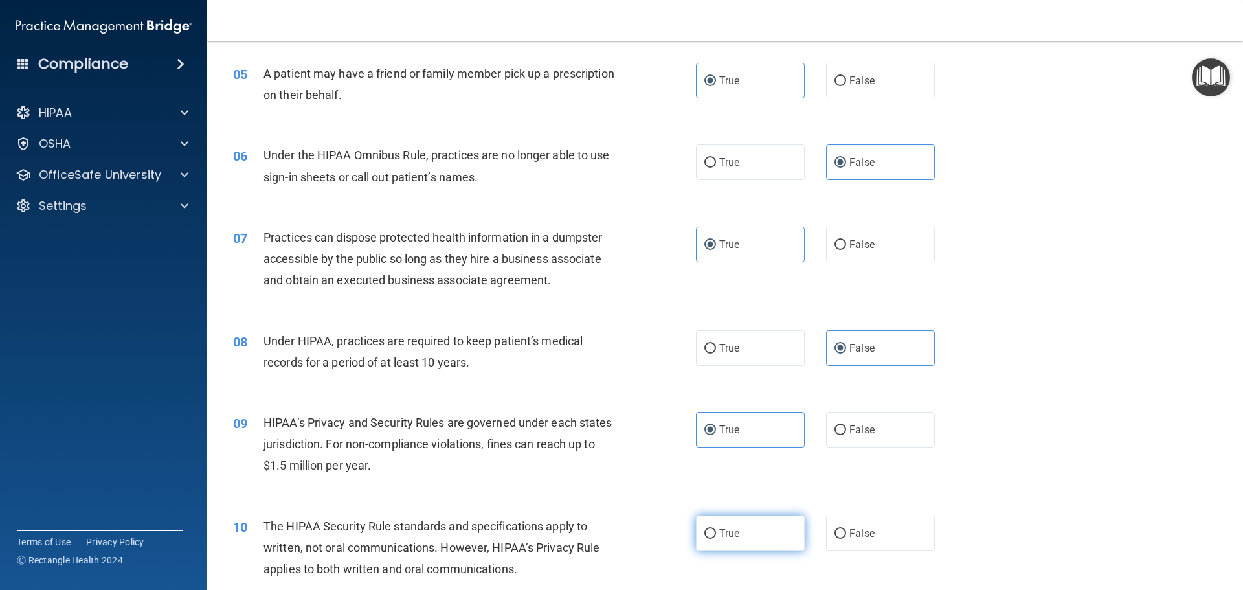
radio input "true"
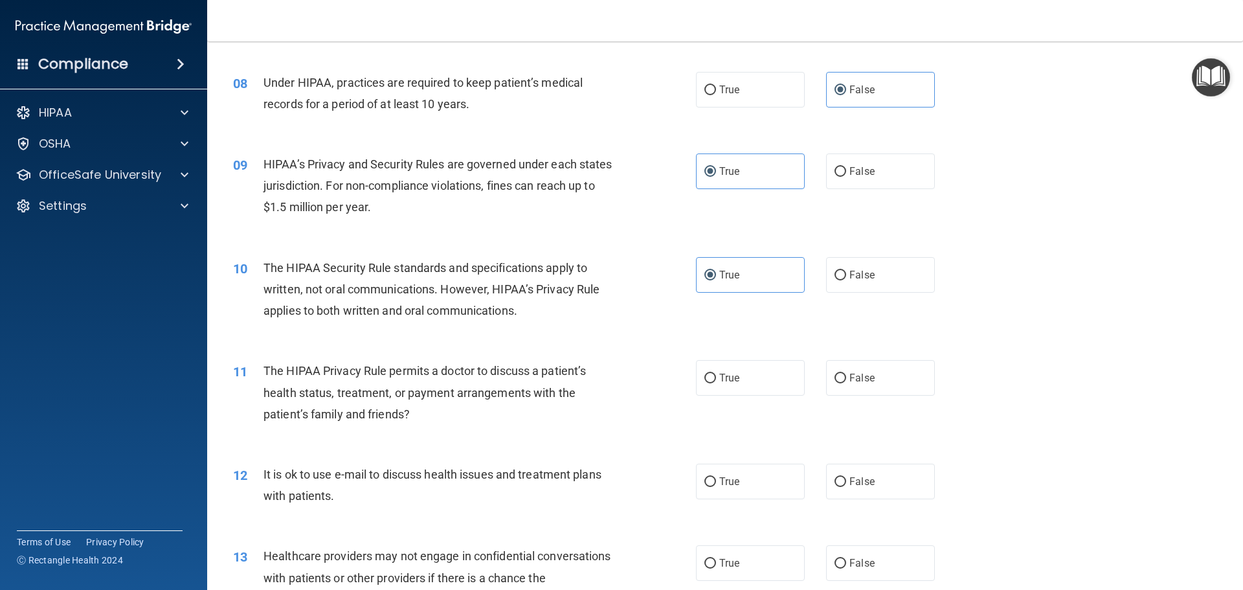
scroll to position [712, 0]
click at [849, 385] on label "False" at bounding box center [880, 377] width 109 height 36
click at [846, 383] on input "False" at bounding box center [841, 378] width 12 height 10
radio input "true"
click at [857, 484] on span "False" at bounding box center [861, 481] width 25 height 12
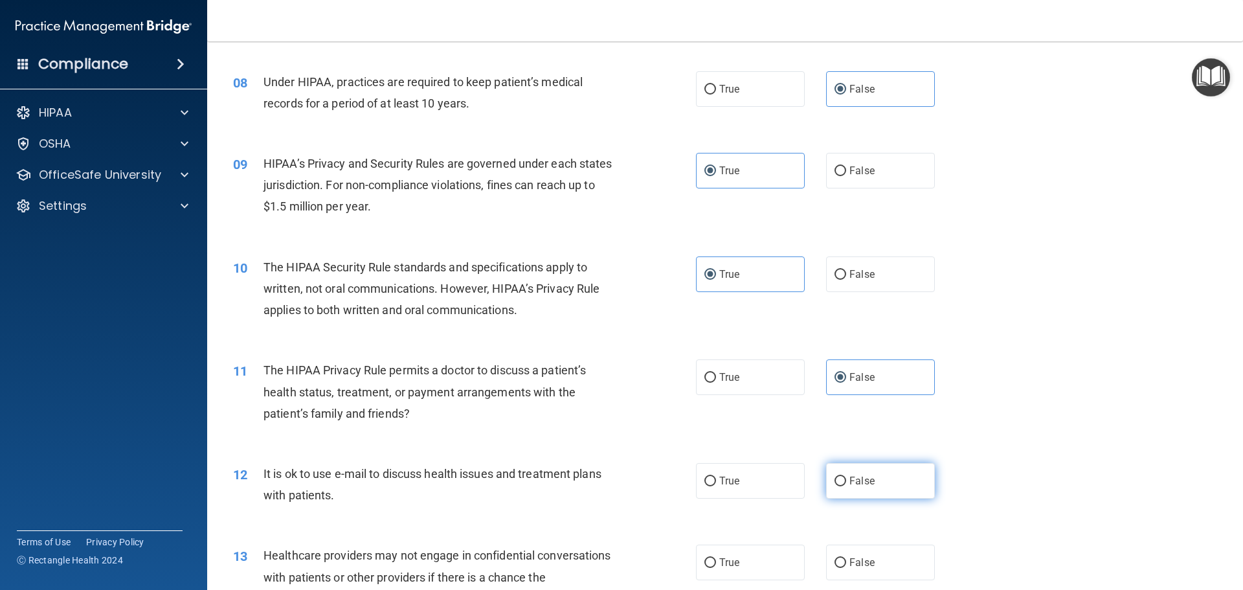
click at [846, 484] on input "False" at bounding box center [841, 482] width 12 height 10
radio input "true"
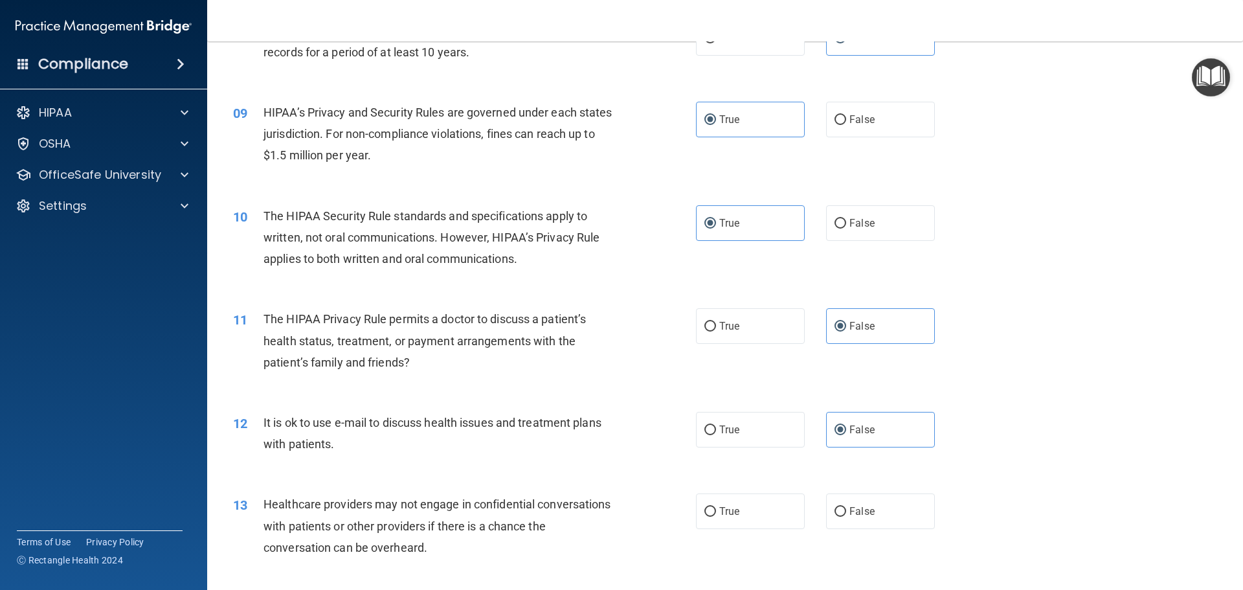
scroll to position [842, 0]
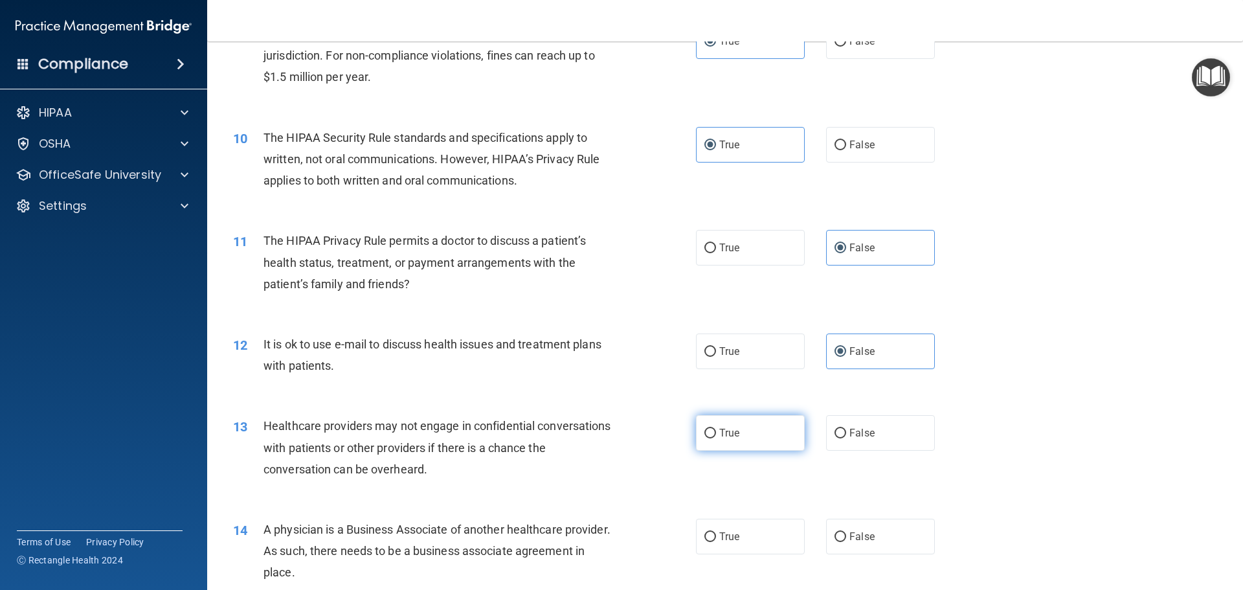
click at [754, 442] on label "True" at bounding box center [750, 433] width 109 height 36
click at [716, 438] on input "True" at bounding box center [710, 434] width 12 height 10
radio input "true"
click at [736, 530] on label "True" at bounding box center [750, 537] width 109 height 36
click at [716, 532] on input "True" at bounding box center [710, 537] width 12 height 10
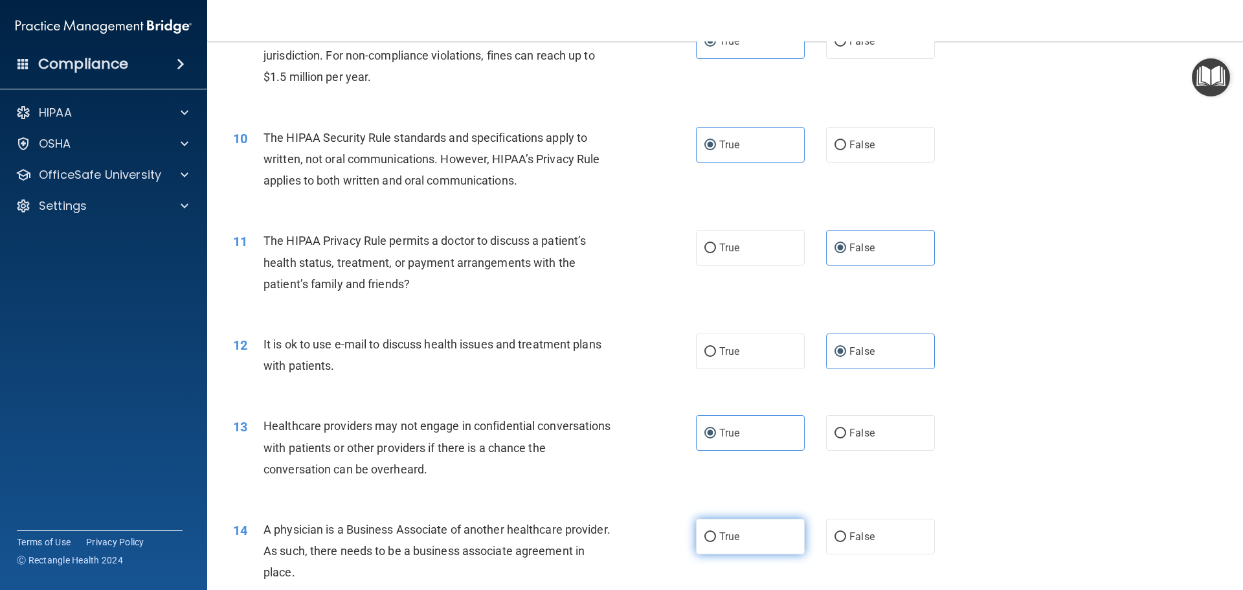
radio input "true"
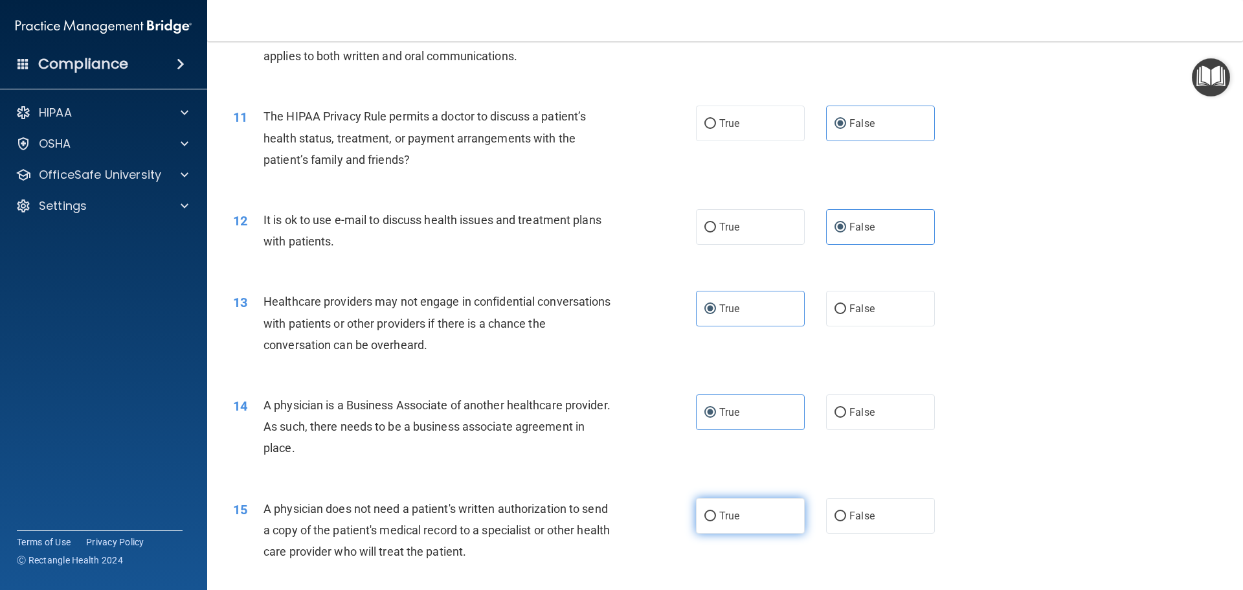
scroll to position [971, 0]
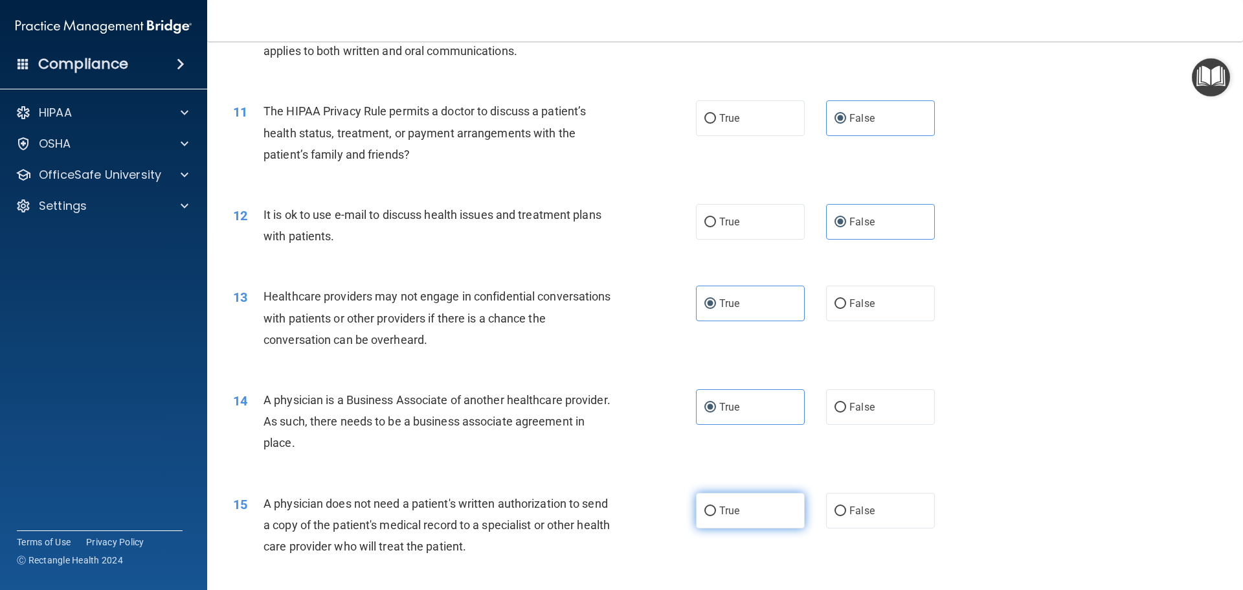
click at [738, 510] on label "True" at bounding box center [750, 511] width 109 height 36
click at [716, 510] on input "True" at bounding box center [710, 511] width 12 height 10
radio input "true"
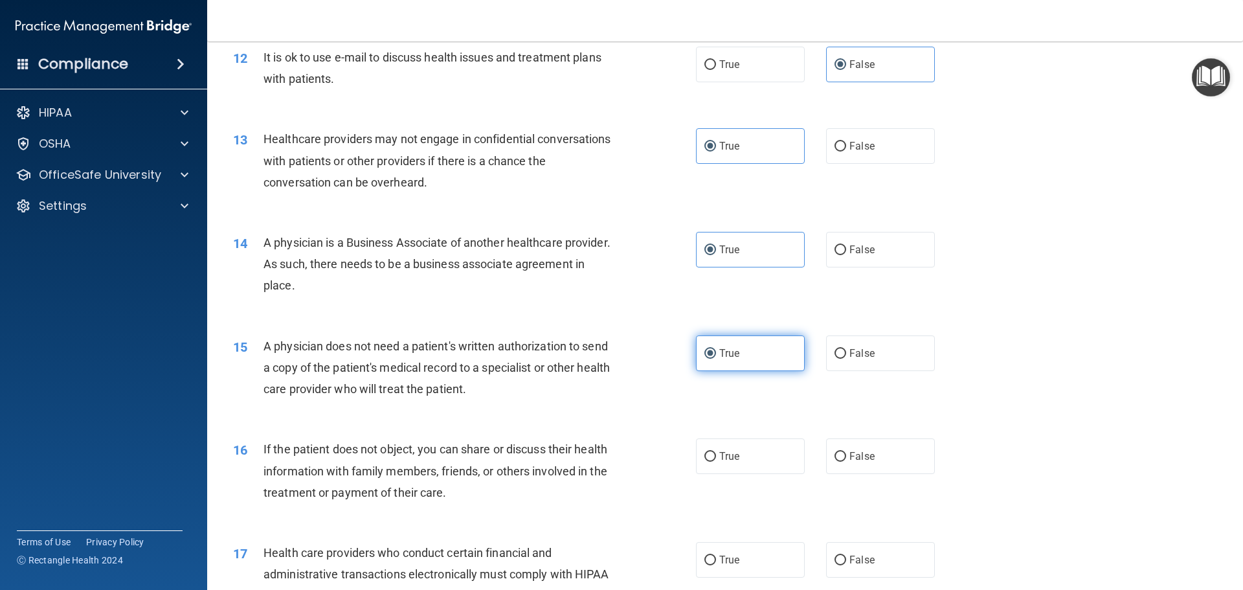
scroll to position [1165, 0]
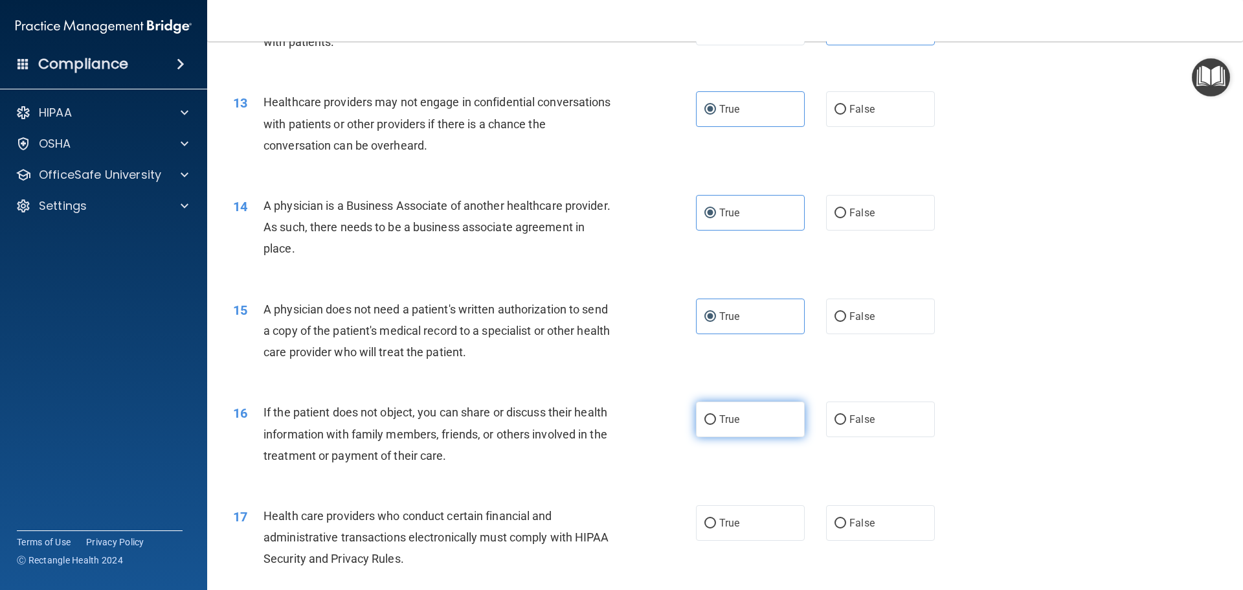
click at [739, 426] on label "True" at bounding box center [750, 419] width 109 height 36
click at [716, 425] on input "True" at bounding box center [710, 420] width 12 height 10
radio input "true"
click at [860, 533] on label "False" at bounding box center [880, 523] width 109 height 36
click at [846, 528] on input "False" at bounding box center [841, 524] width 12 height 10
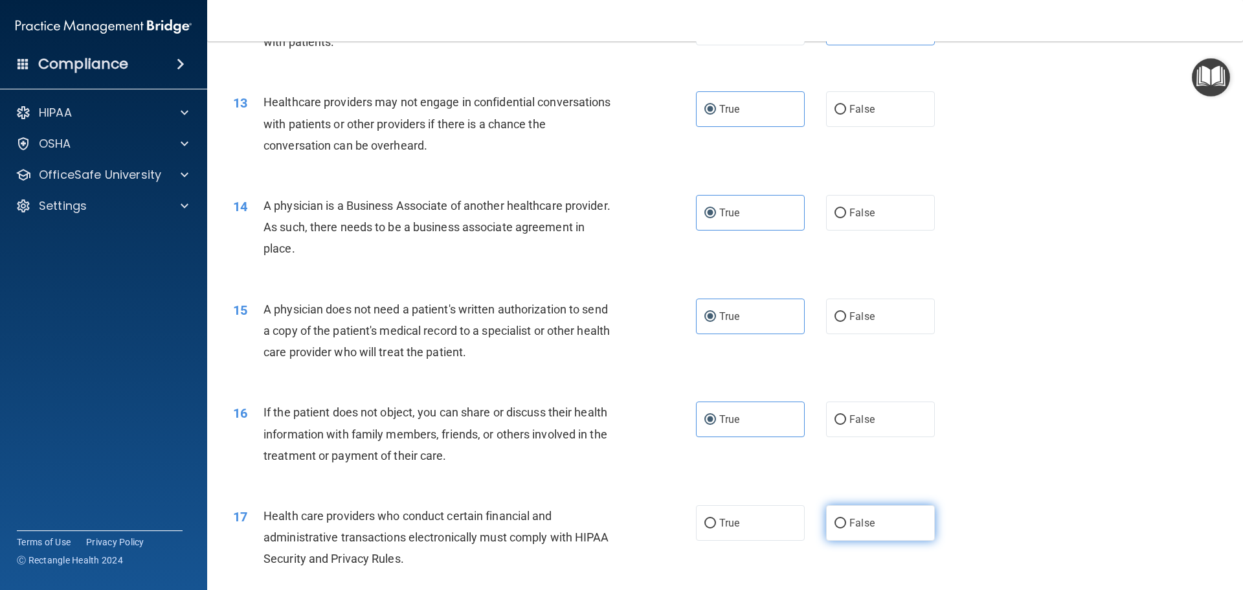
radio input "true"
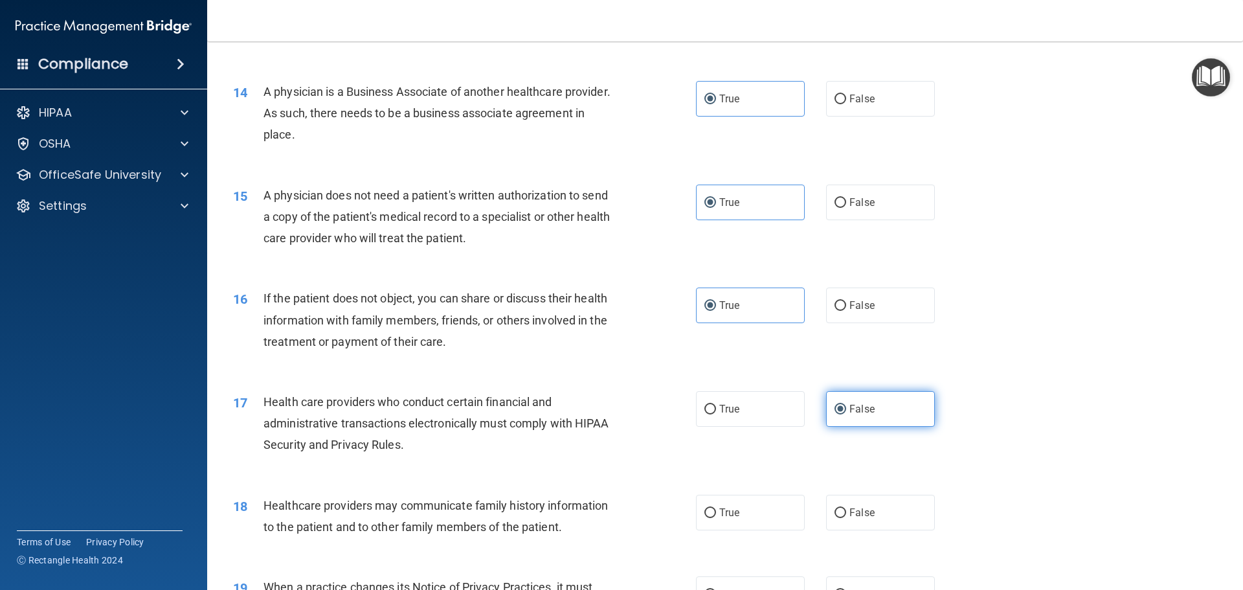
scroll to position [1295, 0]
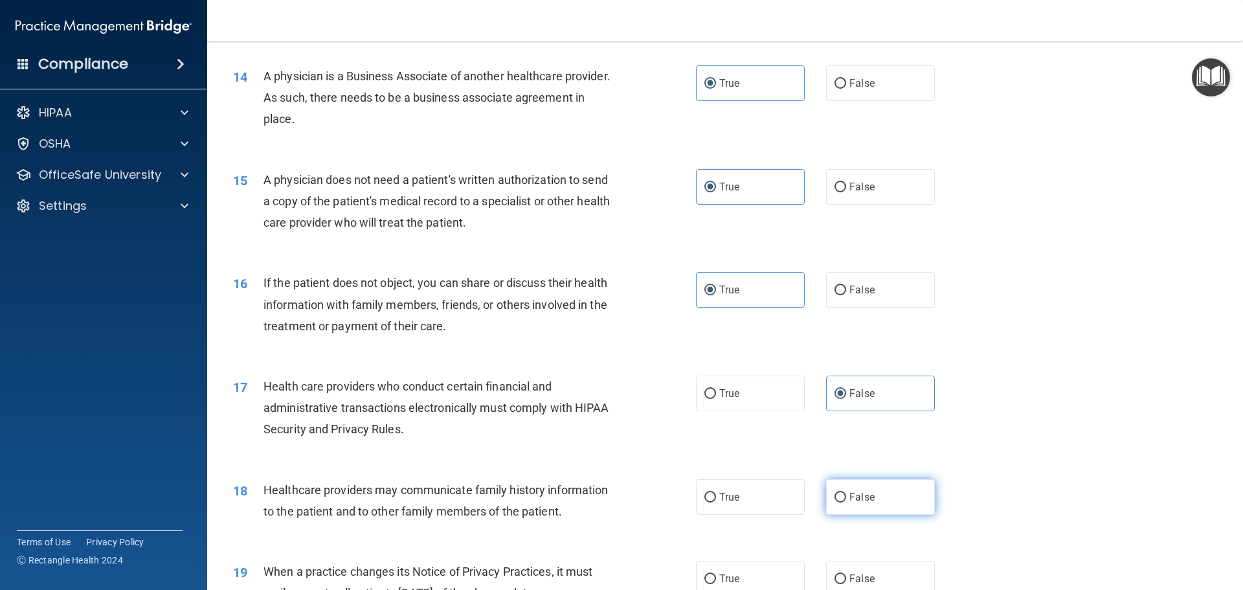
click at [849, 504] on label "False" at bounding box center [880, 497] width 109 height 36
click at [846, 502] on input "False" at bounding box center [841, 498] width 12 height 10
radio input "true"
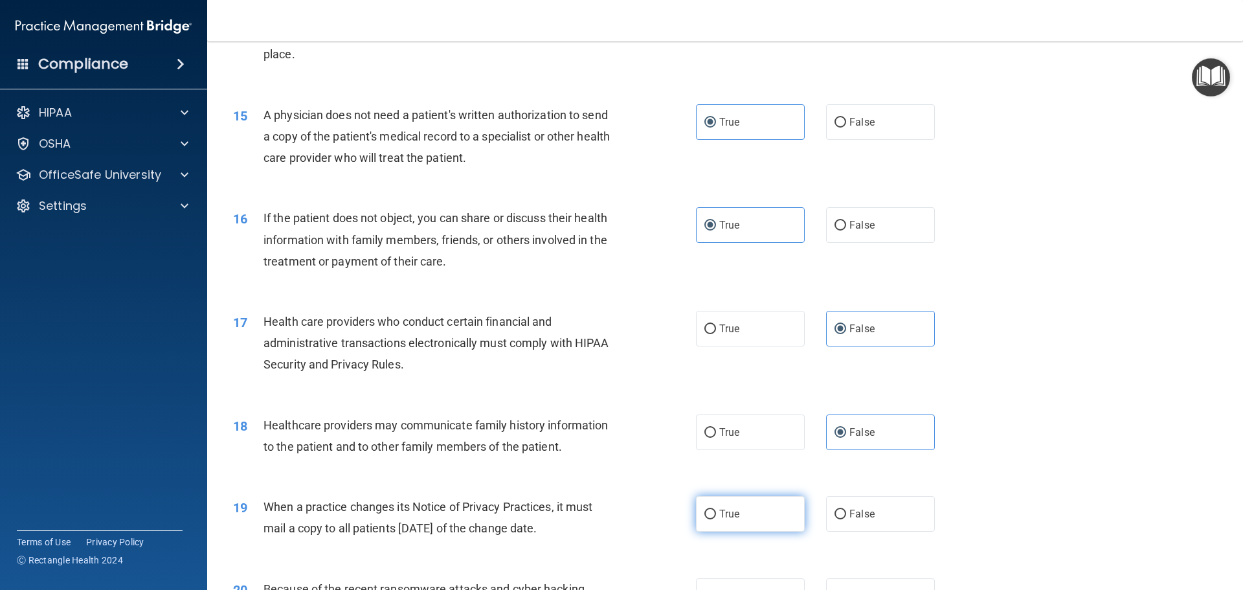
click at [758, 507] on label "True" at bounding box center [750, 514] width 109 height 36
click at [716, 510] on input "True" at bounding box center [710, 515] width 12 height 10
radio input "true"
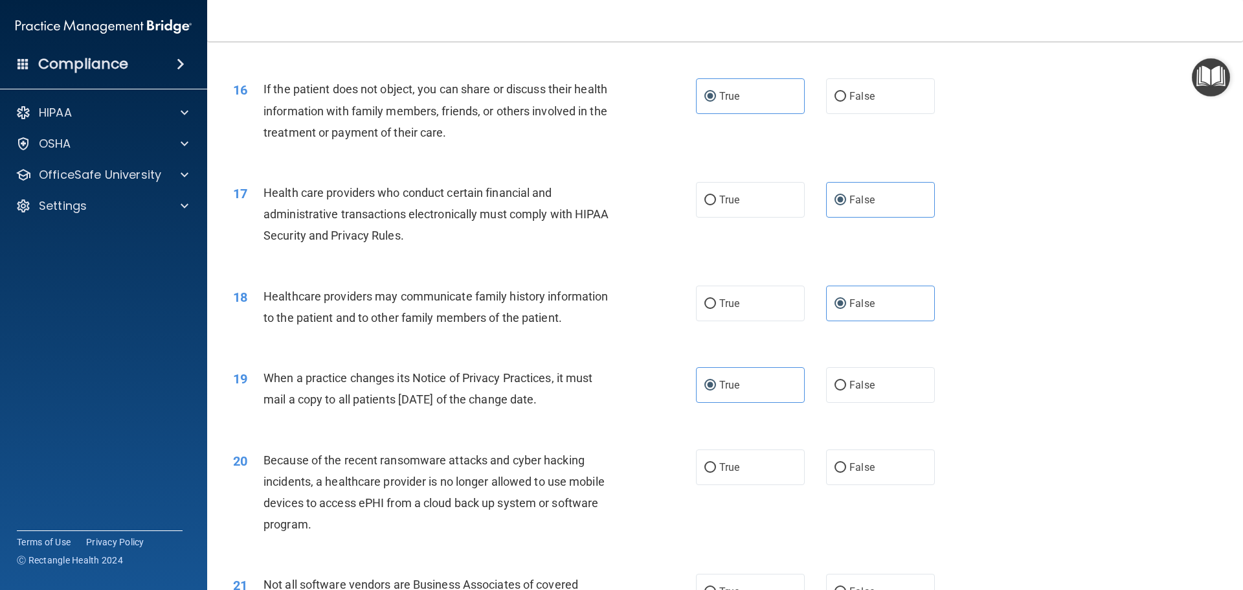
scroll to position [1489, 0]
click at [837, 467] on input "False" at bounding box center [841, 467] width 12 height 10
radio input "true"
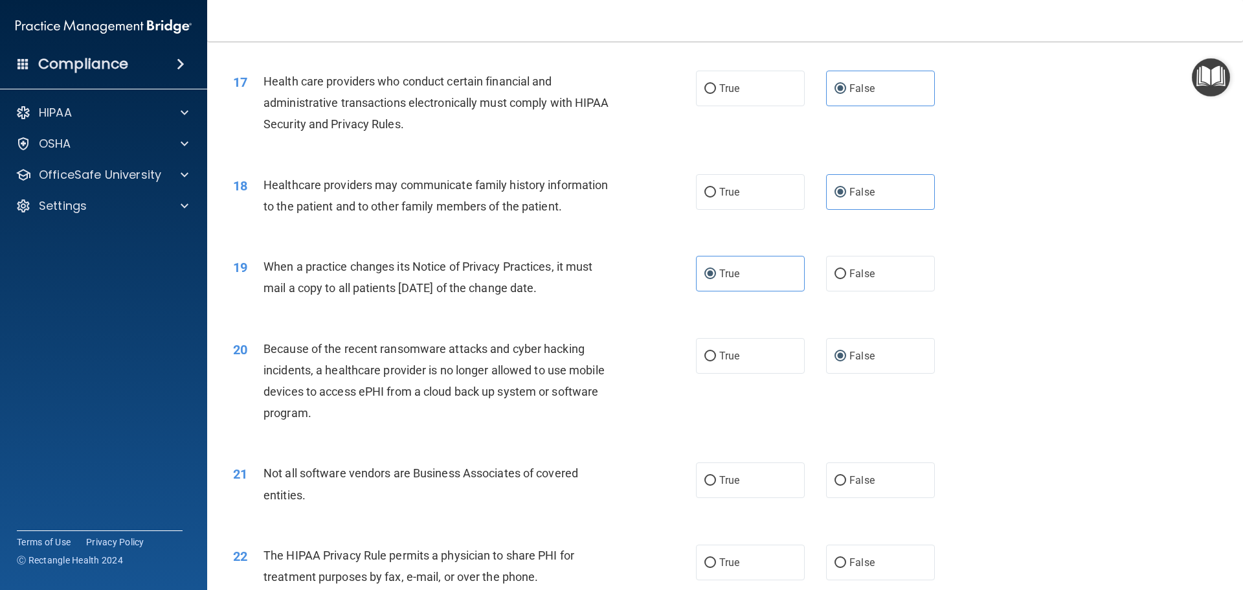
scroll to position [1619, 0]
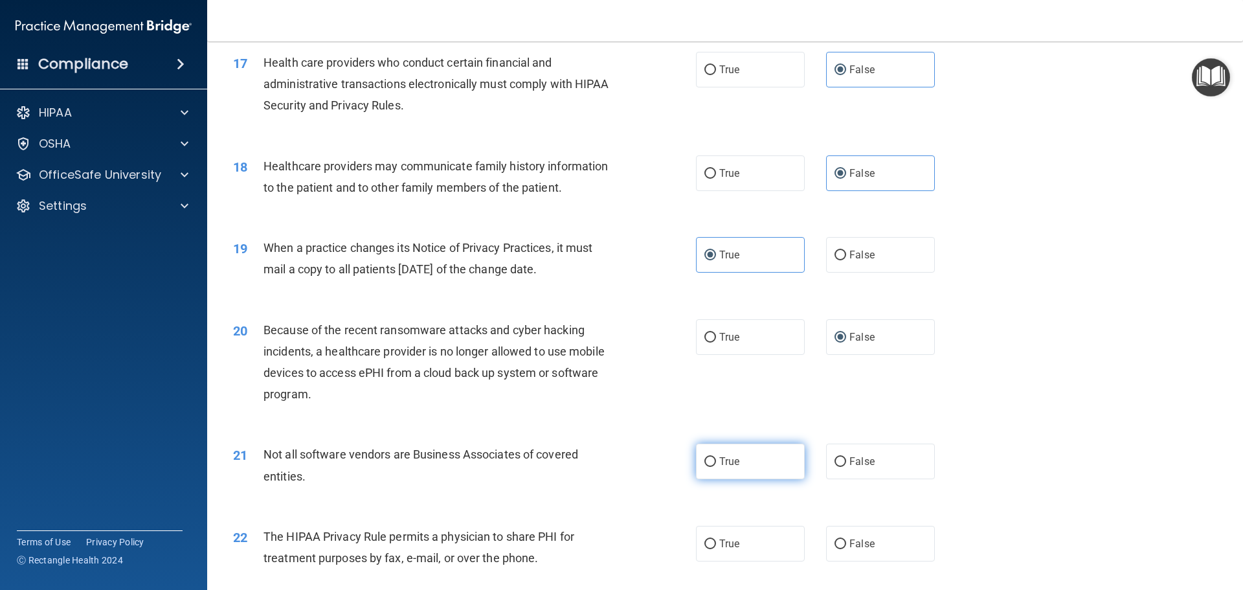
click at [765, 477] on label "True" at bounding box center [750, 462] width 109 height 36
click at [716, 467] on input "True" at bounding box center [710, 462] width 12 height 10
radio input "true"
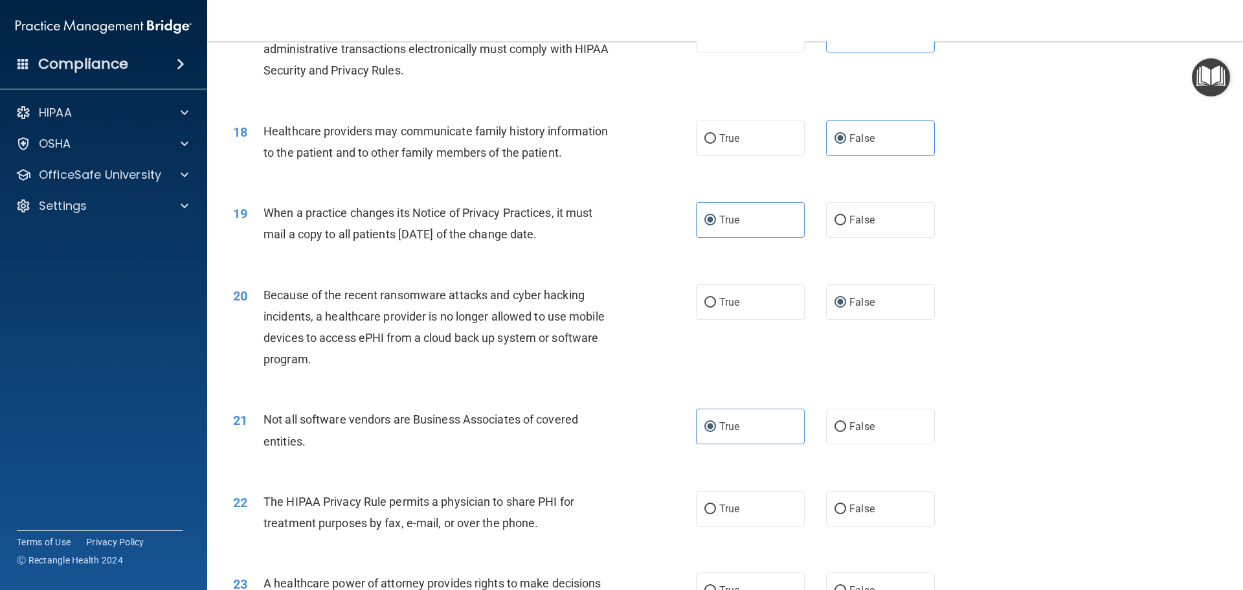
scroll to position [1748, 0]
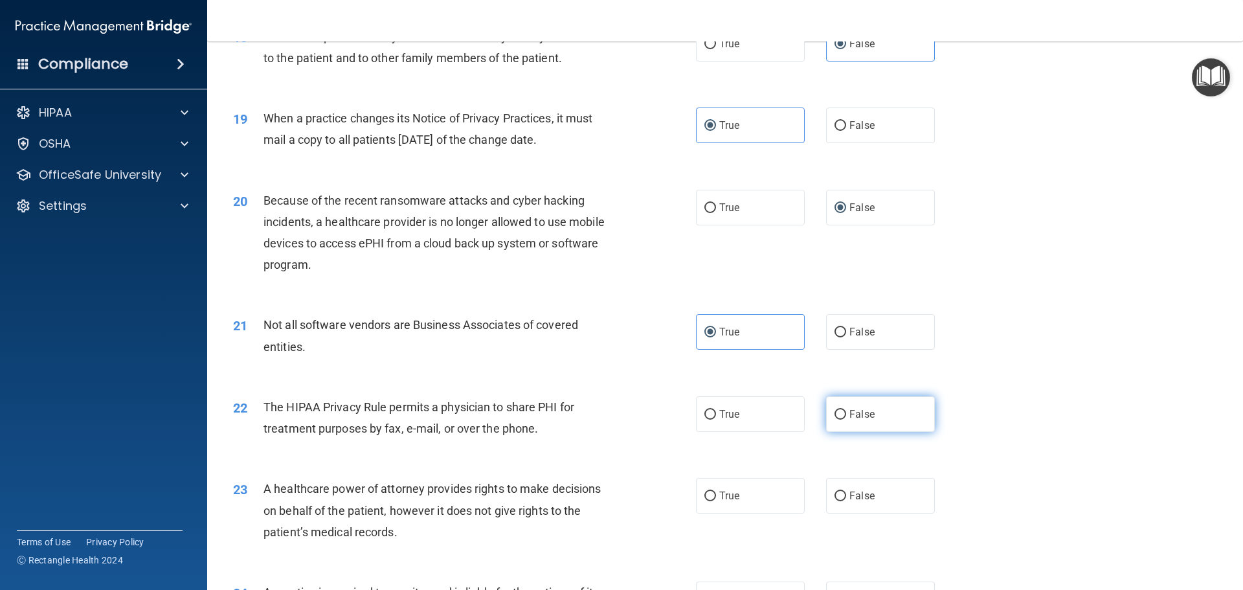
click at [861, 420] on span "False" at bounding box center [861, 414] width 25 height 12
click at [846, 420] on input "False" at bounding box center [841, 415] width 12 height 10
radio input "true"
click at [712, 497] on label "True" at bounding box center [750, 496] width 109 height 36
click at [712, 497] on input "True" at bounding box center [710, 496] width 12 height 10
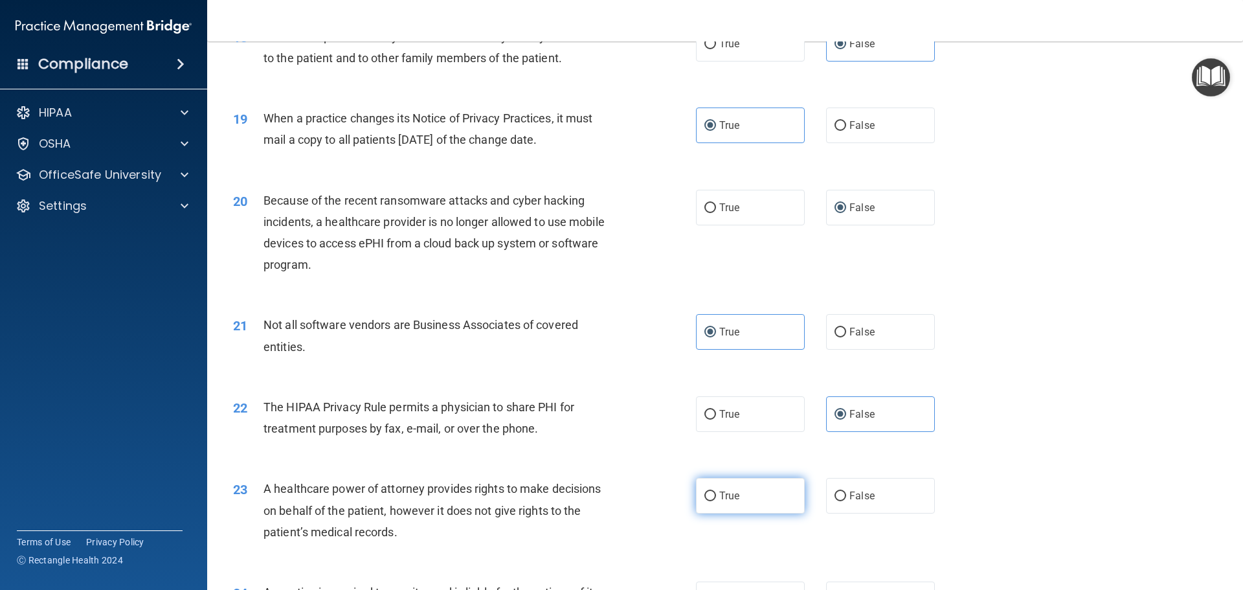
radio input "true"
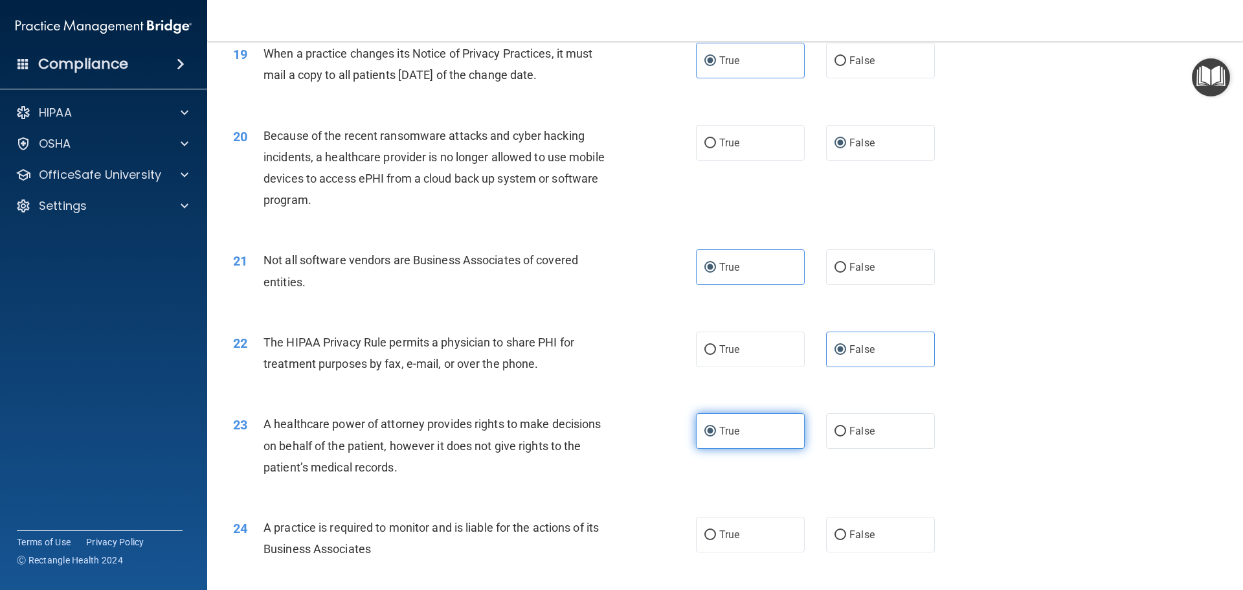
scroll to position [1878, 0]
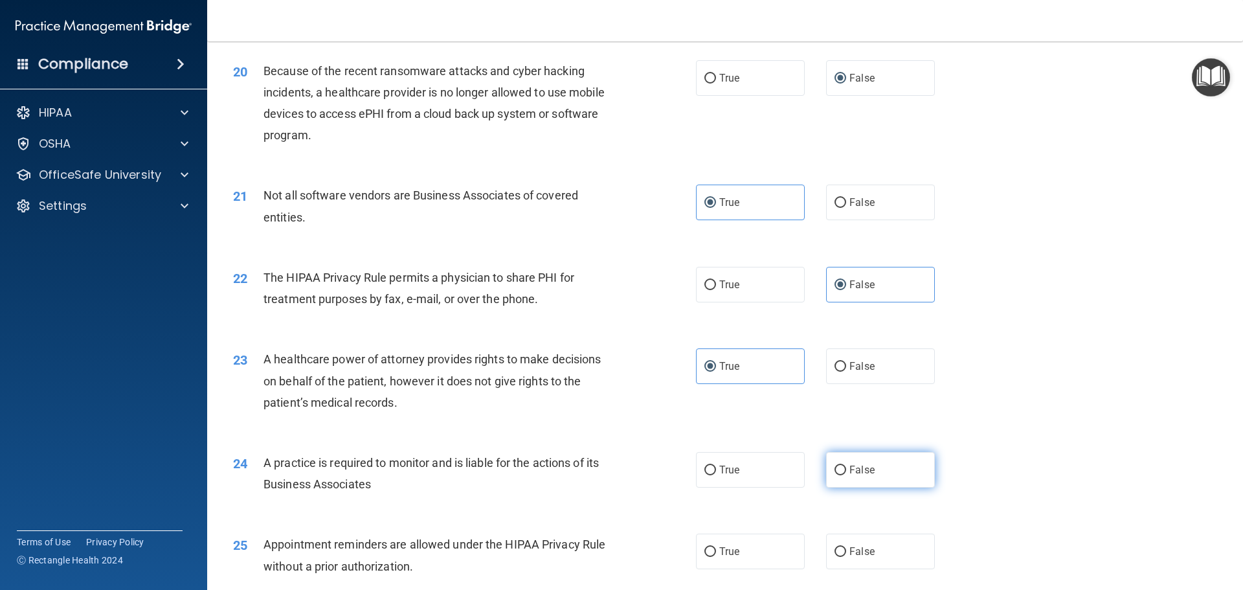
click at [840, 467] on input "False" at bounding box center [841, 471] width 12 height 10
radio input "true"
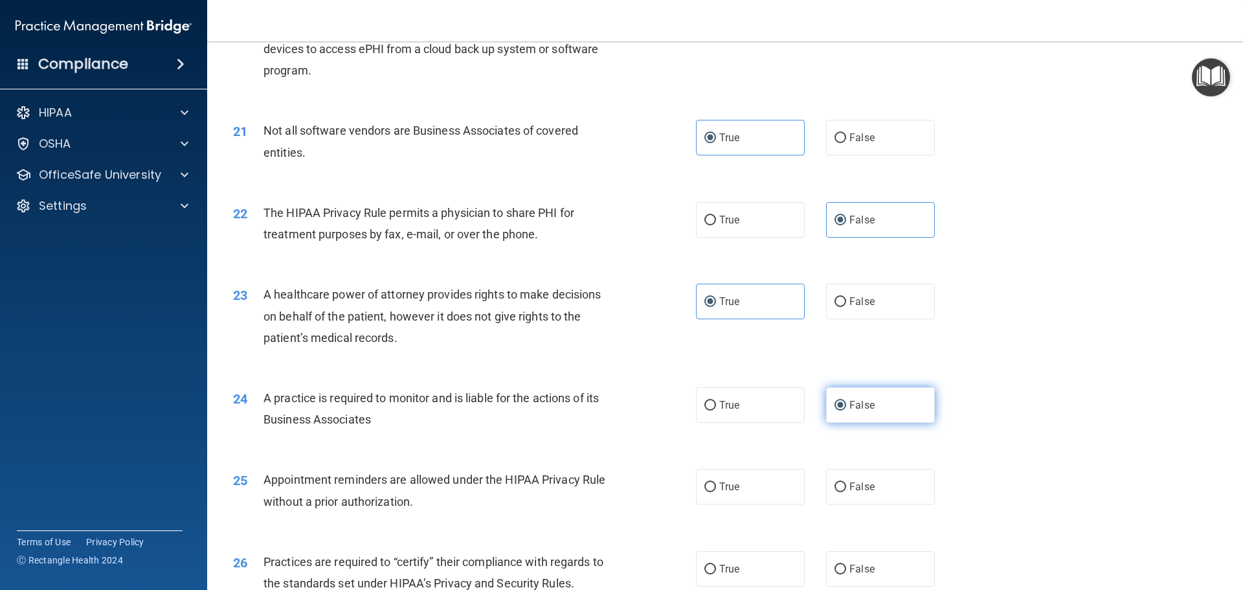
scroll to position [2007, 0]
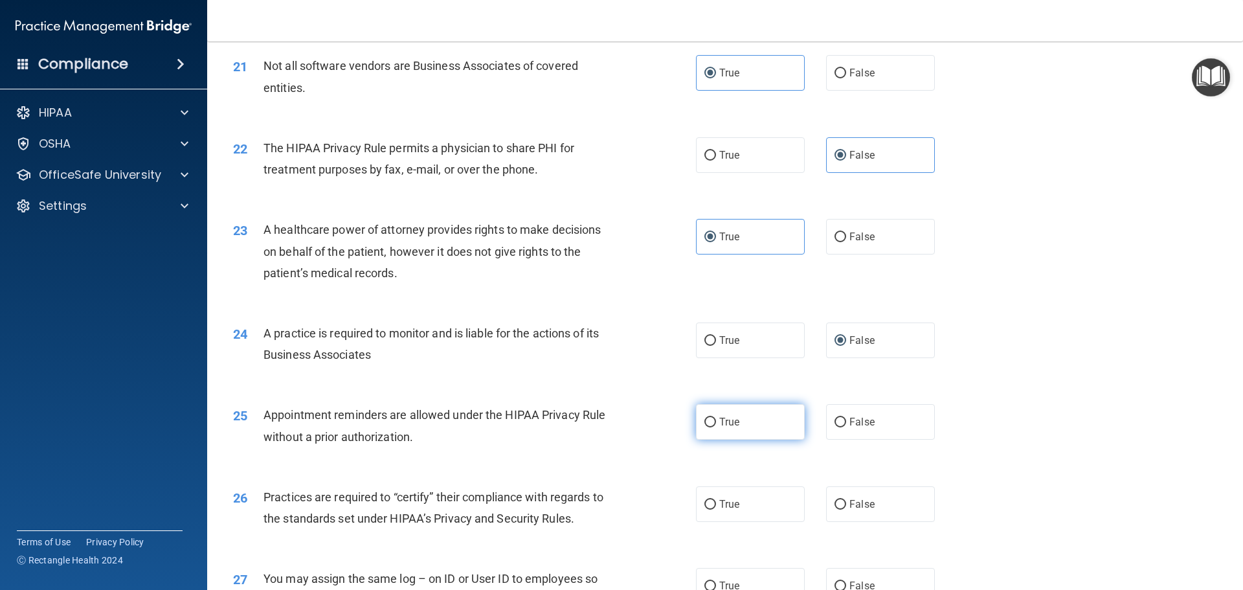
click at [740, 432] on label "True" at bounding box center [750, 422] width 109 height 36
click at [716, 427] on input "True" at bounding box center [710, 423] width 12 height 10
radio input "true"
click at [864, 513] on label "False" at bounding box center [880, 504] width 109 height 36
click at [846, 510] on input "False" at bounding box center [841, 505] width 12 height 10
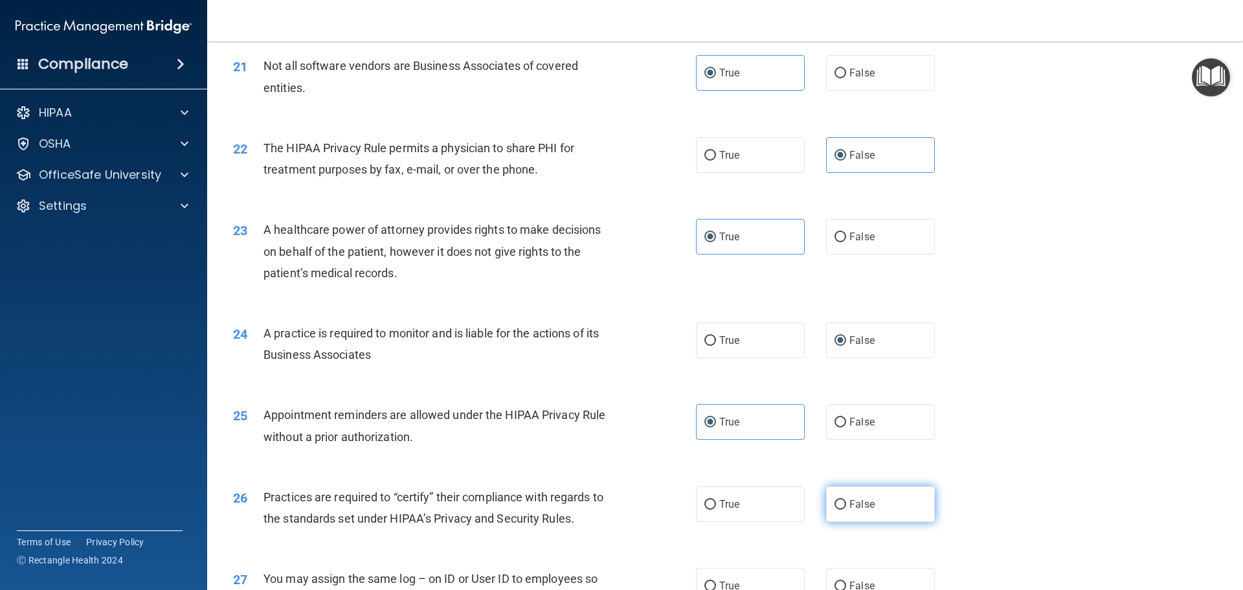
radio input "true"
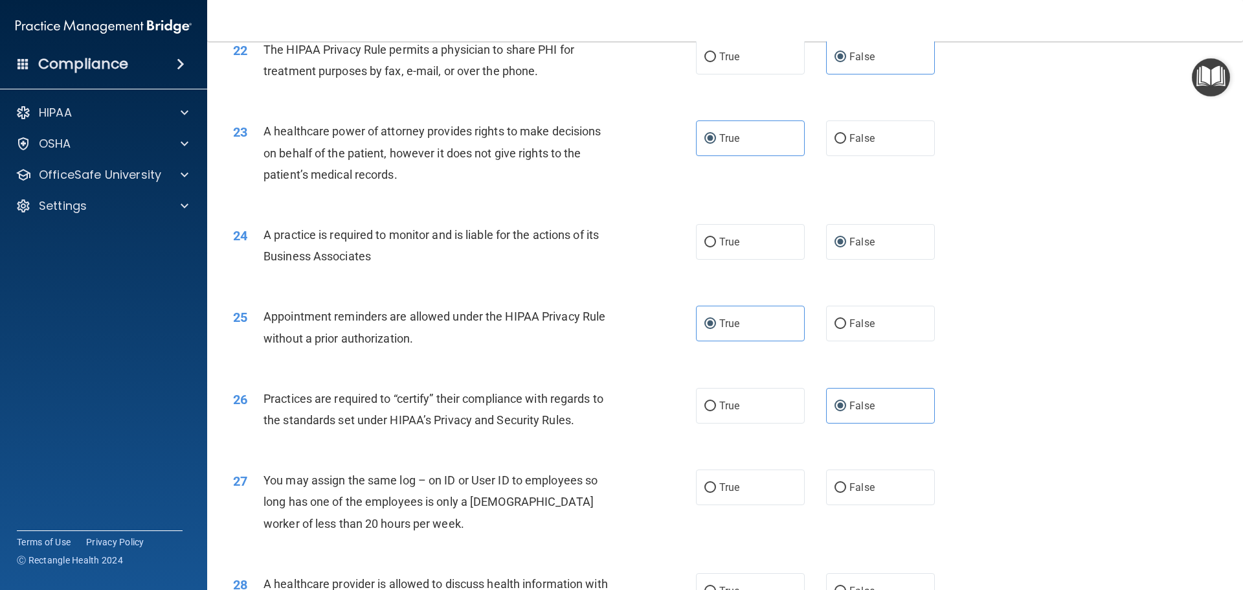
scroll to position [2137, 0]
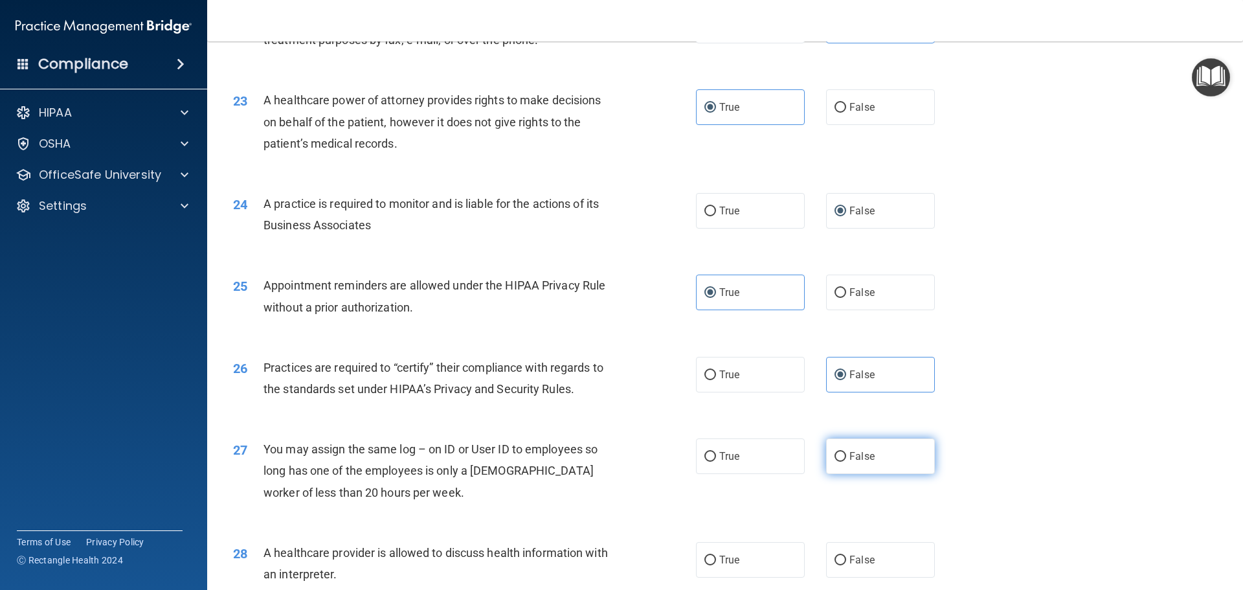
click at [859, 469] on label "False" at bounding box center [880, 456] width 109 height 36
click at [846, 462] on input "False" at bounding box center [841, 457] width 12 height 10
radio input "true"
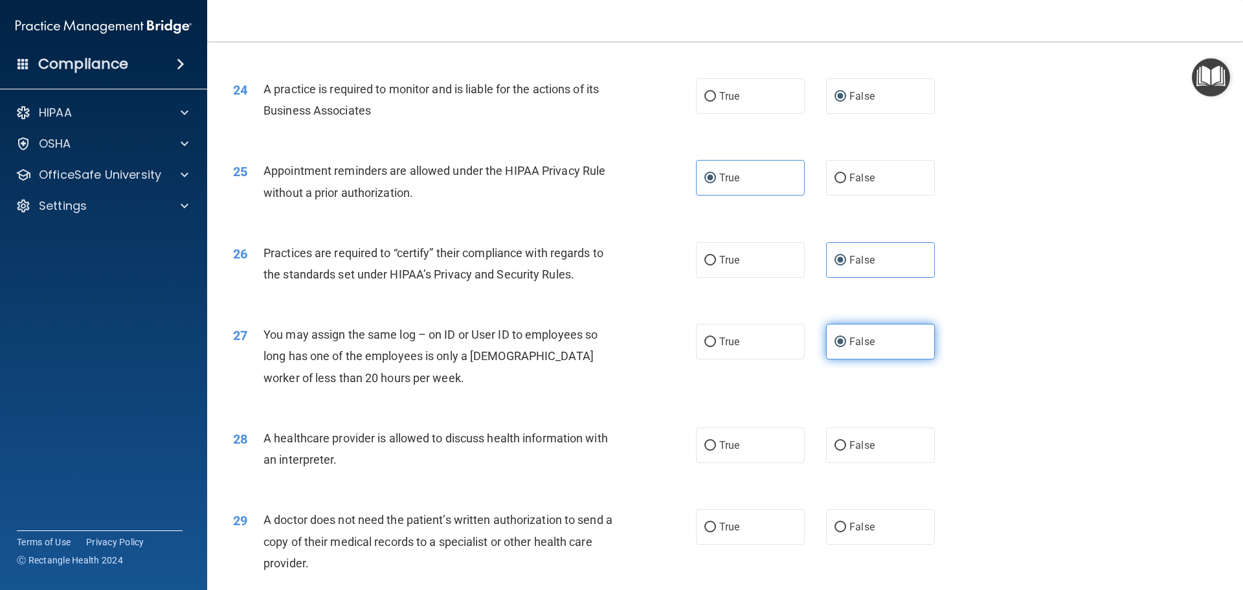
scroll to position [2266, 0]
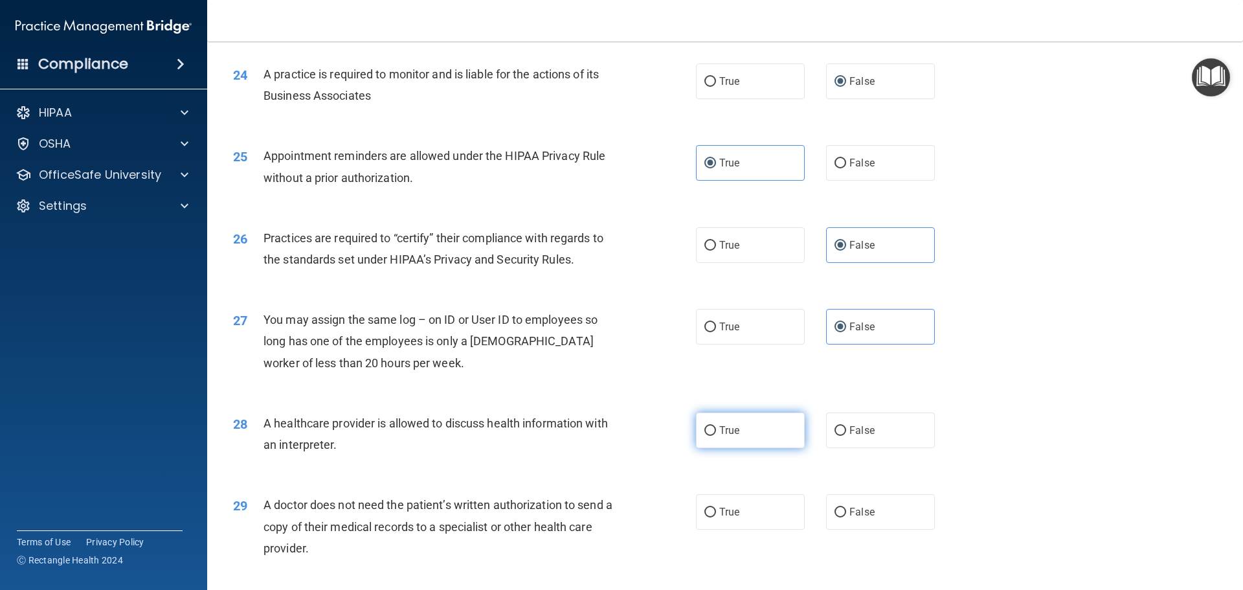
click at [731, 440] on label "True" at bounding box center [750, 430] width 109 height 36
click at [716, 436] on input "True" at bounding box center [710, 431] width 12 height 10
radio input "true"
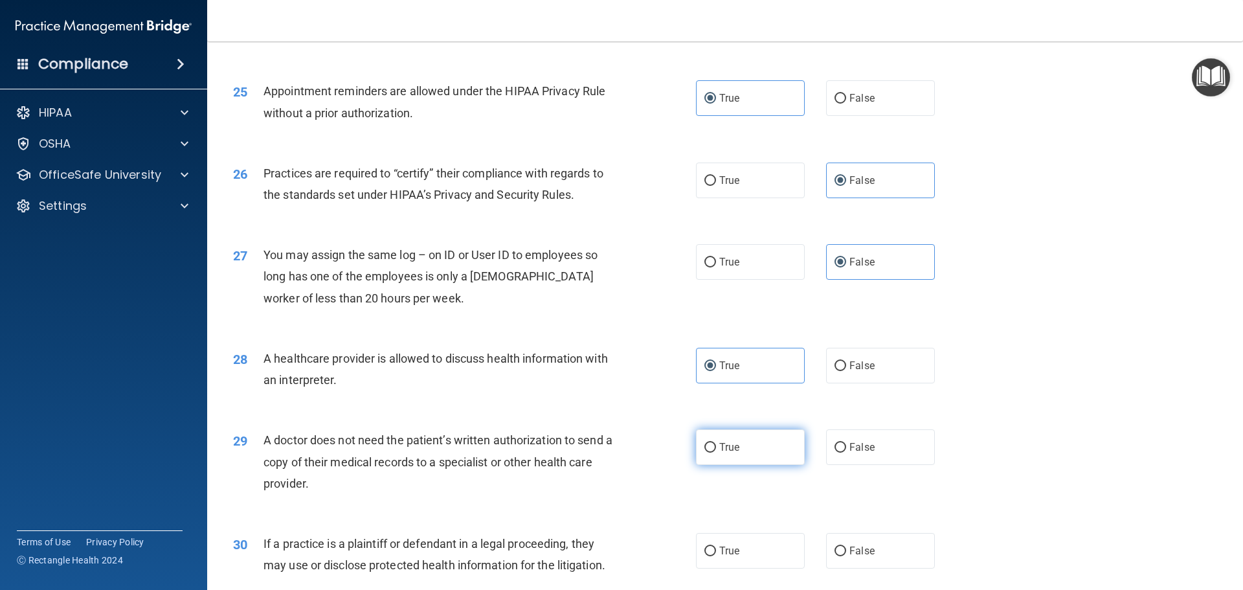
click at [725, 447] on span "True" at bounding box center [729, 447] width 20 height 12
click at [716, 447] on input "True" at bounding box center [710, 448] width 12 height 10
radio input "true"
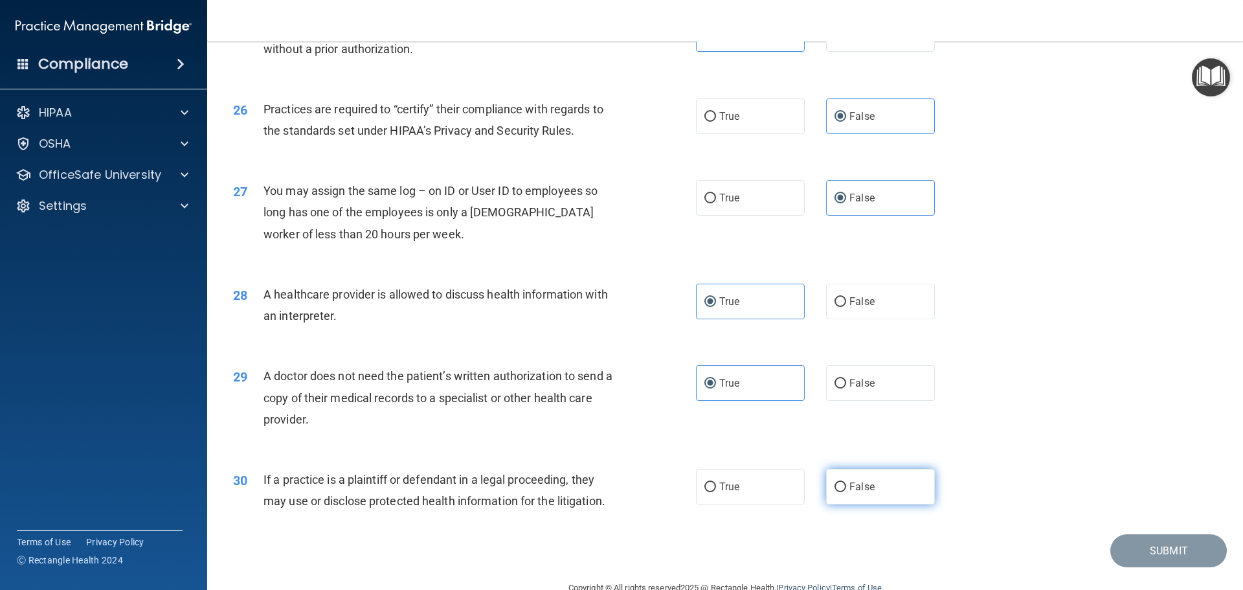
scroll to position [2396, 0]
click at [859, 489] on span "False" at bounding box center [861, 486] width 25 height 12
click at [846, 489] on input "False" at bounding box center [841, 487] width 12 height 10
radio input "true"
click at [1131, 548] on button "Submit" at bounding box center [1168, 550] width 117 height 33
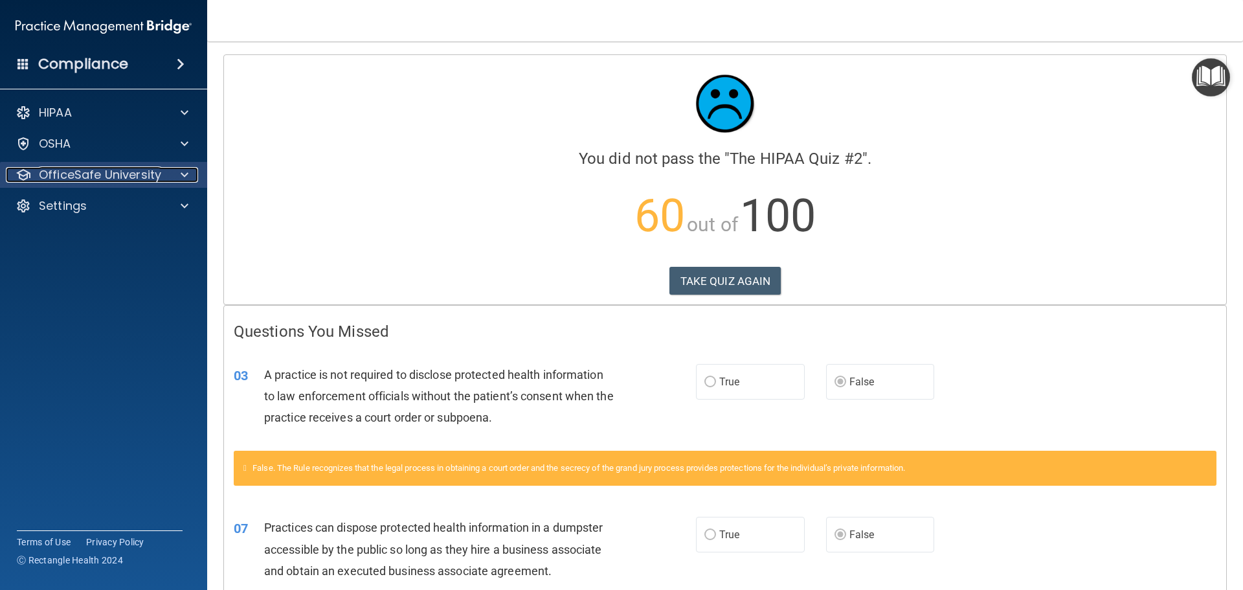
click at [163, 170] on div "OfficeSafe University" at bounding box center [86, 175] width 161 height 16
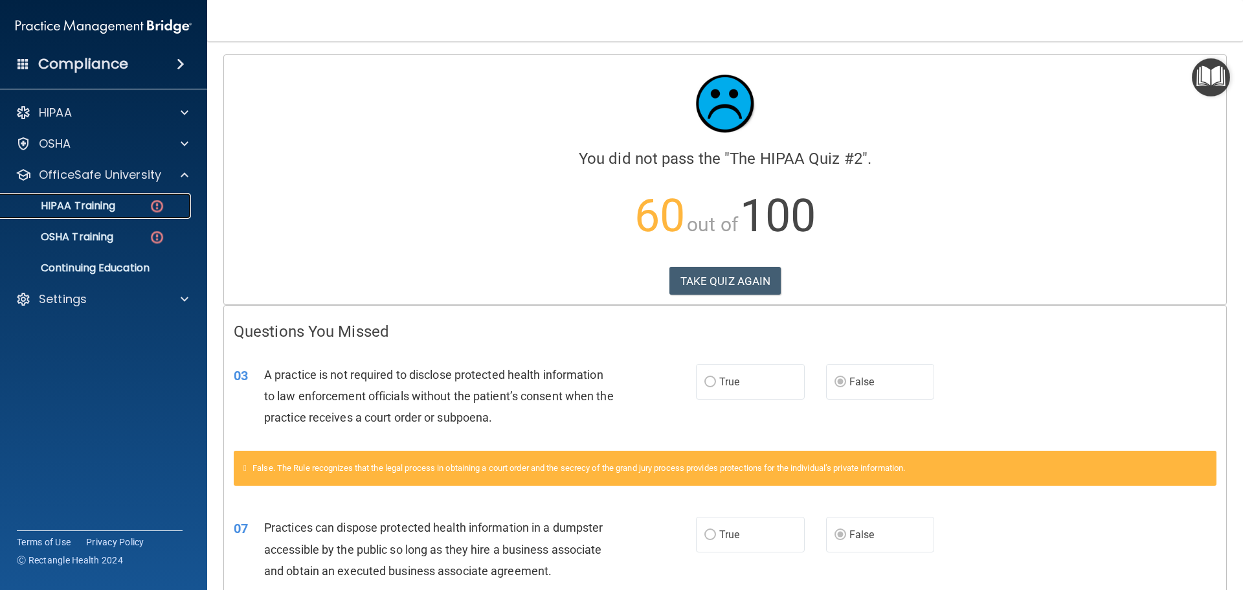
click at [131, 209] on div "HIPAA Training" at bounding box center [96, 205] width 177 height 13
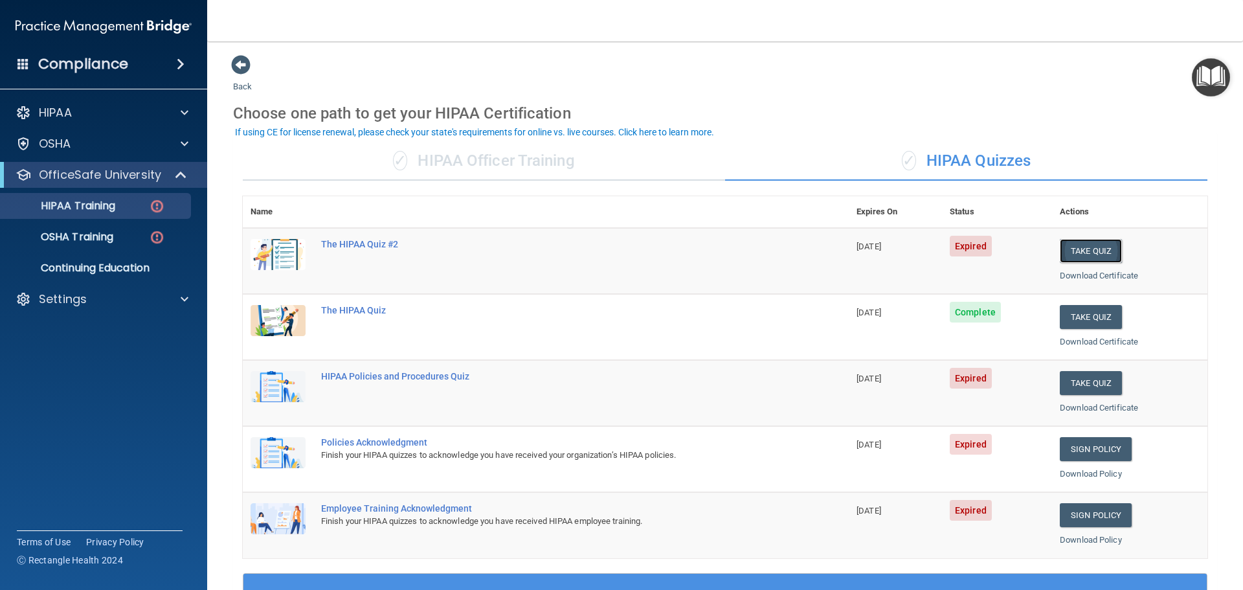
click at [1085, 249] on button "Take Quiz" at bounding box center [1091, 251] width 62 height 24
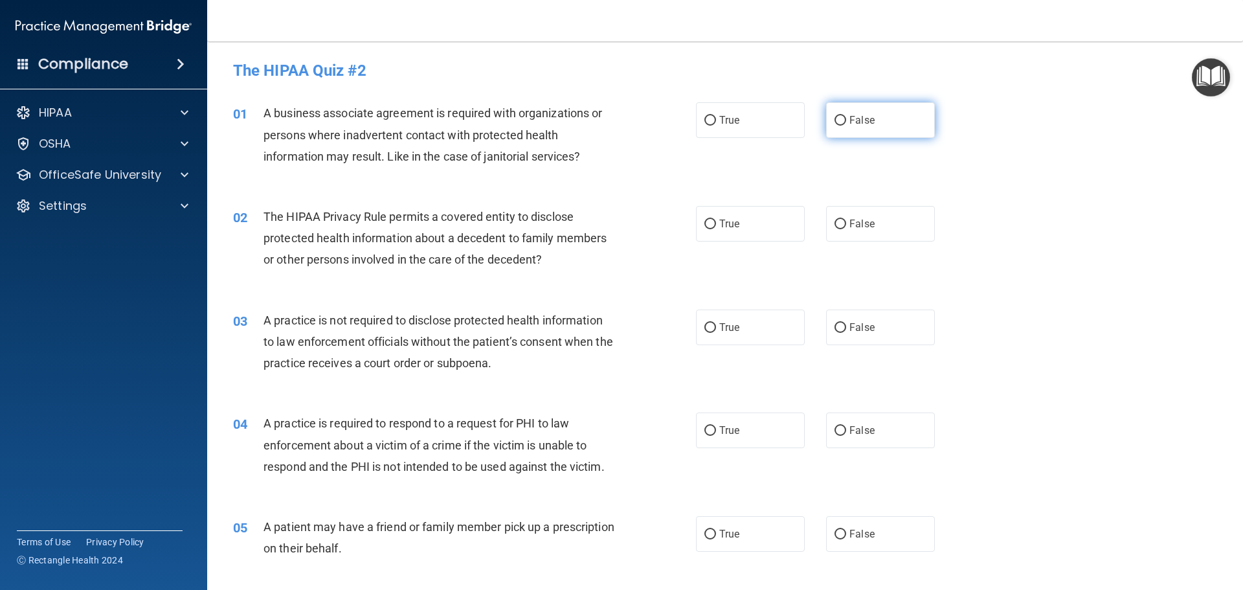
click at [842, 133] on label "False" at bounding box center [880, 120] width 109 height 36
click at [842, 126] on input "False" at bounding box center [841, 121] width 12 height 10
radio input "true"
click at [755, 231] on label "True" at bounding box center [750, 224] width 109 height 36
click at [716, 229] on input "True" at bounding box center [710, 224] width 12 height 10
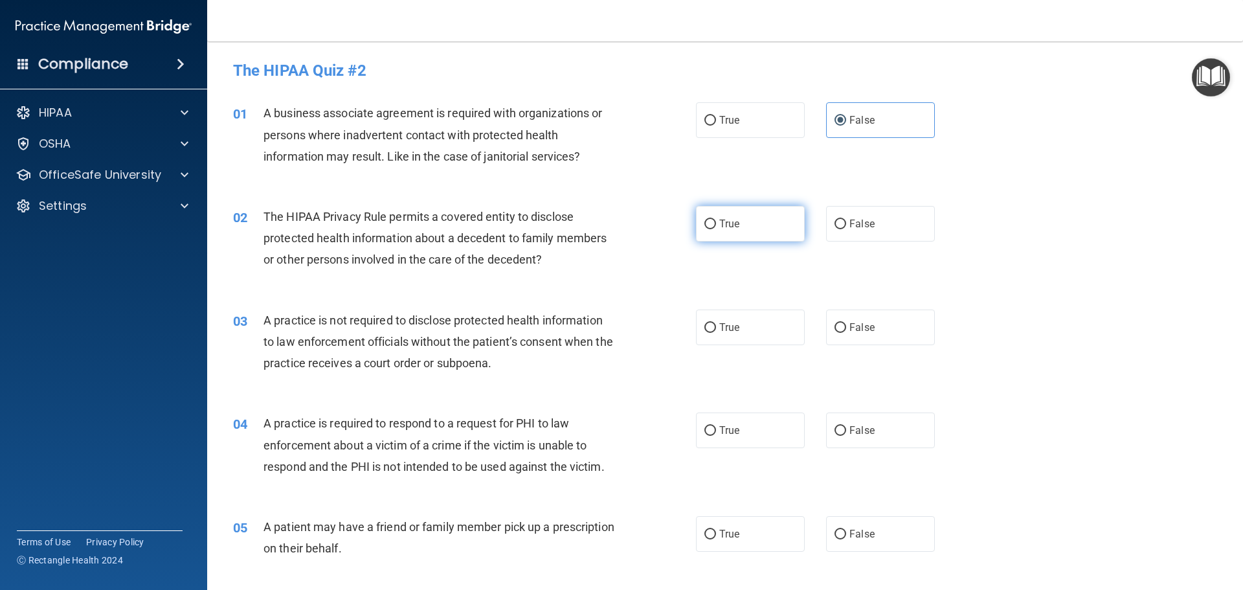
radio input "true"
click at [862, 327] on span "False" at bounding box center [861, 327] width 25 height 12
click at [846, 327] on input "False" at bounding box center [841, 328] width 12 height 10
radio input "true"
click at [750, 420] on label "True" at bounding box center [750, 430] width 109 height 36
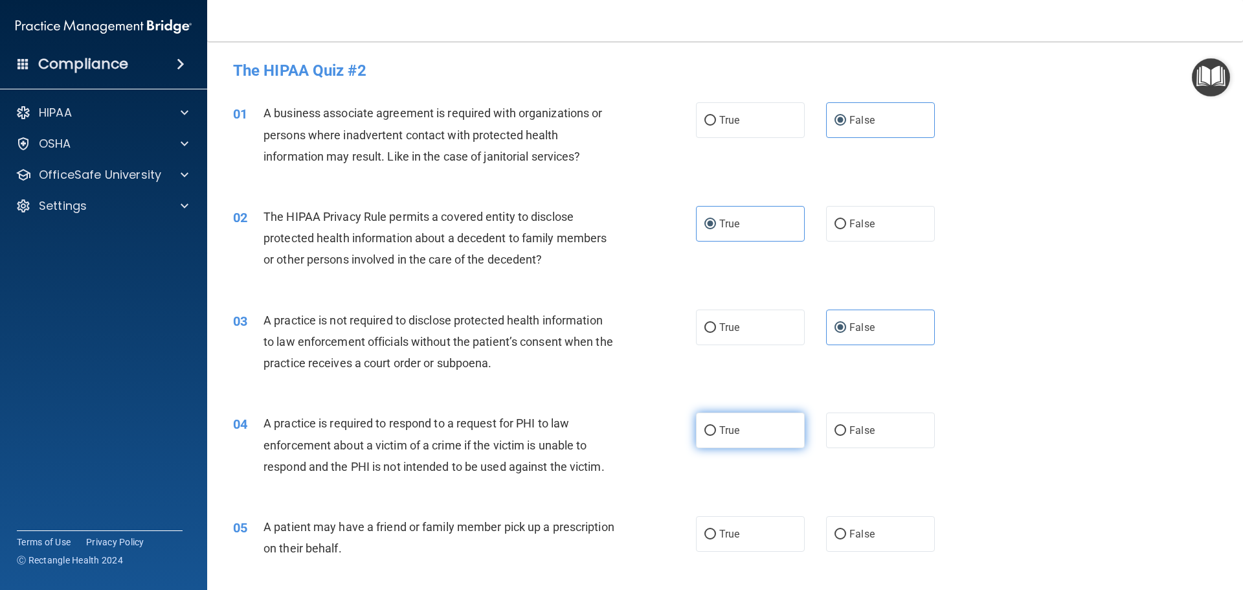
click at [716, 426] on input "True" at bounding box center [710, 431] width 12 height 10
radio input "true"
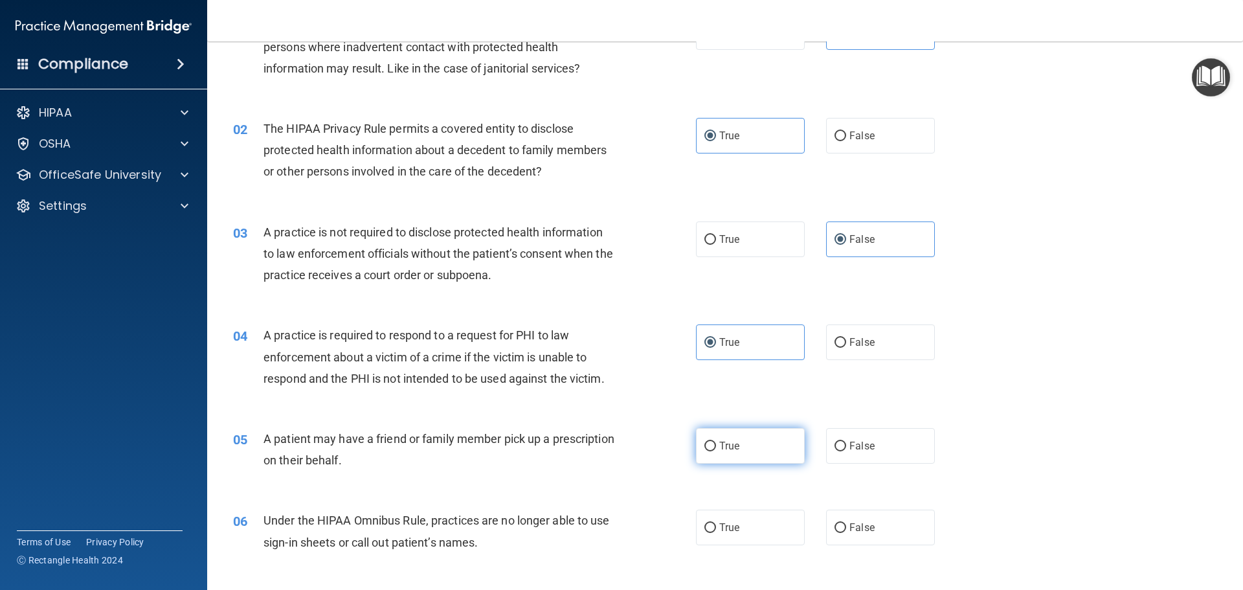
scroll to position [129, 0]
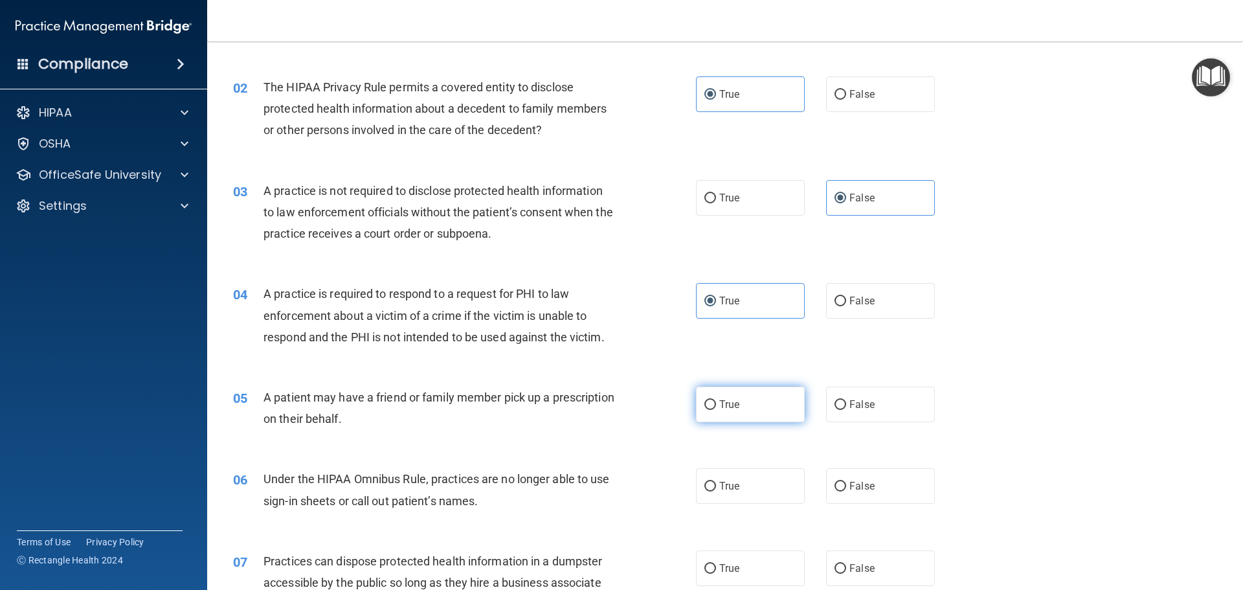
click at [717, 413] on label "True" at bounding box center [750, 405] width 109 height 36
click at [716, 410] on input "True" at bounding box center [710, 405] width 12 height 10
radio input "true"
click at [835, 484] on input "False" at bounding box center [841, 487] width 12 height 10
radio input "true"
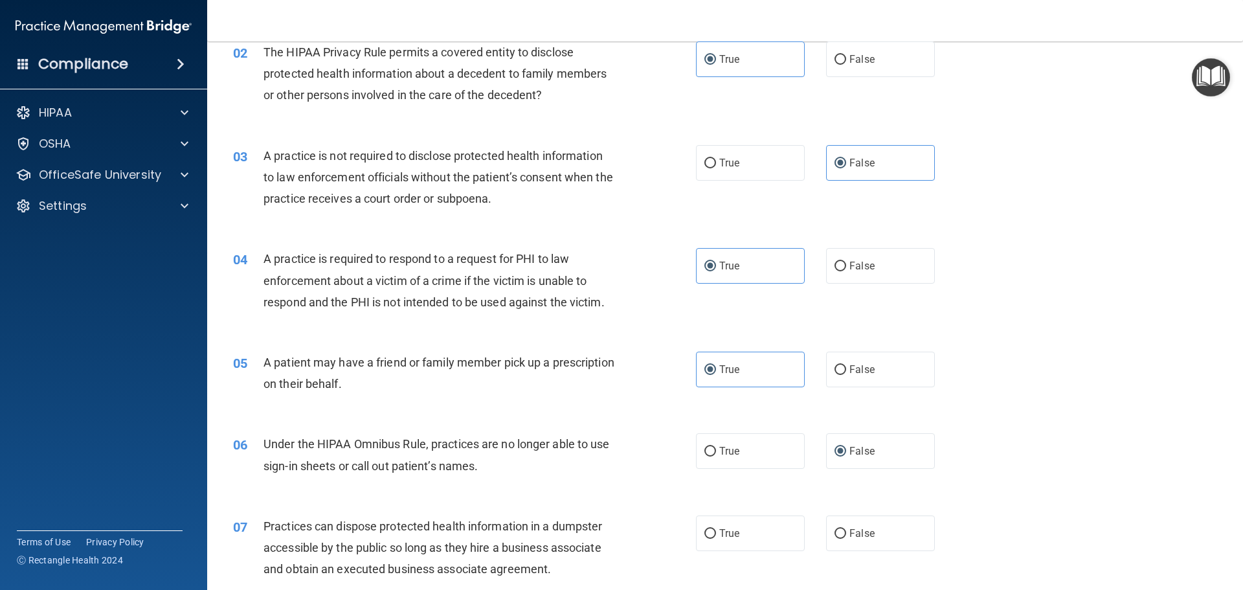
scroll to position [194, 0]
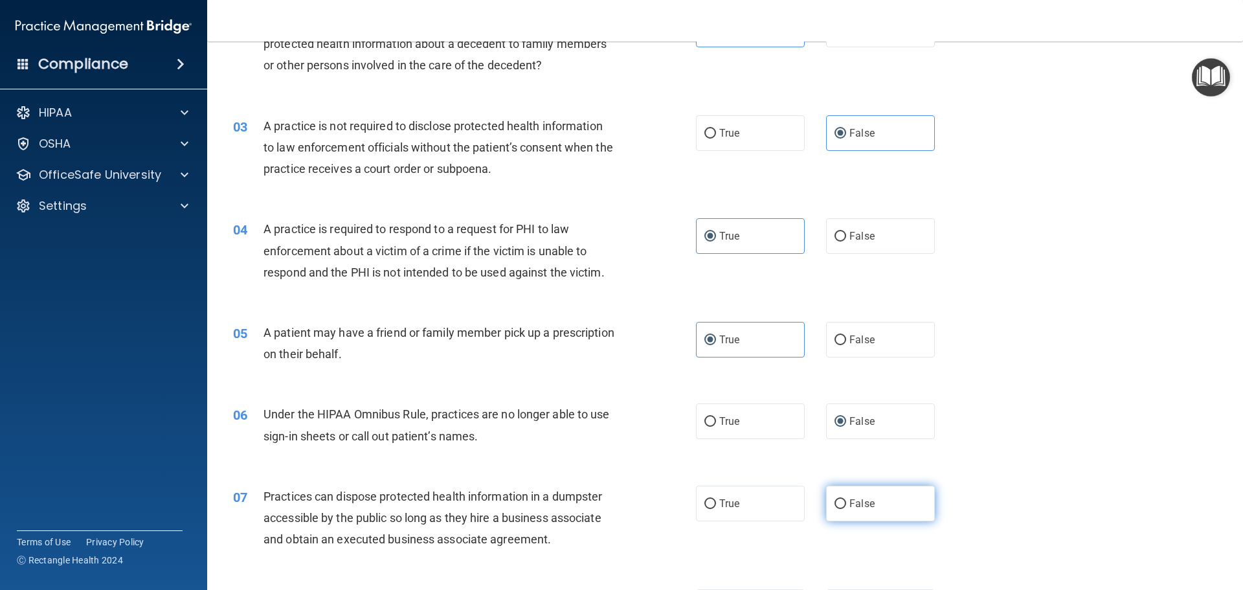
click at [859, 500] on span "False" at bounding box center [861, 503] width 25 height 12
click at [846, 500] on input "False" at bounding box center [841, 504] width 12 height 10
radio input "true"
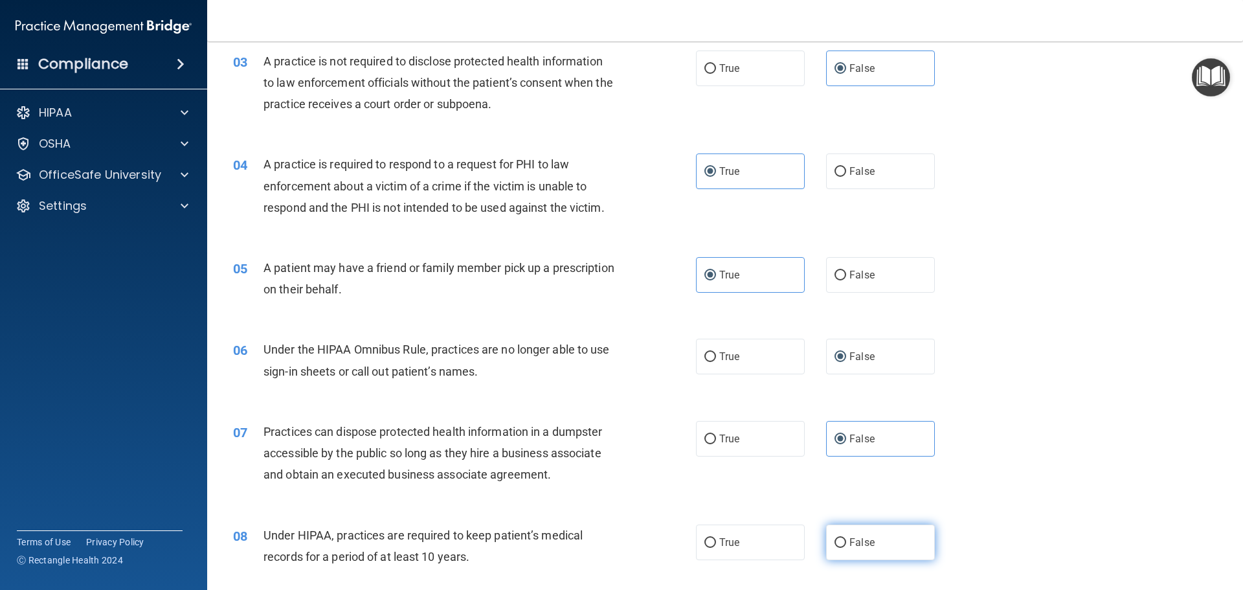
click at [859, 525] on label "False" at bounding box center [880, 542] width 109 height 36
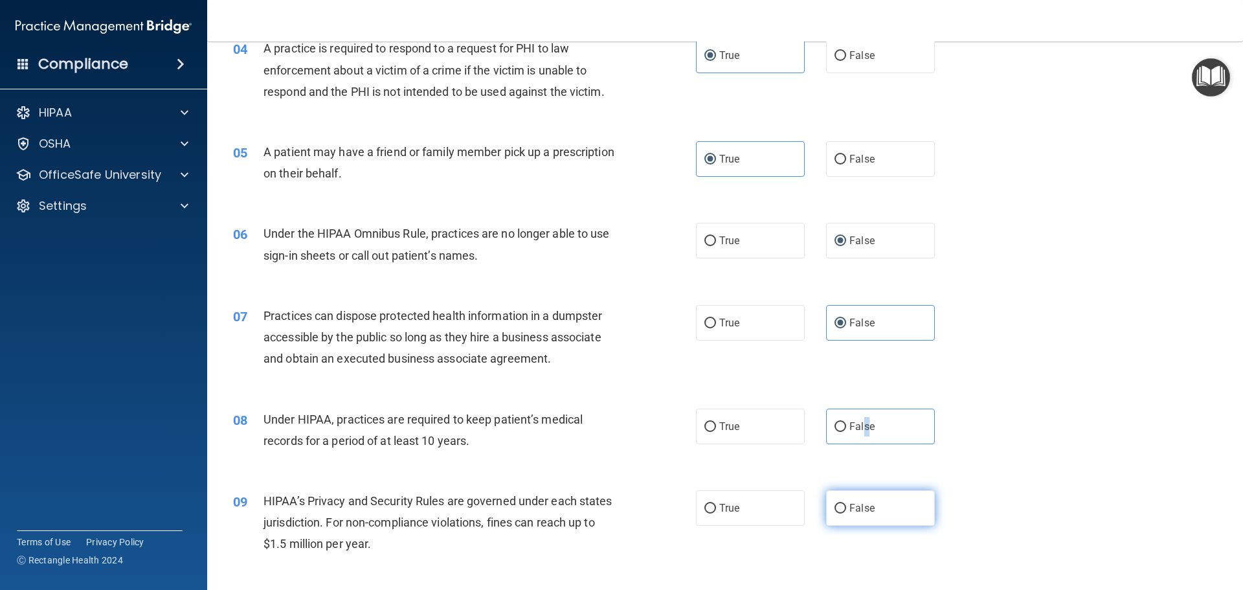
scroll to position [388, 0]
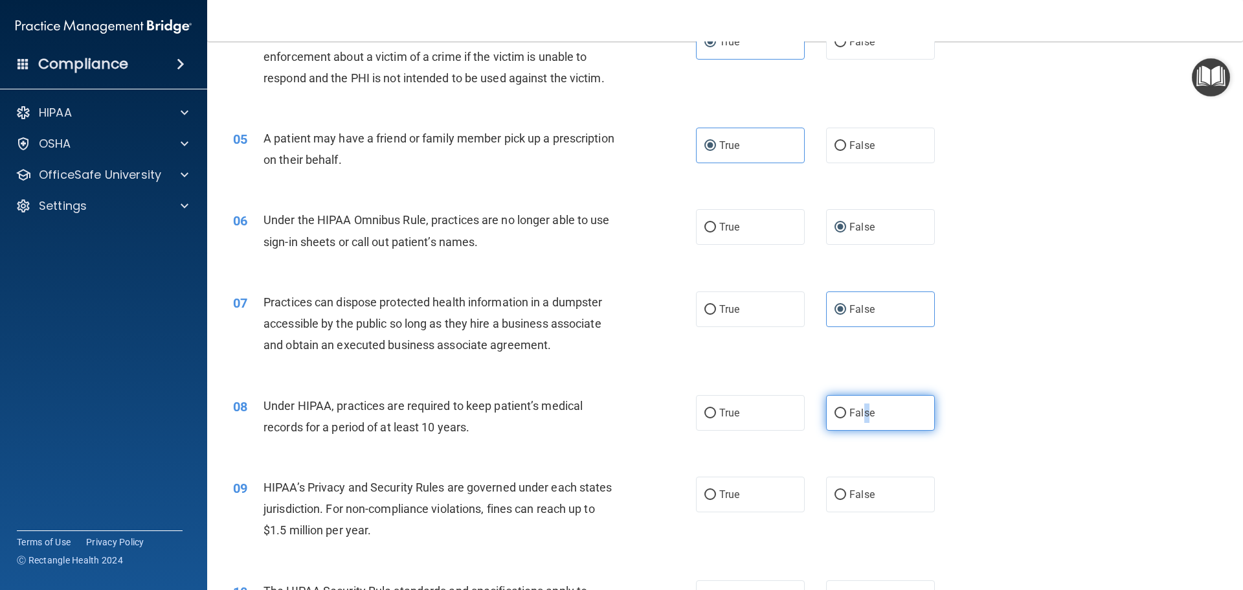
click at [835, 412] on input "False" at bounding box center [841, 414] width 12 height 10
radio input "true"
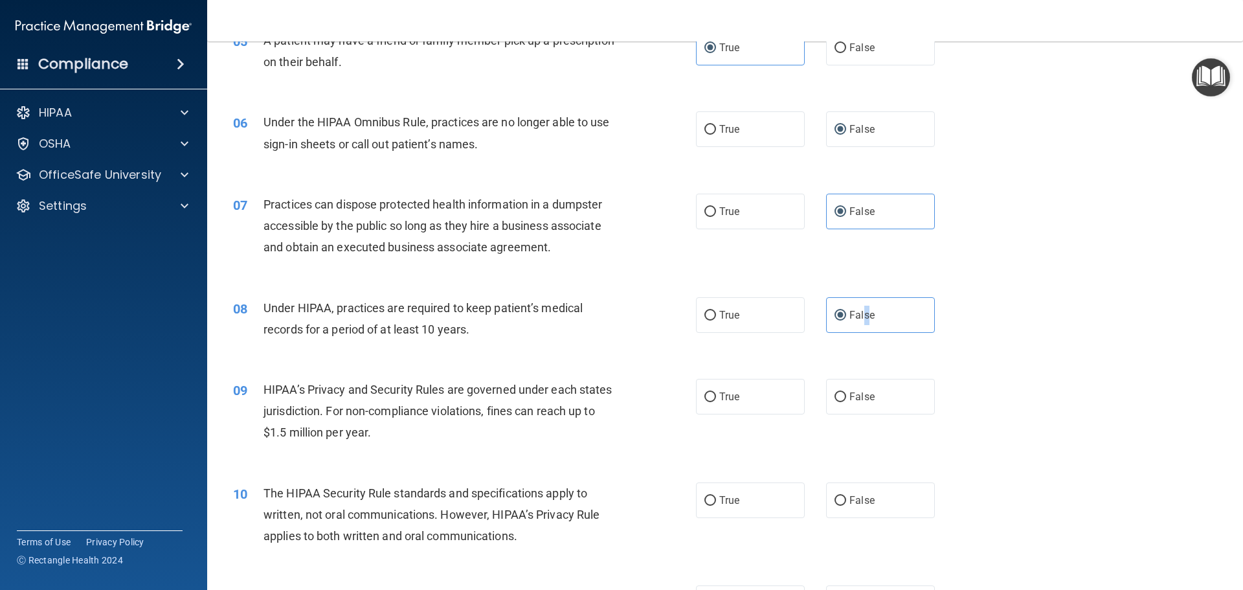
scroll to position [518, 0]
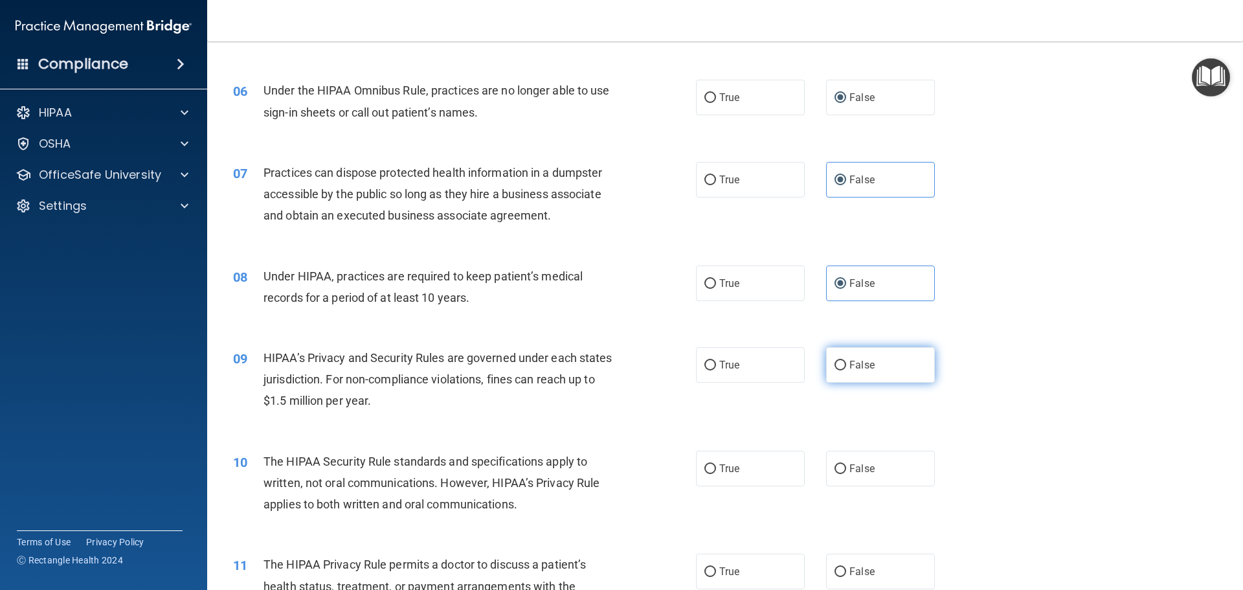
click at [835, 370] on label "False" at bounding box center [880, 365] width 109 height 36
click at [835, 370] on input "False" at bounding box center [841, 366] width 12 height 10
radio input "true"
click at [709, 475] on label "True" at bounding box center [750, 469] width 109 height 36
click at [709, 474] on input "True" at bounding box center [710, 469] width 12 height 10
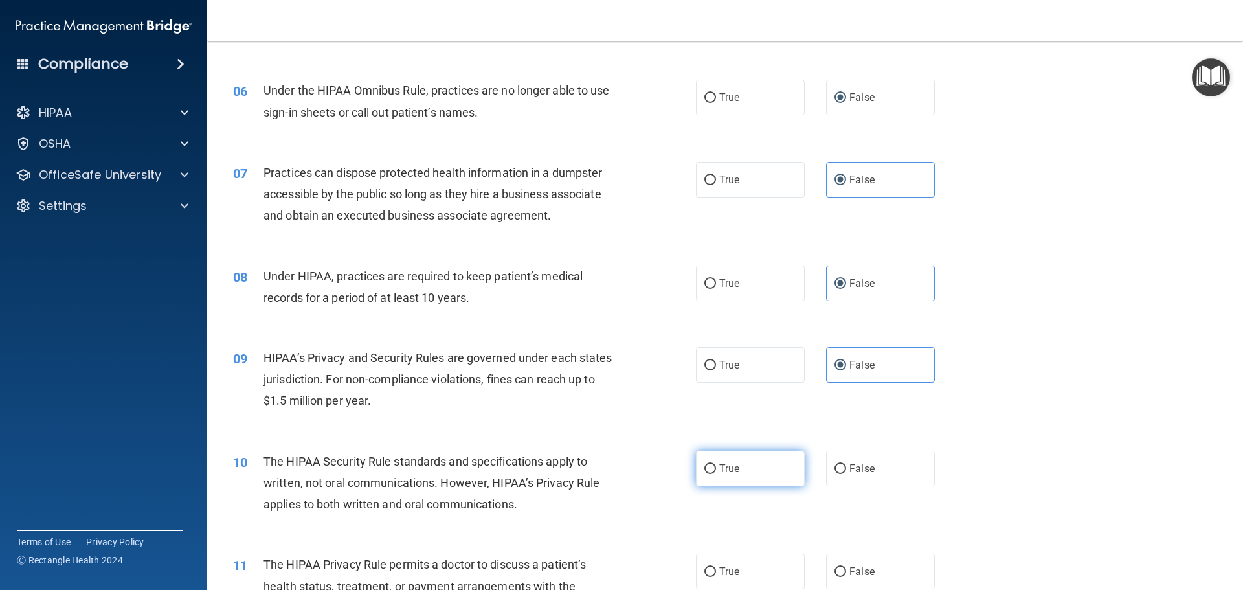
radio input "true"
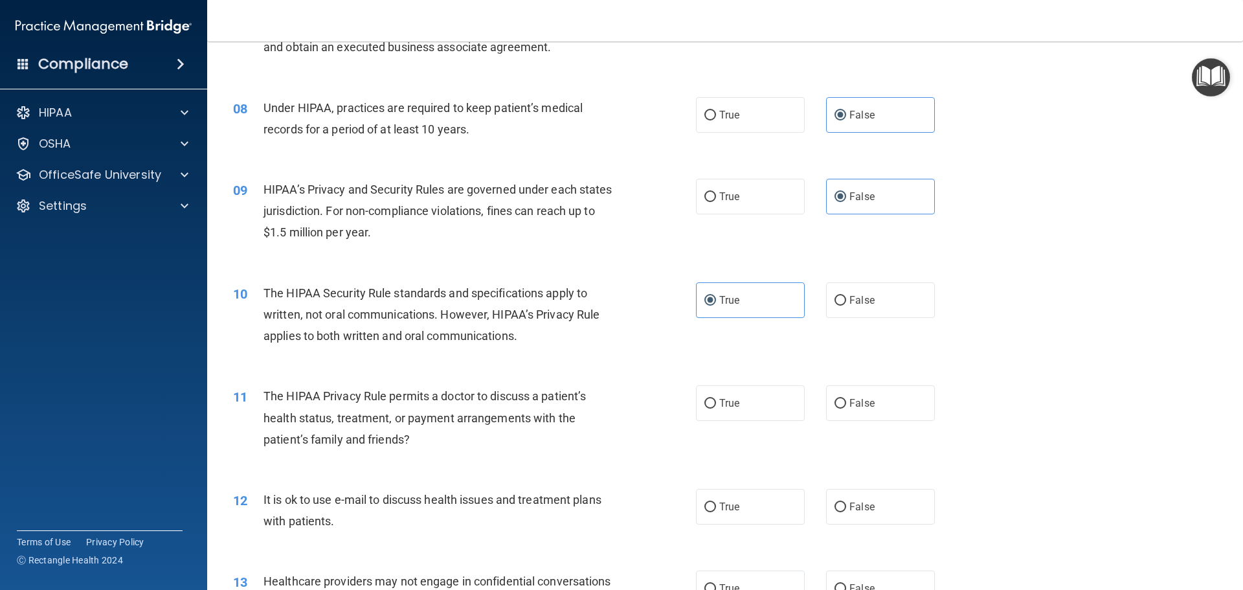
scroll to position [712, 0]
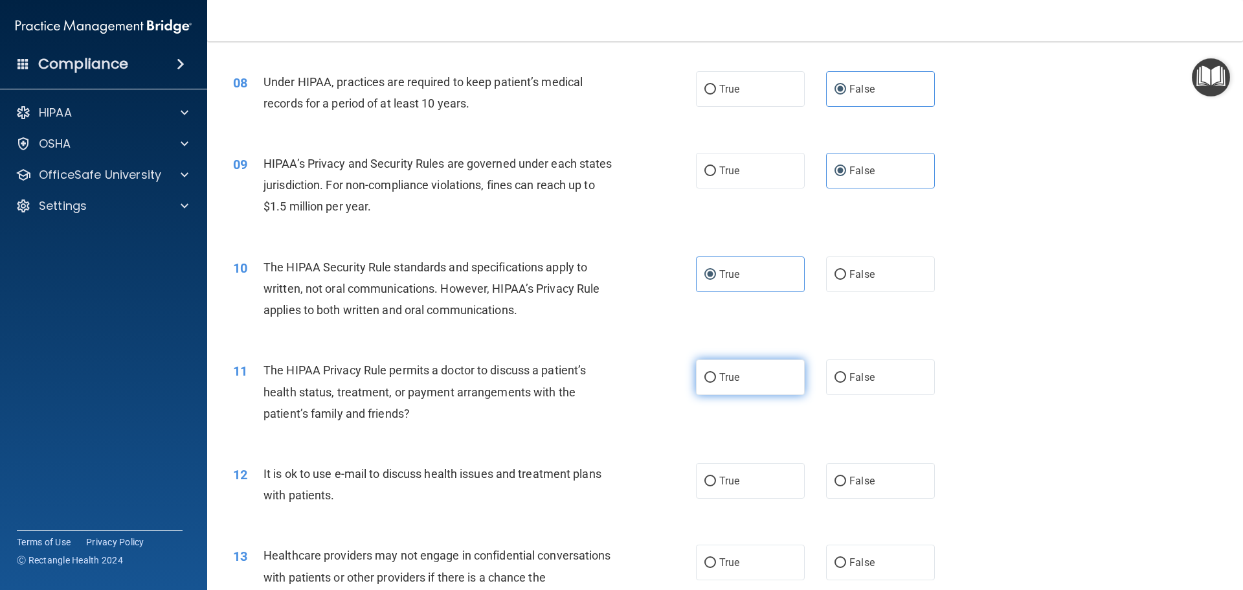
click at [708, 381] on input "True" at bounding box center [710, 378] width 12 height 10
radio input "true"
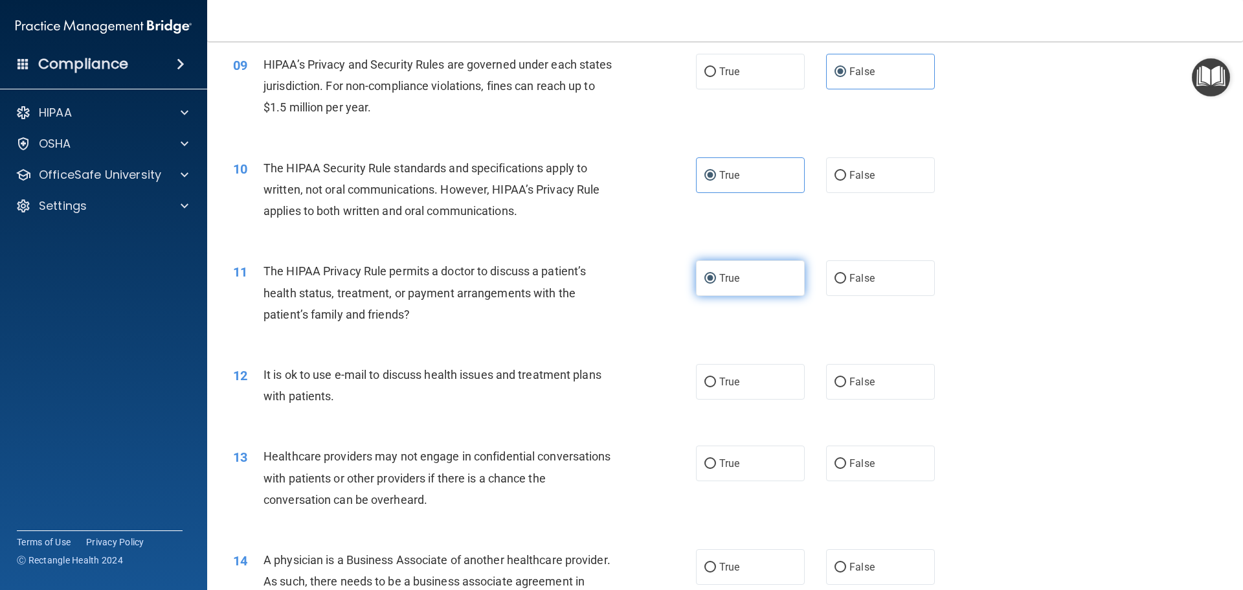
scroll to position [842, 0]
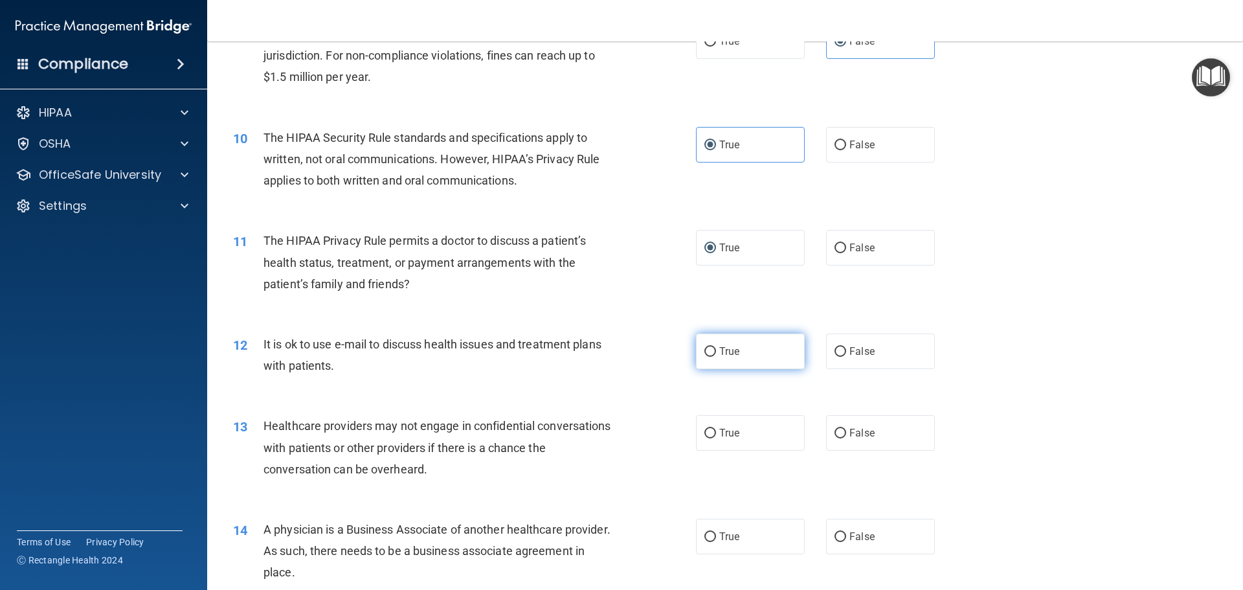
click at [715, 358] on label "True" at bounding box center [750, 351] width 109 height 36
click at [715, 357] on input "True" at bounding box center [710, 352] width 12 height 10
radio input "true"
click at [849, 444] on label "False" at bounding box center [880, 433] width 109 height 36
click at [846, 438] on input "False" at bounding box center [841, 434] width 12 height 10
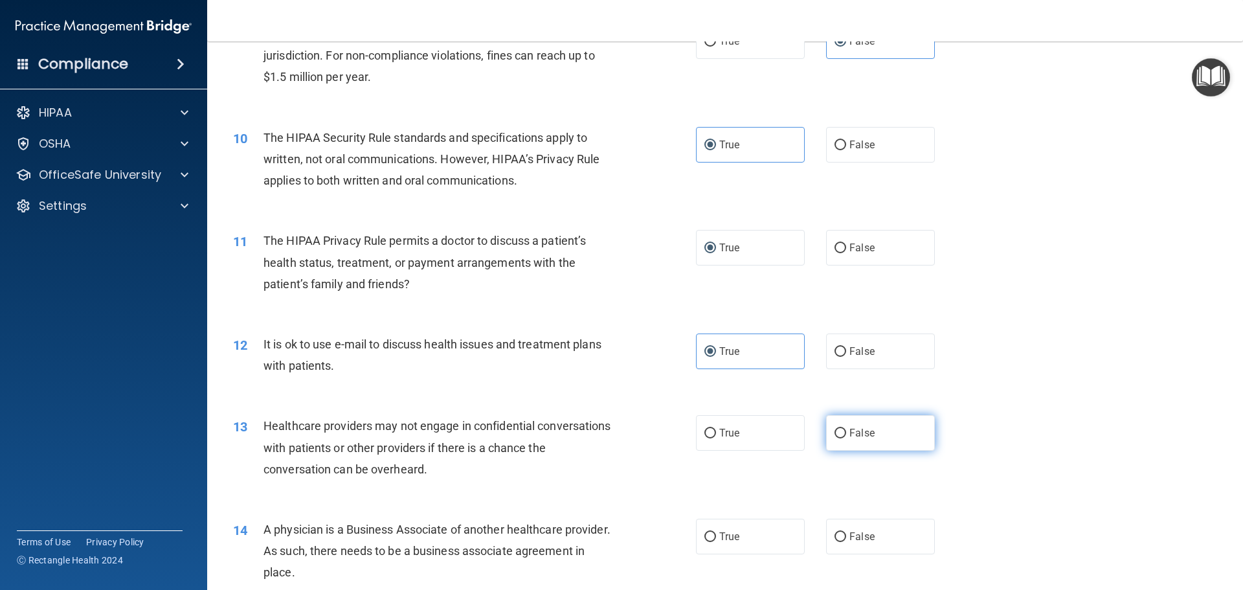
radio input "true"
click at [862, 532] on span "False" at bounding box center [861, 536] width 25 height 12
click at [846, 532] on input "False" at bounding box center [841, 537] width 12 height 10
radio input "true"
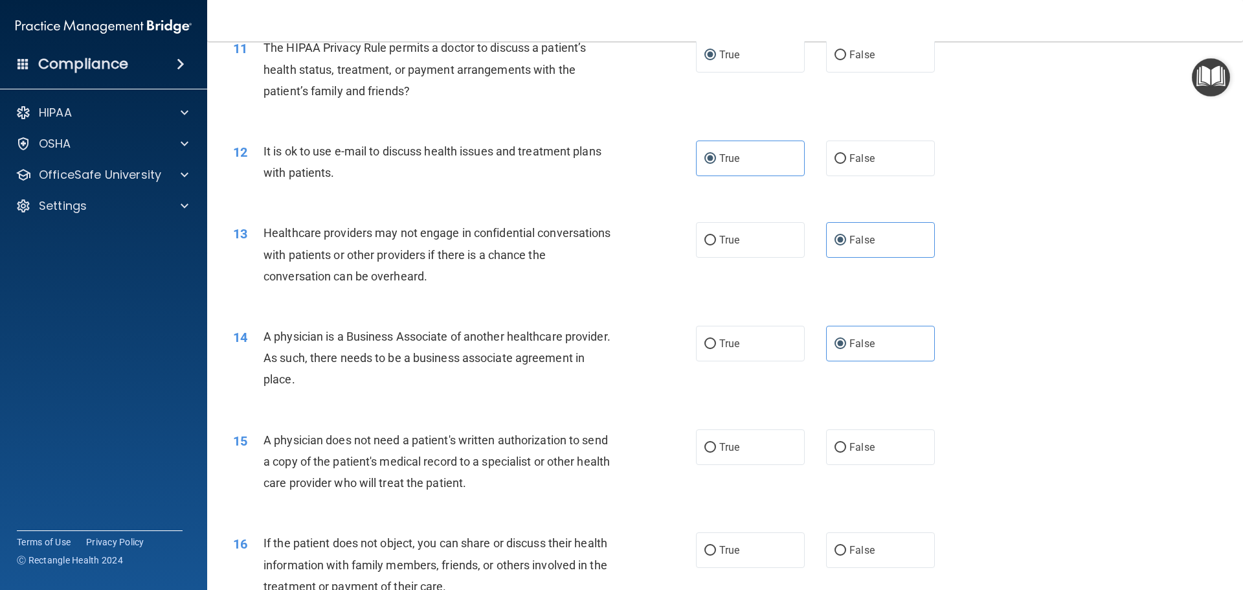
scroll to position [1036, 0]
click at [719, 445] on span "True" at bounding box center [729, 446] width 20 height 12
click at [716, 445] on input "True" at bounding box center [710, 447] width 12 height 10
radio input "true"
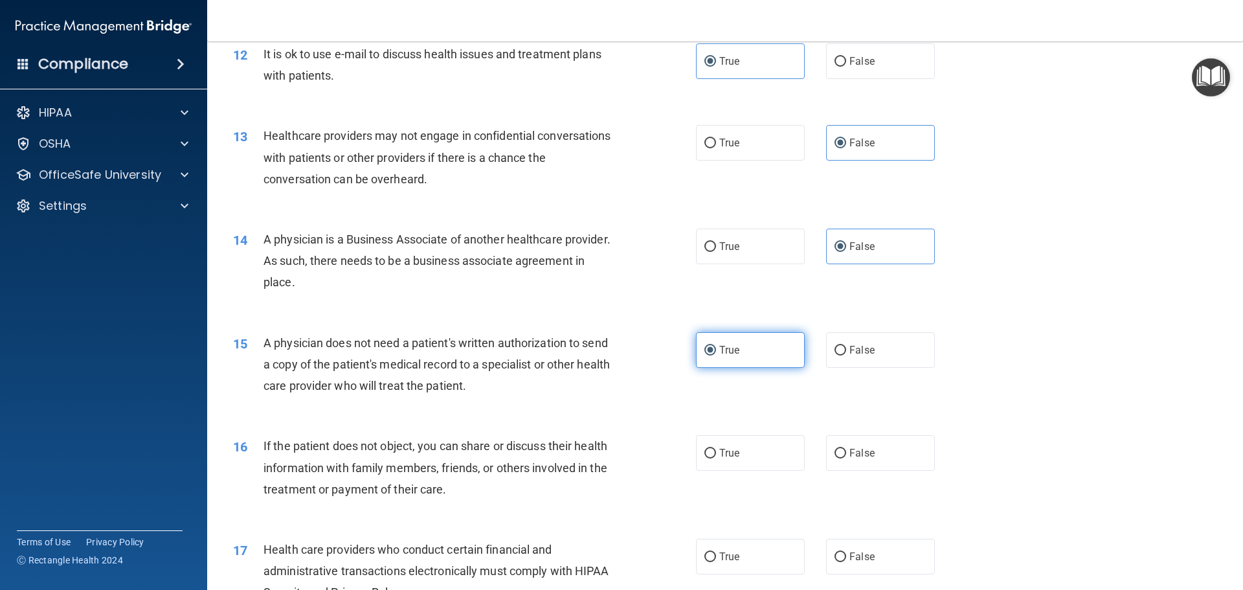
scroll to position [1165, 0]
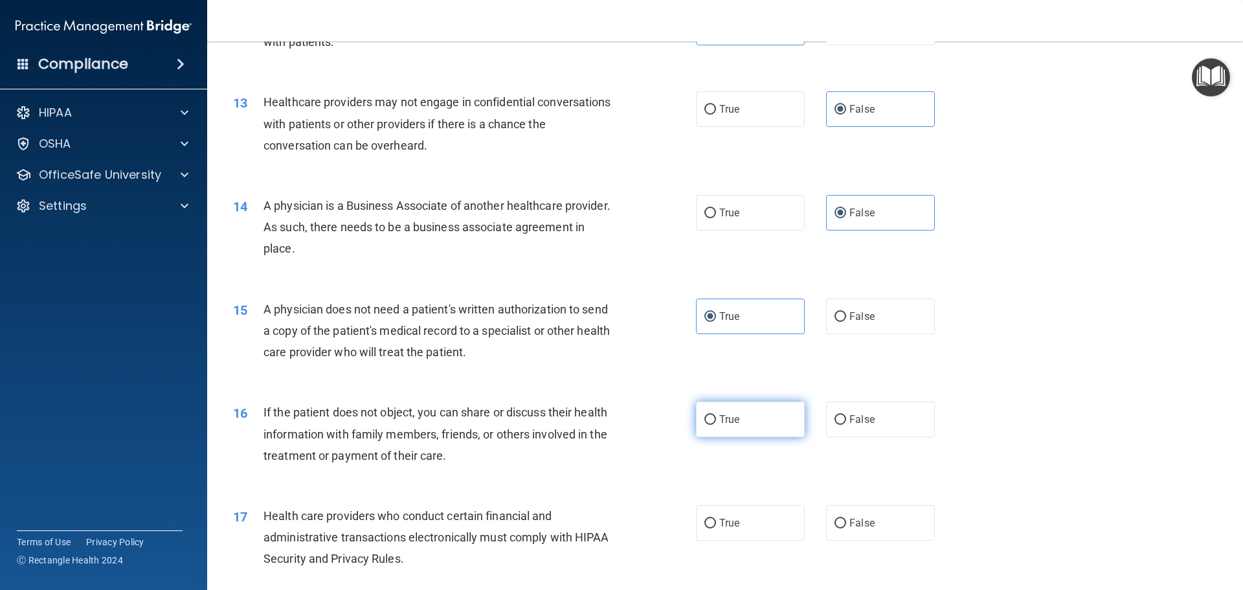
click at [726, 422] on span "True" at bounding box center [729, 419] width 20 height 12
click at [716, 422] on input "True" at bounding box center [710, 420] width 12 height 10
radio input "true"
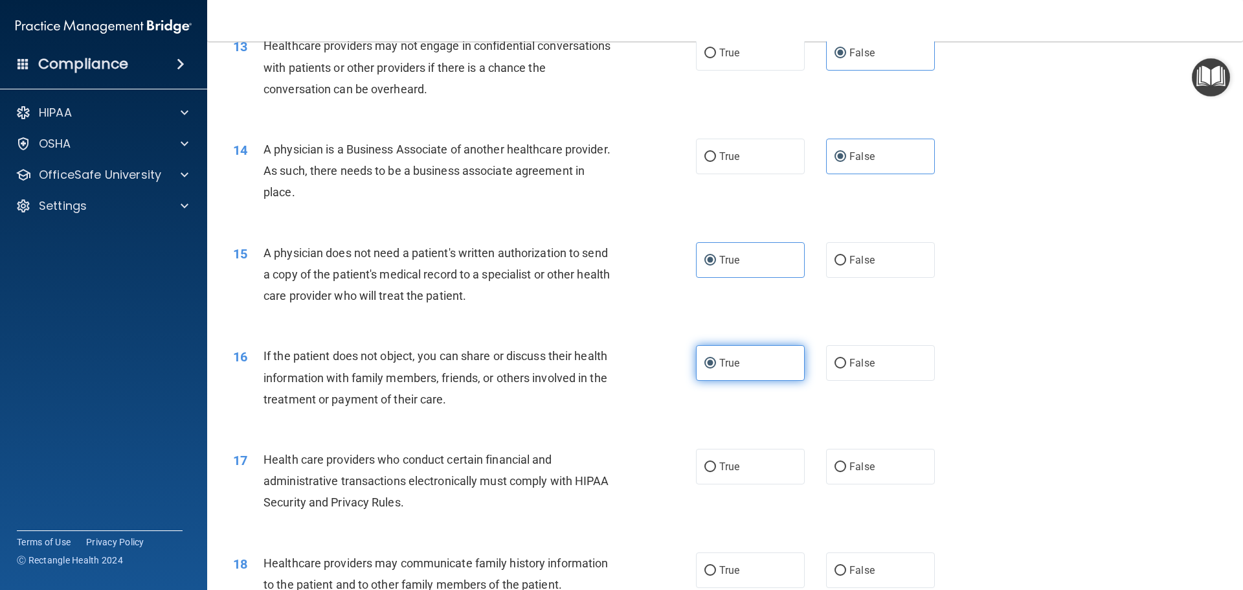
scroll to position [1295, 0]
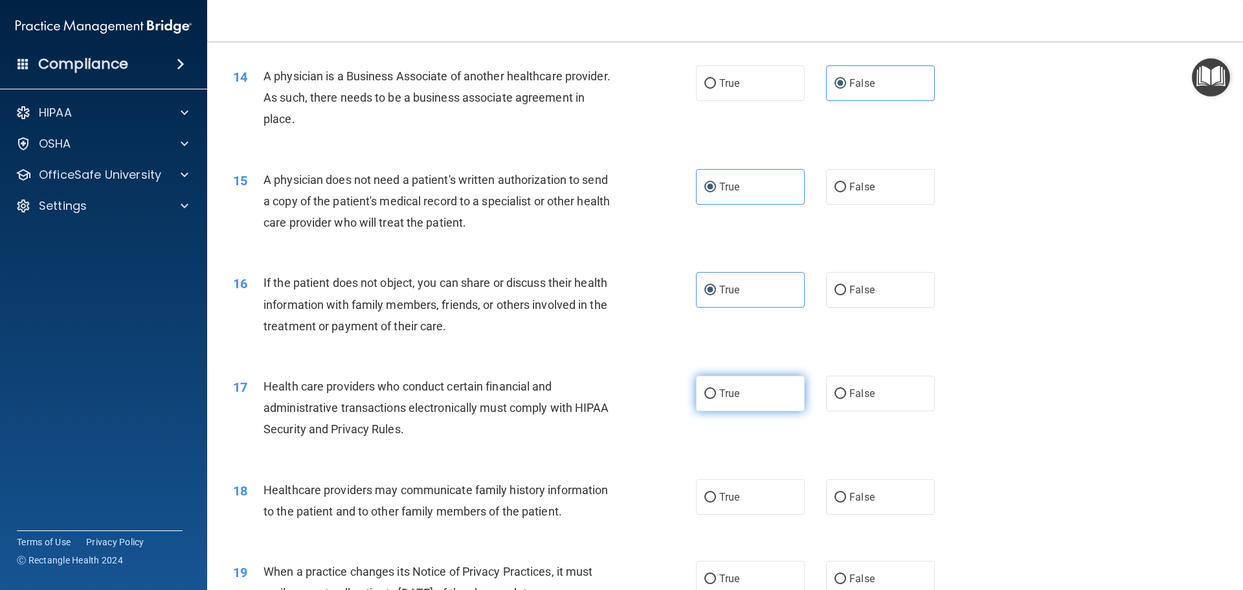
click at [699, 388] on label "True" at bounding box center [750, 394] width 109 height 36
click at [704, 389] on input "True" at bounding box center [710, 394] width 12 height 10
radio input "true"
click at [864, 486] on label "False" at bounding box center [880, 497] width 109 height 36
click at [846, 493] on input "False" at bounding box center [841, 498] width 12 height 10
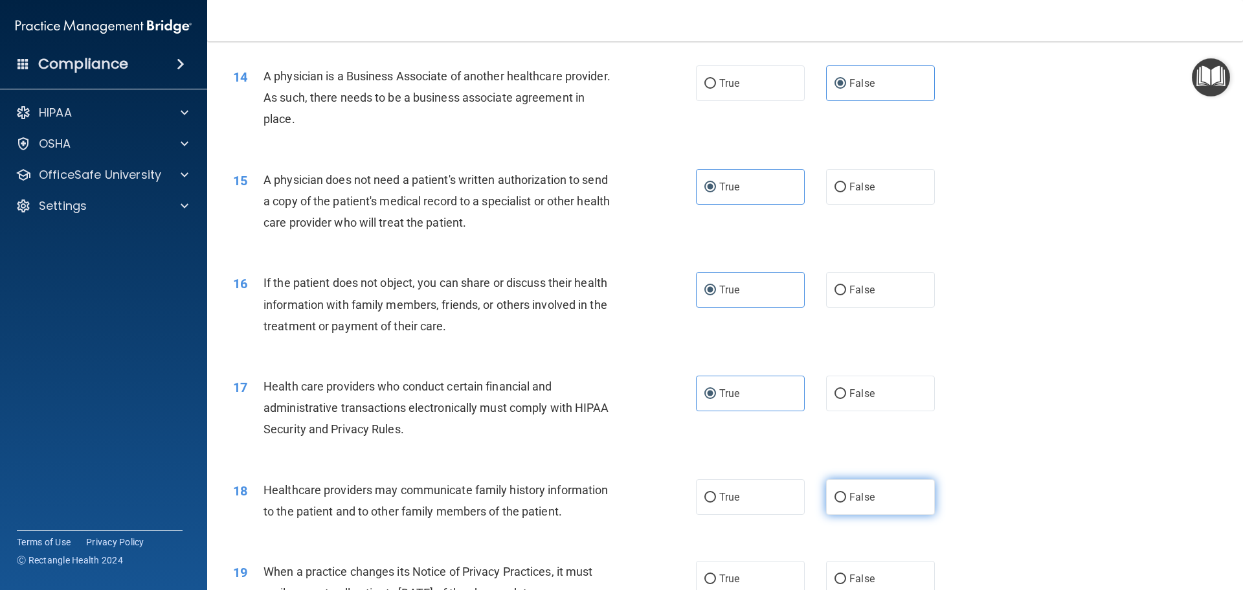
radio input "true"
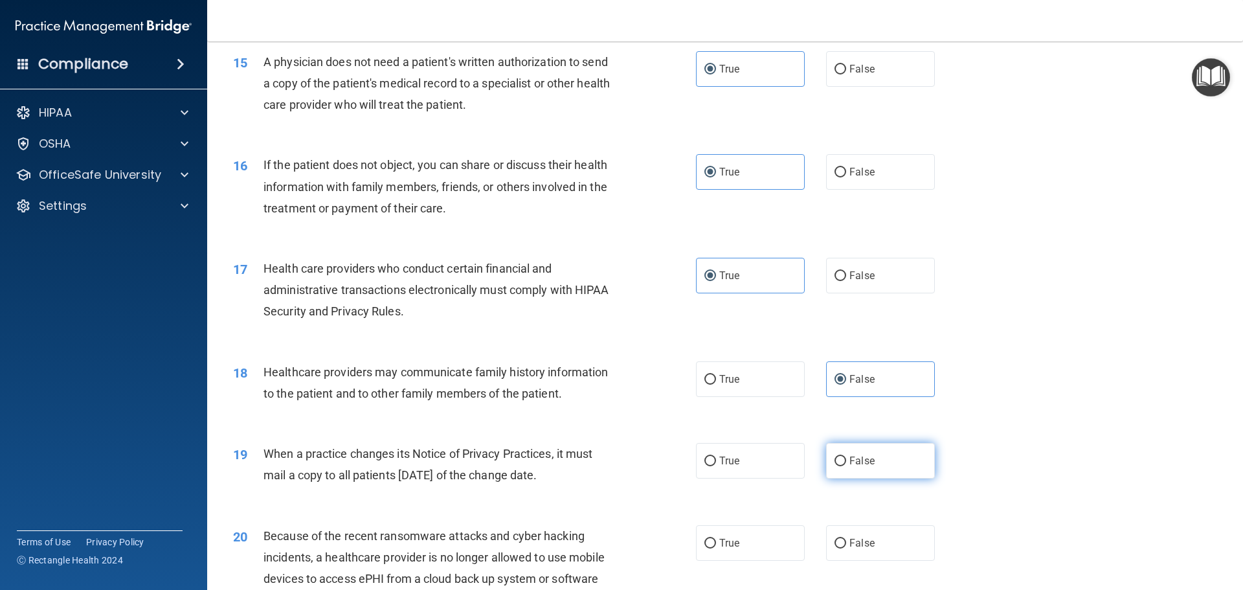
scroll to position [1424, 0]
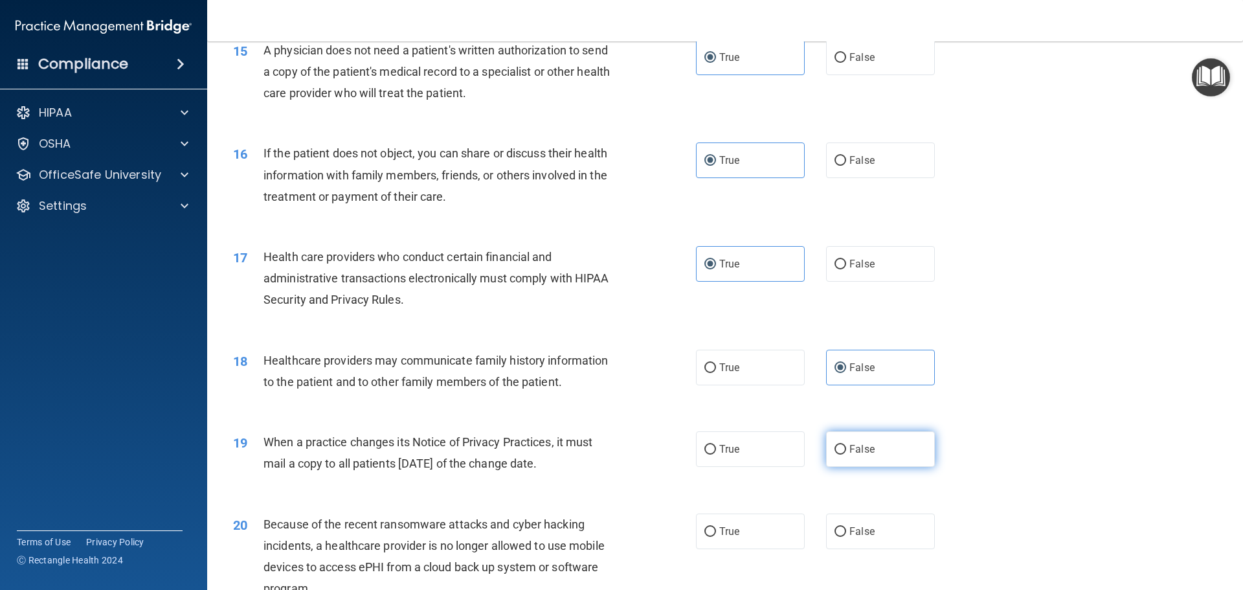
click at [851, 454] on span "False" at bounding box center [861, 449] width 25 height 12
click at [846, 454] on input "False" at bounding box center [841, 450] width 12 height 10
radio input "true"
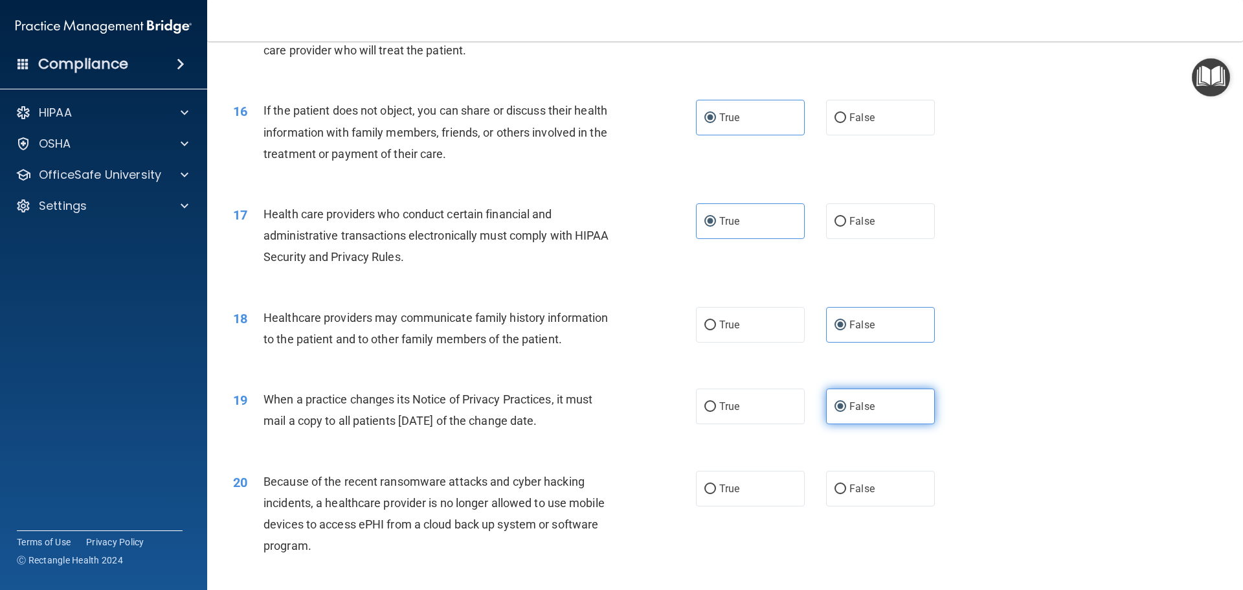
scroll to position [1489, 0]
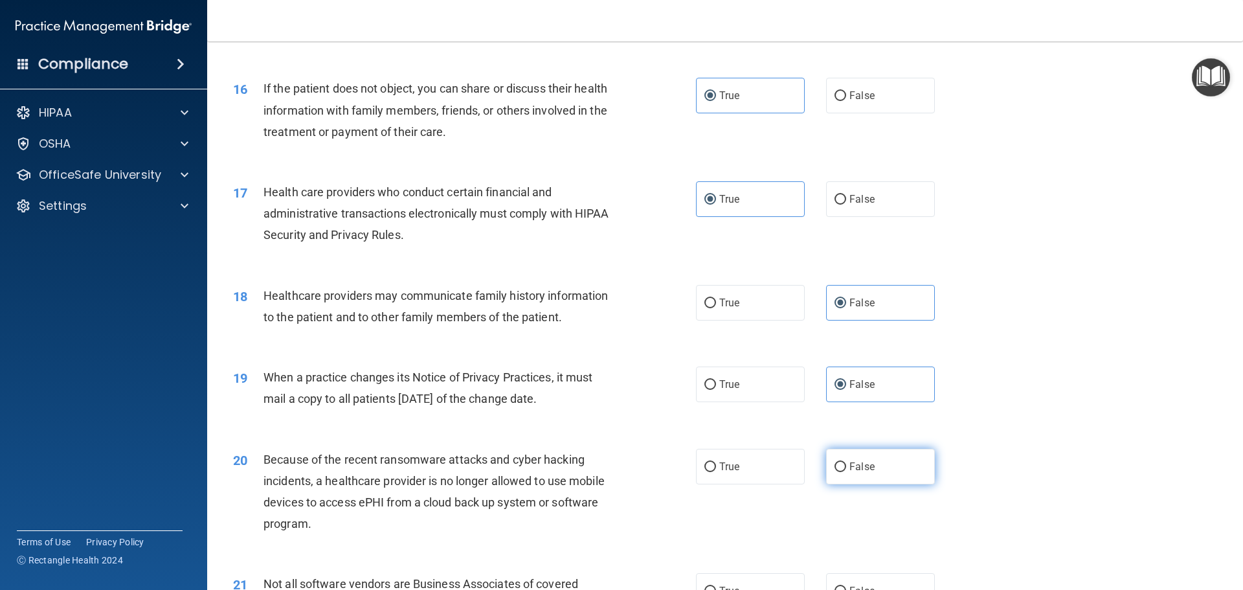
click at [860, 467] on span "False" at bounding box center [861, 466] width 25 height 12
click at [846, 467] on input "False" at bounding box center [841, 467] width 12 height 10
radio input "true"
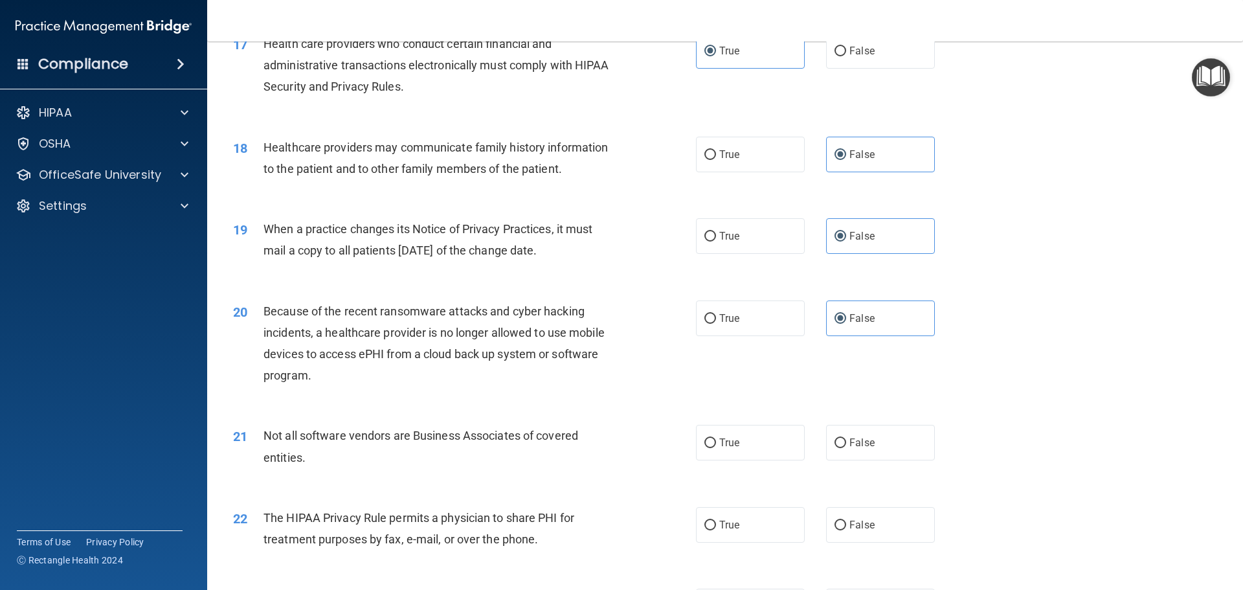
scroll to position [1683, 0]
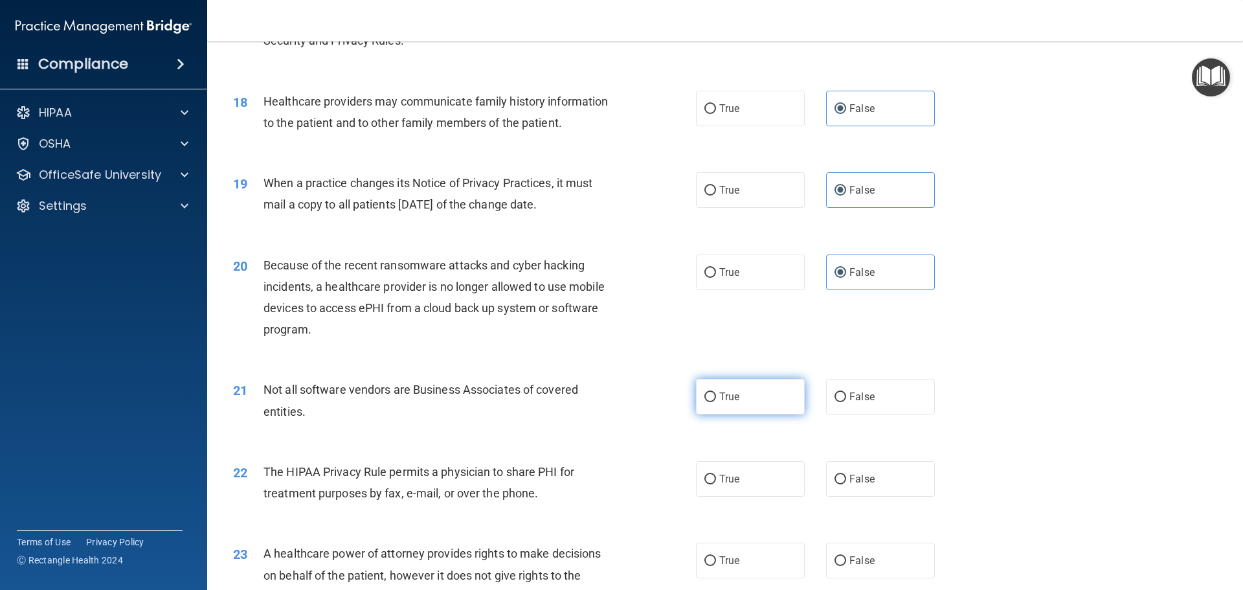
click at [719, 398] on span "True" at bounding box center [729, 396] width 20 height 12
click at [716, 398] on input "True" at bounding box center [710, 397] width 12 height 10
radio input "true"
click at [738, 474] on label "True" at bounding box center [750, 479] width 109 height 36
click at [716, 475] on input "True" at bounding box center [710, 480] width 12 height 10
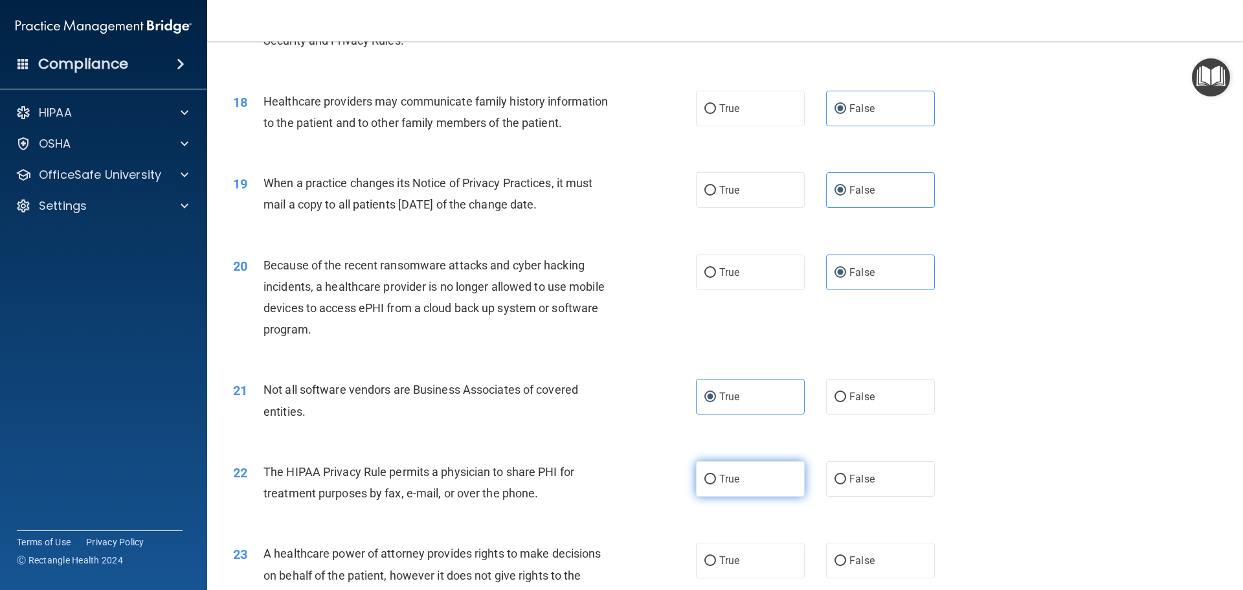
radio input "true"
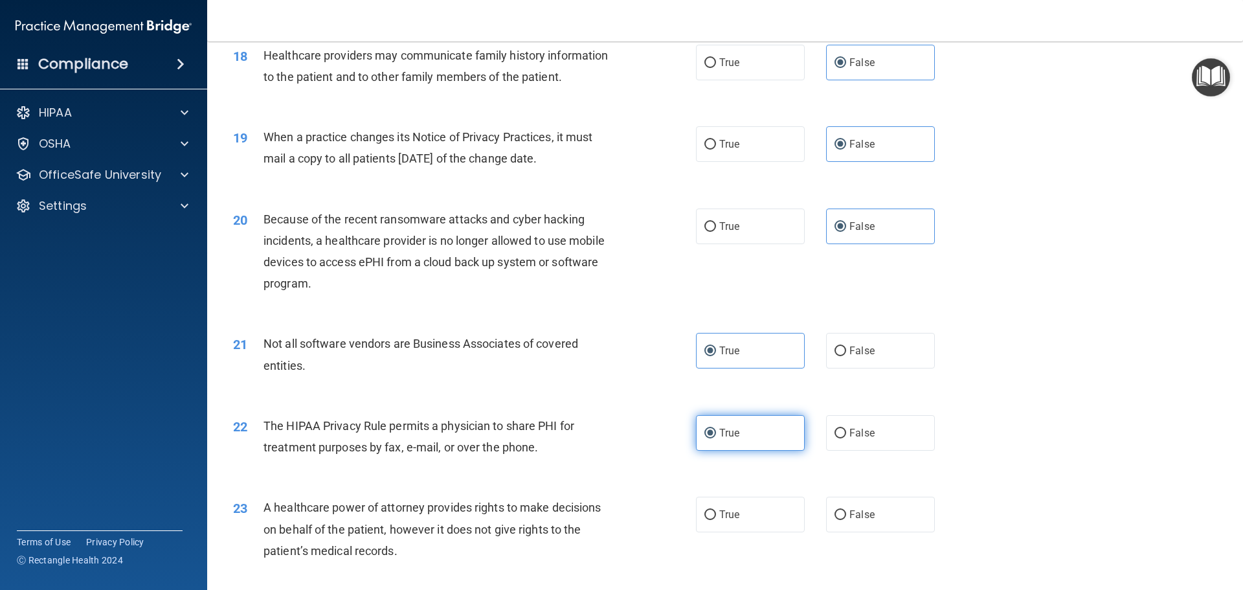
scroll to position [1813, 0]
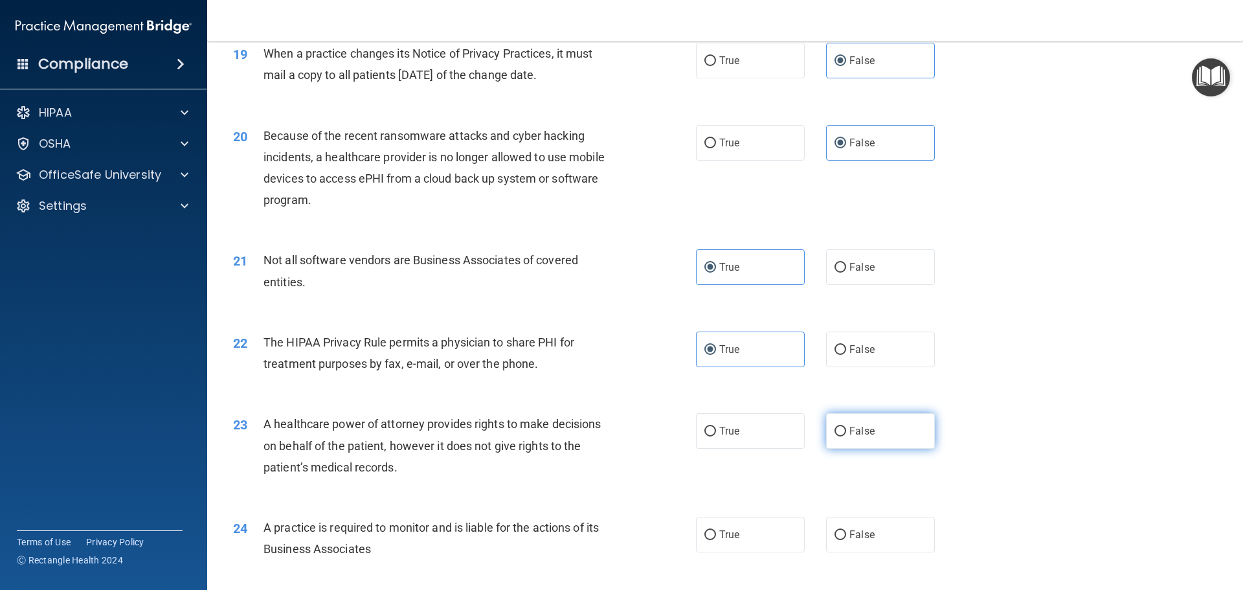
click at [858, 433] on span "False" at bounding box center [861, 431] width 25 height 12
click at [846, 433] on input "False" at bounding box center [841, 432] width 12 height 10
radio input "true"
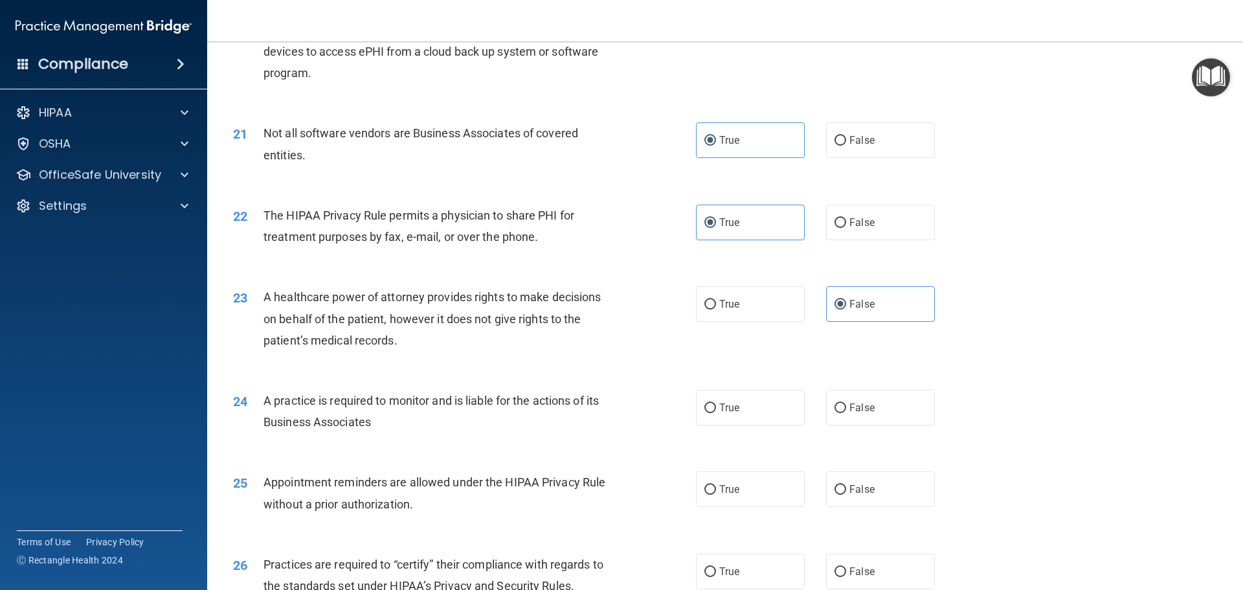
scroll to position [1942, 0]
click at [854, 404] on span "False" at bounding box center [861, 405] width 25 height 12
click at [846, 404] on input "False" at bounding box center [841, 406] width 12 height 10
radio input "true"
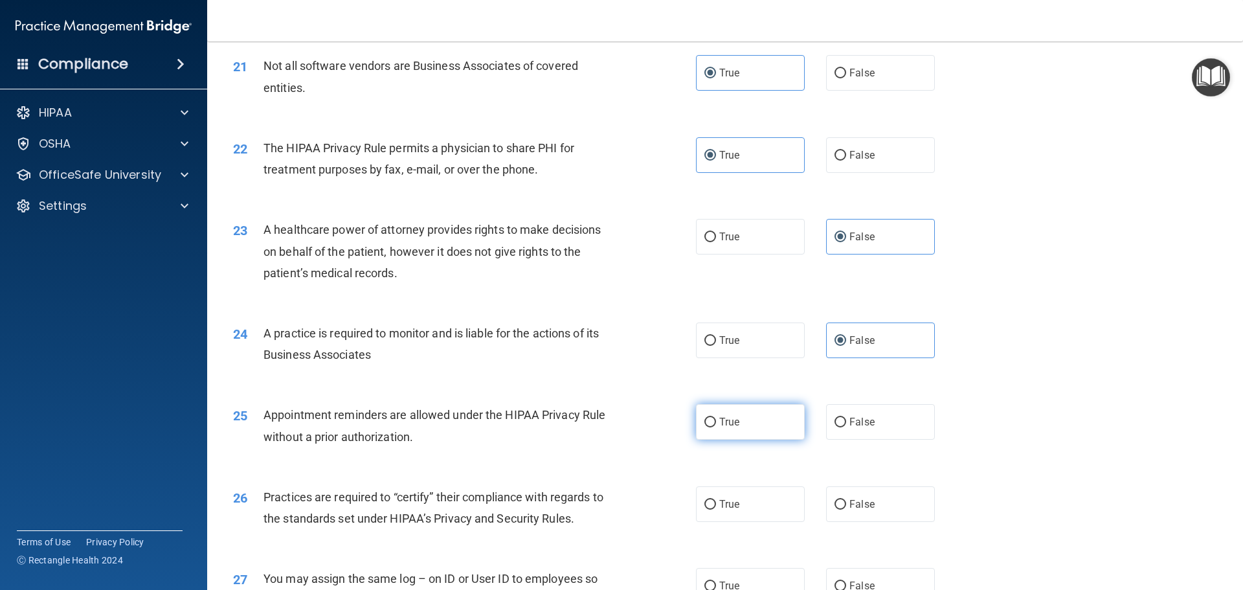
click at [729, 427] on span "True" at bounding box center [729, 422] width 20 height 12
click at [716, 427] on input "True" at bounding box center [710, 423] width 12 height 10
radio input "true"
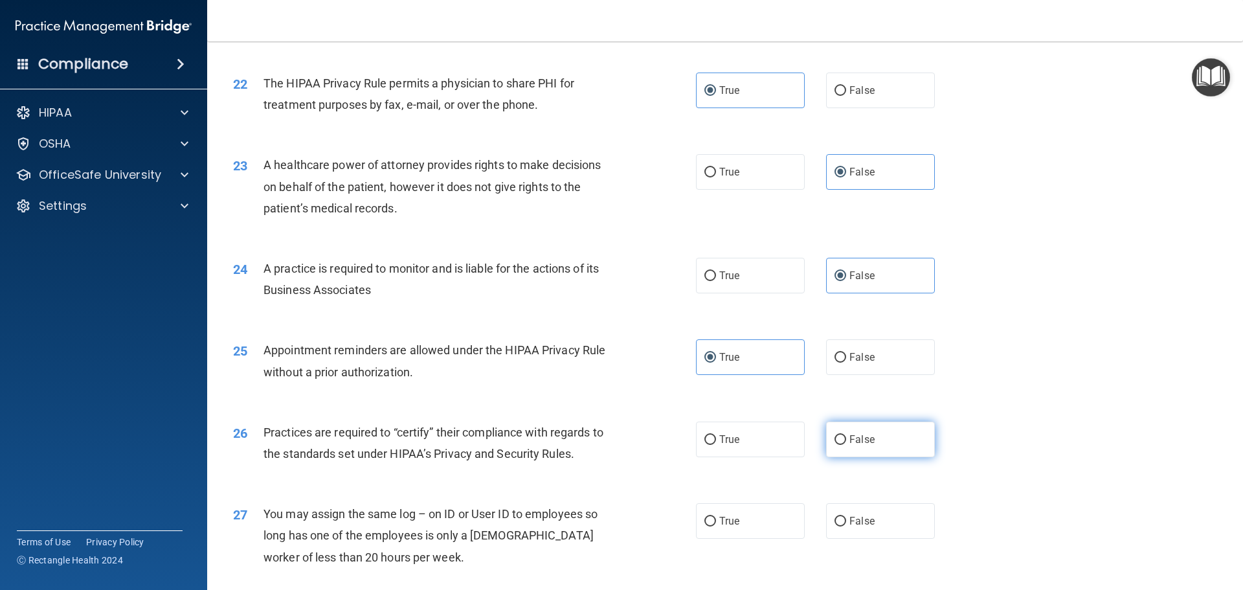
click at [830, 445] on label "False" at bounding box center [880, 440] width 109 height 36
click at [835, 445] on input "False" at bounding box center [841, 440] width 12 height 10
radio input "true"
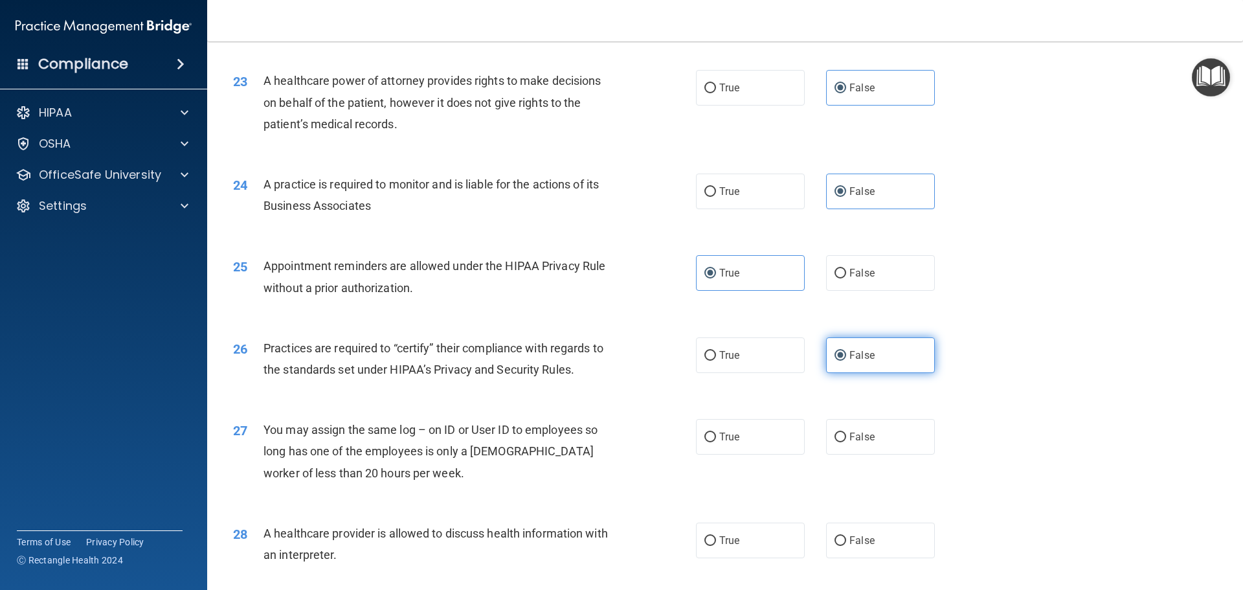
scroll to position [2201, 0]
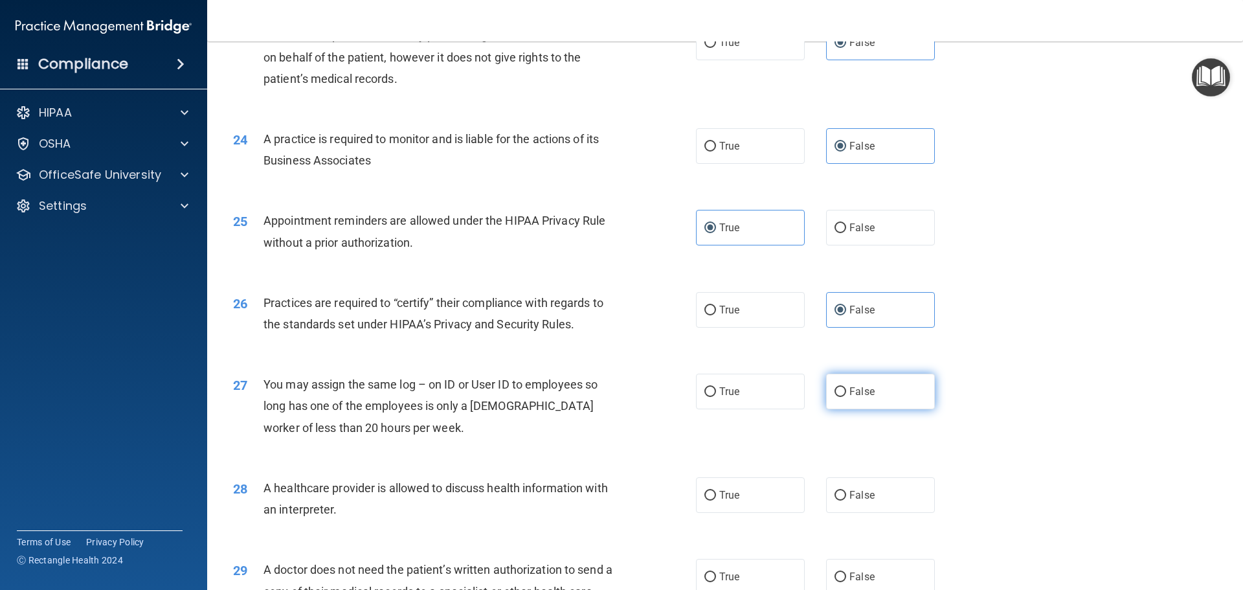
click at [853, 394] on span "False" at bounding box center [861, 391] width 25 height 12
click at [846, 394] on input "False" at bounding box center [841, 392] width 12 height 10
radio input "true"
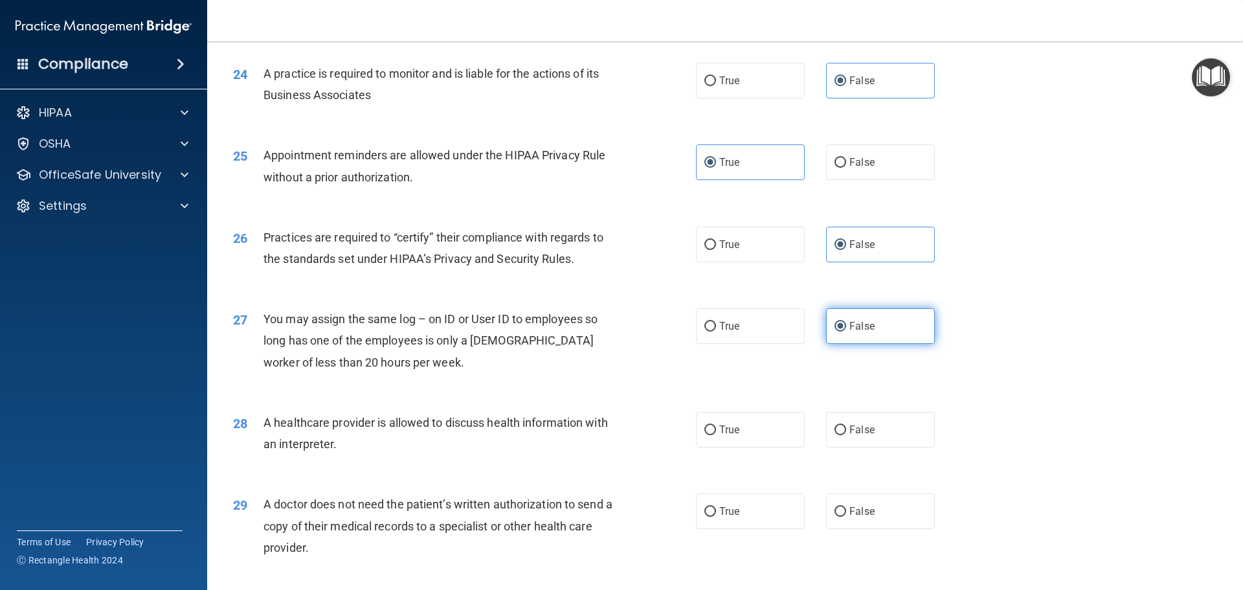
scroll to position [2331, 0]
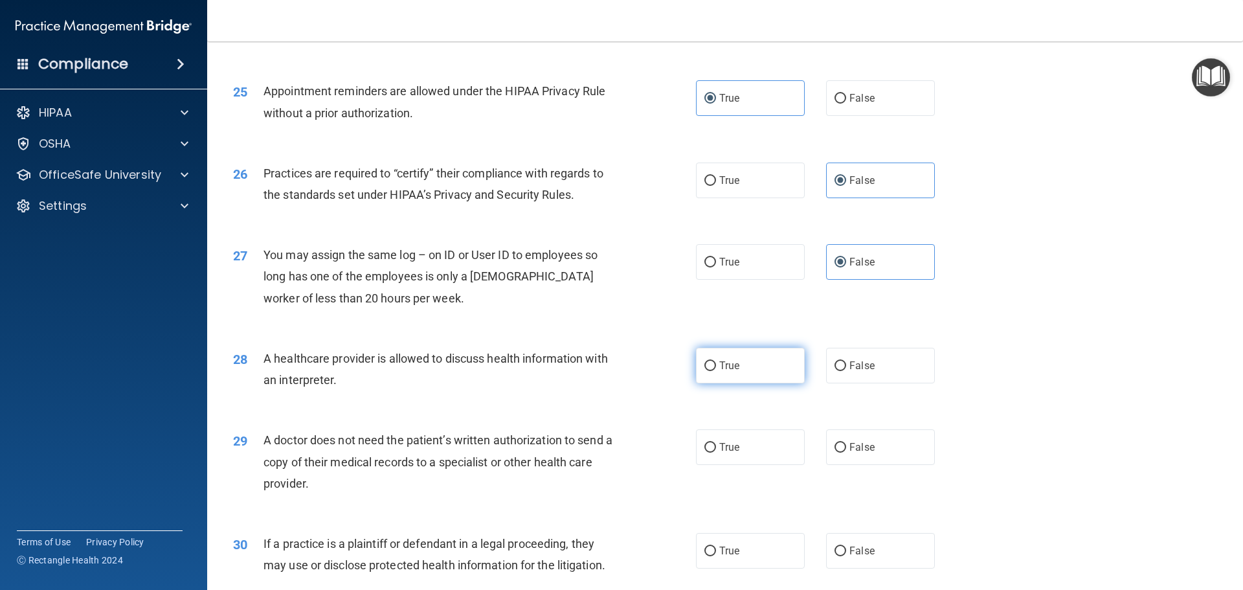
click at [719, 365] on span "True" at bounding box center [729, 365] width 20 height 12
click at [716, 365] on input "True" at bounding box center [710, 366] width 12 height 10
radio input "true"
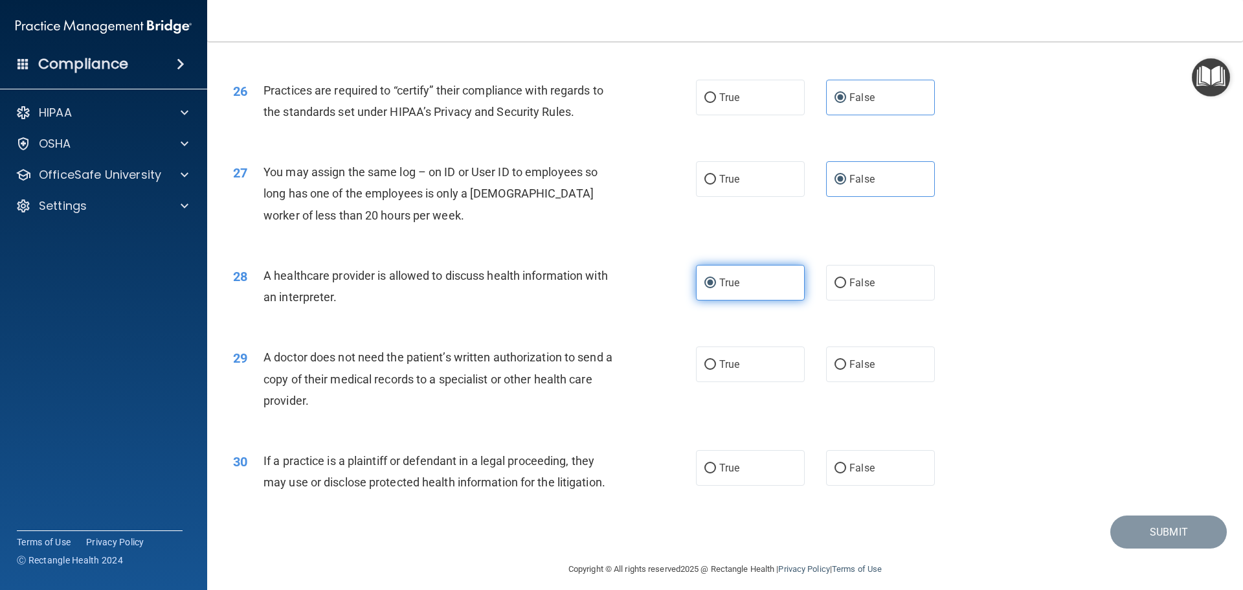
scroll to position [2424, 0]
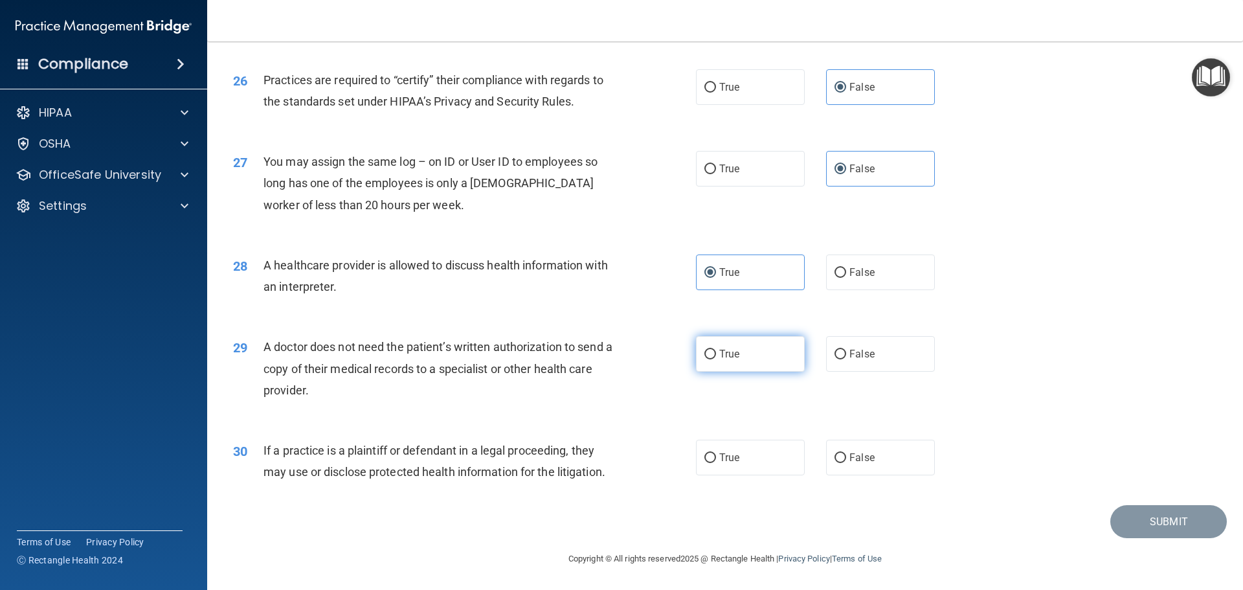
click at [719, 362] on label "True" at bounding box center [750, 354] width 109 height 36
click at [716, 359] on input "True" at bounding box center [710, 355] width 12 height 10
radio input "true"
click at [759, 453] on label "True" at bounding box center [750, 458] width 109 height 36
click at [716, 453] on input "True" at bounding box center [710, 458] width 12 height 10
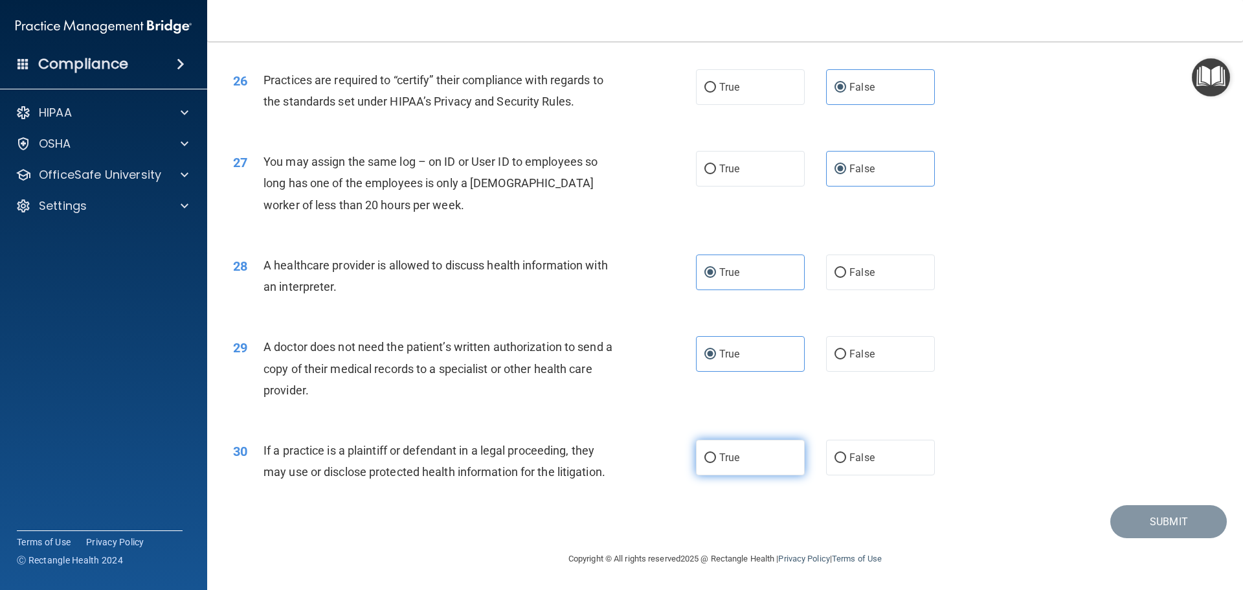
radio input "true"
click at [1175, 532] on button "Submit" at bounding box center [1168, 521] width 117 height 33
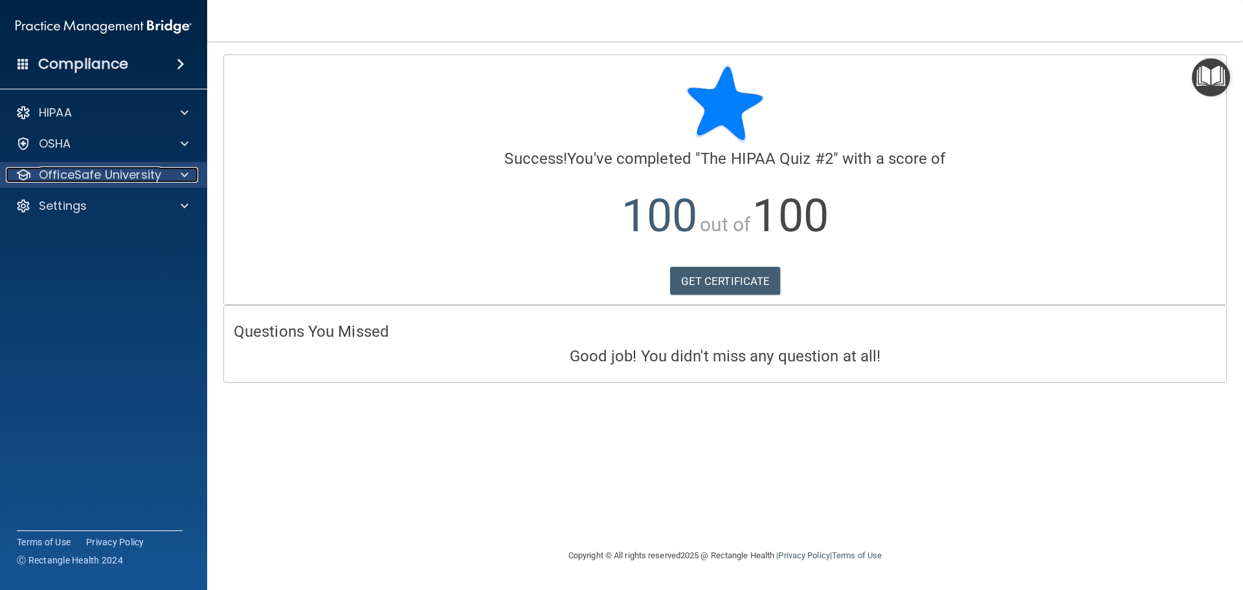
click at [93, 172] on p "OfficeSafe University" at bounding box center [100, 175] width 122 height 16
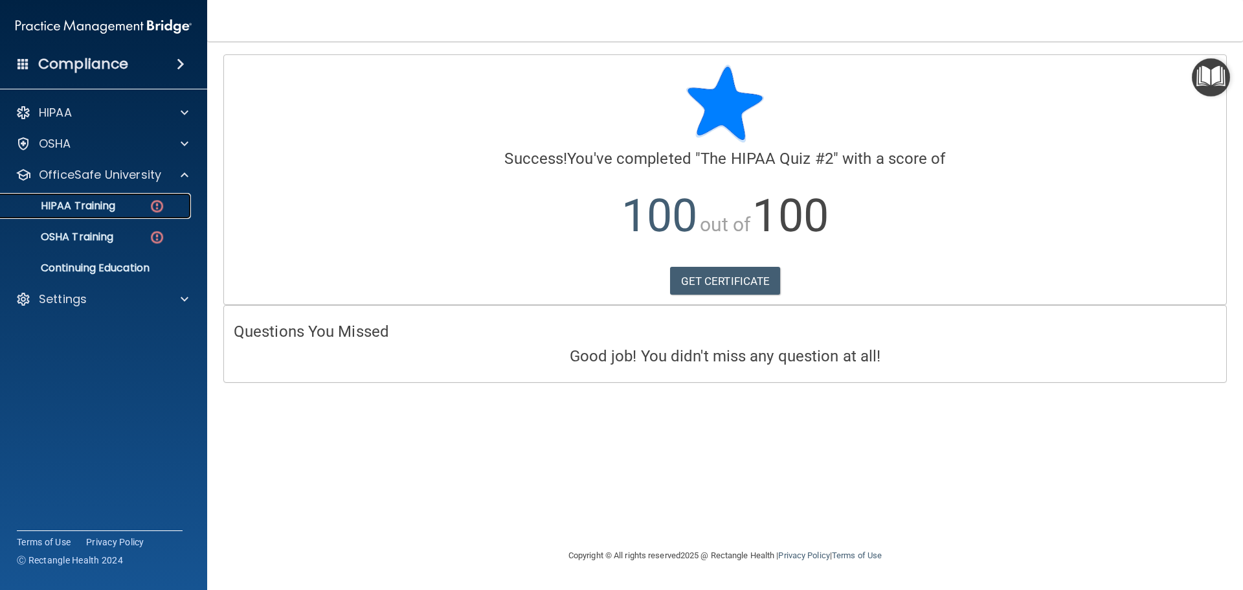
click at [115, 207] on p "HIPAA Training" at bounding box center [61, 205] width 107 height 13
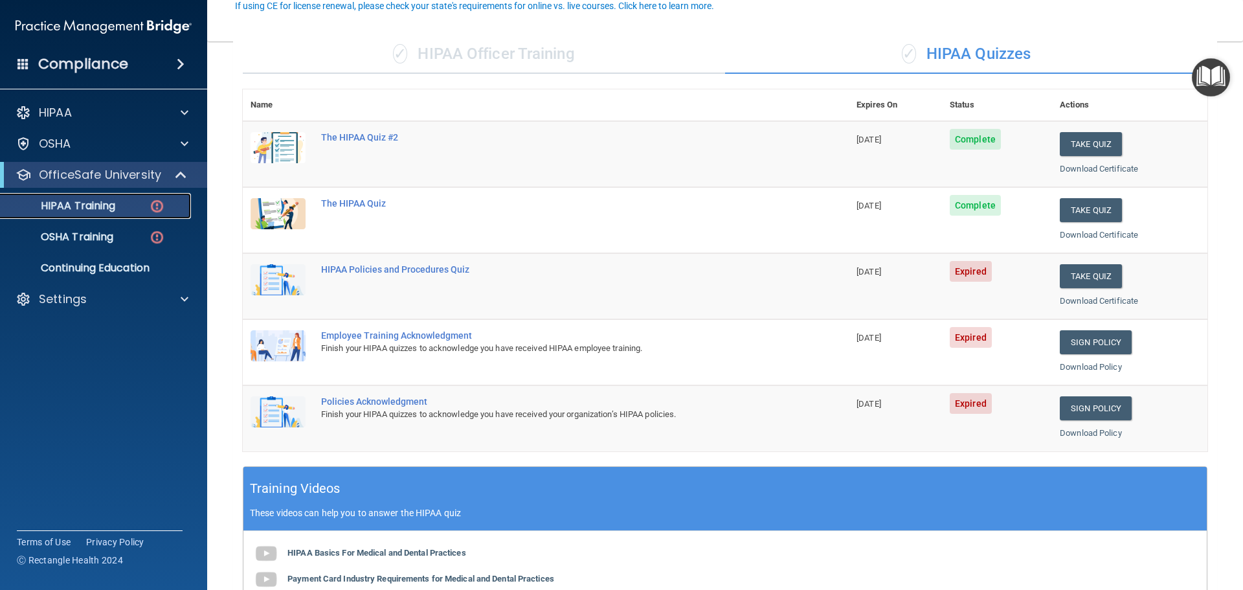
scroll to position [129, 0]
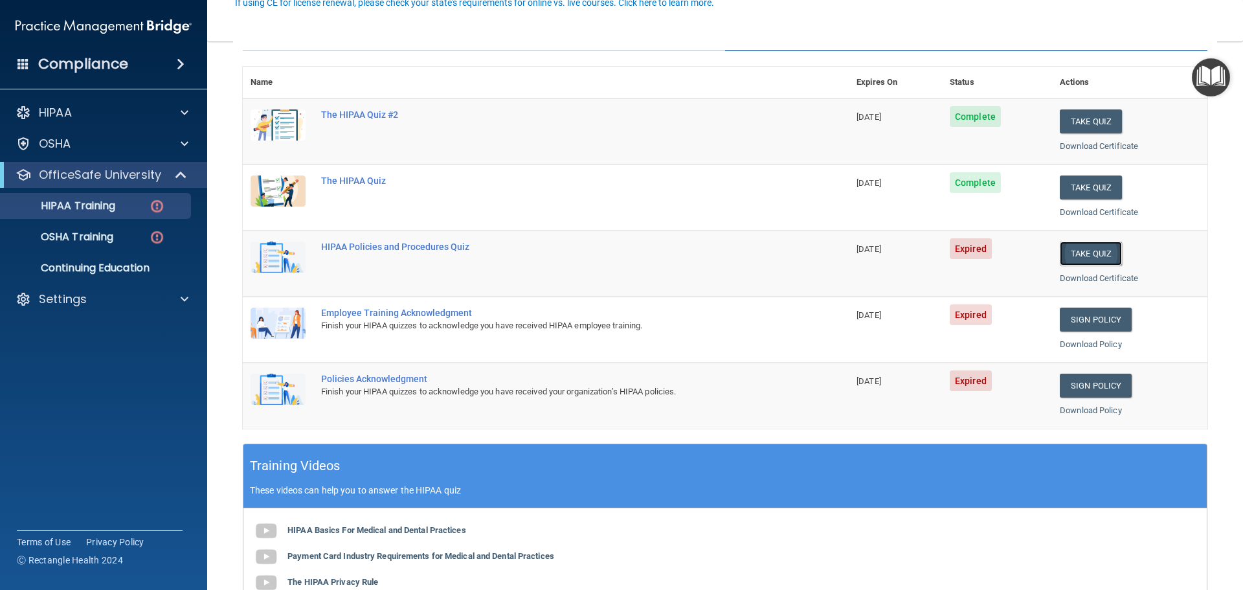
click at [1072, 250] on button "Take Quiz" at bounding box center [1091, 254] width 62 height 24
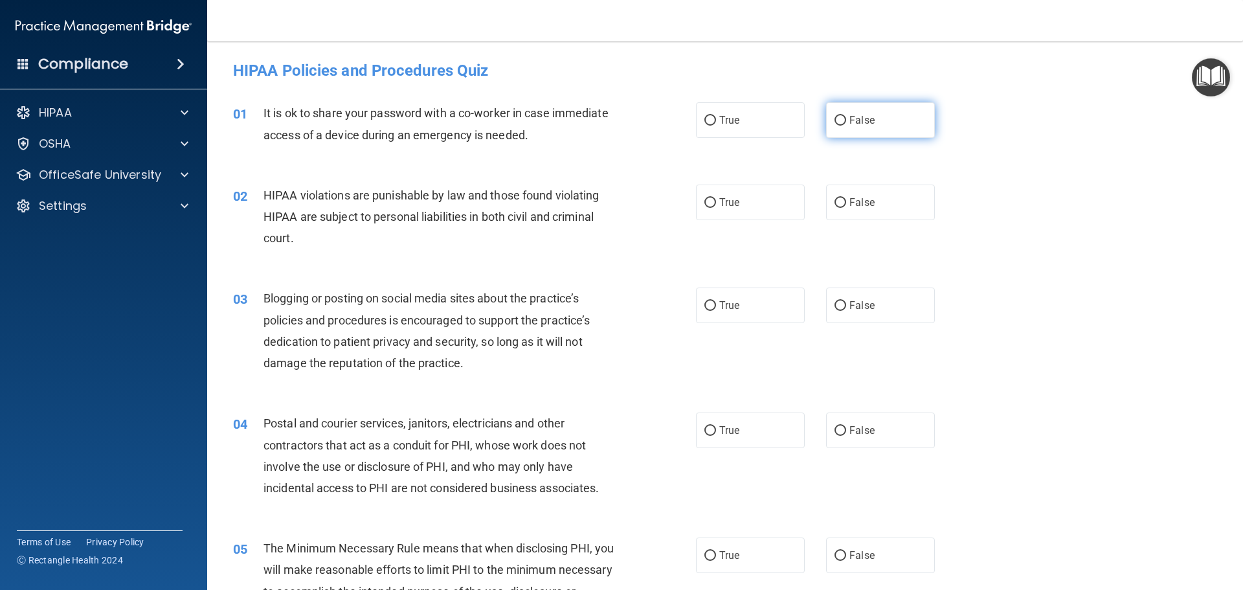
click at [840, 124] on input "False" at bounding box center [841, 121] width 12 height 10
radio input "true"
click at [704, 205] on input "True" at bounding box center [710, 203] width 12 height 10
radio input "true"
click at [826, 298] on label "False" at bounding box center [880, 305] width 109 height 36
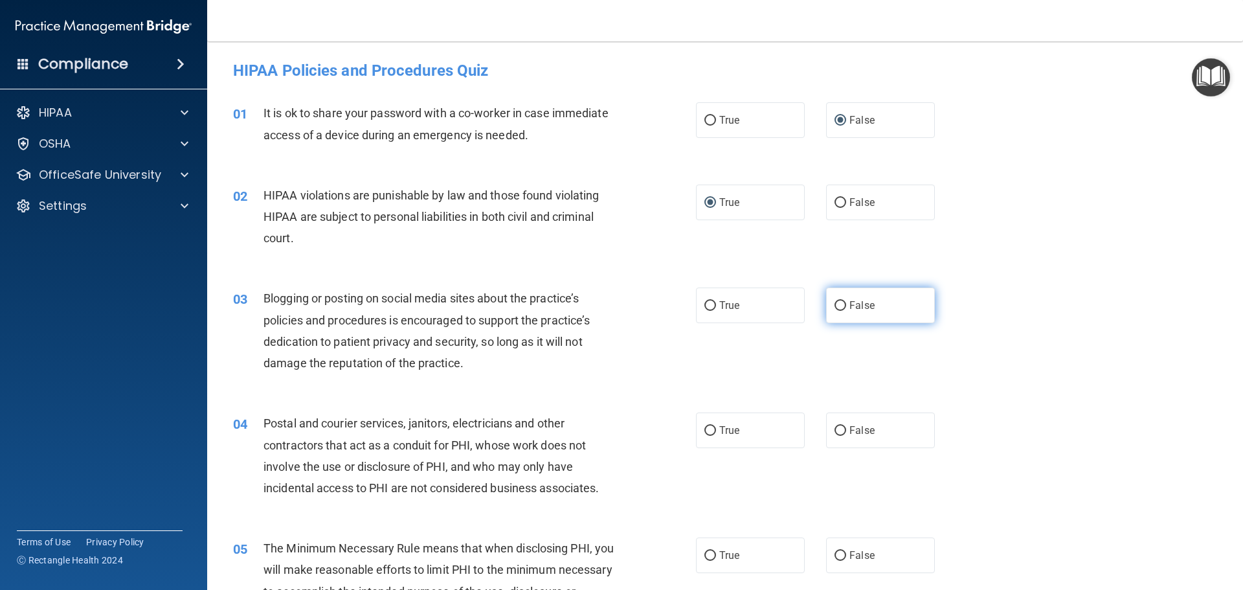
click at [835, 301] on input "False" at bounding box center [841, 306] width 12 height 10
radio input "true"
click at [746, 418] on label "True" at bounding box center [750, 430] width 109 height 36
click at [716, 426] on input "True" at bounding box center [710, 431] width 12 height 10
radio input "true"
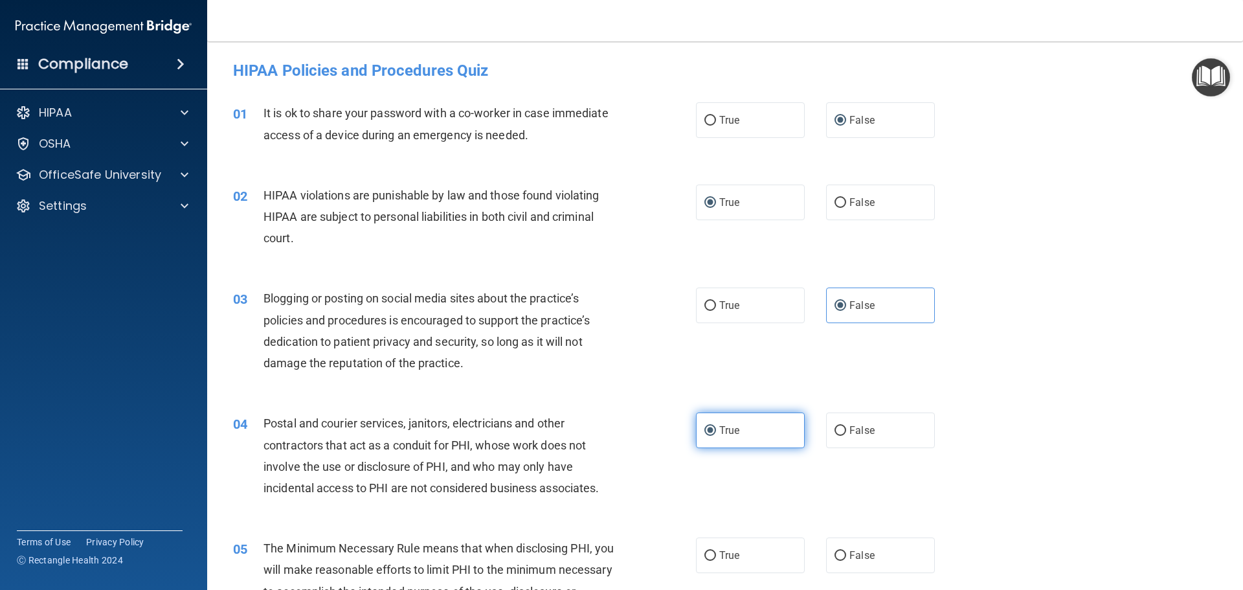
scroll to position [129, 0]
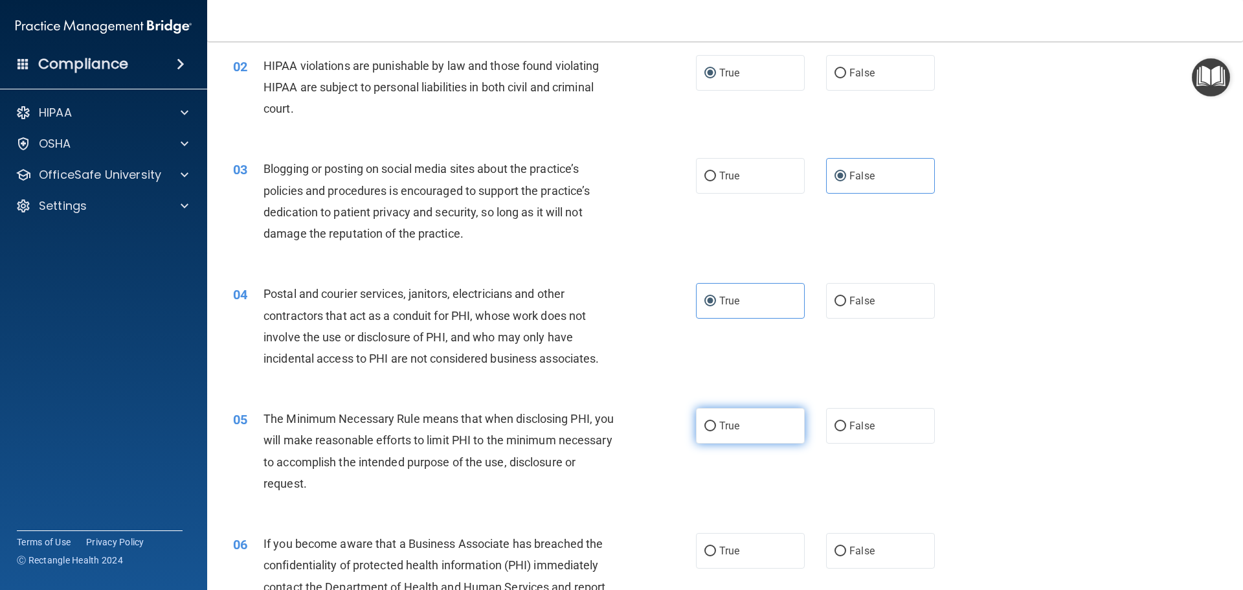
click at [730, 422] on span "True" at bounding box center [729, 426] width 20 height 12
click at [716, 422] on input "True" at bounding box center [710, 427] width 12 height 10
radio input "true"
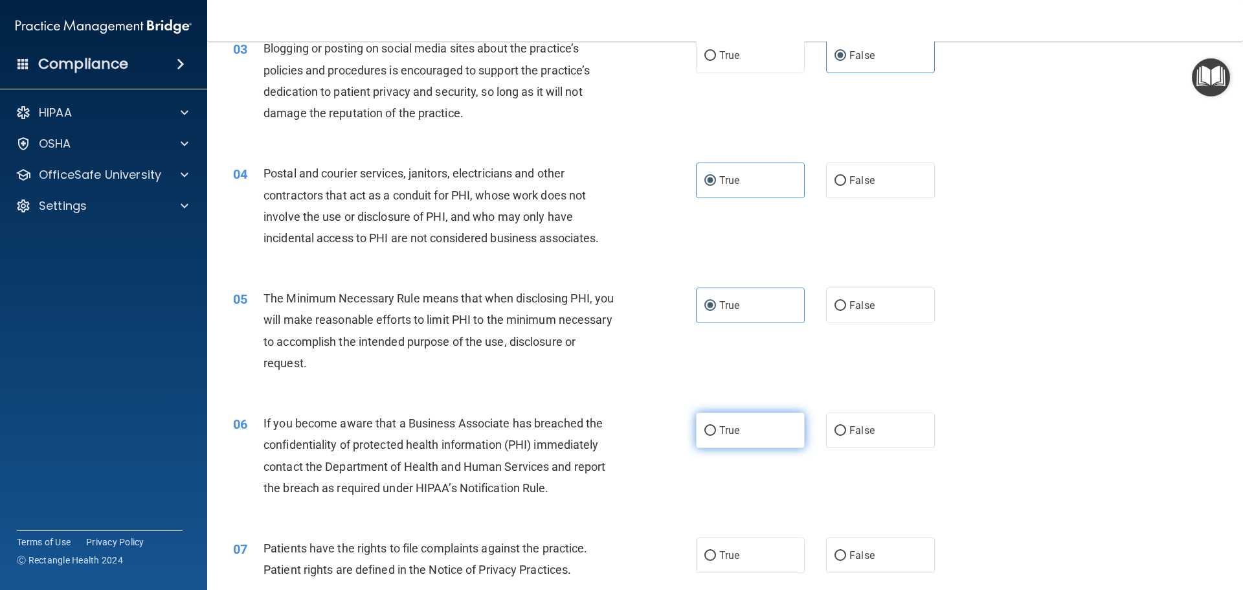
scroll to position [259, 0]
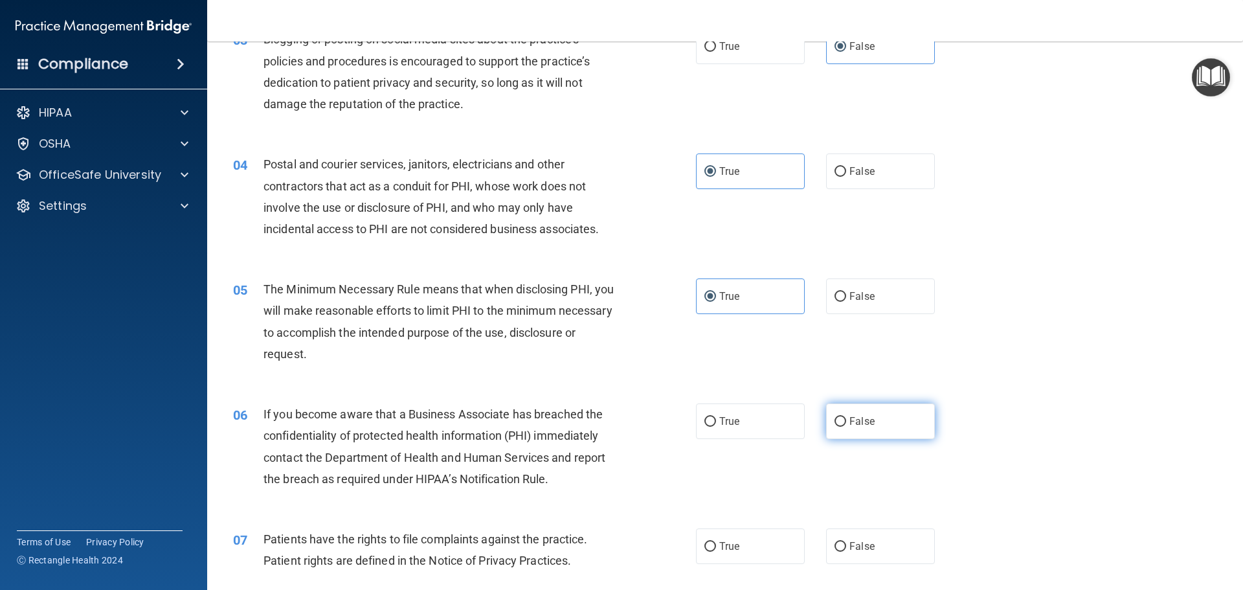
click at [849, 424] on span "False" at bounding box center [861, 421] width 25 height 12
click at [844, 424] on input "False" at bounding box center [841, 422] width 12 height 10
radio input "true"
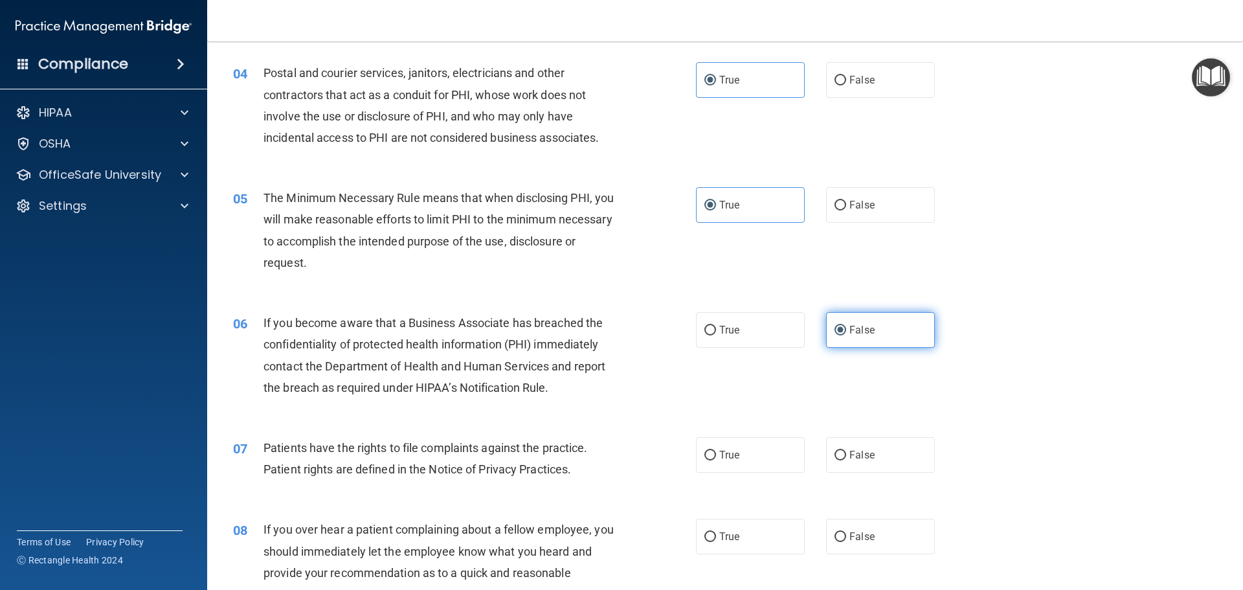
scroll to position [453, 0]
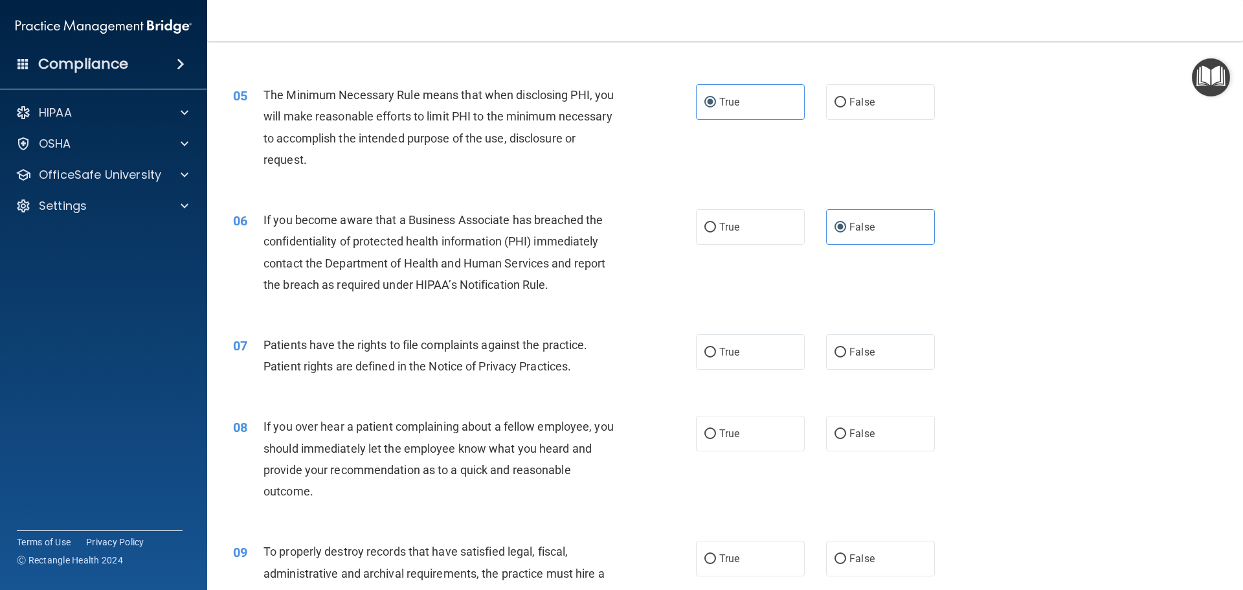
click at [745, 370] on div "07 Patients have the rights to file complaints against the practice. Patient ri…" at bounding box center [725, 359] width 1004 height 82
click at [743, 364] on label "True" at bounding box center [750, 352] width 109 height 36
click at [716, 357] on input "True" at bounding box center [710, 353] width 12 height 10
radio input "true"
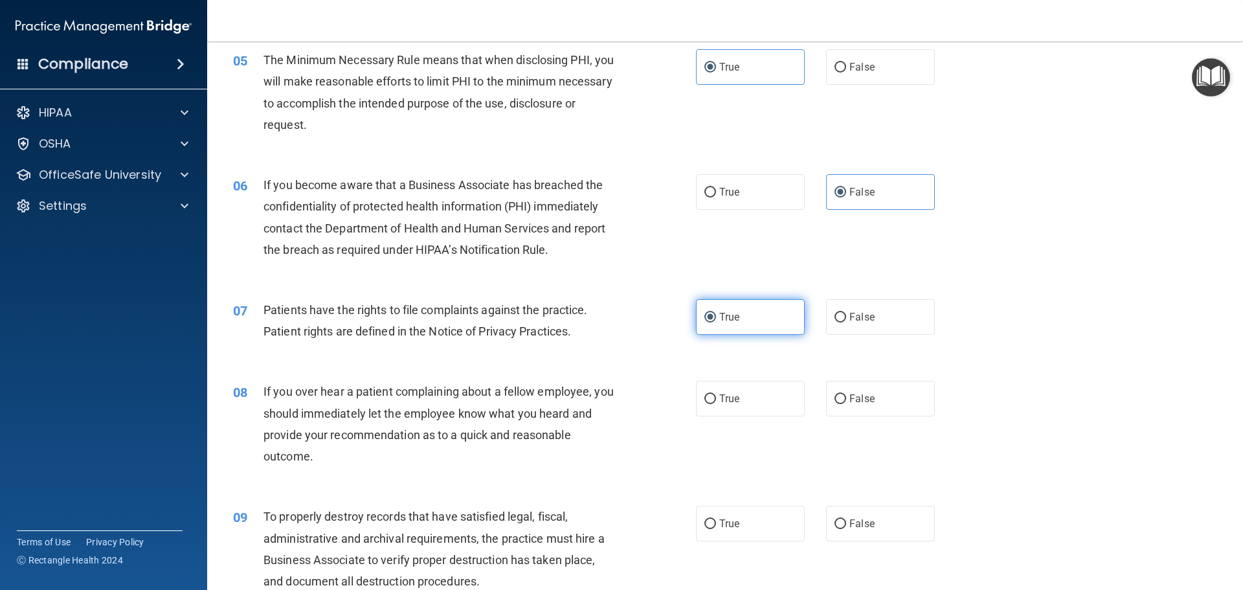
scroll to position [518, 0]
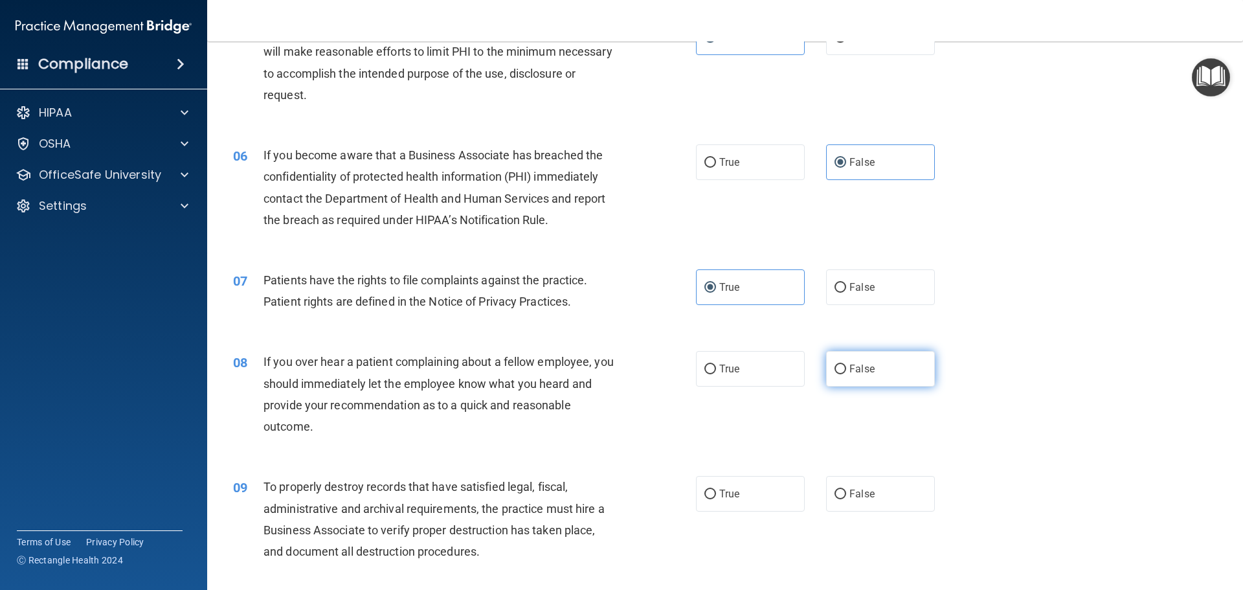
click at [835, 372] on input "False" at bounding box center [841, 370] width 12 height 10
radio input "true"
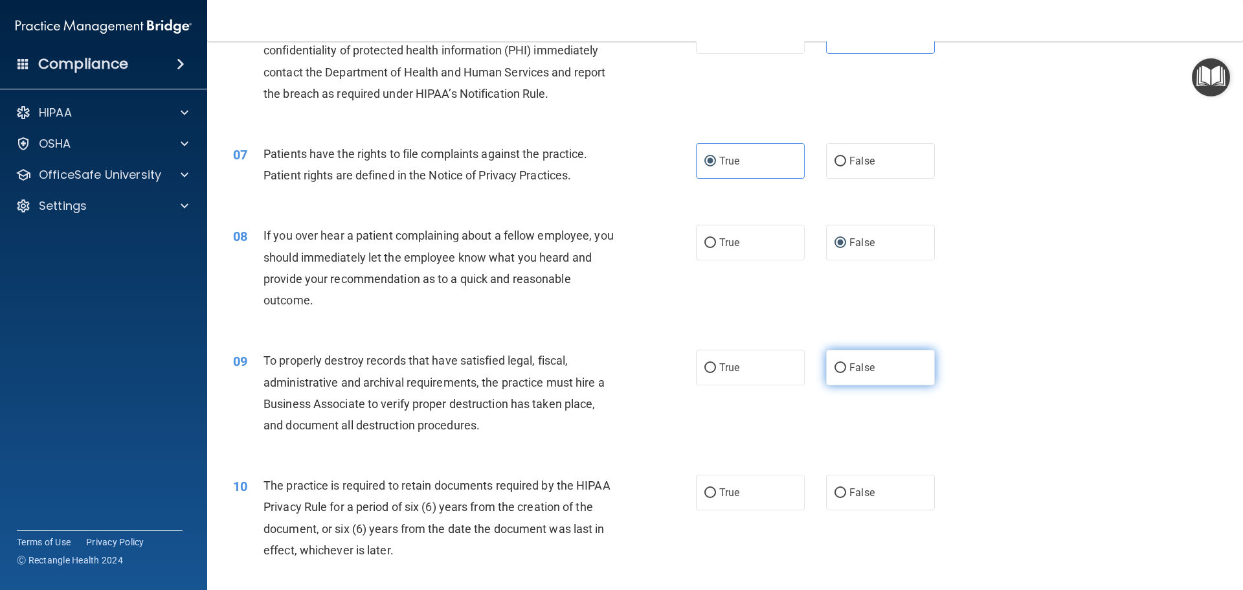
scroll to position [712, 0]
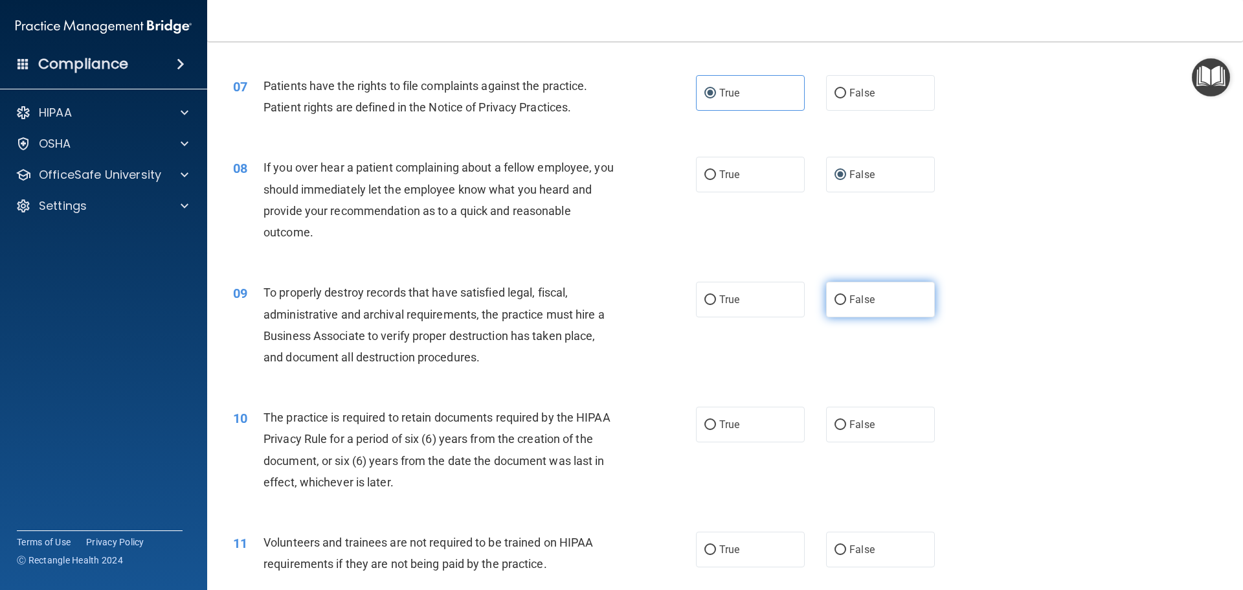
click at [856, 297] on span "False" at bounding box center [861, 299] width 25 height 12
click at [846, 297] on input "False" at bounding box center [841, 300] width 12 height 10
radio input "true"
click at [746, 416] on label "True" at bounding box center [750, 425] width 109 height 36
click at [716, 420] on input "True" at bounding box center [710, 425] width 12 height 10
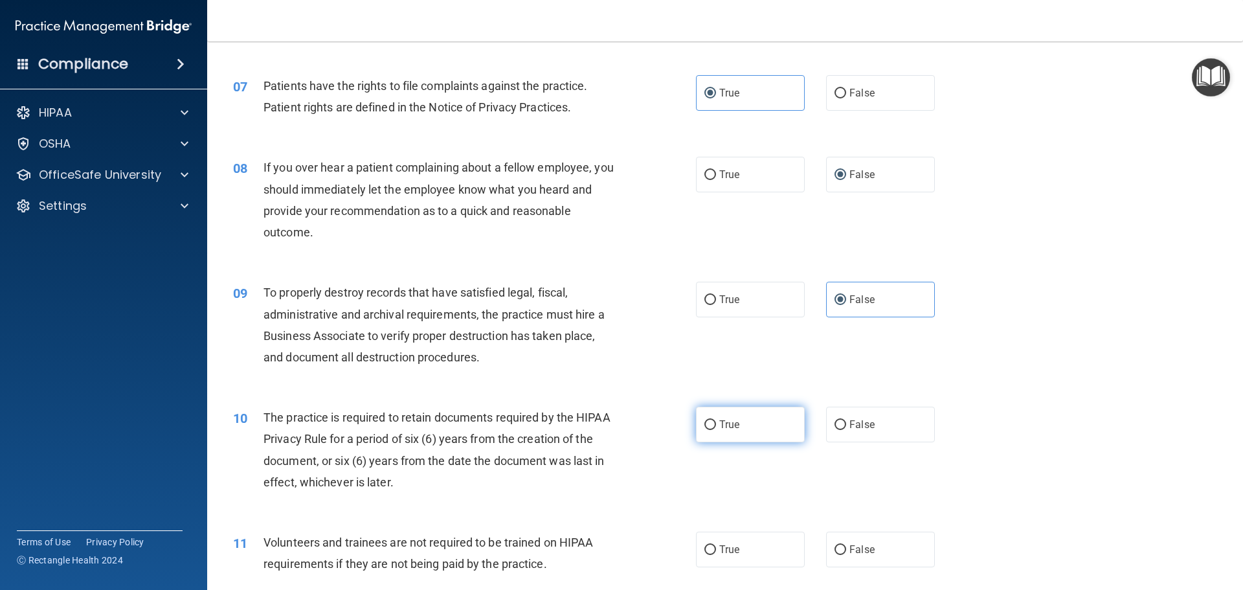
radio input "true"
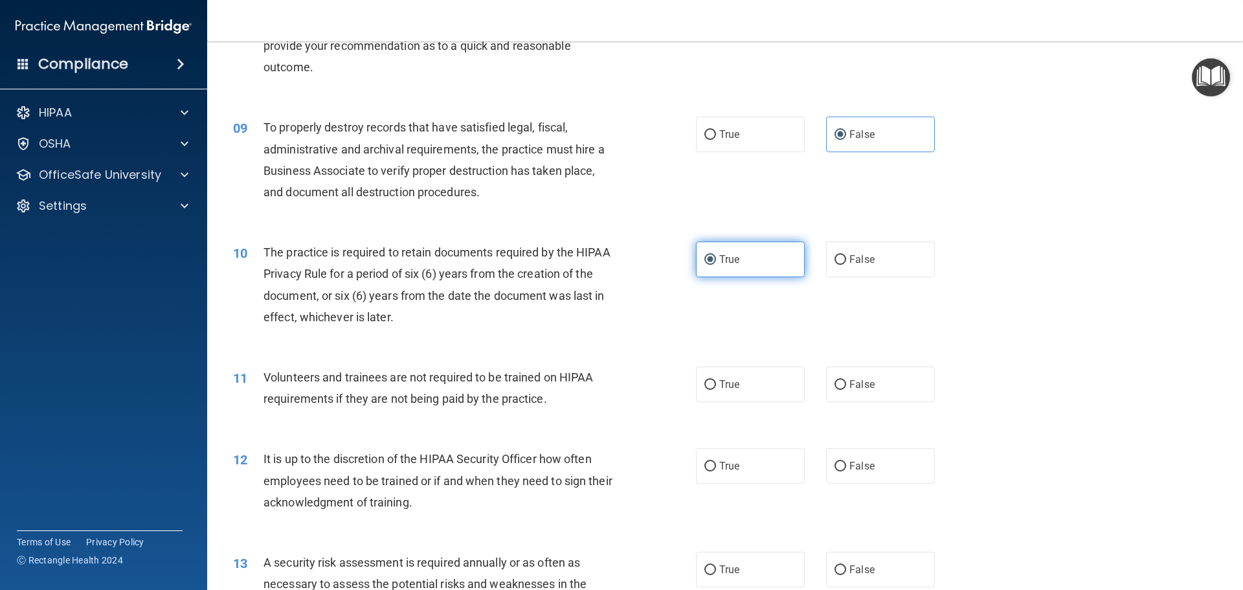
scroll to position [906, 0]
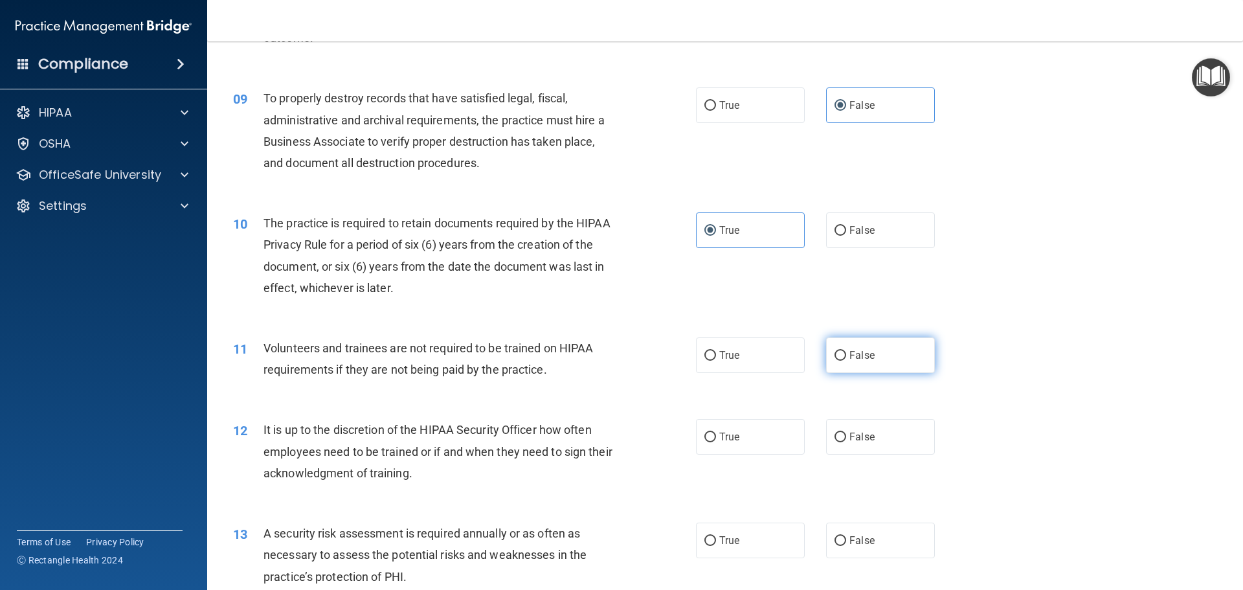
click at [839, 356] on input "False" at bounding box center [841, 356] width 12 height 10
radio input "true"
click at [852, 445] on label "False" at bounding box center [880, 437] width 109 height 36
click at [846, 442] on input "False" at bounding box center [841, 438] width 12 height 10
radio input "true"
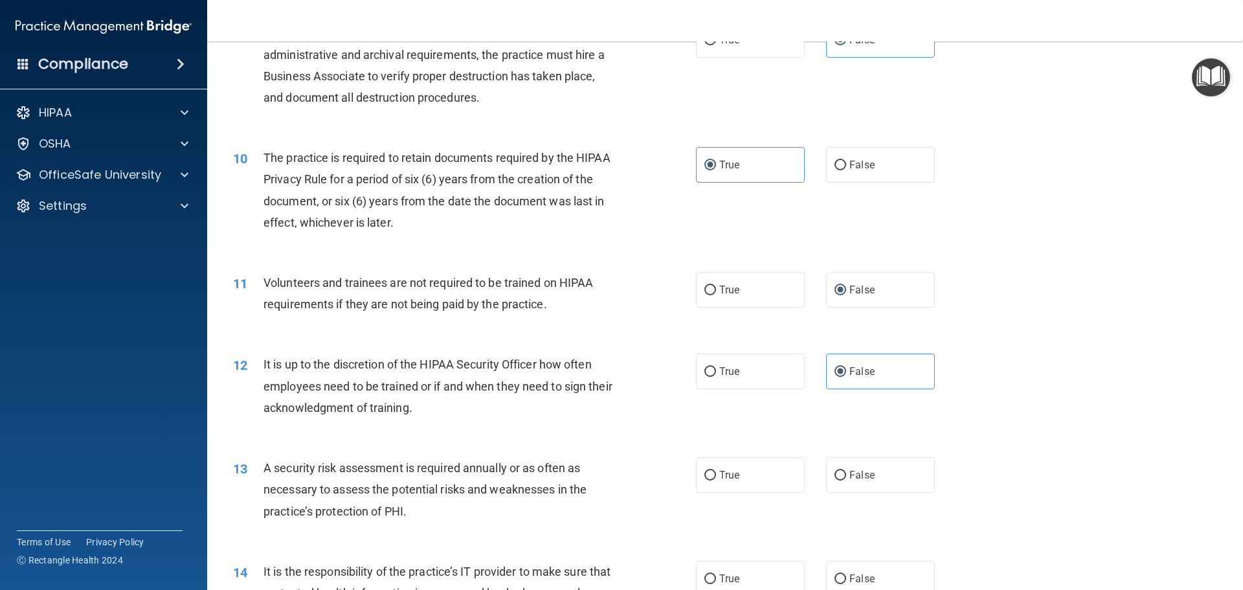
scroll to position [1101, 0]
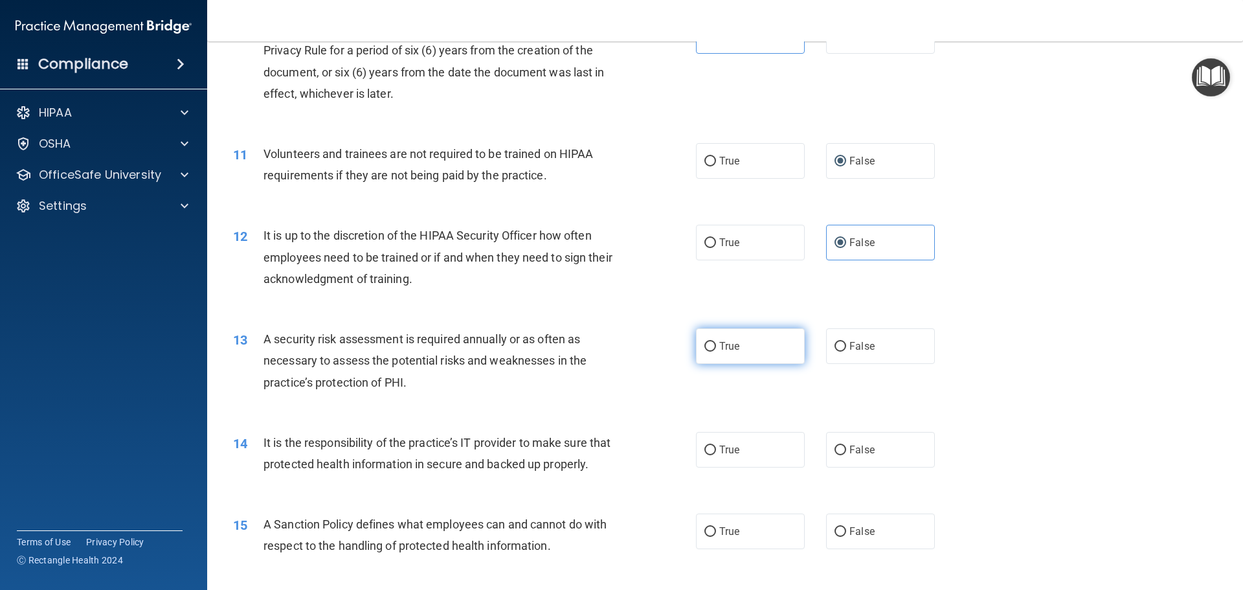
click at [704, 344] on input "True" at bounding box center [710, 347] width 12 height 10
radio input "true"
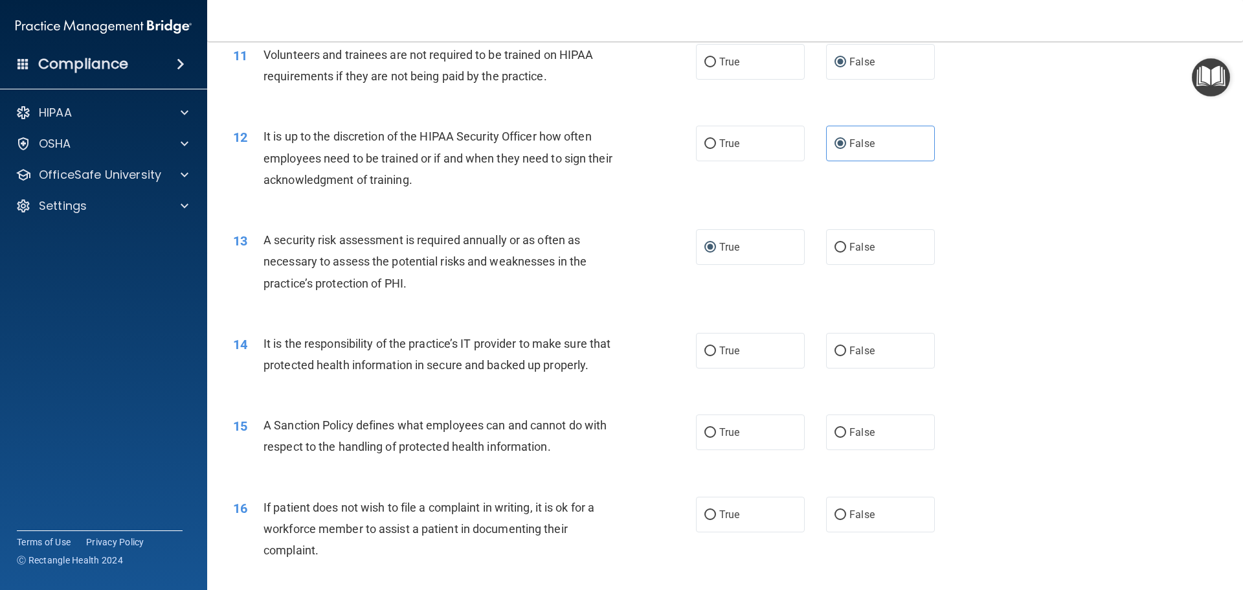
scroll to position [1230, 0]
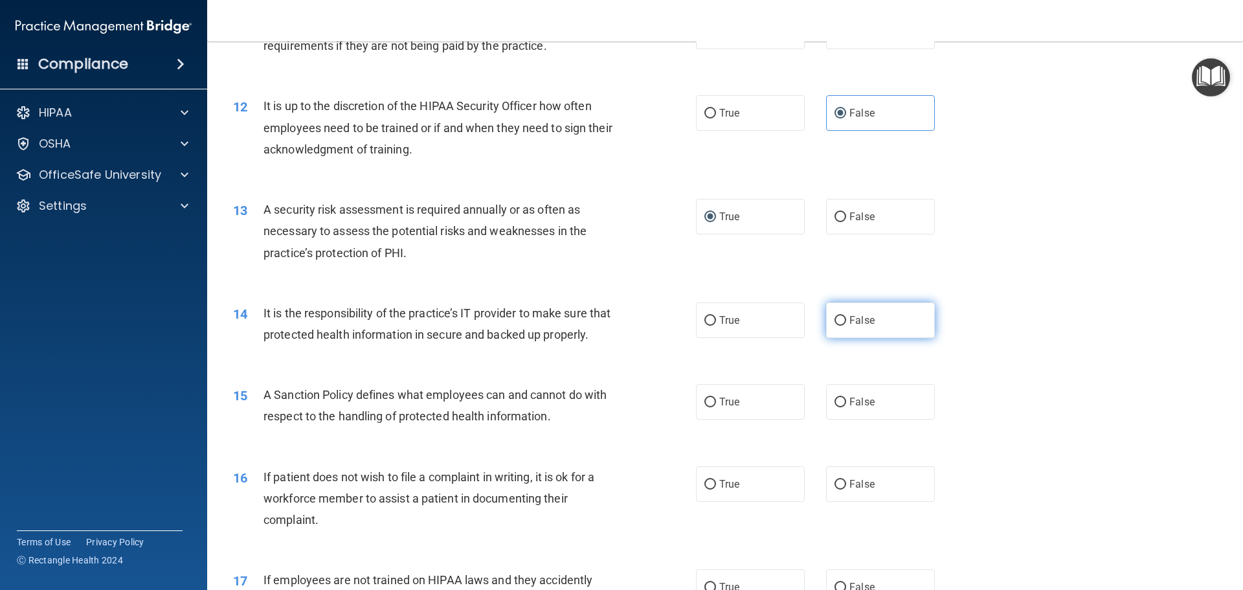
click at [839, 325] on input "False" at bounding box center [841, 321] width 12 height 10
radio input "true"
click at [849, 408] on span "False" at bounding box center [861, 402] width 25 height 12
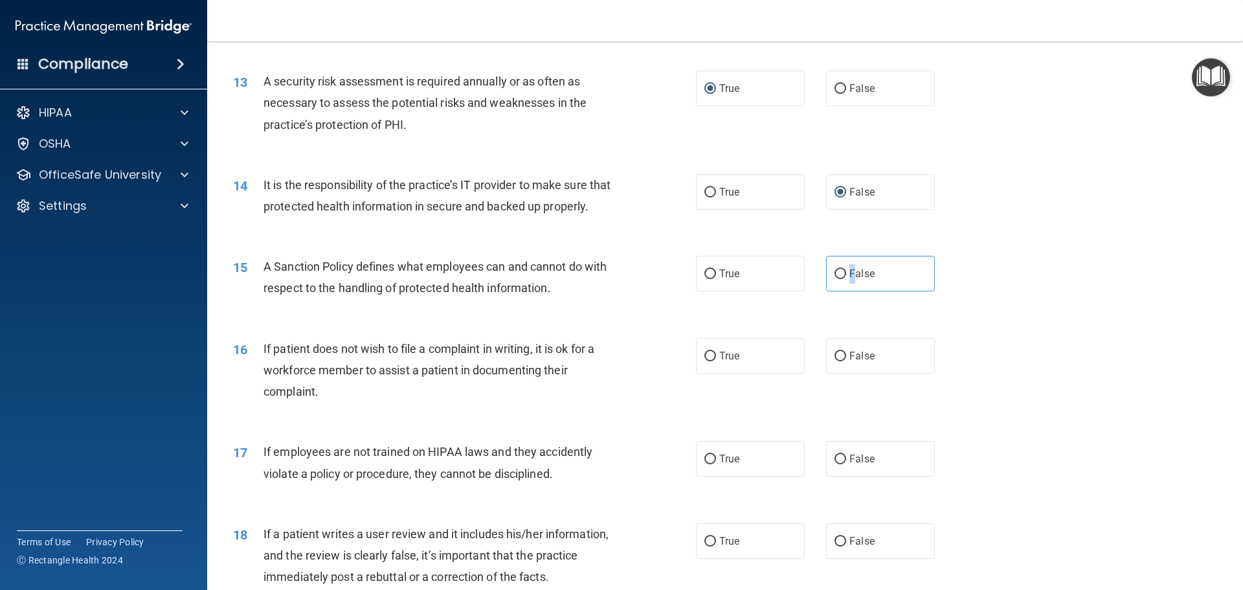
scroll to position [1360, 0]
click at [835, 278] on input "False" at bounding box center [841, 273] width 12 height 10
radio input "true"
click at [706, 360] on input "True" at bounding box center [710, 355] width 12 height 10
radio input "true"
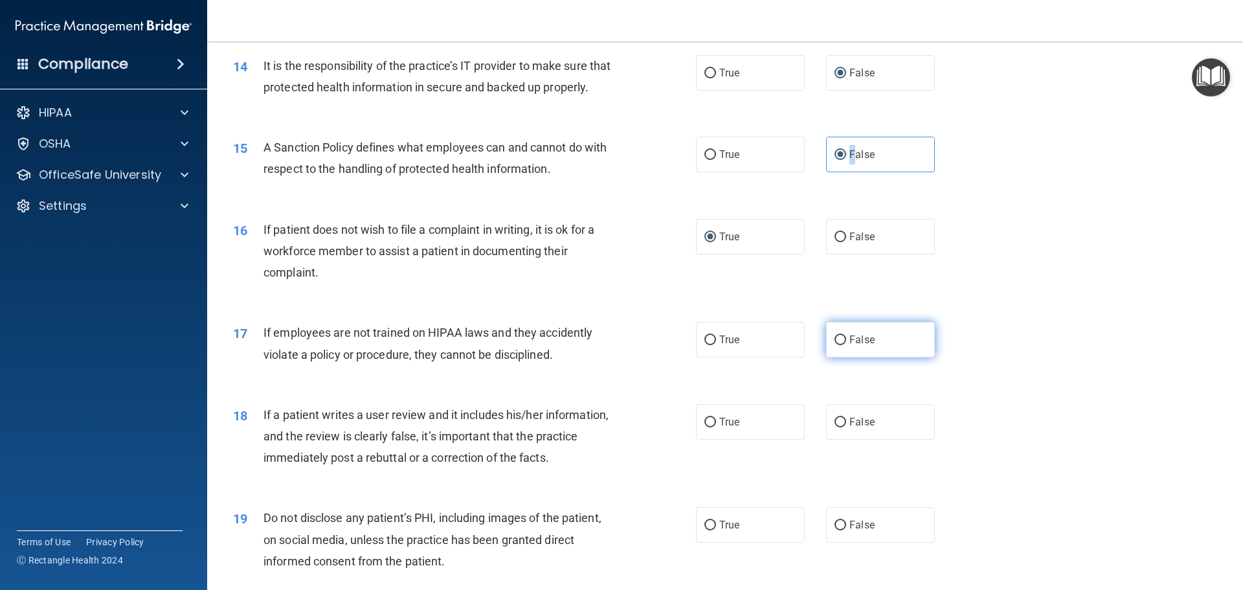
scroll to position [1489, 0]
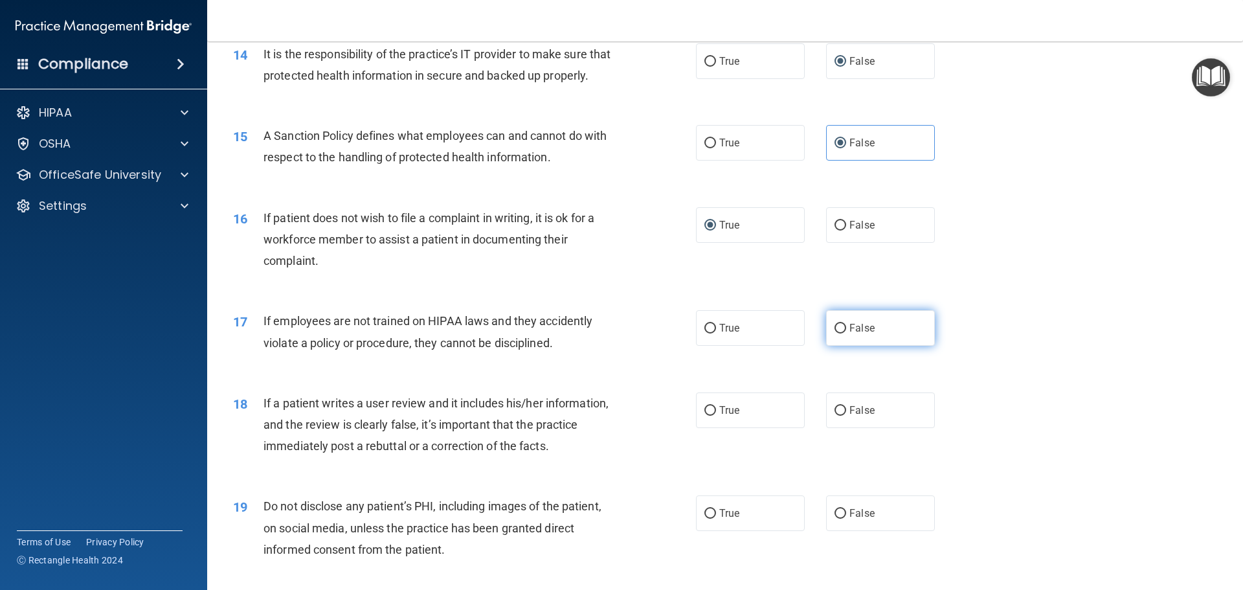
click at [838, 343] on label "False" at bounding box center [880, 328] width 109 height 36
click at [838, 333] on input "False" at bounding box center [841, 329] width 12 height 10
radio input "true"
click at [836, 416] on input "False" at bounding box center [841, 411] width 12 height 10
radio input "true"
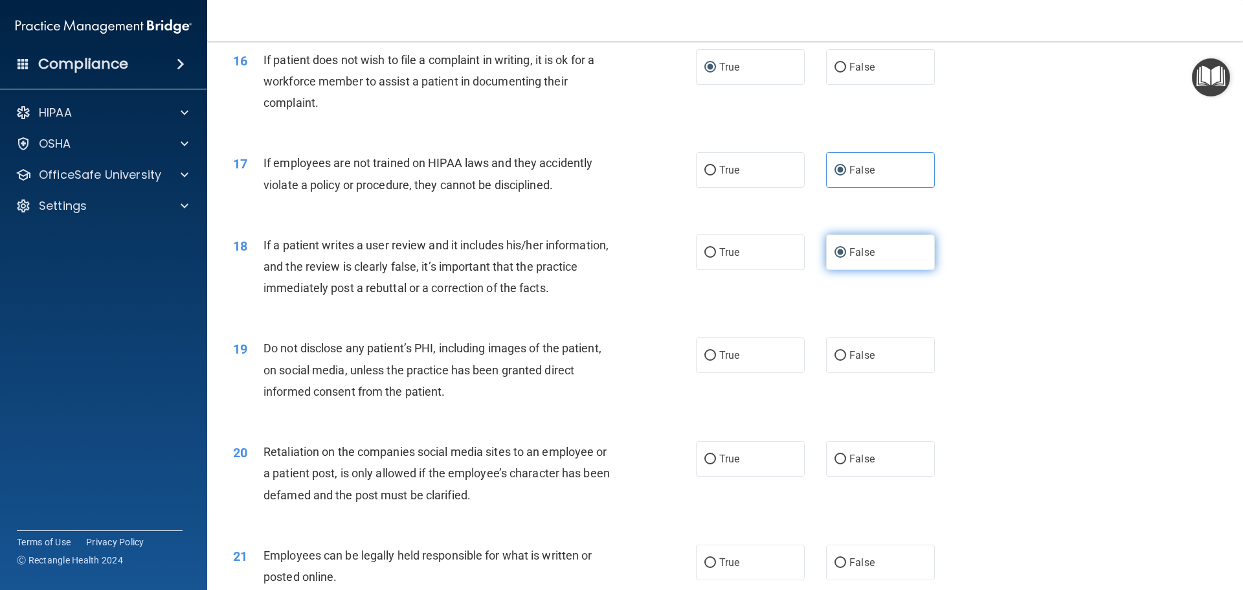
scroll to position [1683, 0]
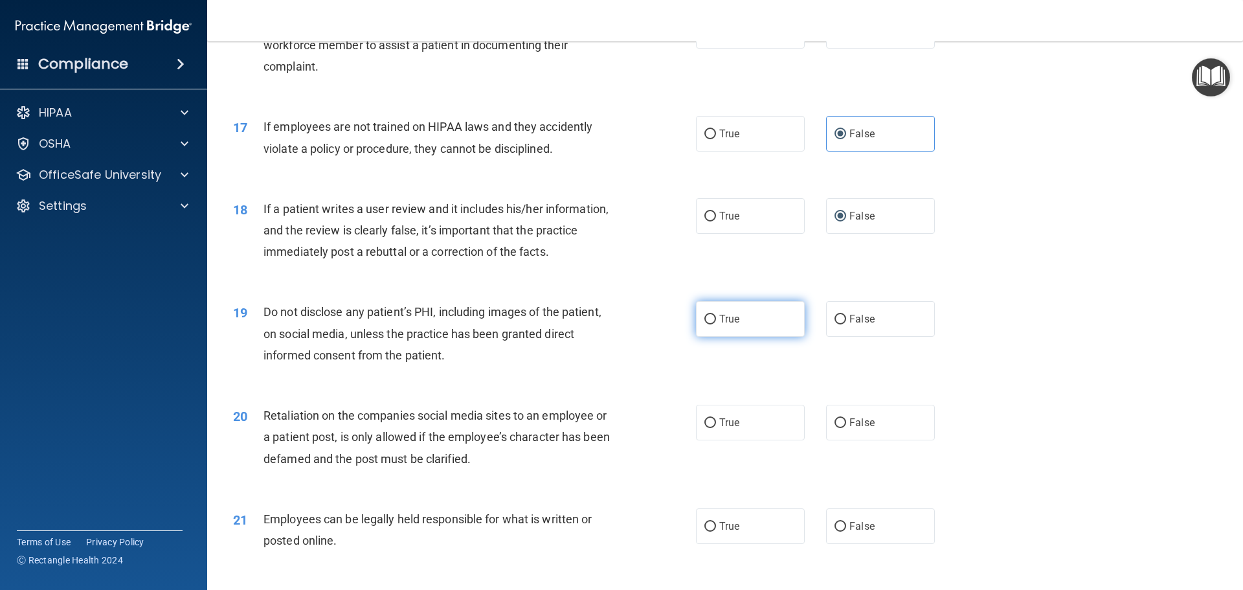
click at [710, 324] on input "True" at bounding box center [710, 320] width 12 height 10
radio input "true"
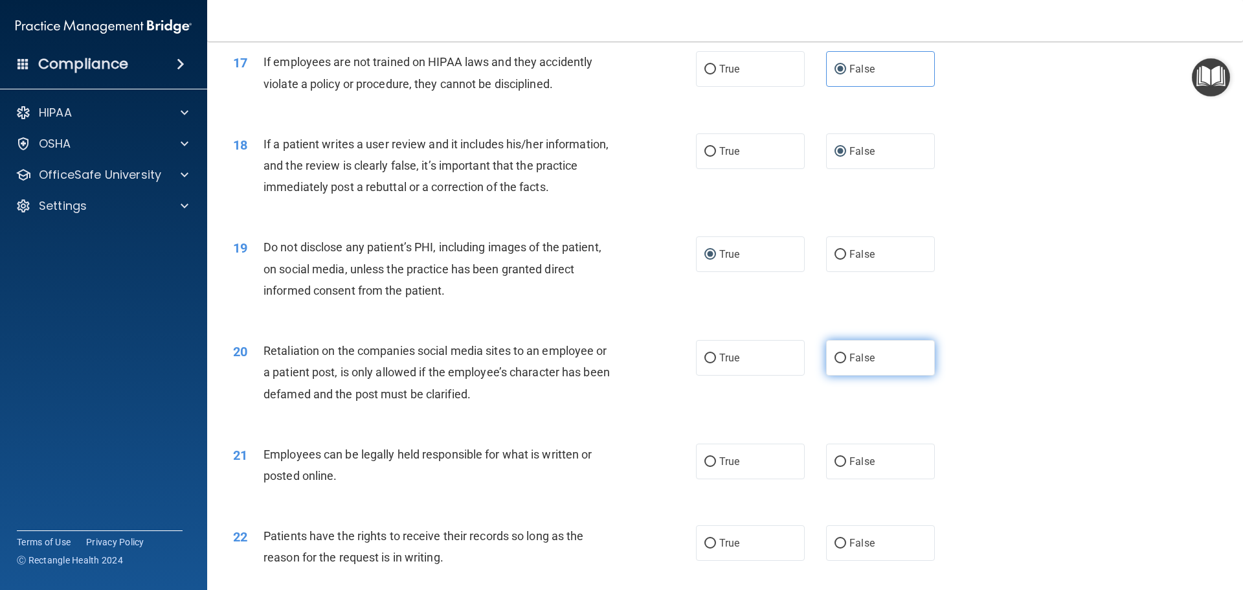
click at [837, 363] on input "False" at bounding box center [841, 359] width 12 height 10
radio input "true"
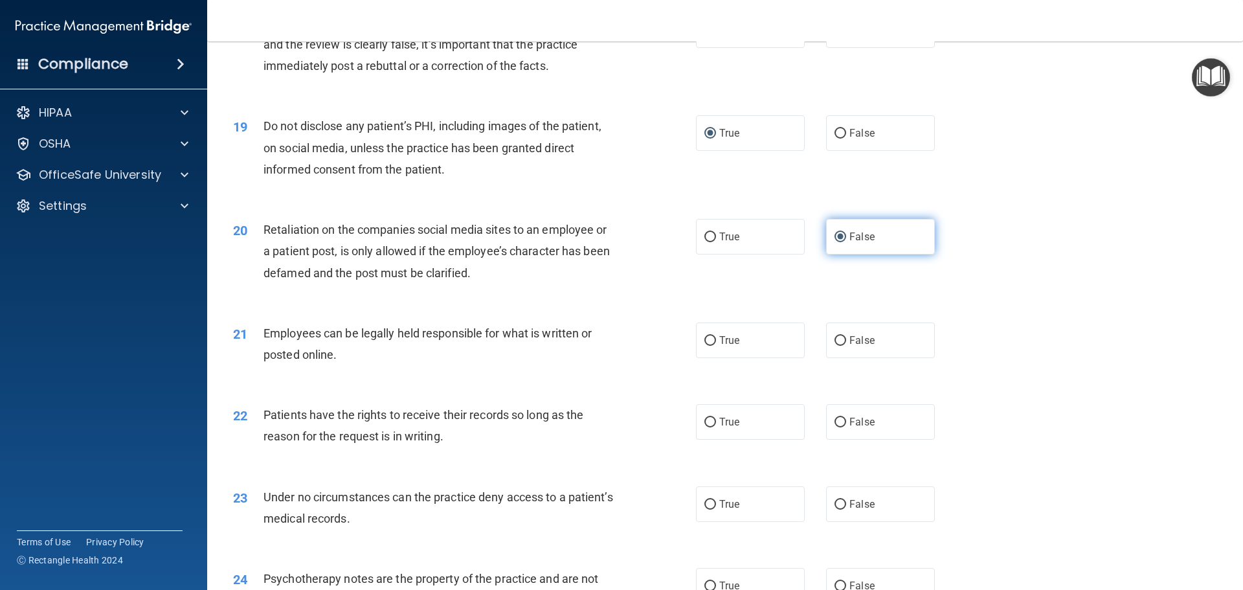
scroll to position [1878, 0]
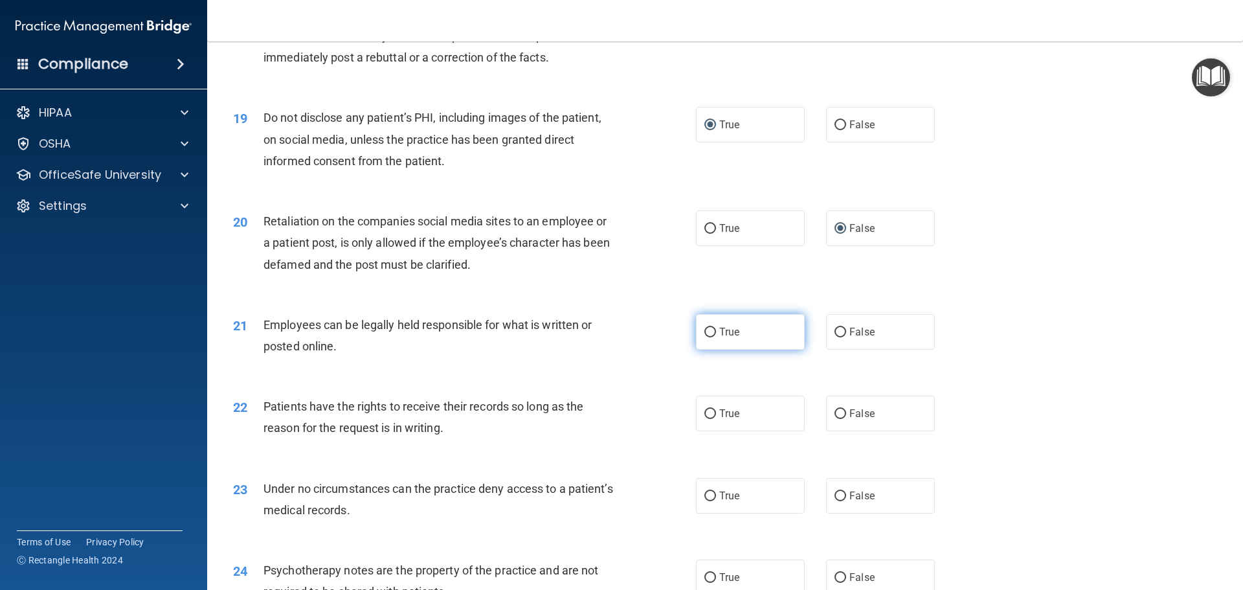
click at [704, 337] on input "True" at bounding box center [710, 333] width 12 height 10
radio input "true"
click at [840, 419] on input "False" at bounding box center [841, 414] width 12 height 10
radio input "true"
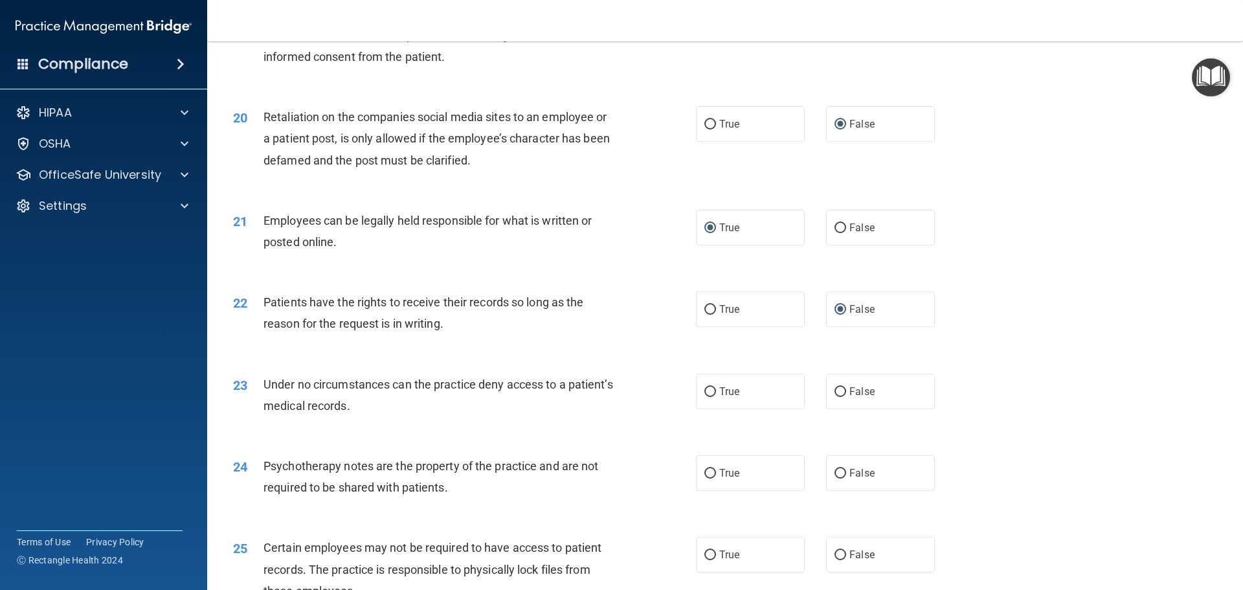
scroll to position [2007, 0]
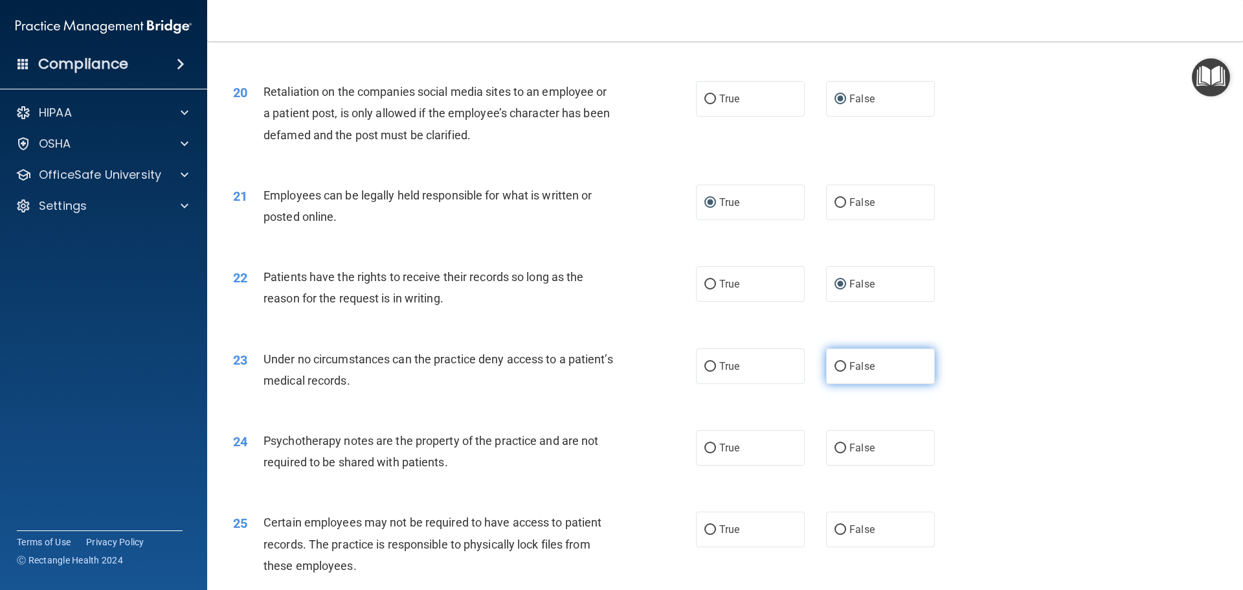
click at [835, 372] on input "False" at bounding box center [841, 367] width 12 height 10
radio input "true"
click at [708, 453] on input "True" at bounding box center [710, 449] width 12 height 10
radio input "true"
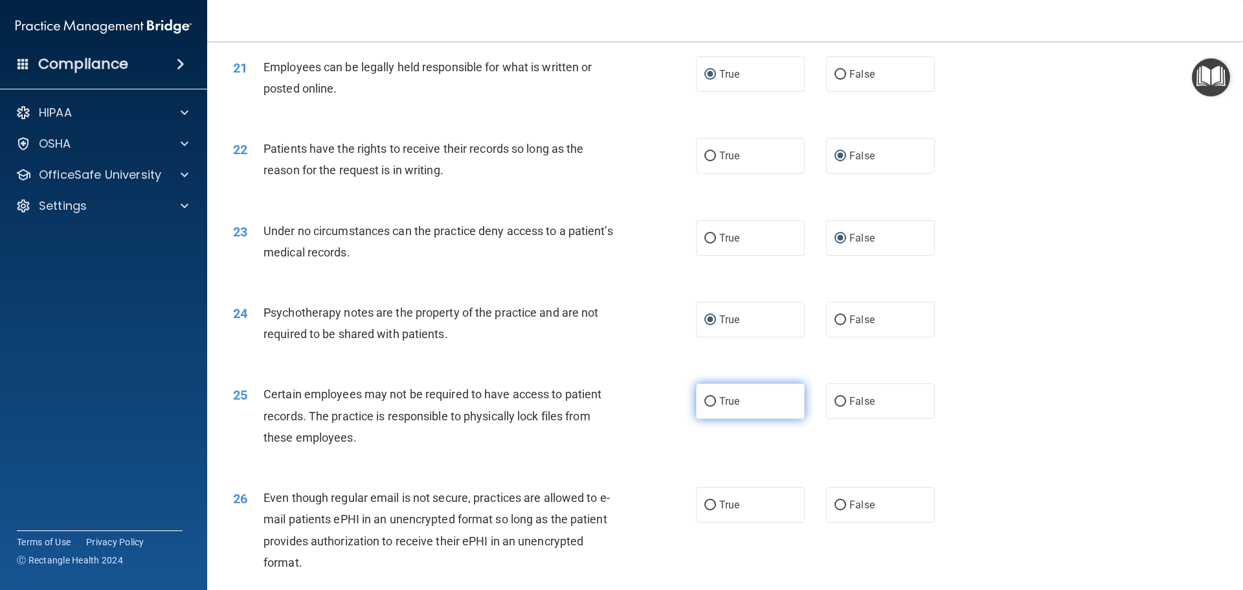
scroll to position [2137, 0]
click at [708, 405] on input "True" at bounding box center [710, 401] width 12 height 10
radio input "true"
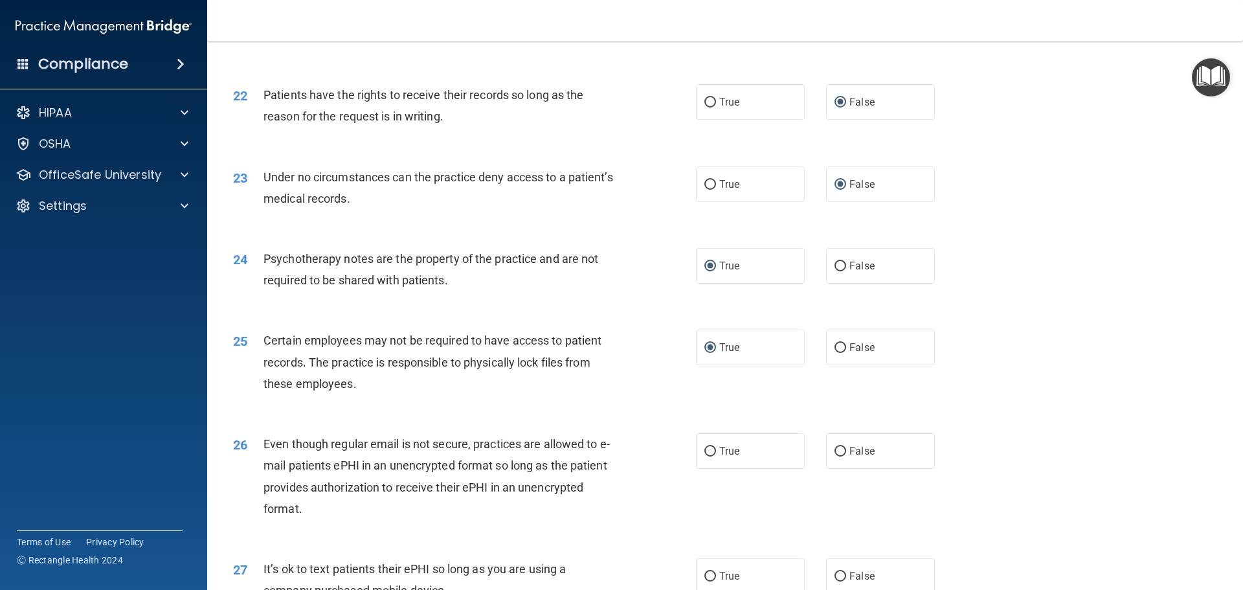
scroll to position [2266, 0]
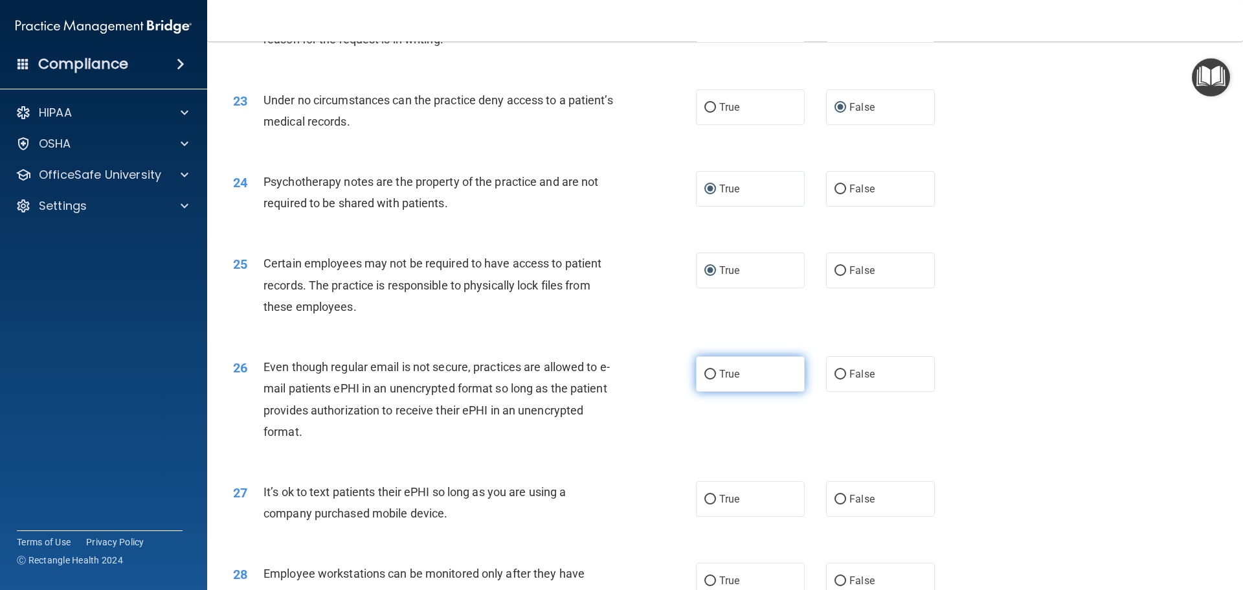
click at [710, 379] on input "True" at bounding box center [710, 375] width 12 height 10
radio input "true"
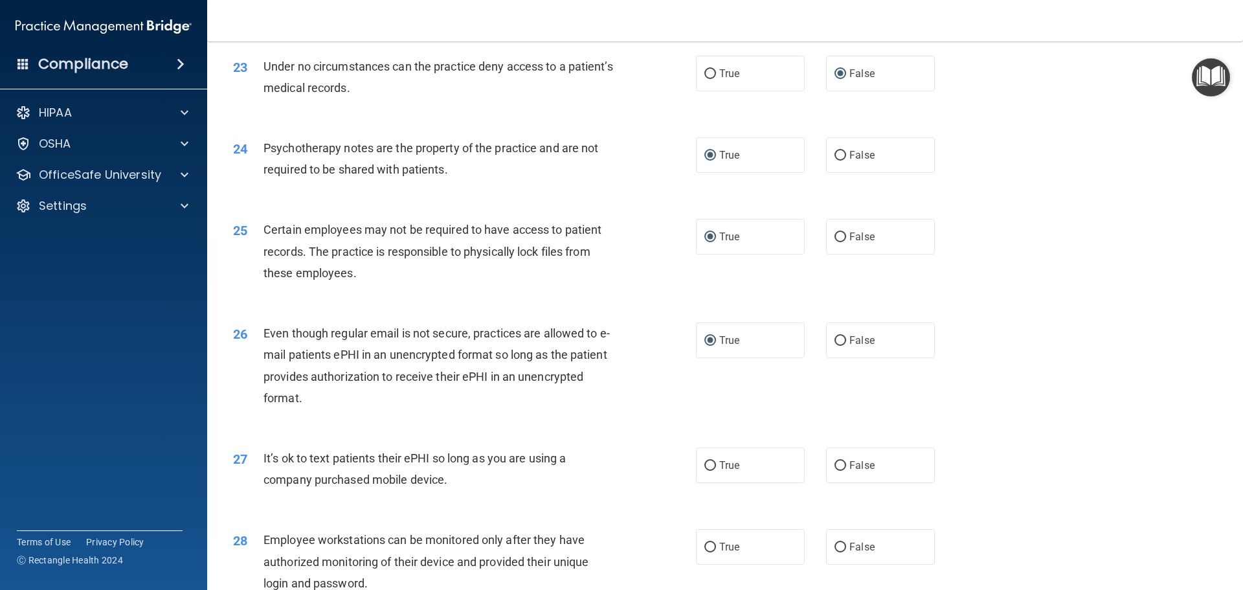
scroll to position [2331, 0]
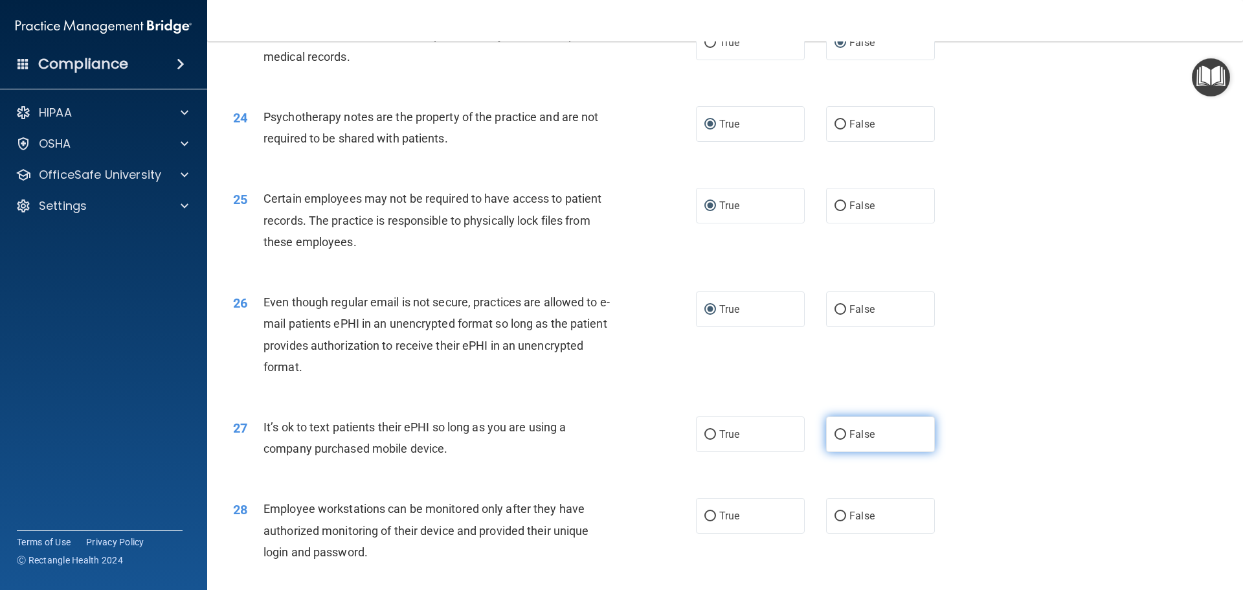
click at [836, 440] on input "False" at bounding box center [841, 435] width 12 height 10
radio input "true"
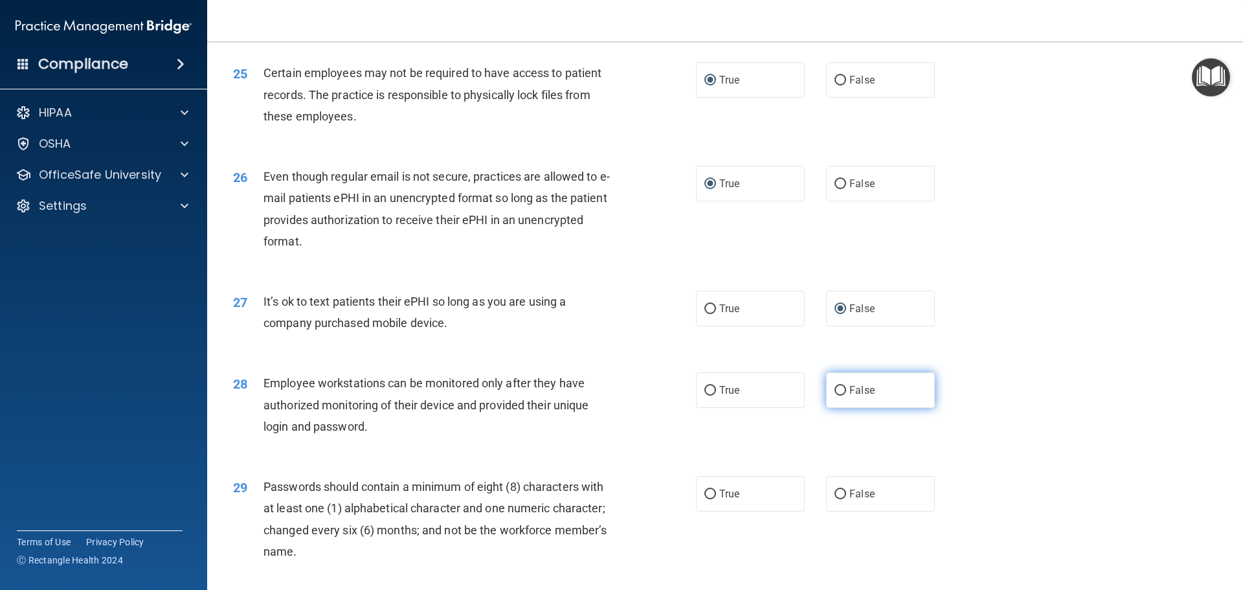
scroll to position [2460, 0]
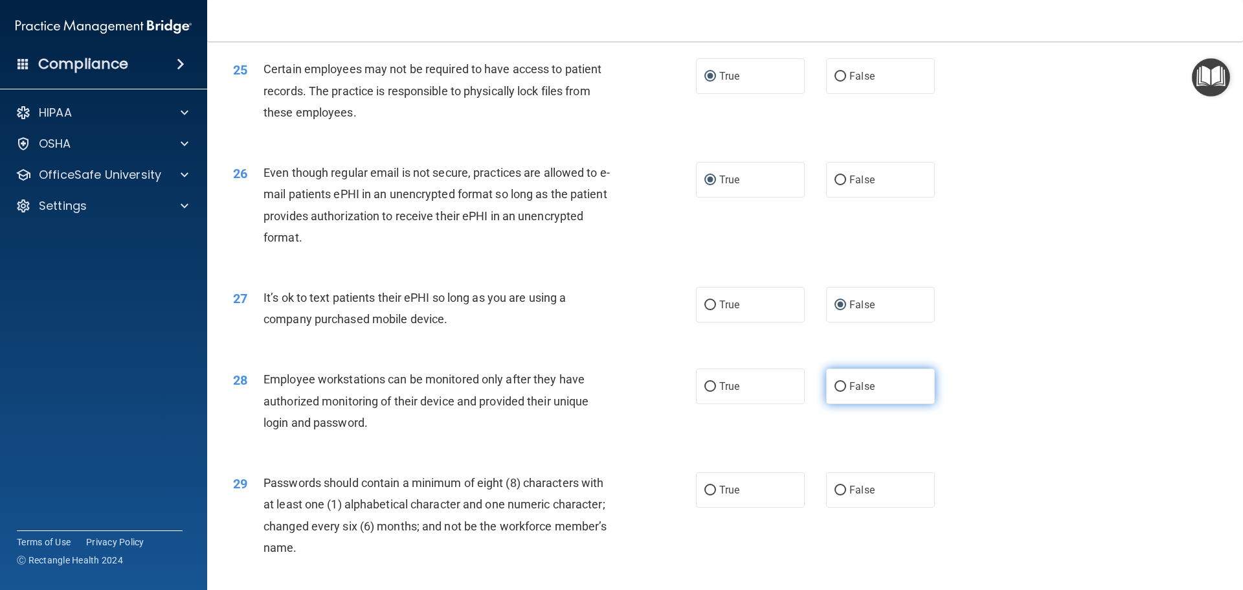
click at [835, 392] on input "False" at bounding box center [841, 387] width 12 height 10
radio input "true"
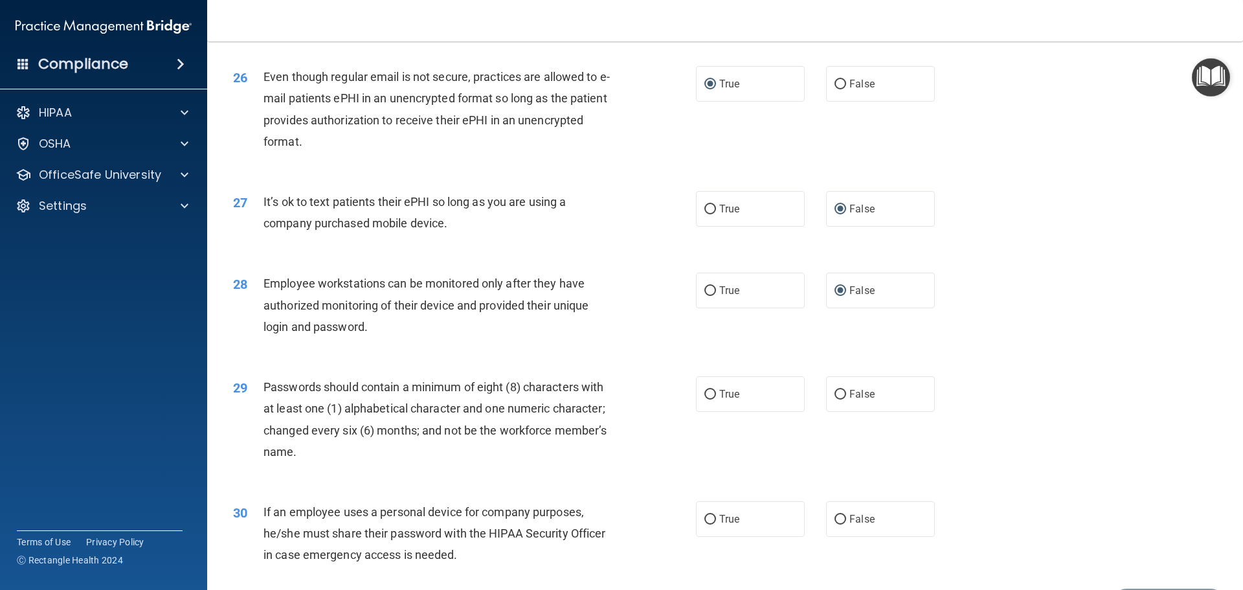
scroll to position [2590, 0]
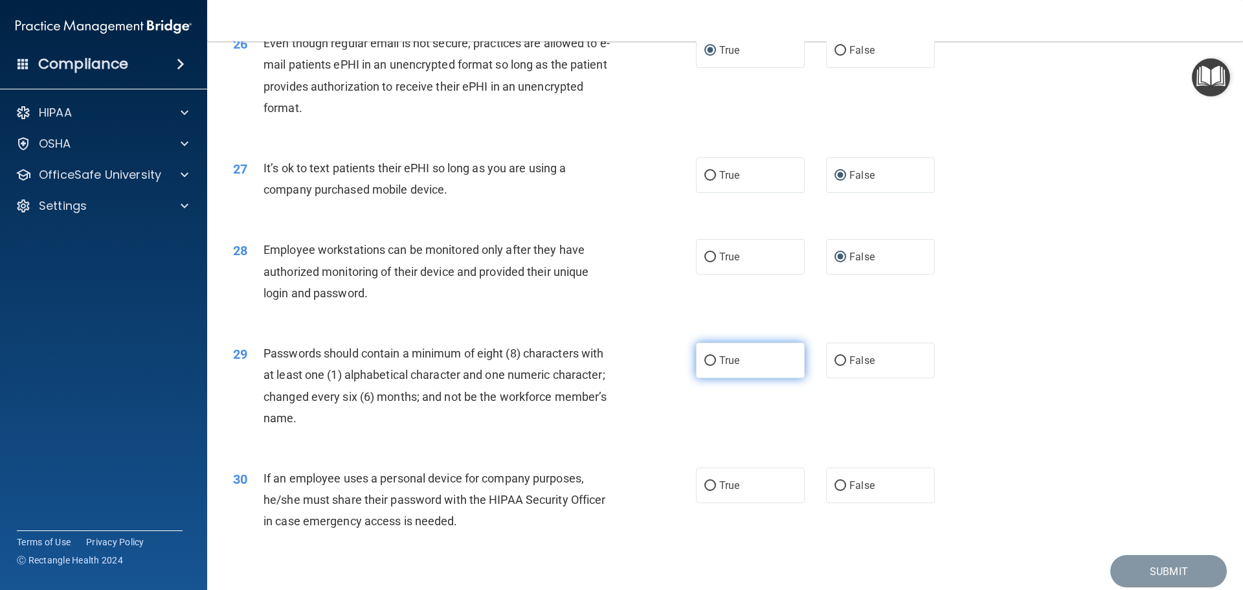
click at [721, 370] on label "True" at bounding box center [750, 361] width 109 height 36
click at [716, 366] on input "True" at bounding box center [710, 361] width 12 height 10
radio input "true"
click at [842, 503] on label "False" at bounding box center [880, 485] width 109 height 36
click at [842, 491] on input "False" at bounding box center [841, 486] width 12 height 10
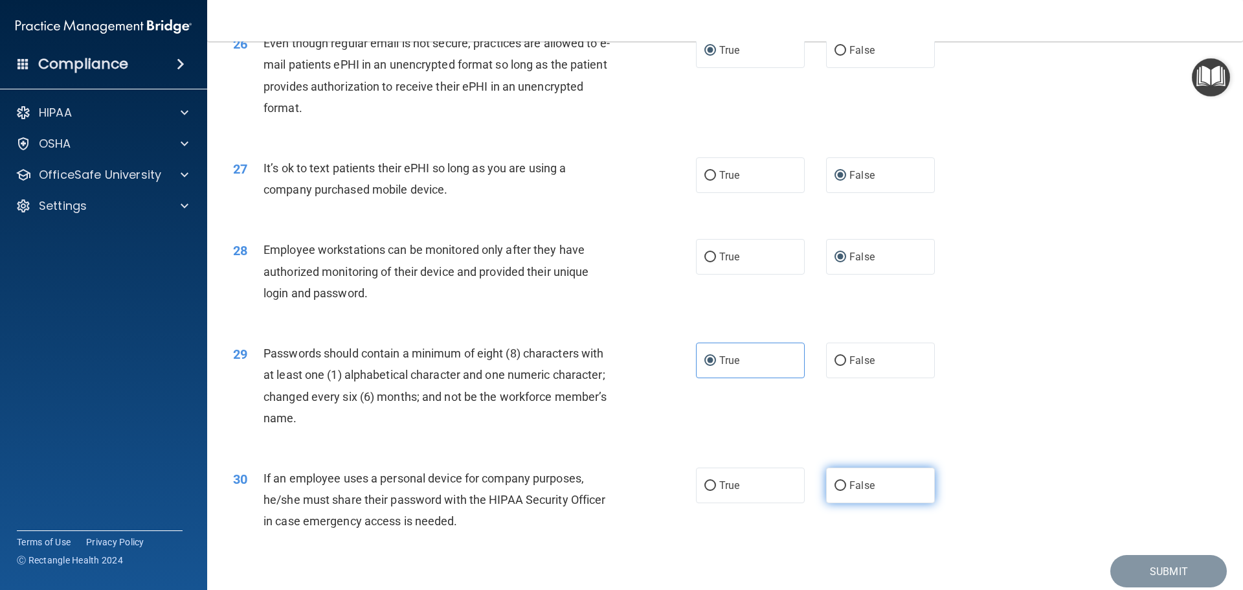
radio input "true"
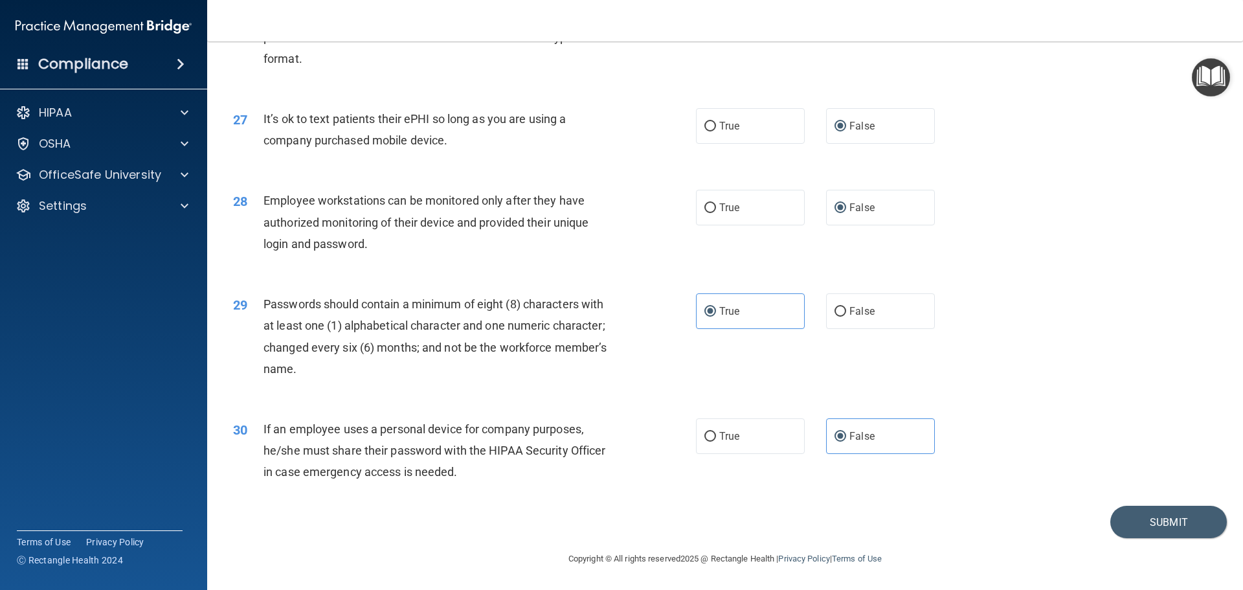
scroll to position [2660, 0]
click at [1162, 524] on button "Submit" at bounding box center [1168, 522] width 117 height 33
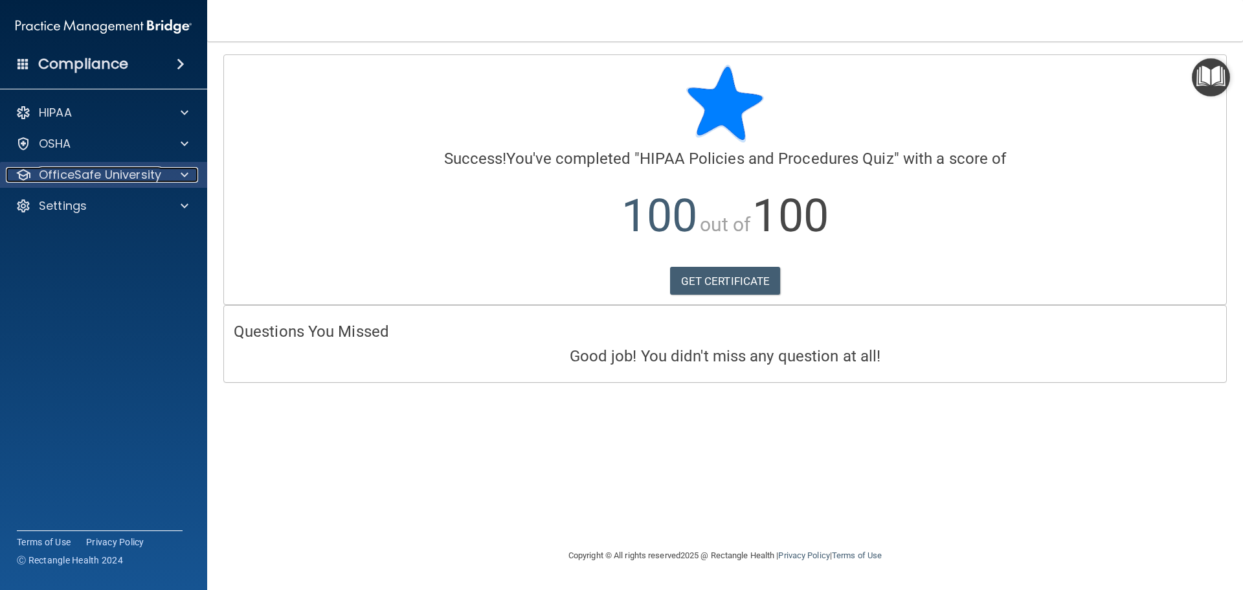
click at [192, 174] on div at bounding box center [182, 175] width 32 height 16
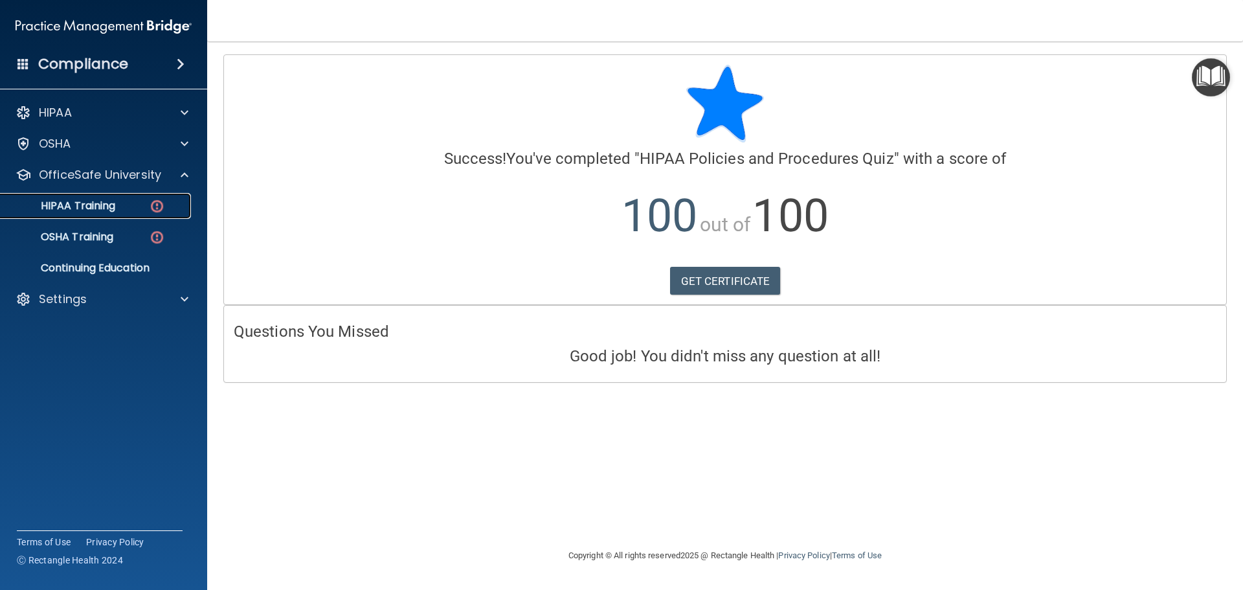
click at [139, 216] on link "HIPAA Training" at bounding box center [89, 206] width 204 height 26
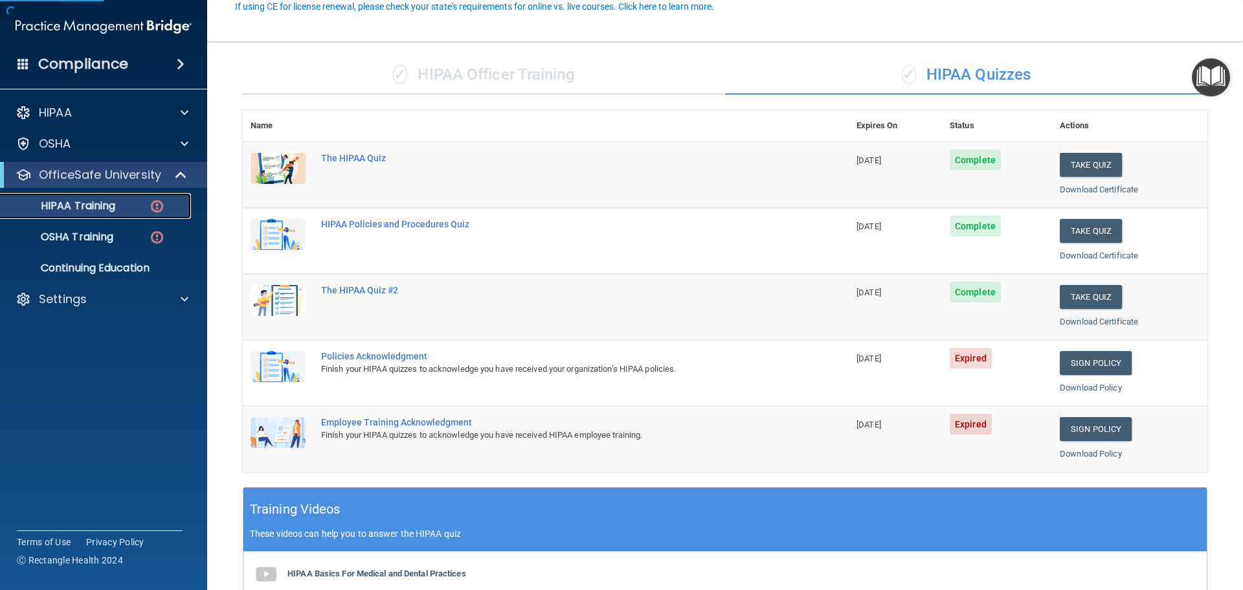
scroll to position [129, 0]
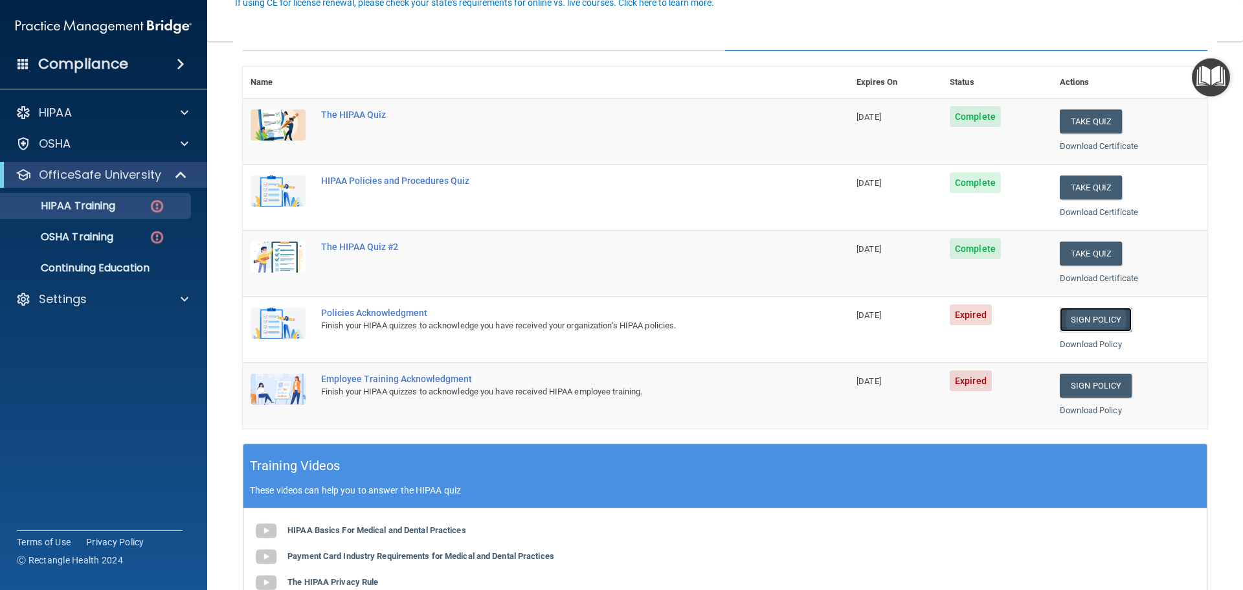
click at [1084, 322] on link "Sign Policy" at bounding box center [1096, 320] width 72 height 24
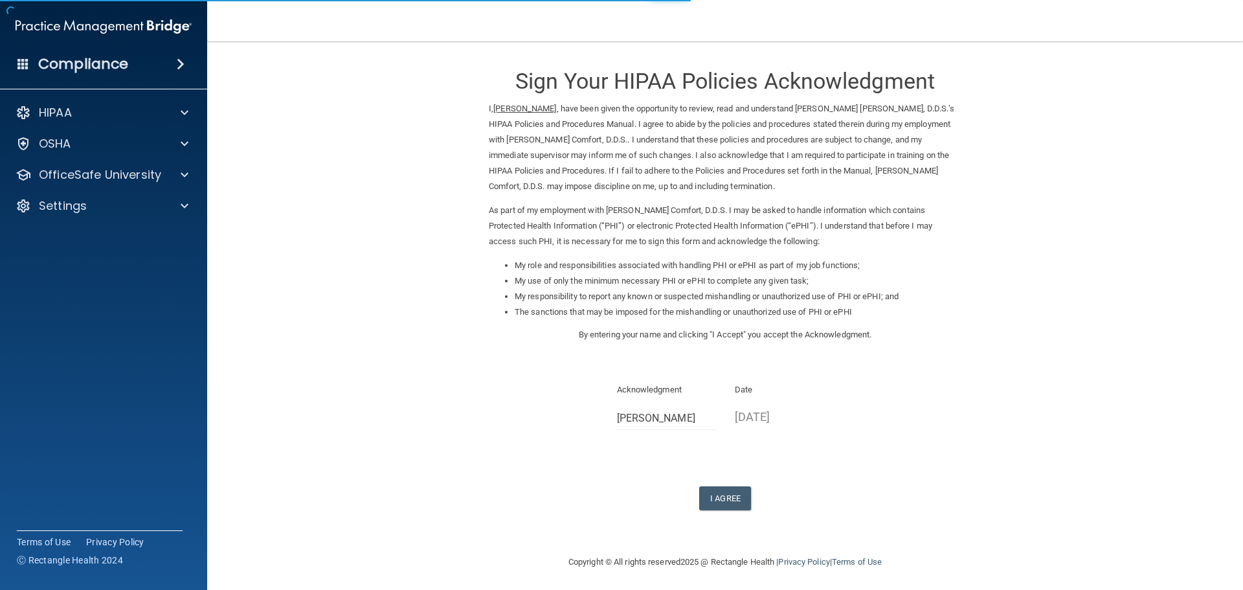
scroll to position [3, 0]
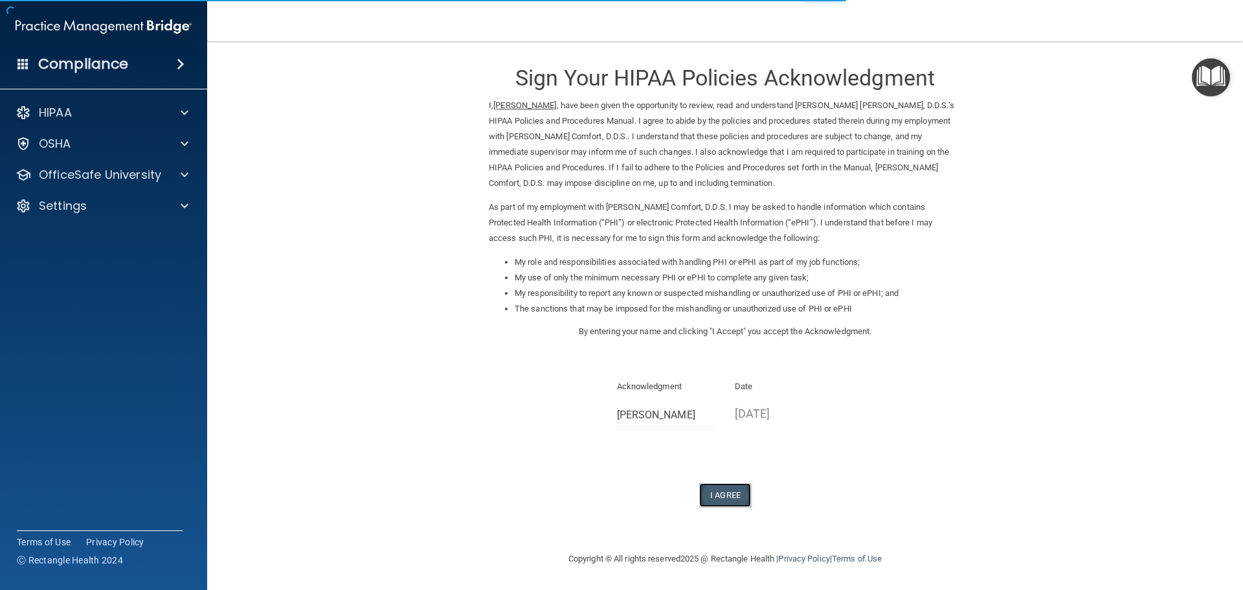
click at [737, 501] on button "I Agree" at bounding box center [725, 495] width 52 height 24
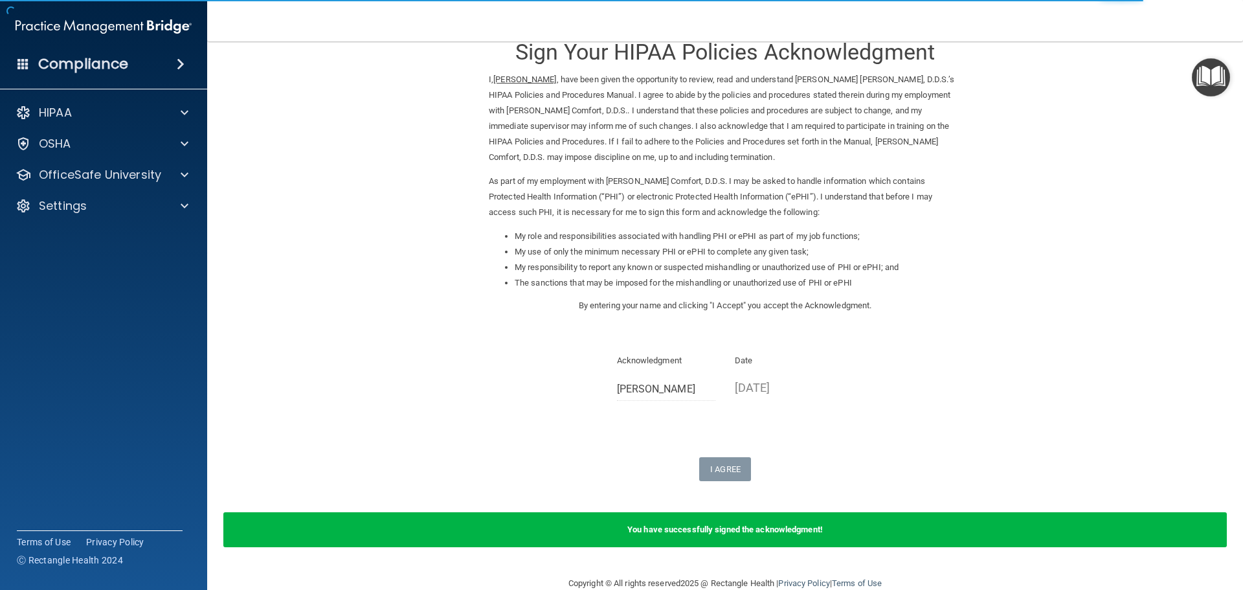
scroll to position [54, 0]
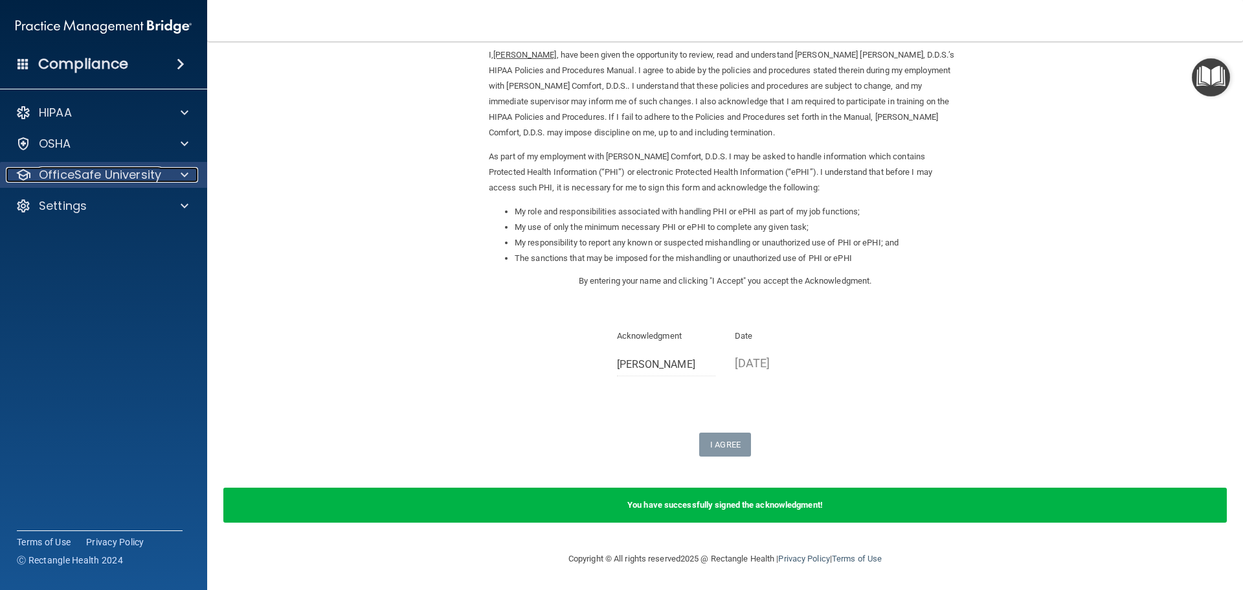
click at [114, 178] on p "OfficeSafe University" at bounding box center [100, 175] width 122 height 16
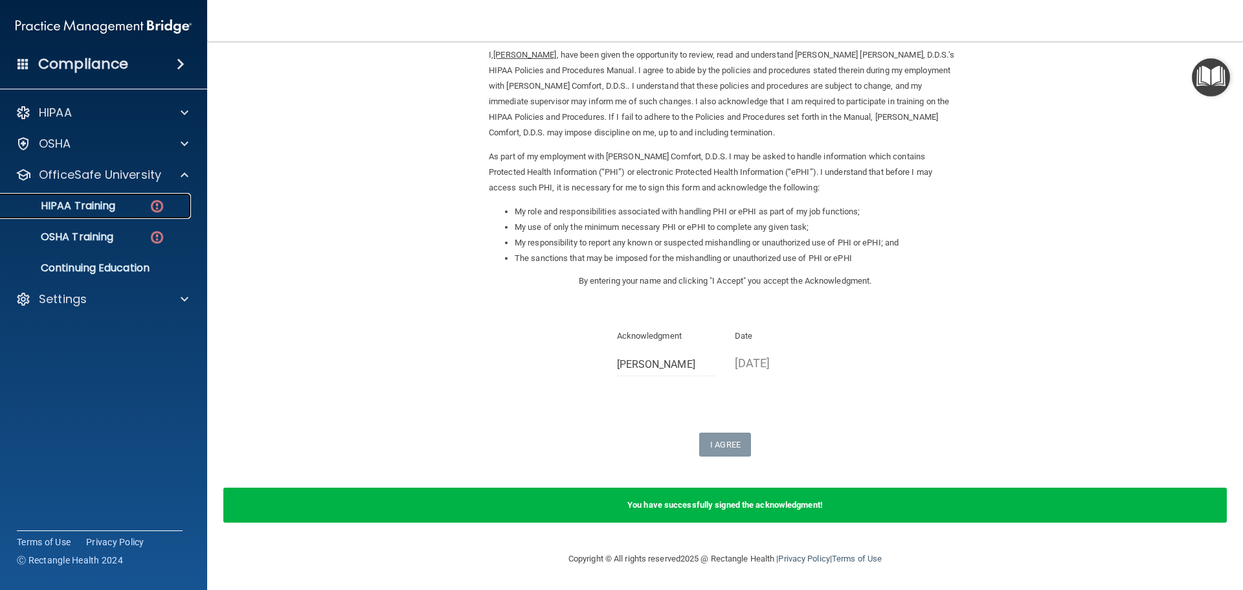
click at [124, 203] on div "HIPAA Training" at bounding box center [96, 205] width 177 height 13
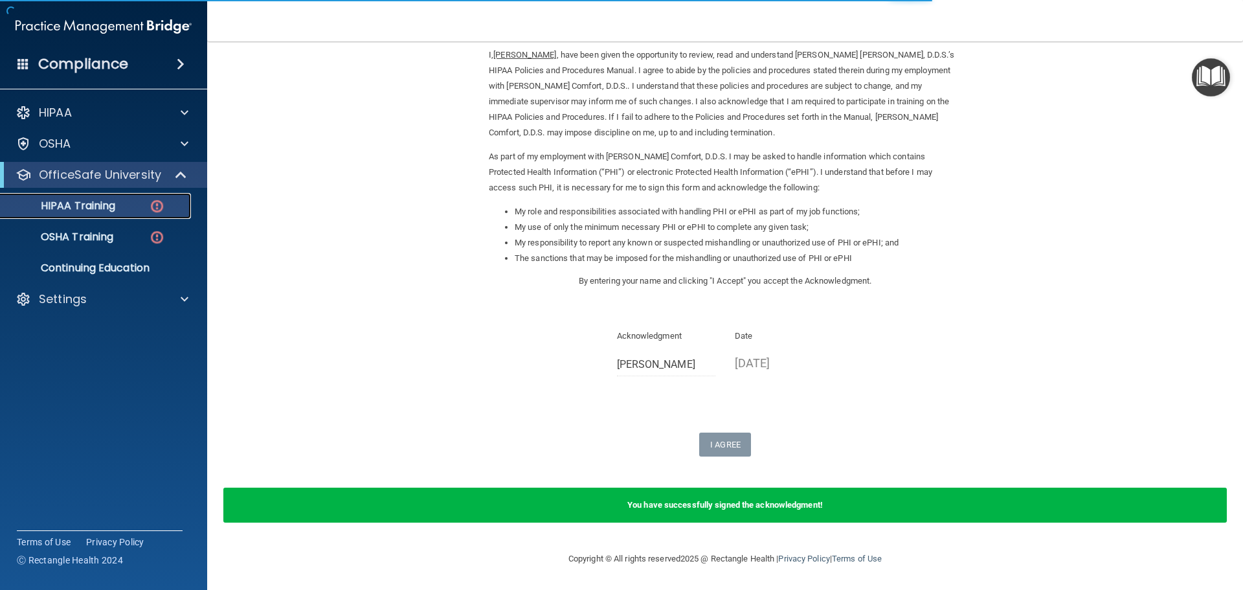
scroll to position [385, 0]
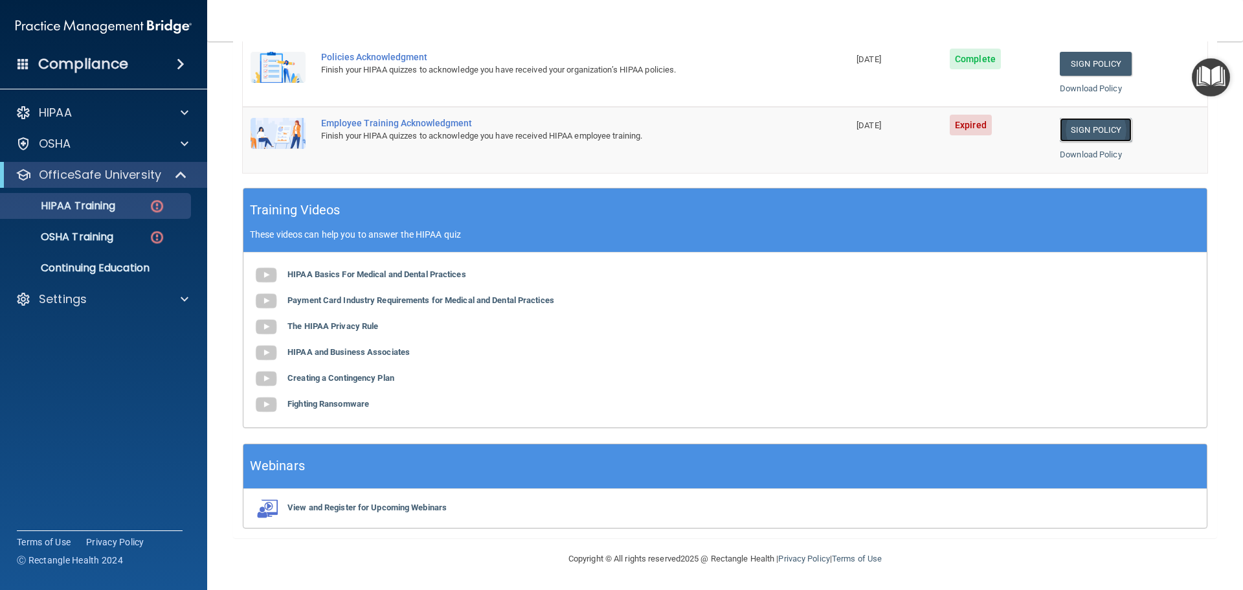
click at [1069, 133] on link "Sign Policy" at bounding box center [1096, 130] width 72 height 24
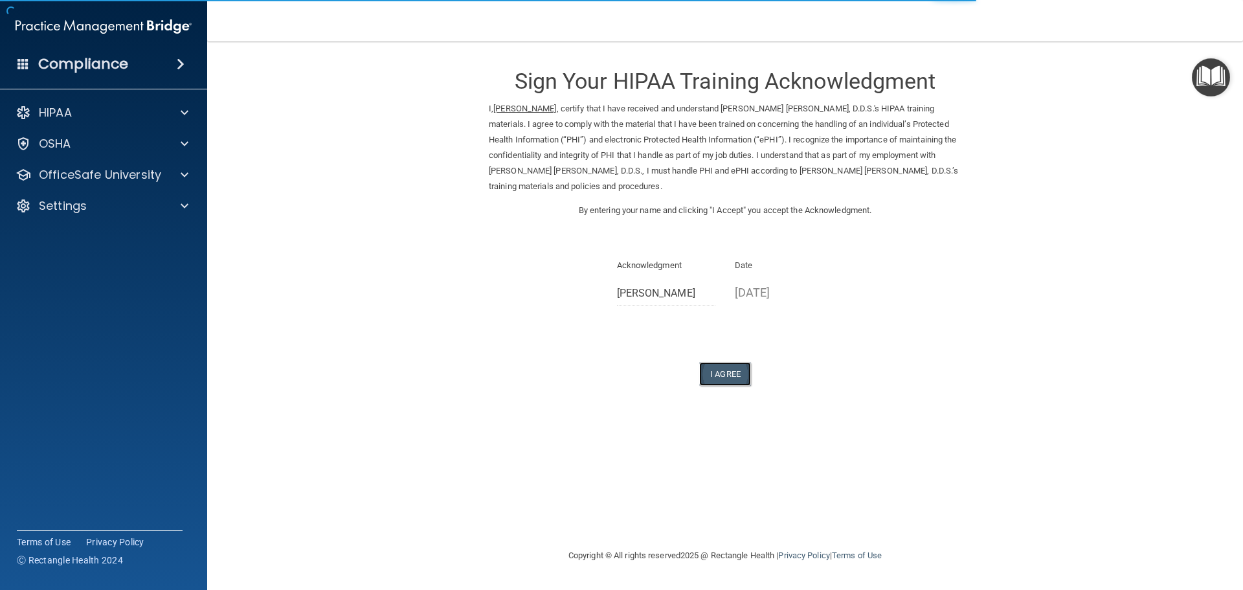
click at [736, 370] on button "I Agree" at bounding box center [725, 374] width 52 height 24
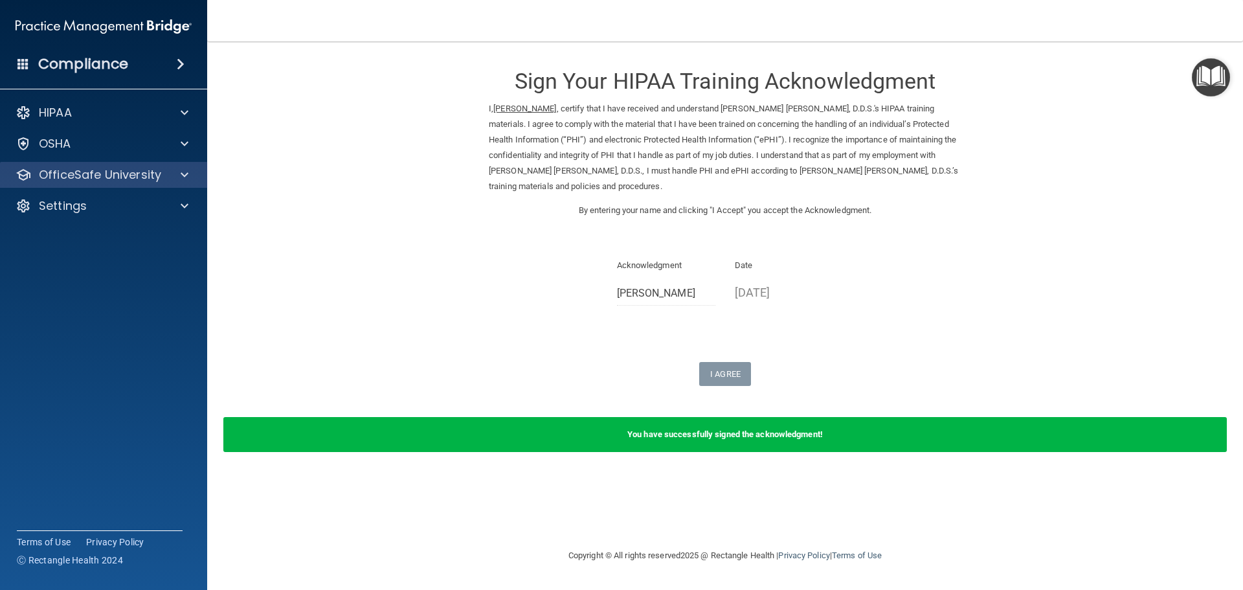
click at [45, 183] on div "OfficeSafe University" at bounding box center [104, 175] width 208 height 26
click at [177, 181] on div at bounding box center [182, 175] width 32 height 16
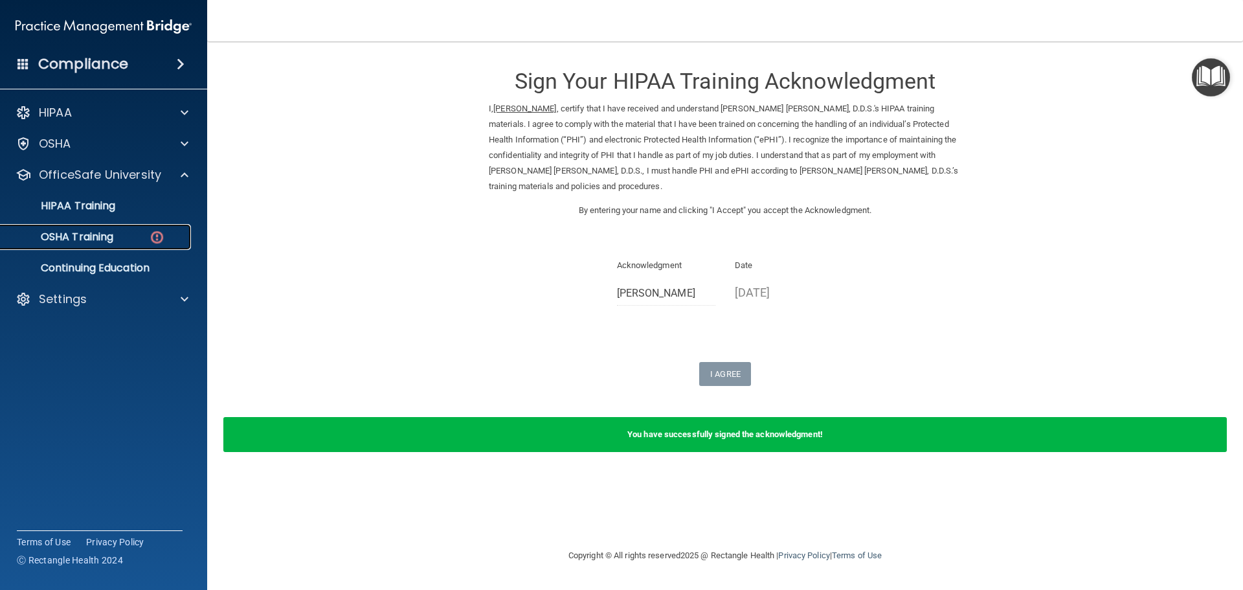
click at [133, 238] on div "OSHA Training" at bounding box center [96, 237] width 177 height 13
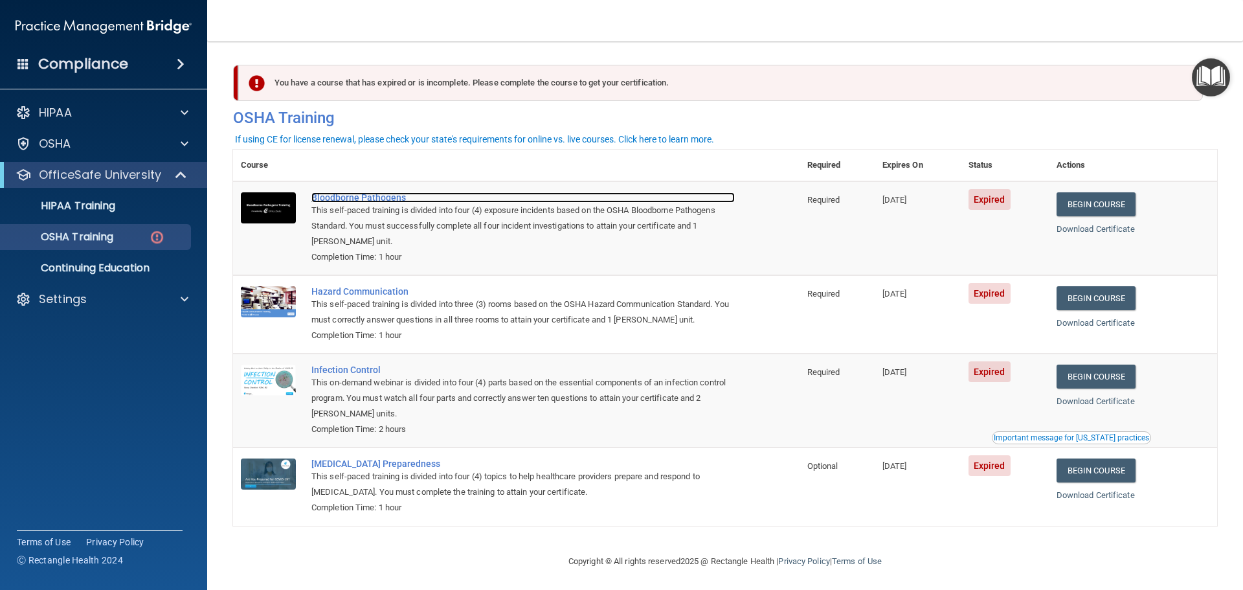
click at [337, 202] on div "Bloodborne Pathogens" at bounding box center [522, 197] width 423 height 10
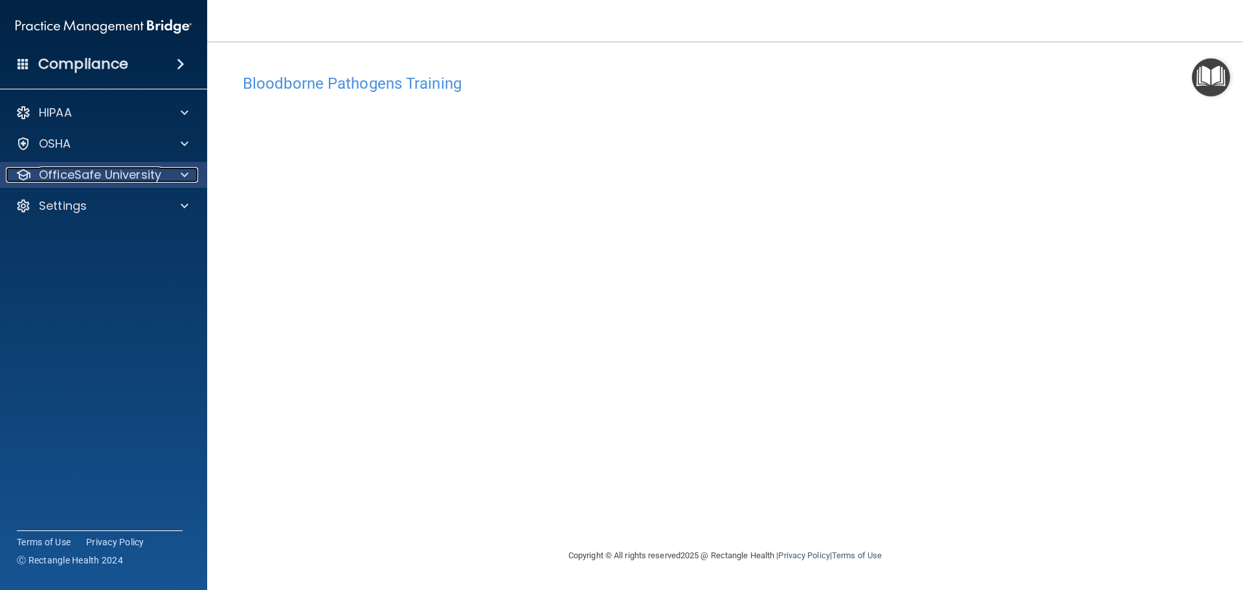
click at [100, 170] on p "OfficeSafe University" at bounding box center [100, 175] width 122 height 16
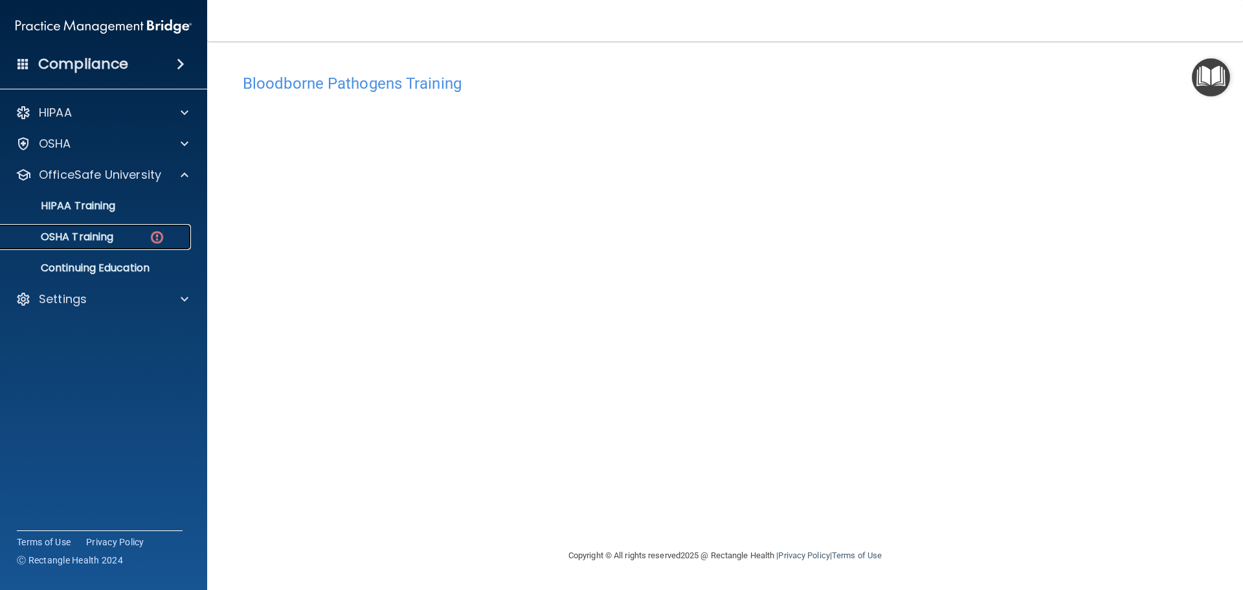
click at [148, 236] on div "OSHA Training" at bounding box center [96, 237] width 177 height 13
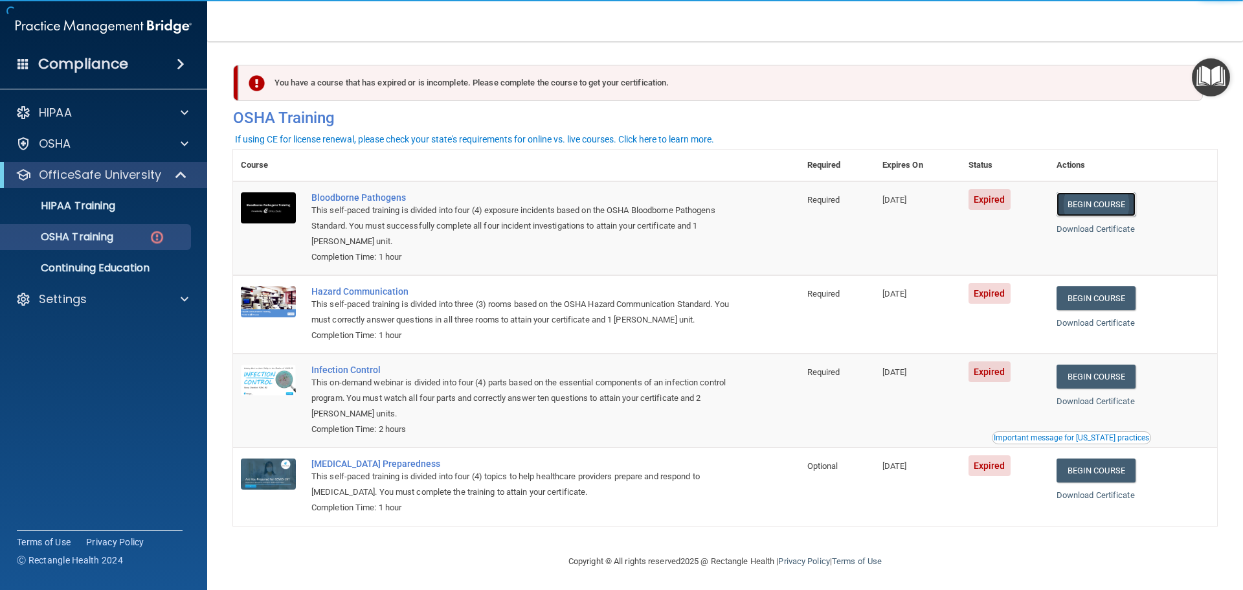
click at [1113, 208] on link "Begin Course" at bounding box center [1096, 204] width 79 height 24
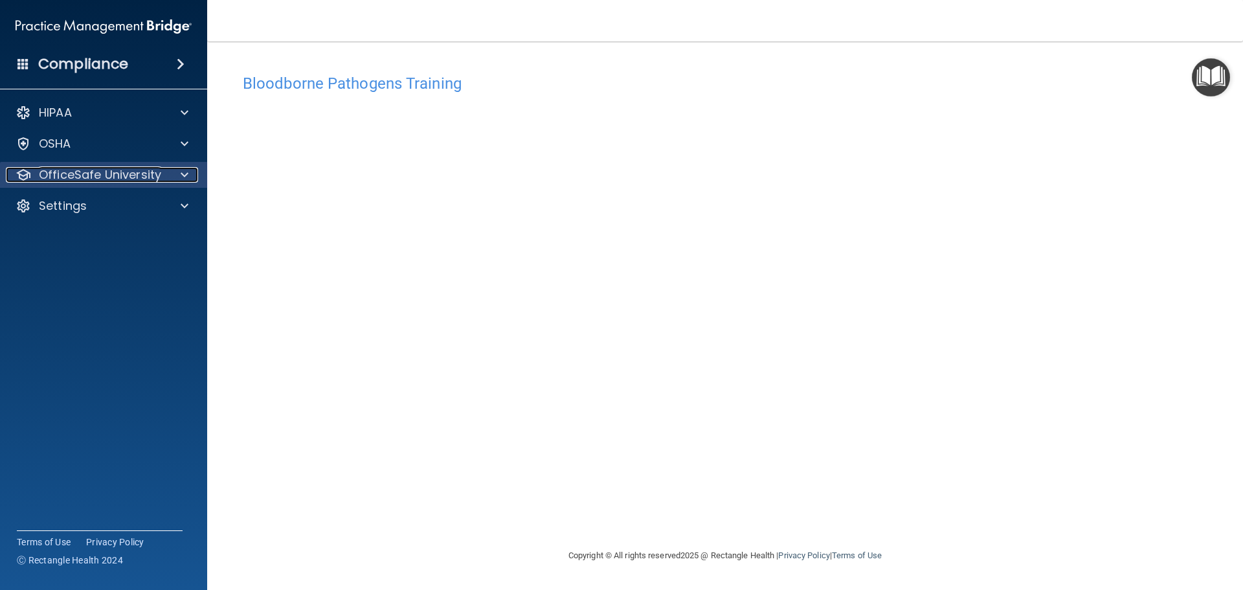
click at [131, 175] on p "OfficeSafe University" at bounding box center [100, 175] width 122 height 16
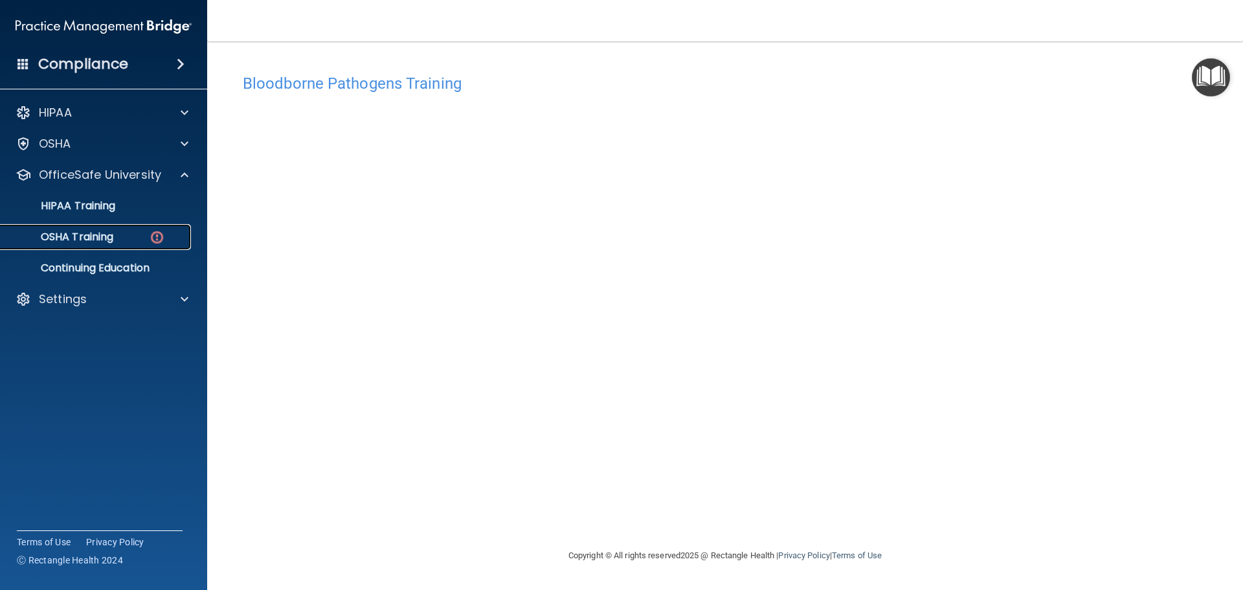
click at [147, 236] on div "OSHA Training" at bounding box center [96, 237] width 177 height 13
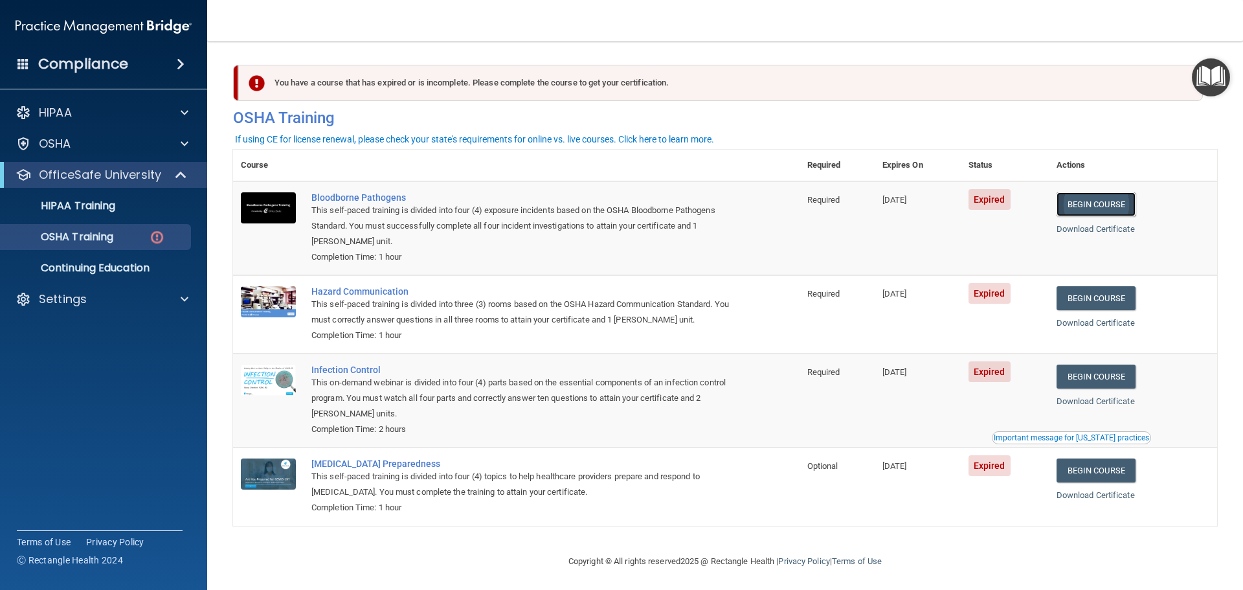
click at [1100, 205] on link "Begin Course" at bounding box center [1096, 204] width 79 height 24
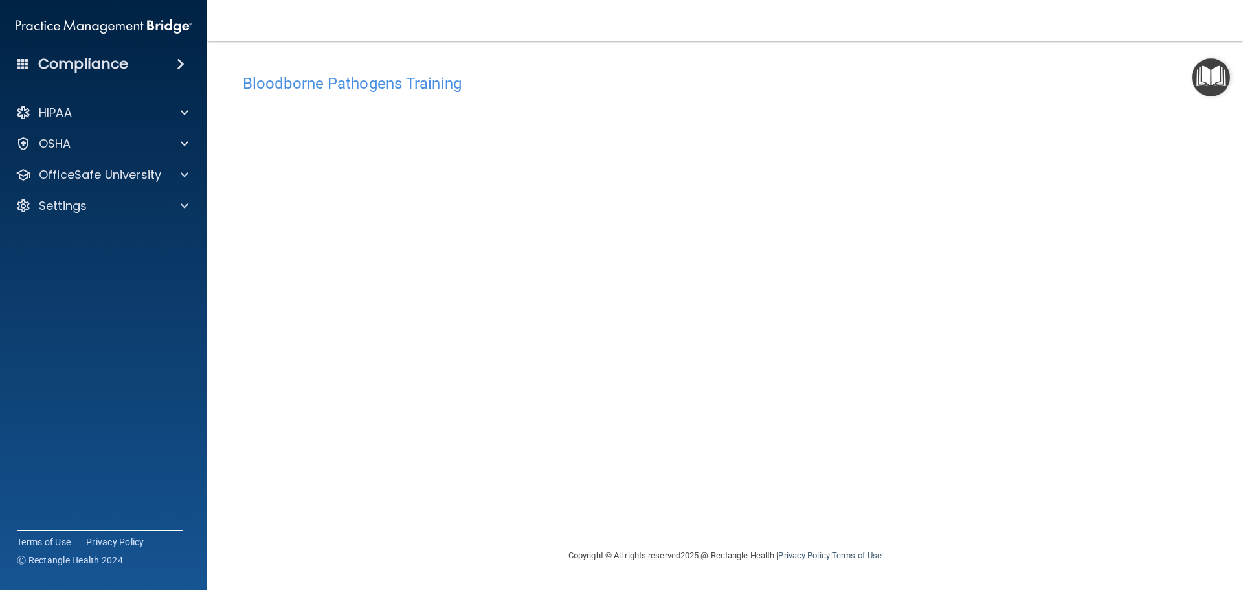
click at [1221, 83] on img "Open Resource Center" at bounding box center [1211, 77] width 38 height 38
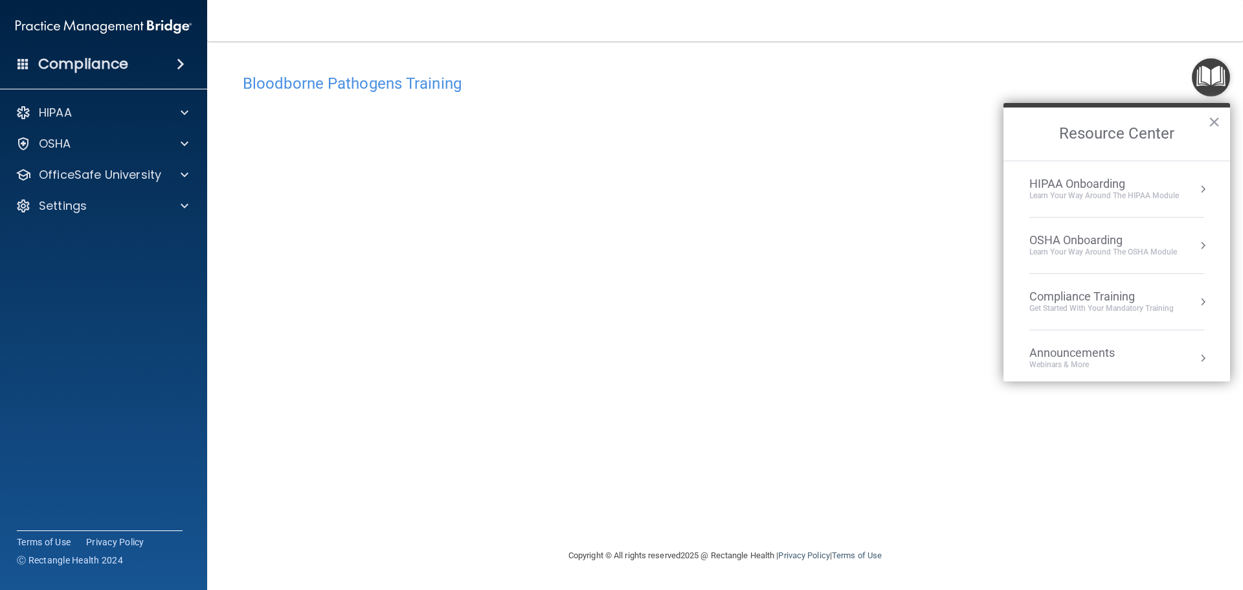
click at [1221, 82] on img "Open Resource Center" at bounding box center [1211, 77] width 38 height 38
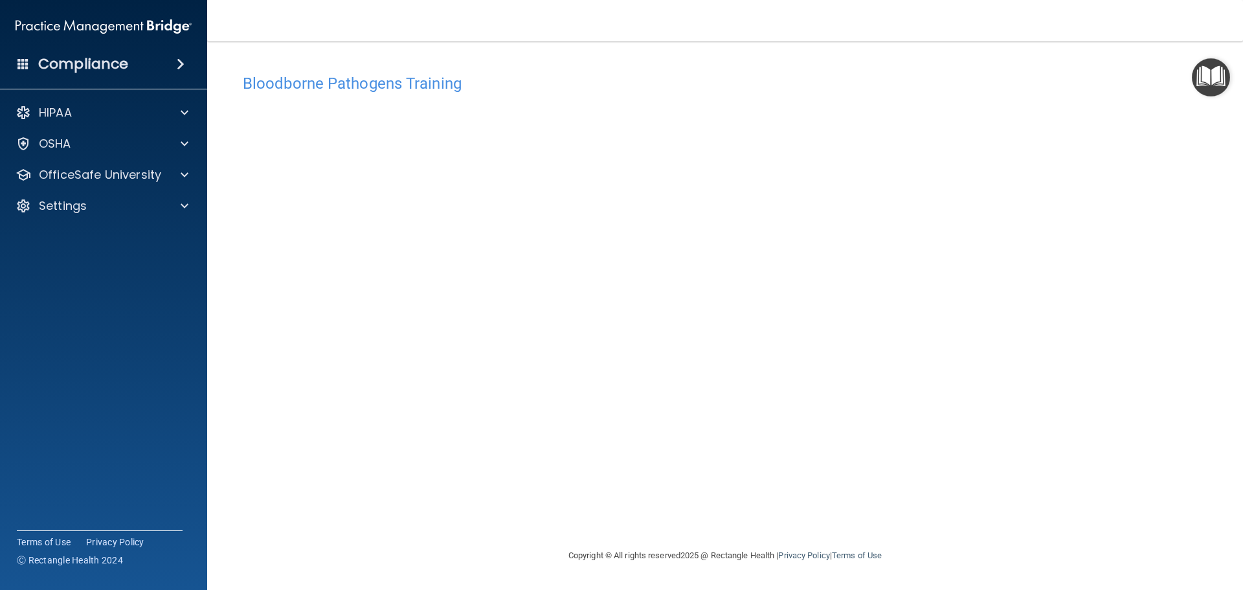
click at [1221, 82] on img "Open Resource Center" at bounding box center [1211, 77] width 38 height 38
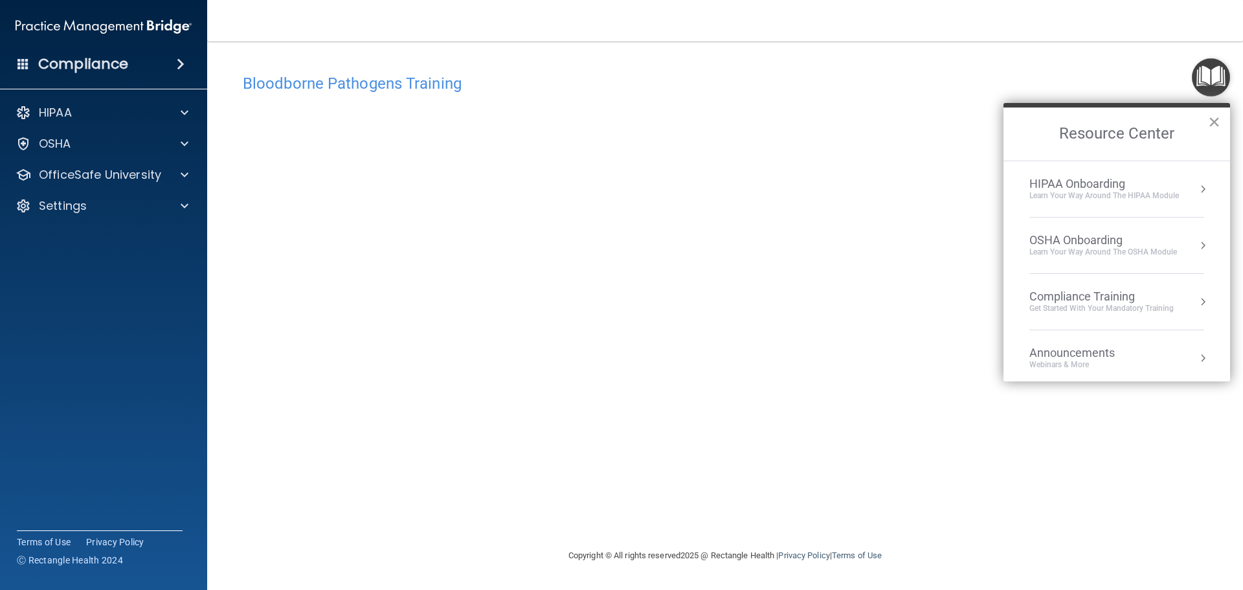
click at [1213, 118] on button "×" at bounding box center [1214, 121] width 12 height 21
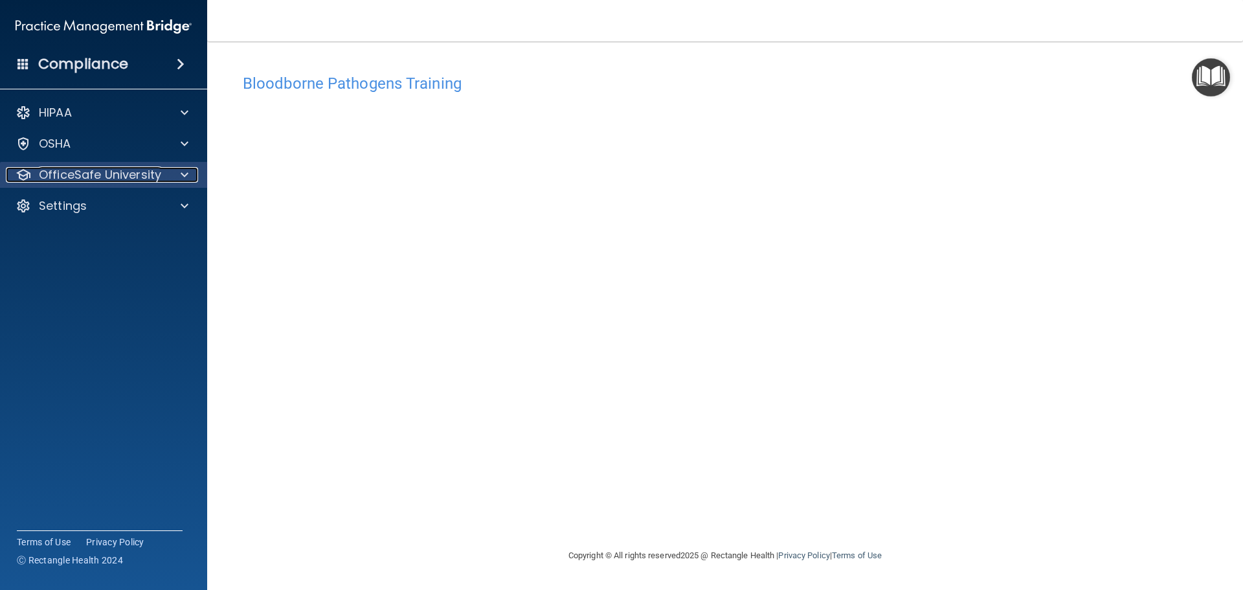
click at [98, 172] on p "OfficeSafe University" at bounding box center [100, 175] width 122 height 16
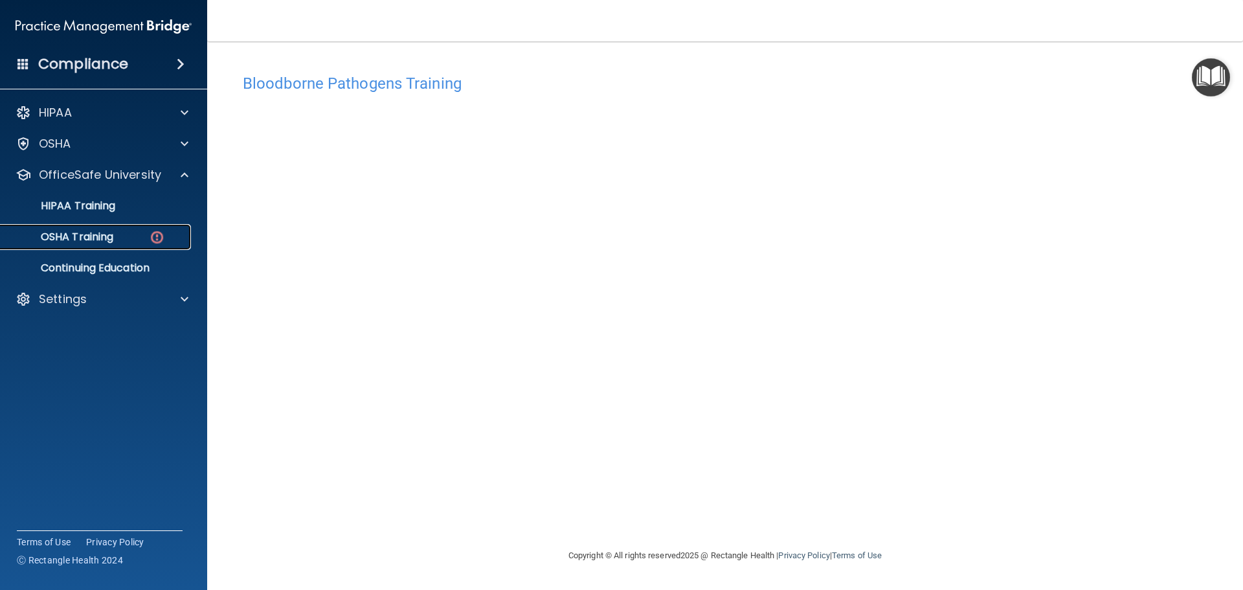
click at [81, 238] on p "OSHA Training" at bounding box center [60, 237] width 105 height 13
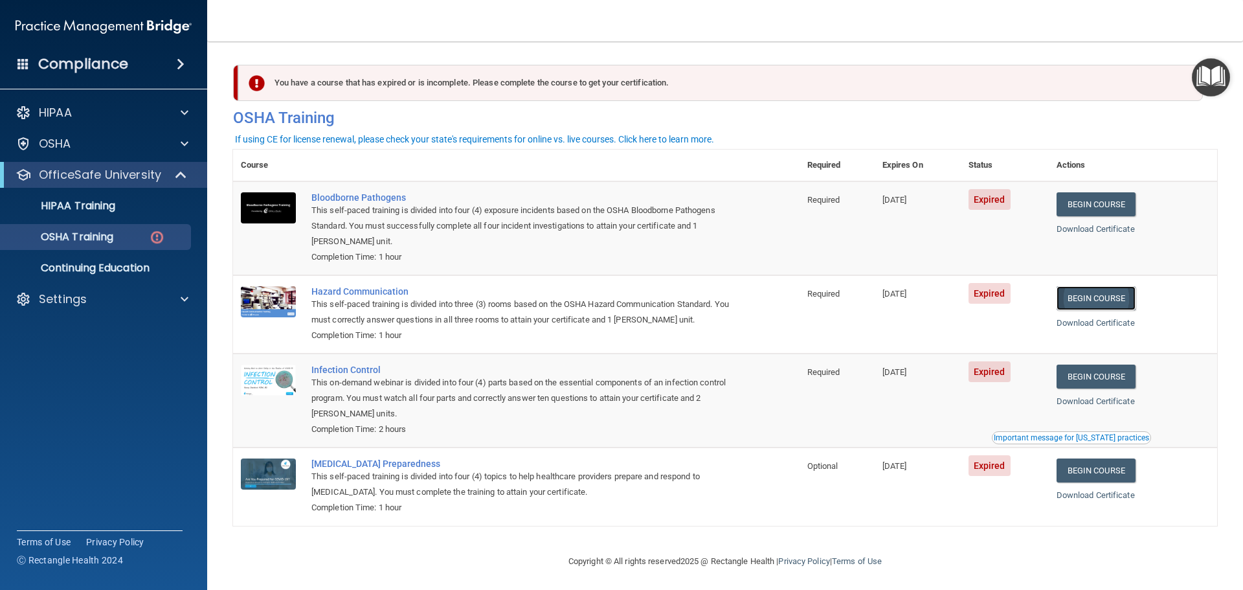
click at [1086, 296] on link "Begin Course" at bounding box center [1096, 298] width 79 height 24
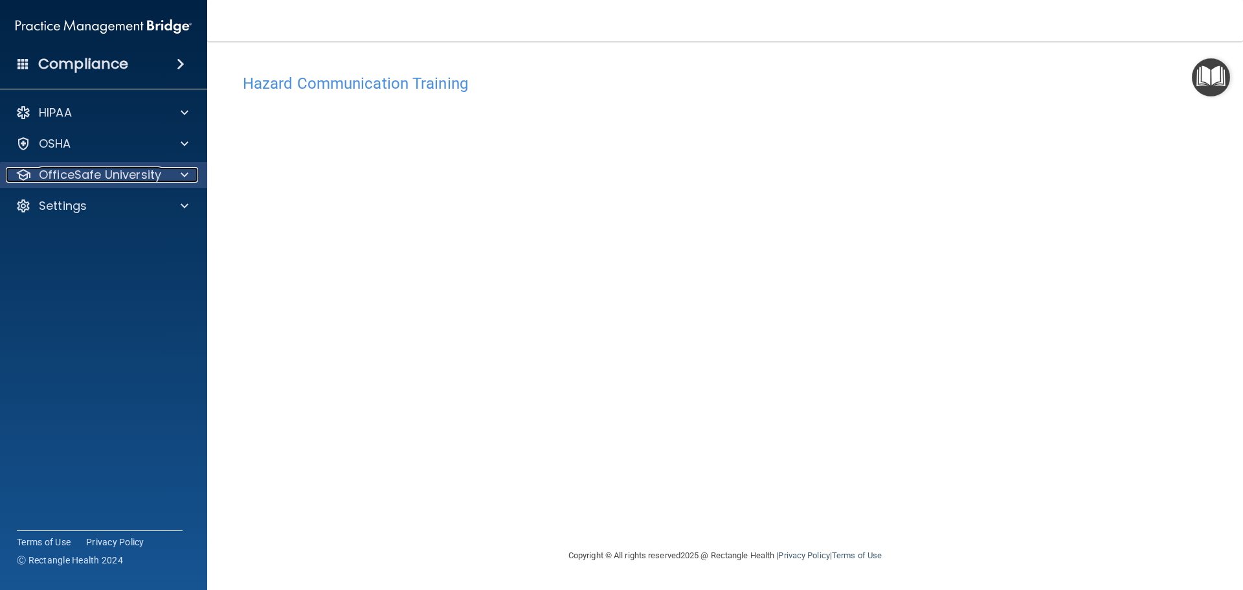
click at [129, 178] on p "OfficeSafe University" at bounding box center [100, 175] width 122 height 16
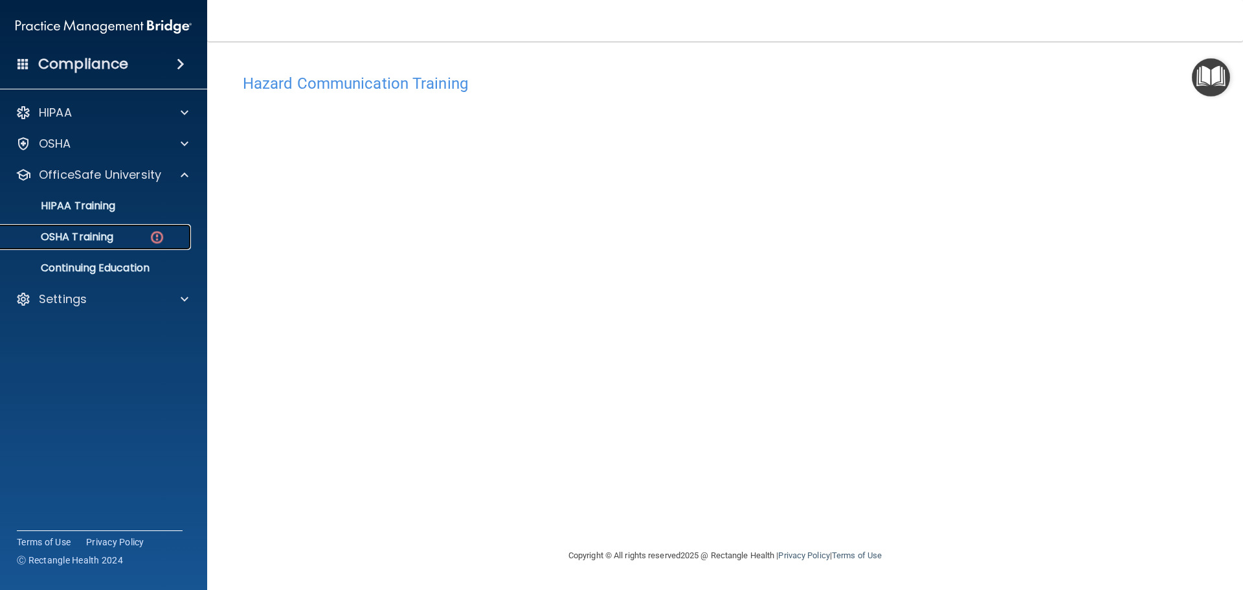
click at [120, 237] on div "OSHA Training" at bounding box center [96, 237] width 177 height 13
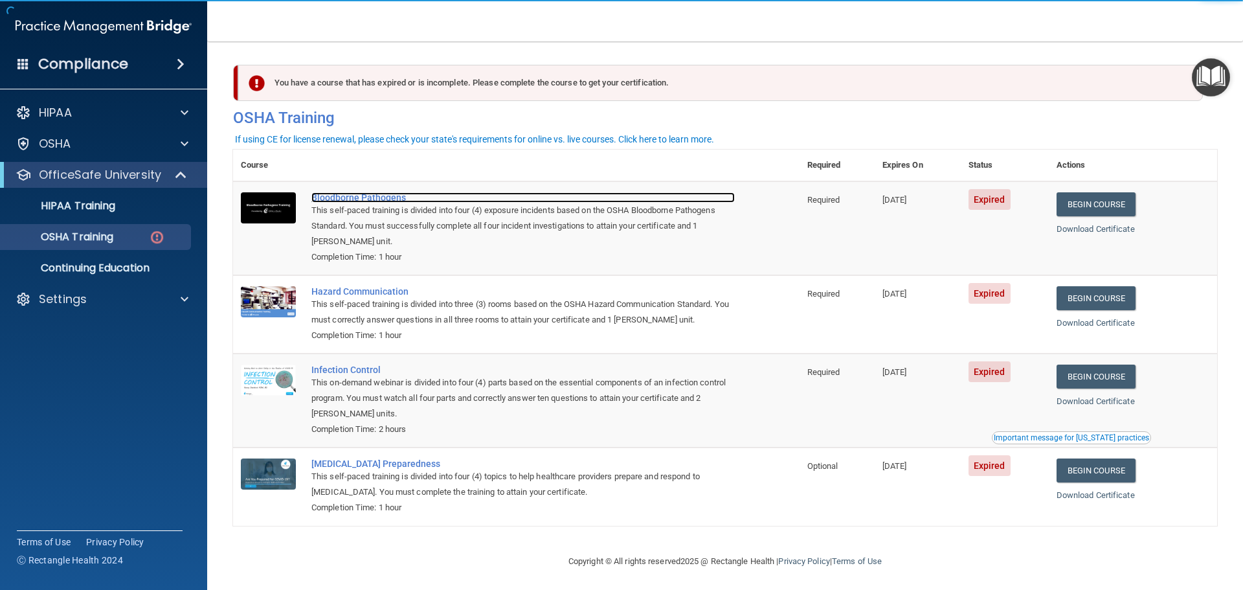
click at [385, 198] on div "Bloodborne Pathogens" at bounding box center [522, 197] width 423 height 10
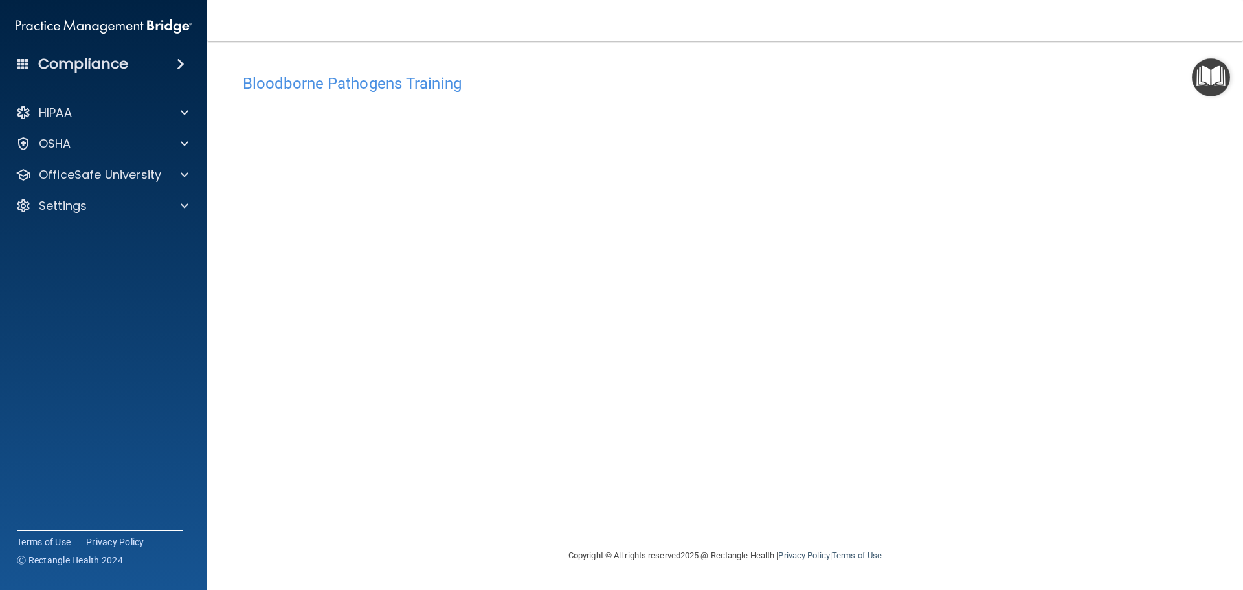
click at [164, 188] on div "HIPAA Documents and Policies Report an Incident Business Associates Emergency P…" at bounding box center [104, 162] width 208 height 135
click at [164, 177] on div "OfficeSafe University" at bounding box center [86, 175] width 161 height 16
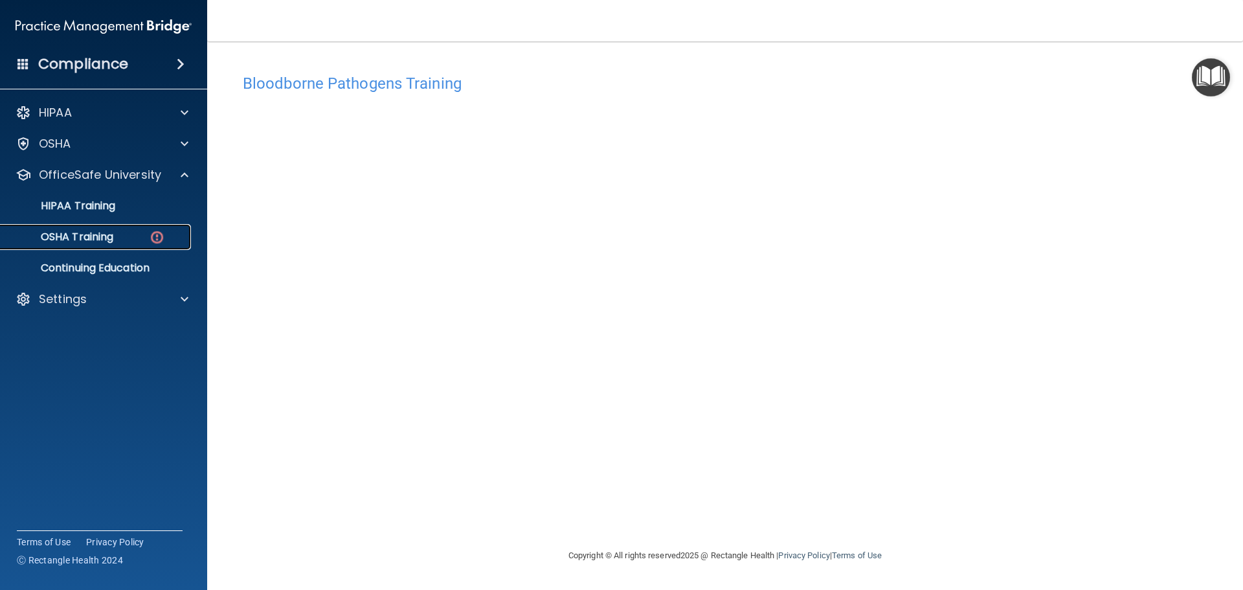
click at [164, 233] on img at bounding box center [157, 237] width 16 height 16
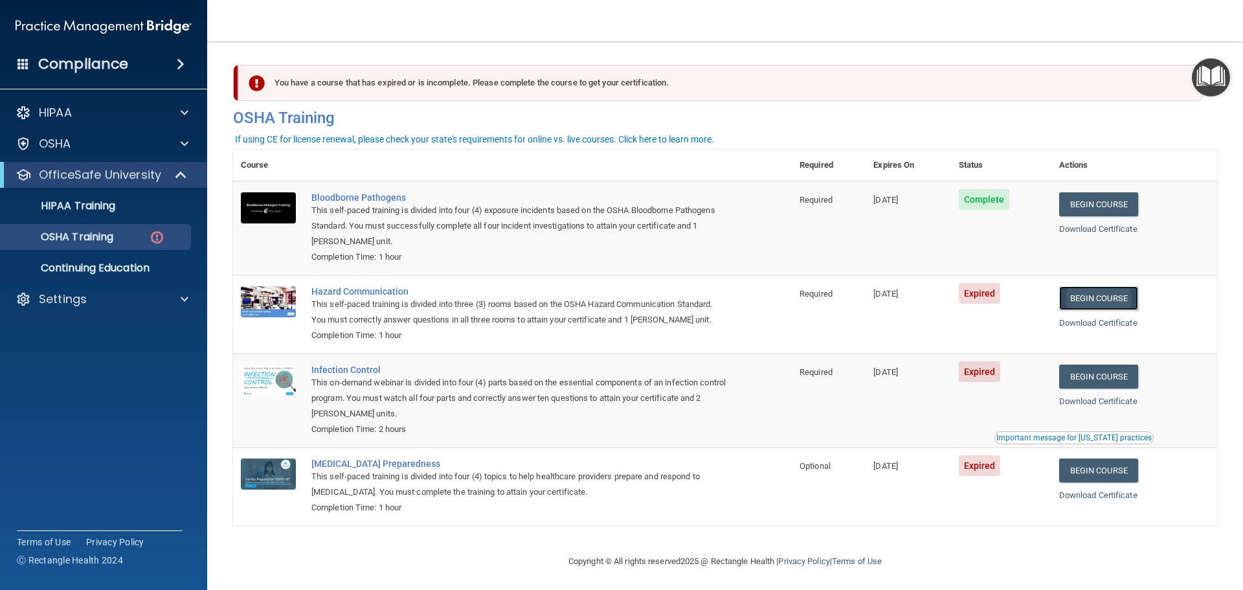
click at [1093, 304] on link "Begin Course" at bounding box center [1098, 298] width 79 height 24
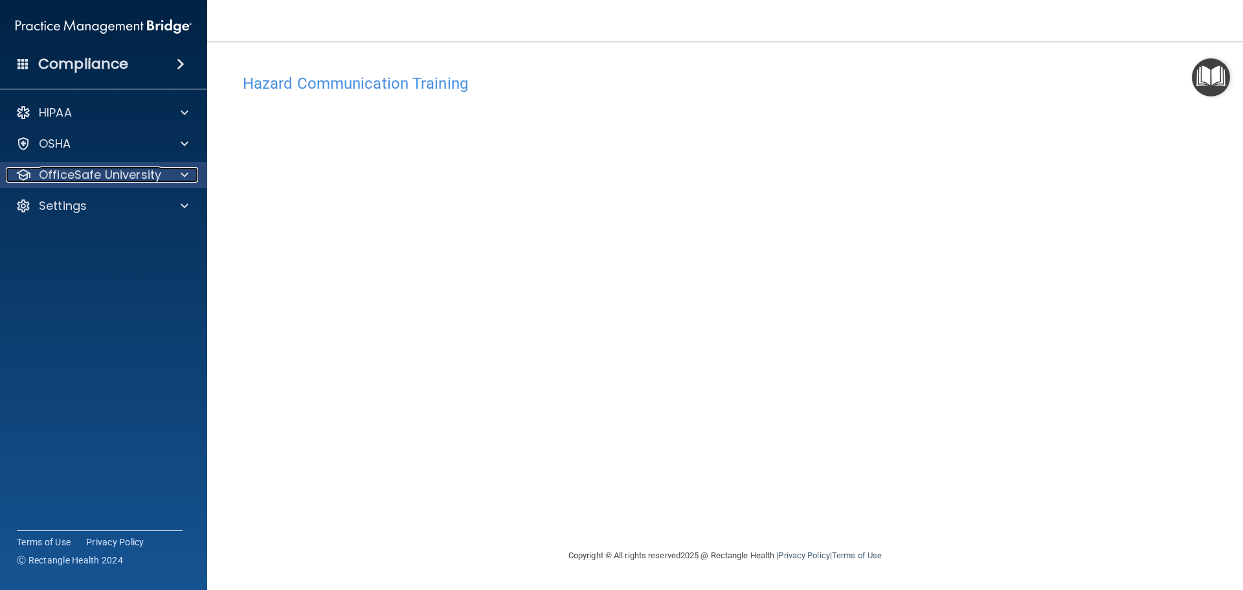
click at [32, 177] on div "OfficeSafe University" at bounding box center [86, 175] width 161 height 16
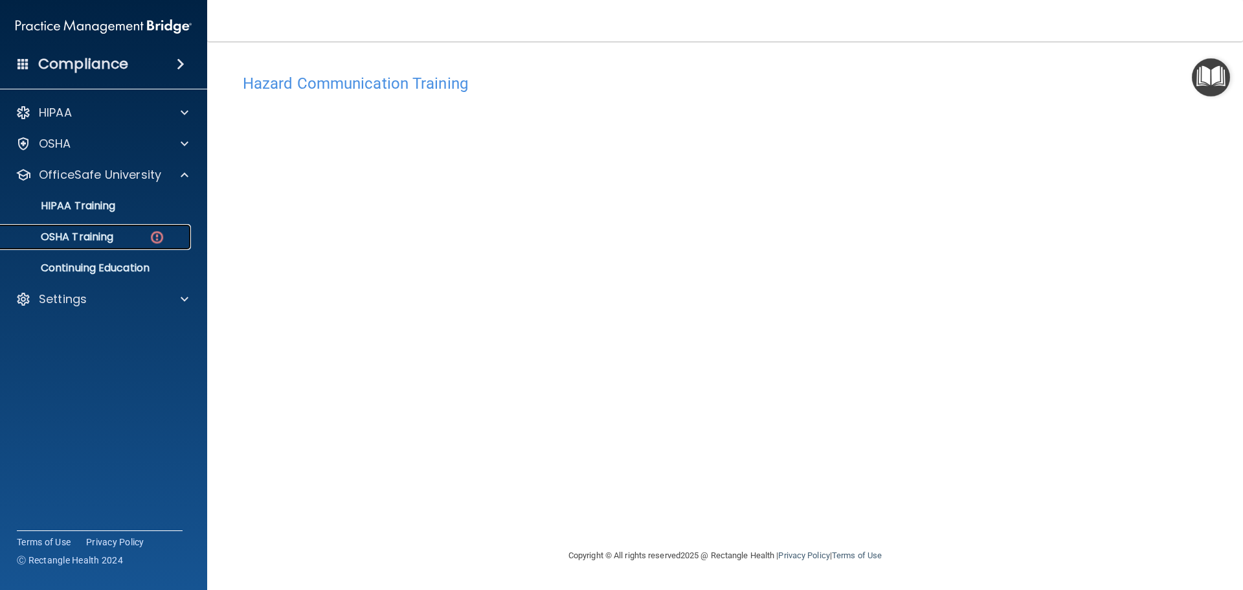
click at [117, 249] on link "OSHA Training" at bounding box center [89, 237] width 204 height 26
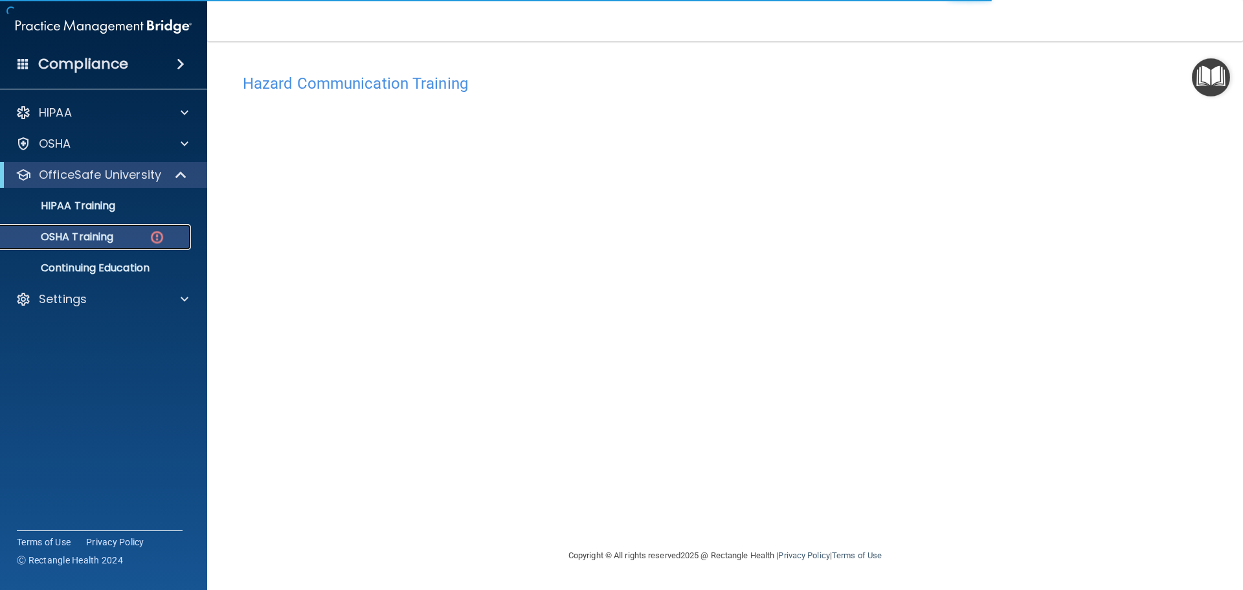
click at [119, 244] on link "OSHA Training" at bounding box center [89, 237] width 204 height 26
click at [141, 235] on div "OSHA Training" at bounding box center [96, 237] width 177 height 13
